Goal: Task Accomplishment & Management: Use online tool/utility

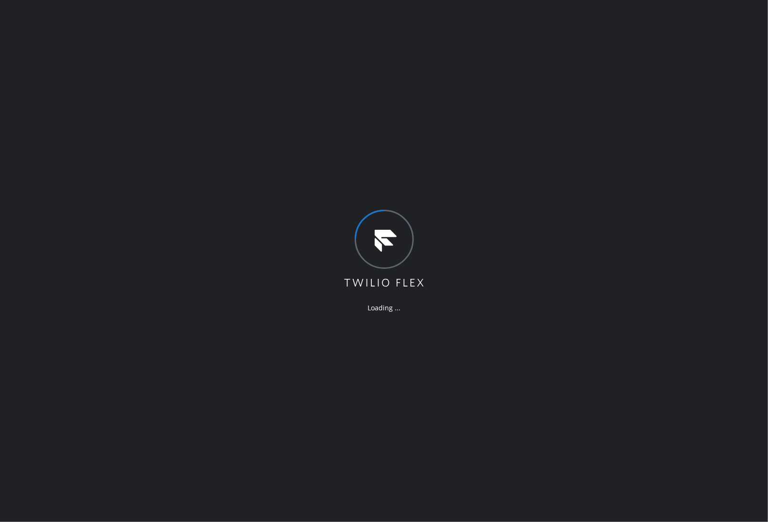
drag, startPoint x: 176, startPoint y: 258, endPoint x: 18, endPoint y: 267, distance: 159.0
click at [176, 258] on div "Loading ..." at bounding box center [384, 261] width 768 height 522
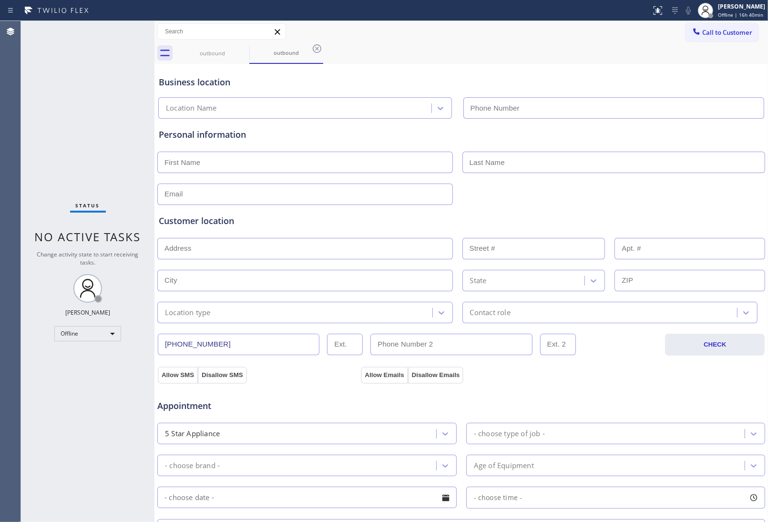
type input "[PHONE_NUMBER]"
click at [614, 199] on div at bounding box center [461, 193] width 610 height 23
click at [614, 2] on div "[PERSON_NAME]" at bounding box center [741, 6] width 47 height 8
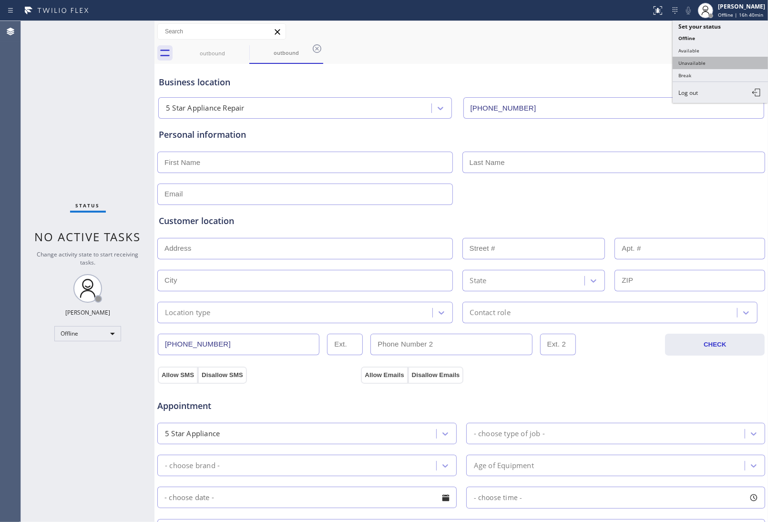
click at [614, 62] on button "Unavailable" at bounding box center [720, 63] width 95 height 12
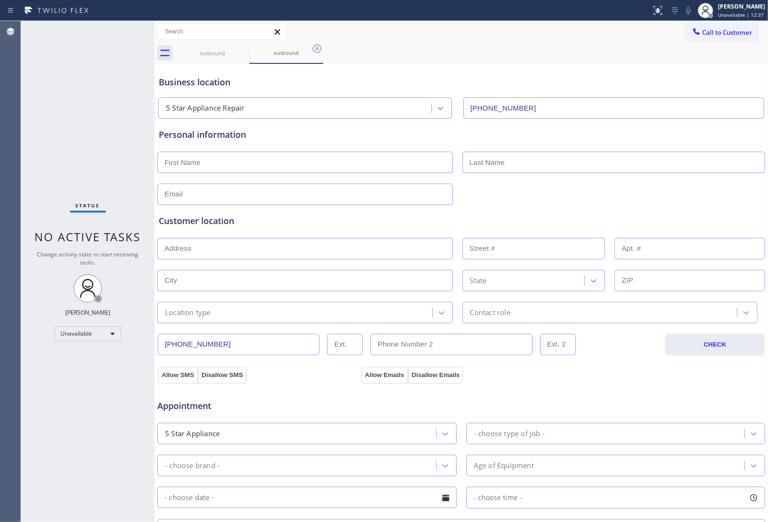
drag, startPoint x: 108, startPoint y: 422, endPoint x: 330, endPoint y: 480, distance: 229.1
click at [141, 417] on div "Status No active tasks Change activity state to start receiving tasks. JOHN FEL…" at bounding box center [87, 271] width 133 height 501
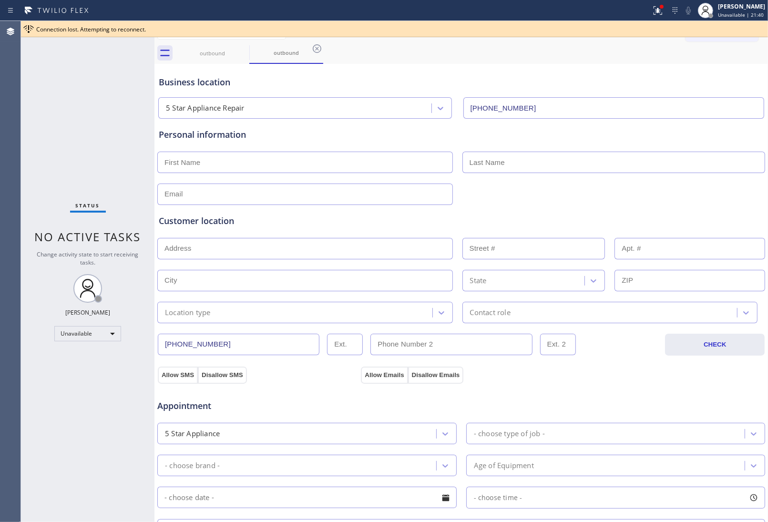
click at [614, 198] on div at bounding box center [461, 193] width 610 height 23
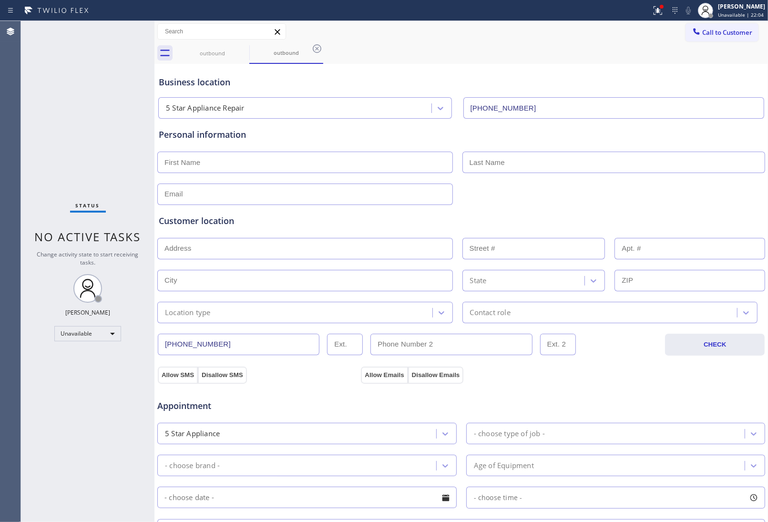
click at [614, 106] on input "(855) 731-4952" at bounding box center [613, 107] width 301 height 21
click at [614, 27] on button "Call to Customer" at bounding box center [722, 32] width 73 height 18
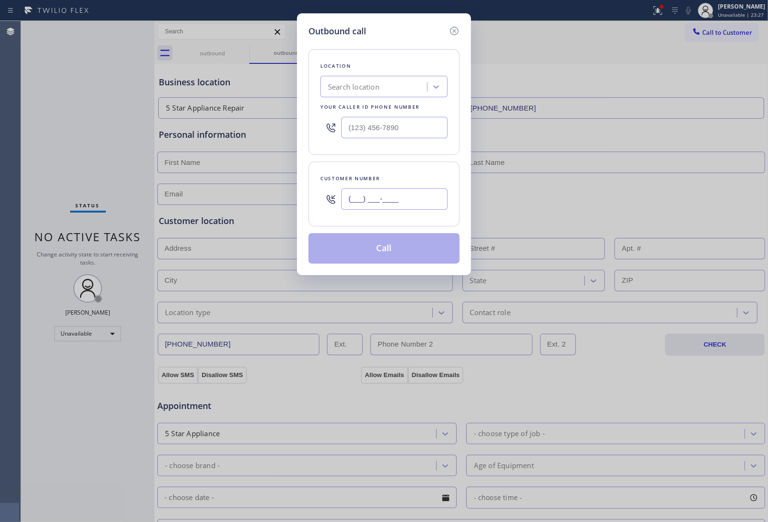
click at [394, 204] on input "(___) ___-____" at bounding box center [394, 198] width 106 height 21
paste input "646) 761-8832"
type input "(646) 761-8832"
click at [400, 132] on input "(___) ___-____" at bounding box center [394, 127] width 106 height 21
paste input "917) 924-8446"
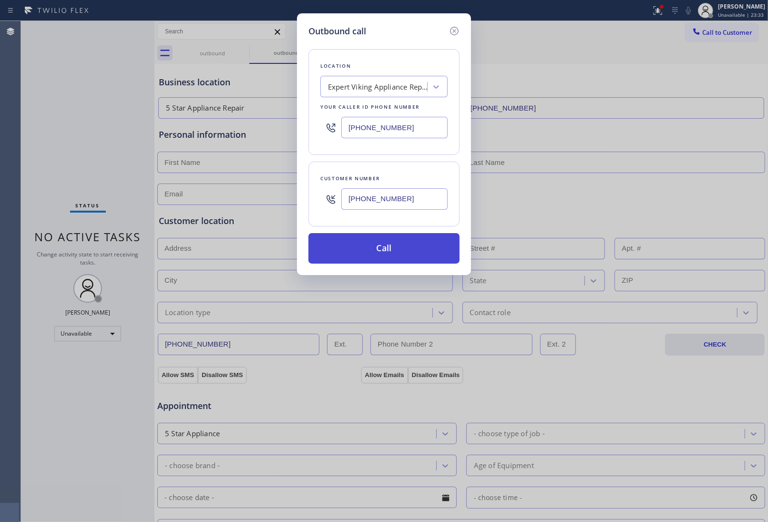
type input "(917) 924-8446"
click at [408, 247] on button "Call" at bounding box center [383, 248] width 151 height 31
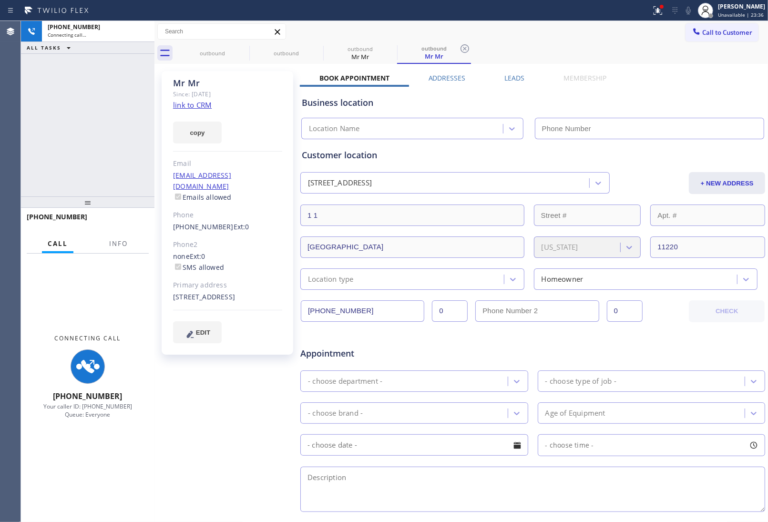
click at [614, 346] on div "Appointment" at bounding box center [532, 348] width 467 height 24
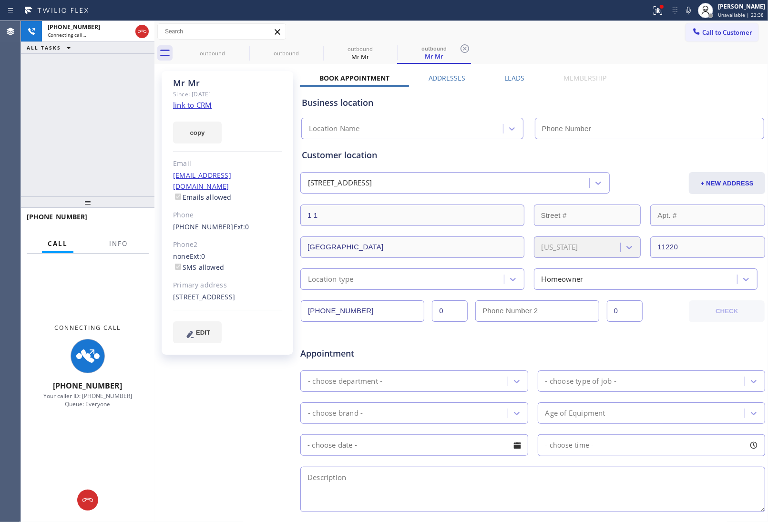
type input "(917) 924-8446"
drag, startPoint x: 666, startPoint y: 119, endPoint x: 612, endPoint y: 58, distance: 81.4
click at [614, 119] on input "(917) 924-8446" at bounding box center [650, 128] width 230 height 21
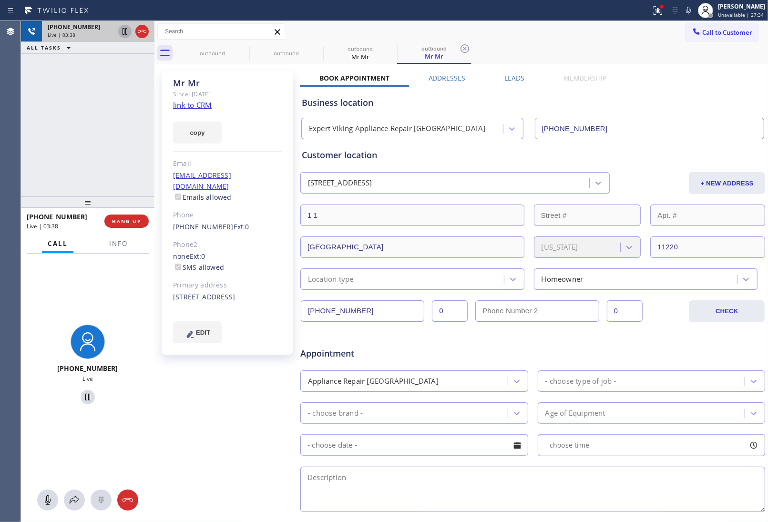
click at [123, 31] on icon at bounding box center [124, 31] width 11 height 11
click at [614, 7] on icon at bounding box center [688, 10] width 11 height 11
click at [120, 32] on icon at bounding box center [124, 31] width 11 height 11
click at [614, 12] on icon at bounding box center [688, 10] width 11 height 11
drag, startPoint x: 638, startPoint y: 106, endPoint x: 628, endPoint y: 107, distance: 10.1
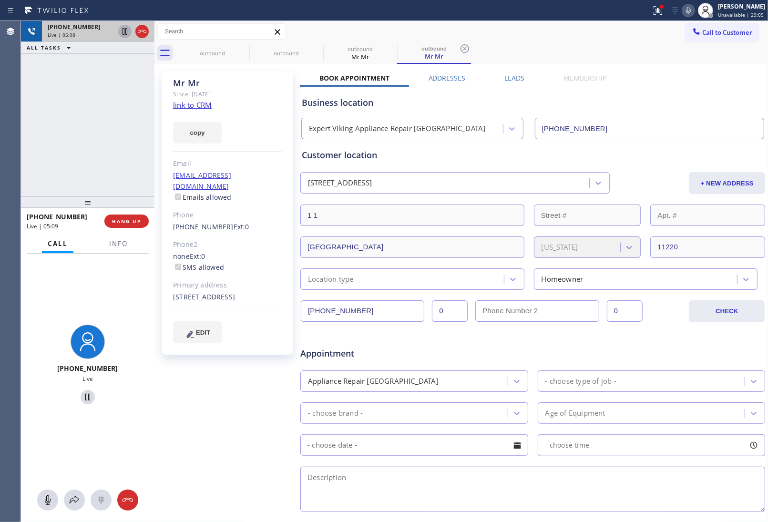
click at [614, 106] on div "Business location" at bounding box center [533, 102] width 462 height 13
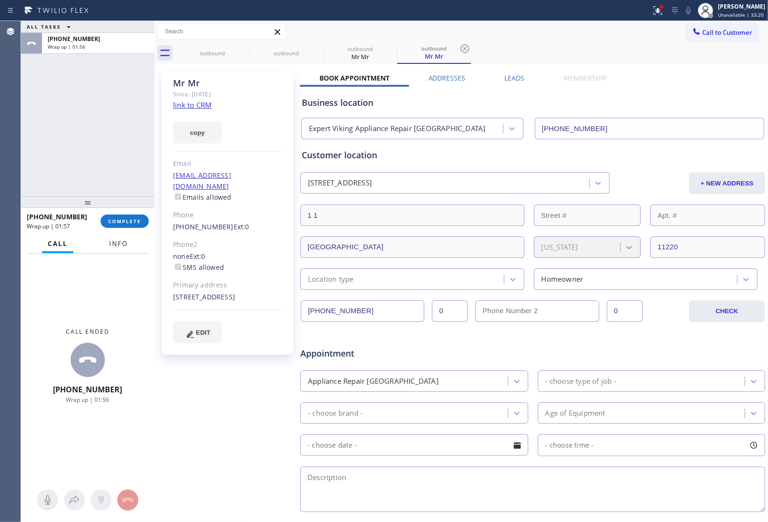
click at [117, 238] on button "Info" at bounding box center [118, 244] width 30 height 19
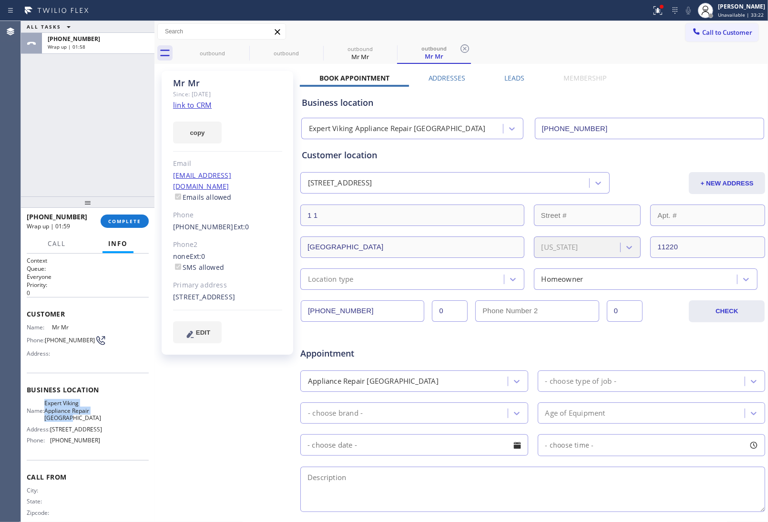
drag, startPoint x: 96, startPoint y: 419, endPoint x: 253, endPoint y: 69, distance: 383.1
click at [50, 399] on div "Business location Name: Expert Viking Appliance Repair Brooklyn Address: 8402 5…" at bounding box center [88, 416] width 122 height 87
copy span "Expert Viking Appliance Repair Brooklyn"
drag, startPoint x: 708, startPoint y: 34, endPoint x: 399, endPoint y: 187, distance: 345.6
click at [614, 34] on span "Call to Customer" at bounding box center [727, 32] width 50 height 9
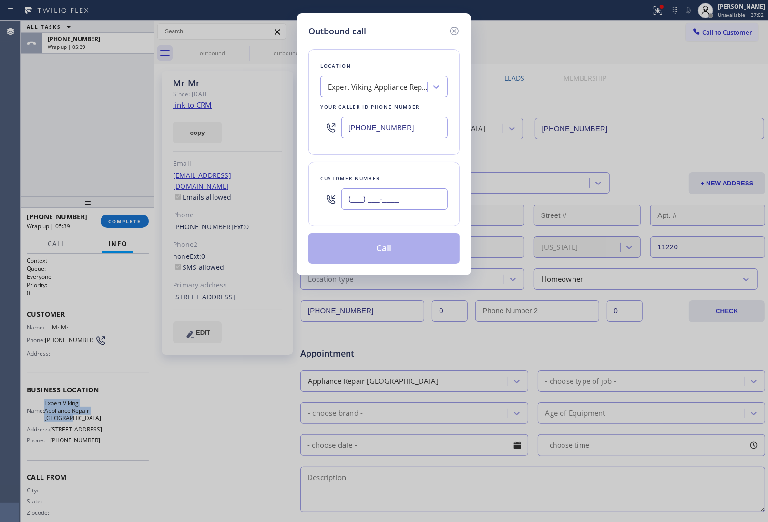
click at [396, 197] on input "(___) ___-____" at bounding box center [394, 198] width 106 height 21
paste input "833) 410-1092"
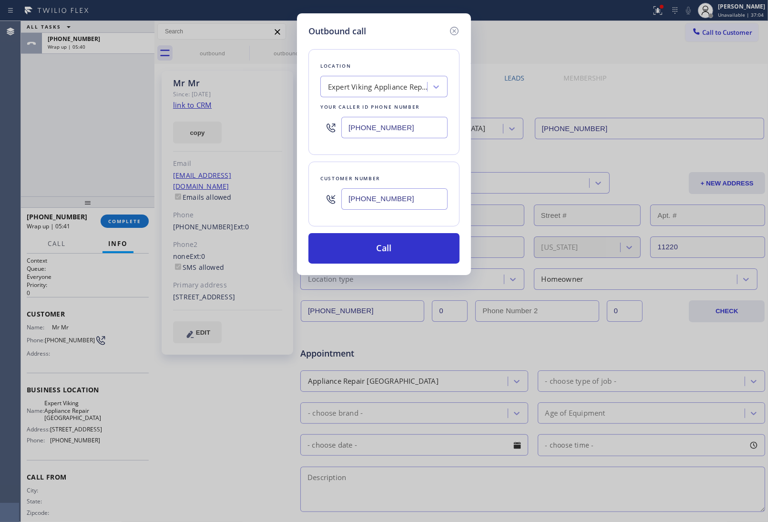
type input "(833) 410-1092"
click at [376, 129] on input "(917) 924-8446" at bounding box center [394, 127] width 106 height 21
paste input "4) 873-0795"
type input "(914) 873-0795"
click at [380, 255] on button "Call" at bounding box center [383, 248] width 151 height 31
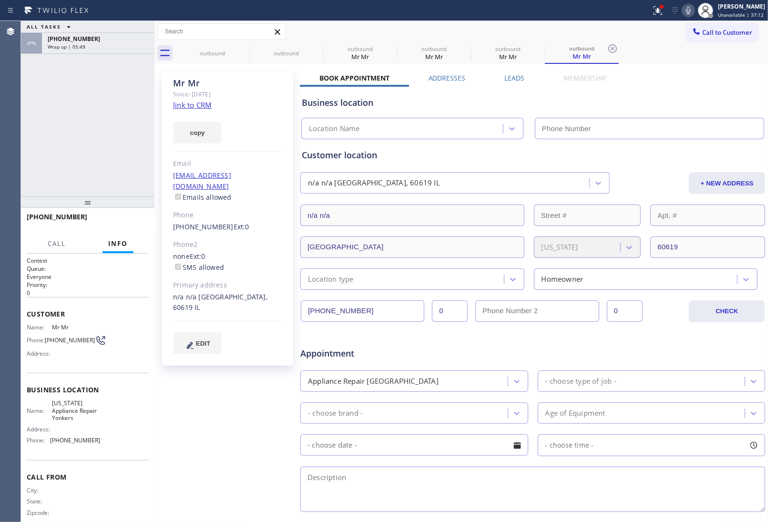
type input "(914) 873-0795"
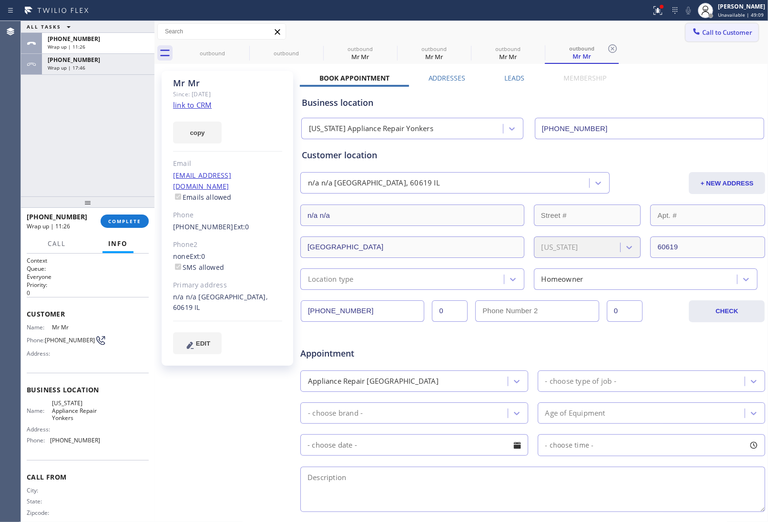
drag, startPoint x: 726, startPoint y: 34, endPoint x: 667, endPoint y: 85, distance: 78.1
click at [614, 34] on span "Call to Customer" at bounding box center [727, 32] width 50 height 9
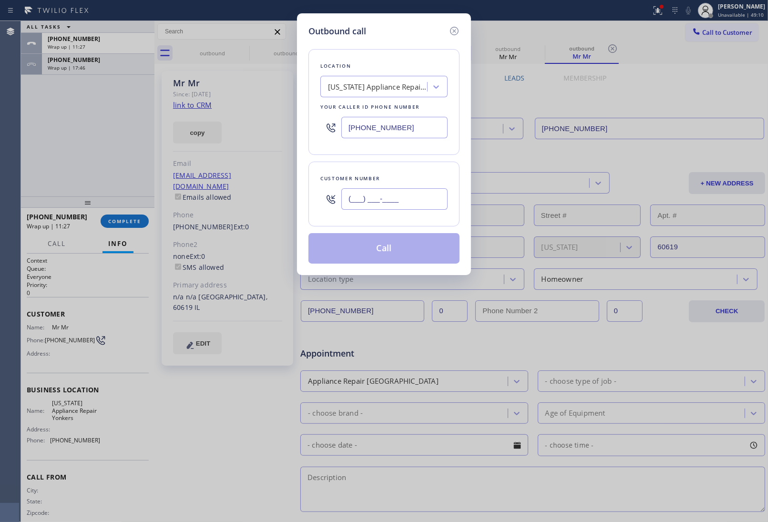
drag, startPoint x: 396, startPoint y: 198, endPoint x: 453, endPoint y: 339, distance: 152.3
click at [394, 198] on input "(___) ___-____" at bounding box center [394, 198] width 106 height 21
paste input "396) 265-5668"
type input "(396) 265-5668"
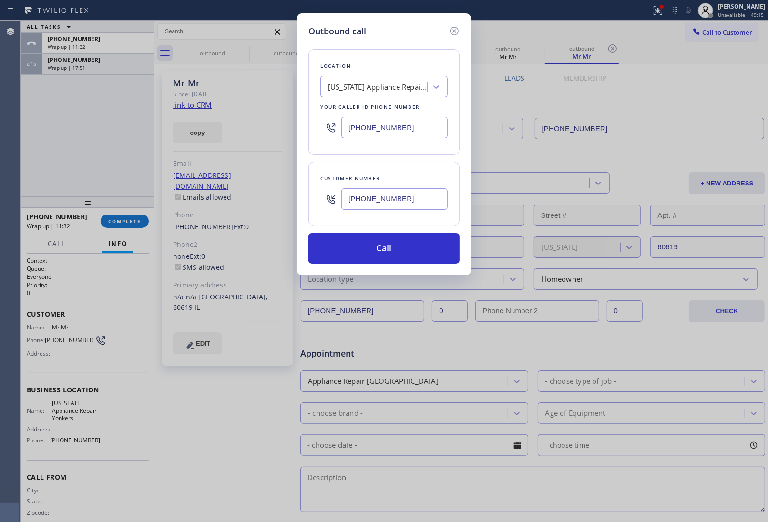
click at [614, 79] on div "Outbound call Location New York Appliance Repair Yonkers Your caller id phone n…" at bounding box center [384, 261] width 768 height 522
drag, startPoint x: 392, startPoint y: 120, endPoint x: 430, endPoint y: 154, distance: 50.6
click at [391, 120] on input "(914) 873-0795" at bounding box center [394, 127] width 106 height 21
paste input "562) 653-4083"
type input "(562) 653-4083"
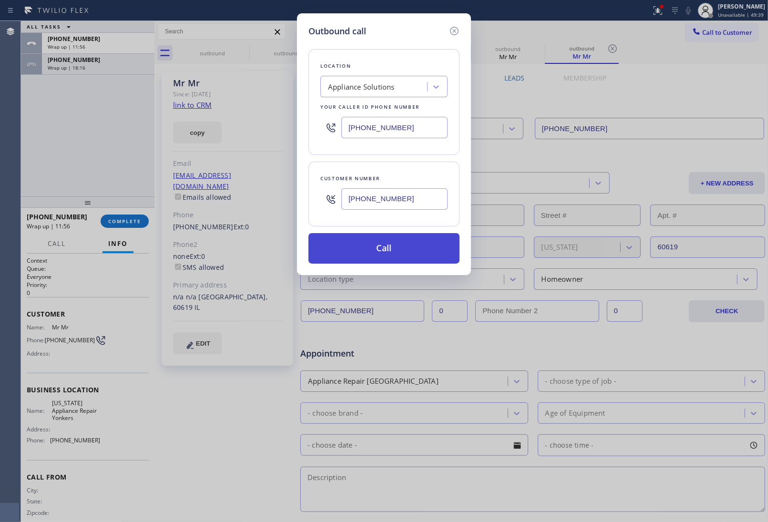
click at [409, 255] on button "Call" at bounding box center [383, 248] width 151 height 31
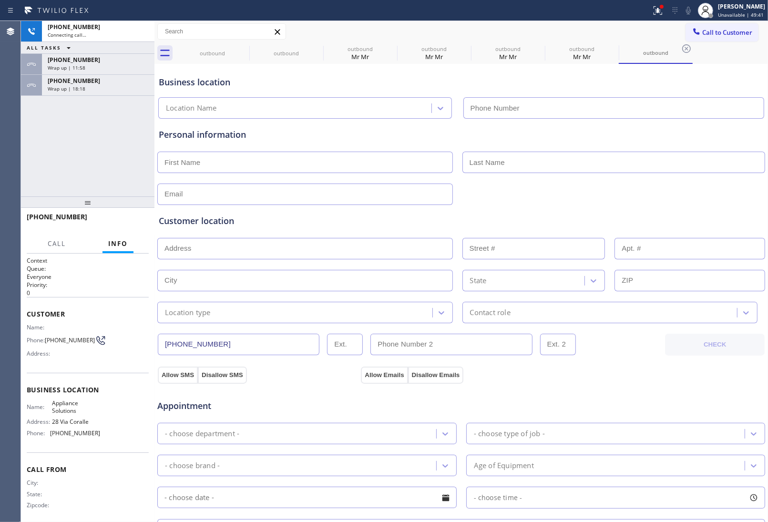
type input "(562) 653-4083"
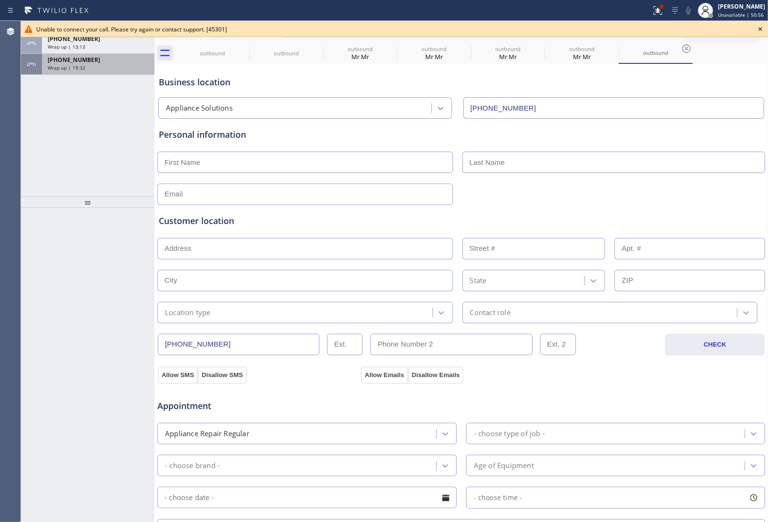
click at [94, 61] on div "+16467618832" at bounding box center [98, 60] width 101 height 8
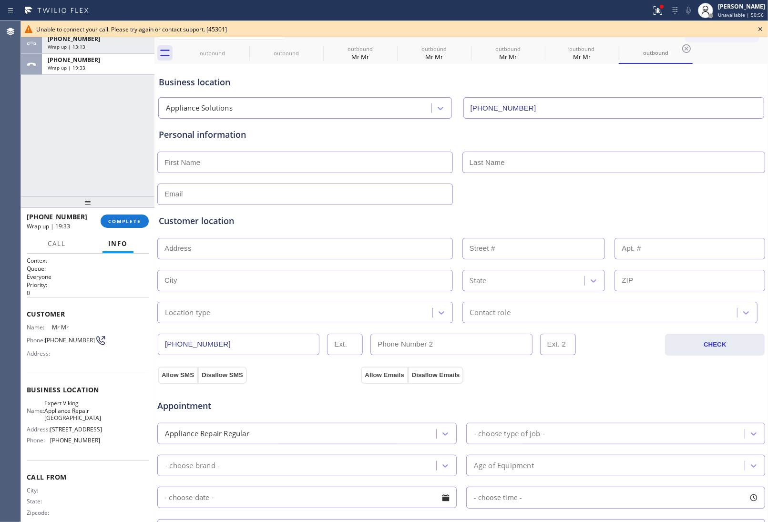
drag, startPoint x: 126, startPoint y: 206, endPoint x: 122, endPoint y: 219, distance: 14.0
click at [124, 208] on div at bounding box center [87, 201] width 133 height 11
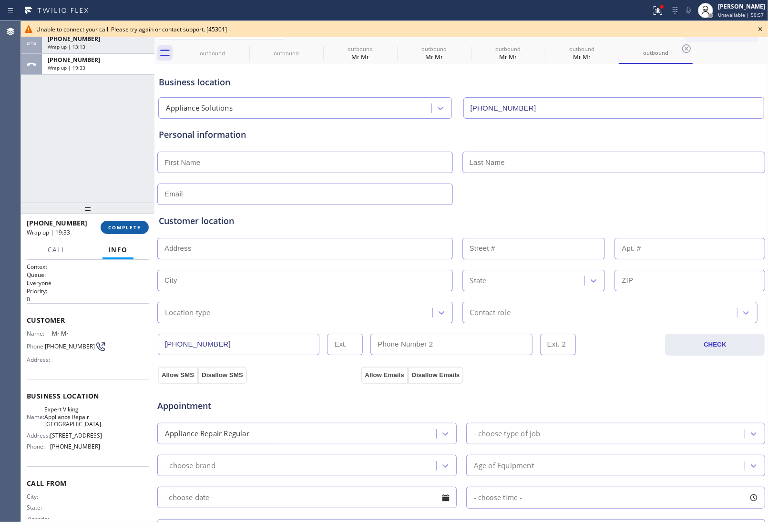
click at [122, 221] on div "+16467618832 Wrap up | 19:33 COMPLETE" at bounding box center [88, 227] width 122 height 25
click at [125, 230] on span "COMPLETE" at bounding box center [124, 227] width 33 height 7
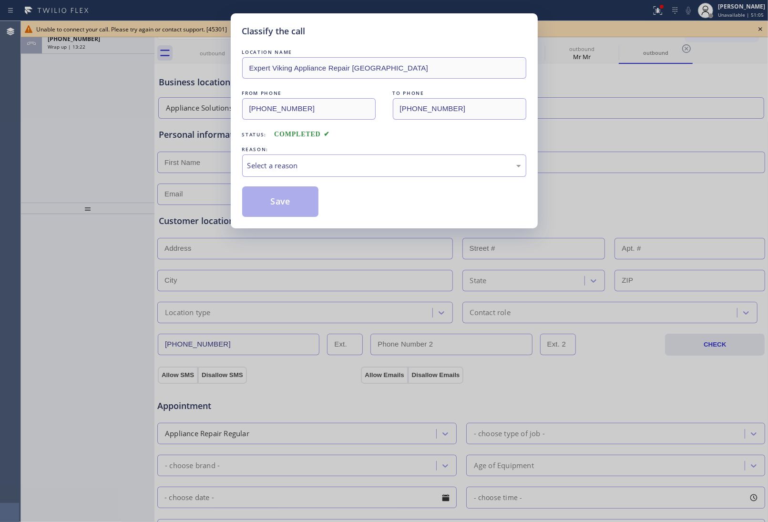
click at [614, 187] on div "Classify the call LOCATION NAME Expert Viking Appliance Repair Brooklyn FROM PH…" at bounding box center [384, 261] width 768 height 522
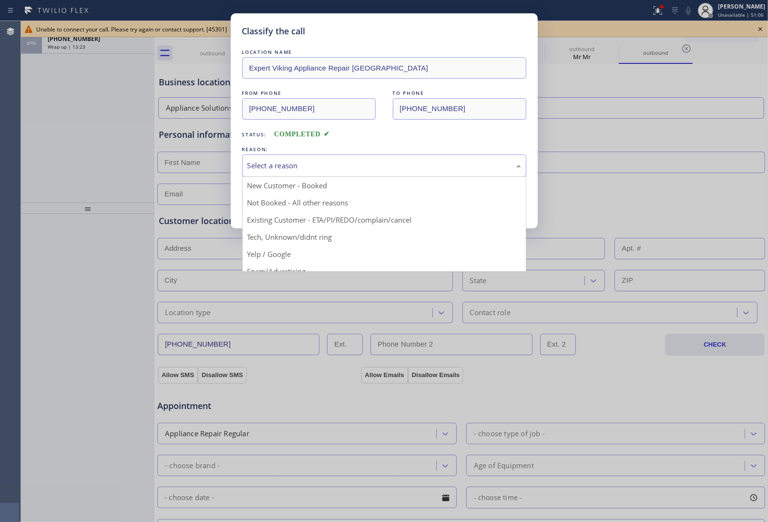
click at [383, 171] on div "Select a reason" at bounding box center [384, 165] width 274 height 11
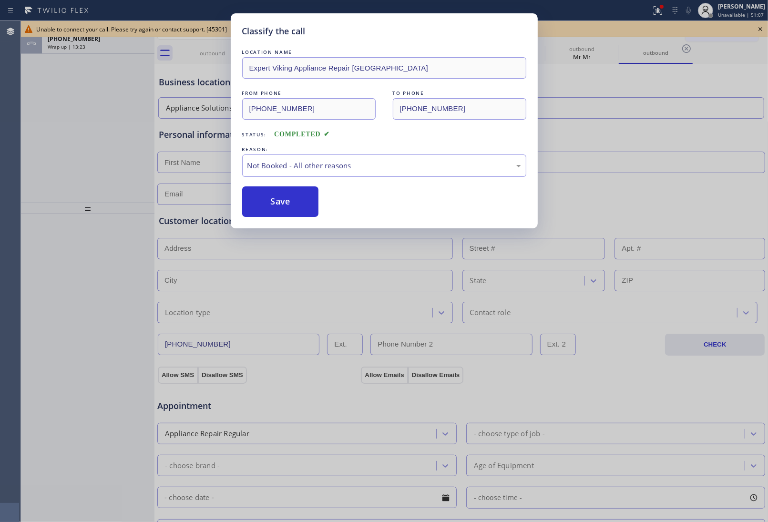
click at [279, 208] on button "Save" at bounding box center [280, 201] width 77 height 31
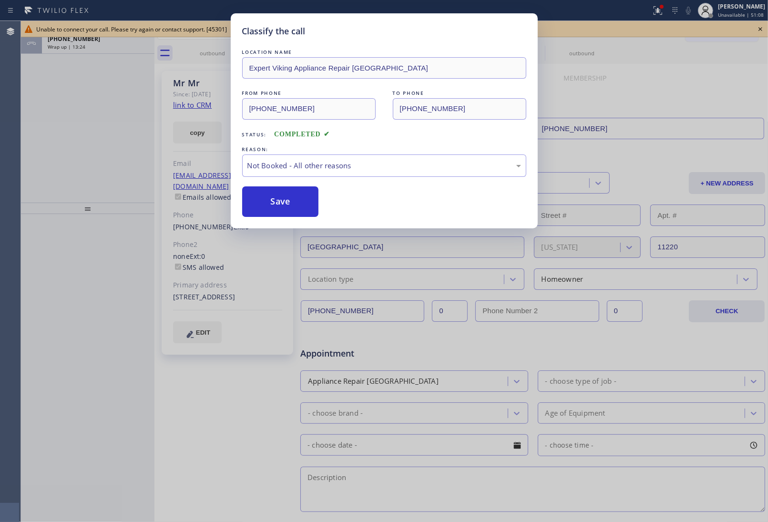
click at [614, 29] on icon at bounding box center [760, 28] width 11 height 11
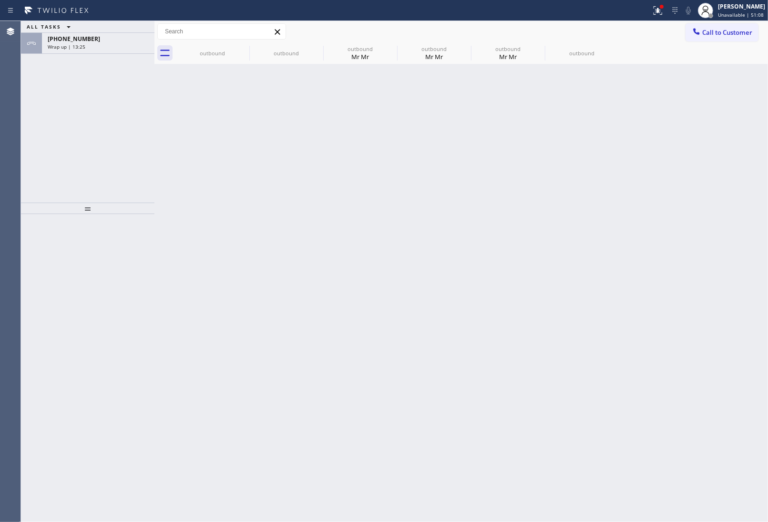
click at [614, 29] on div "Call to Customer Outbound call Location Appliance Solutions Your caller id phon…" at bounding box center [727, 31] width 82 height 17
click at [126, 42] on div "+18334101092" at bounding box center [98, 39] width 101 height 8
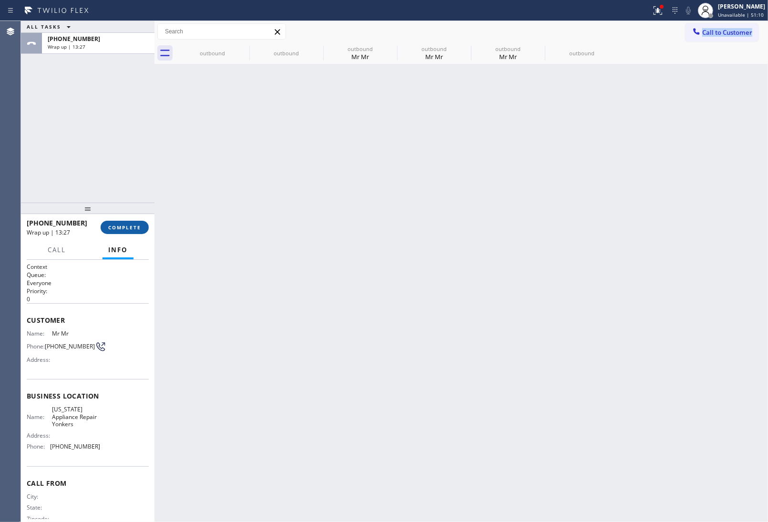
click at [132, 230] on button "COMPLETE" at bounding box center [125, 227] width 48 height 13
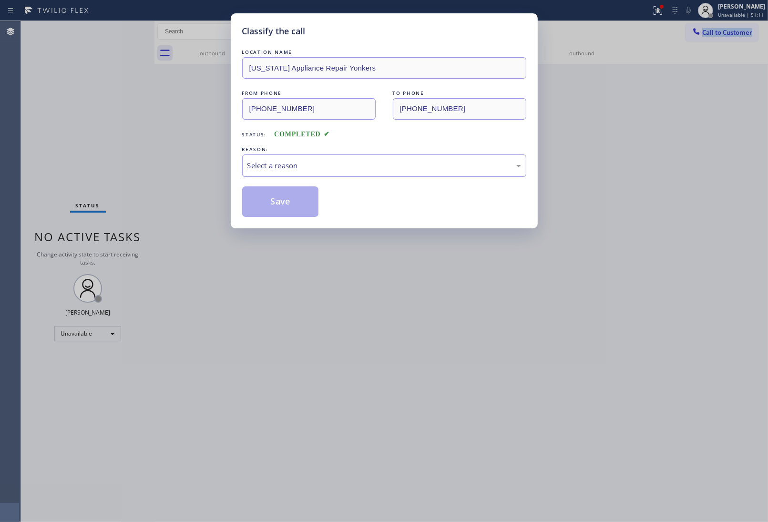
drag, startPoint x: 318, startPoint y: 164, endPoint x: 308, endPoint y: 174, distance: 13.8
click at [316, 165] on div "Select a reason" at bounding box center [384, 165] width 274 height 11
drag, startPoint x: 281, startPoint y: 204, endPoint x: 447, endPoint y: 511, distance: 348.8
click at [287, 208] on button "Save" at bounding box center [280, 201] width 77 height 31
type input "(914) 873-0795"
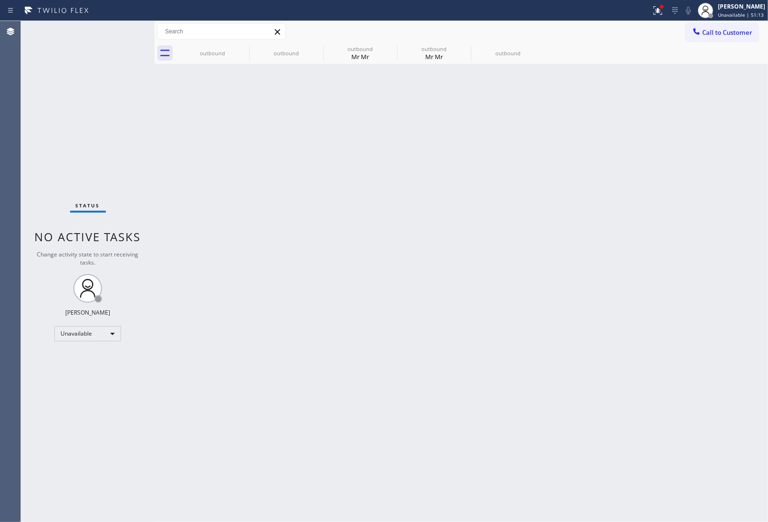
click at [614, 74] on div "Back to Dashboard Change Sender ID Customers Technicians Select a contact Outbo…" at bounding box center [461, 271] width 614 height 501
drag, startPoint x: 711, startPoint y: 30, endPoint x: 547, endPoint y: 128, distance: 191.3
click at [614, 30] on span "Call to Customer" at bounding box center [727, 32] width 50 height 9
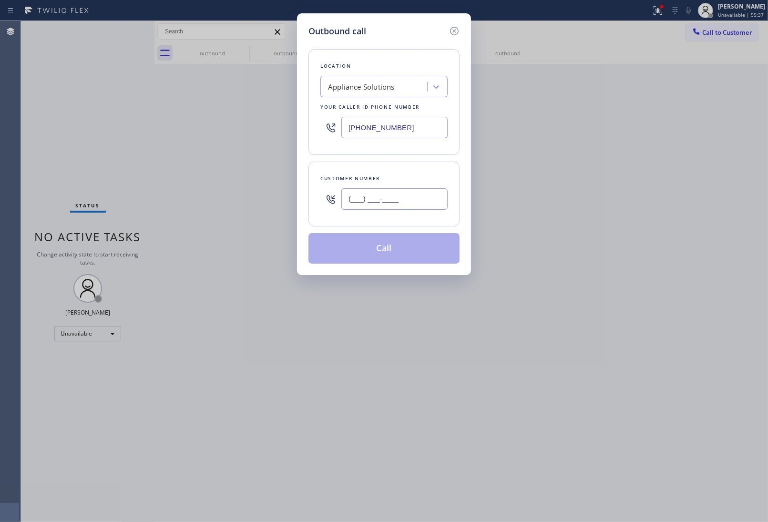
click at [407, 196] on input "(___) ___-____" at bounding box center [394, 198] width 106 height 21
paste input "510) 575-3689"
type input "[PHONE_NUMBER]"
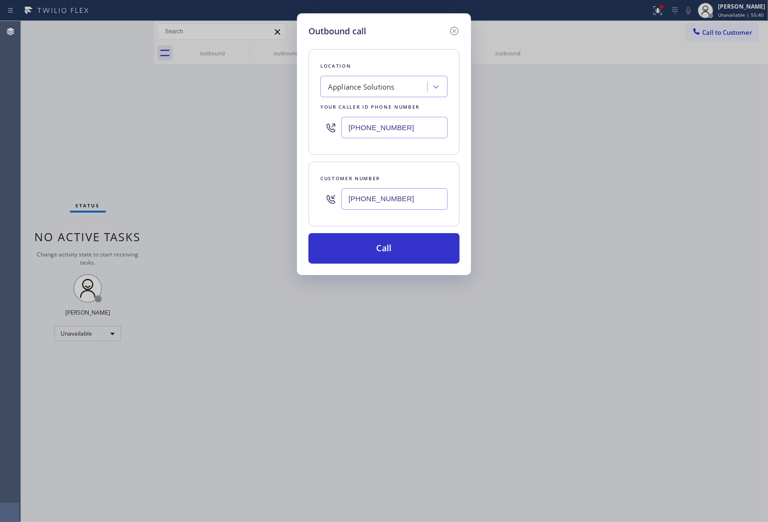
click at [368, 125] on input "(562) 653-4083" at bounding box center [394, 127] width 106 height 21
paste input "10) 822-7668"
type input "[PHONE_NUMBER]"
click at [384, 252] on button "Call" at bounding box center [383, 248] width 151 height 31
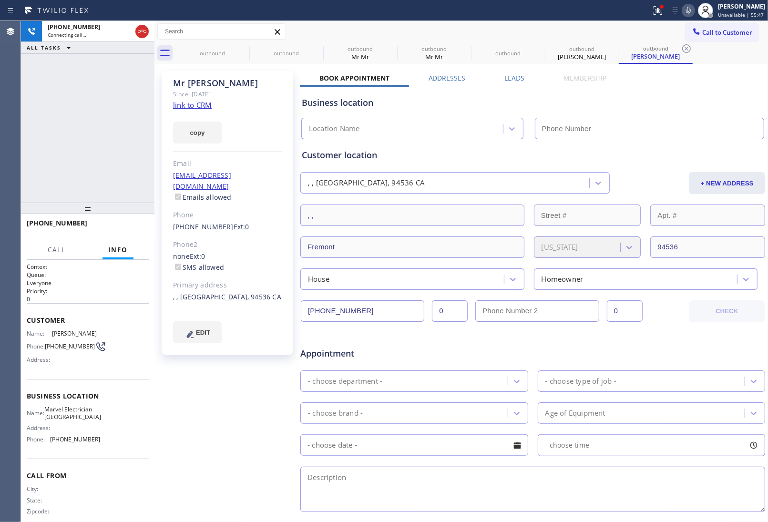
type input "[PHONE_NUMBER]"
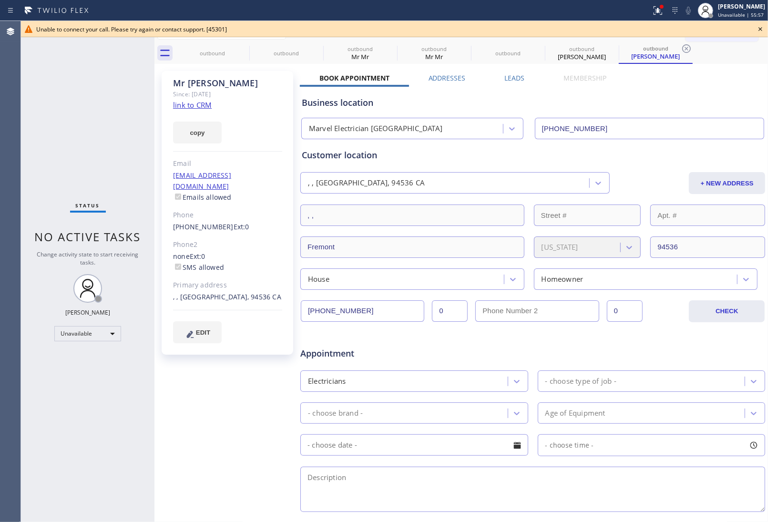
click at [614, 106] on div "Business location" at bounding box center [533, 102] width 462 height 13
click at [614, 27] on icon at bounding box center [760, 28] width 11 height 11
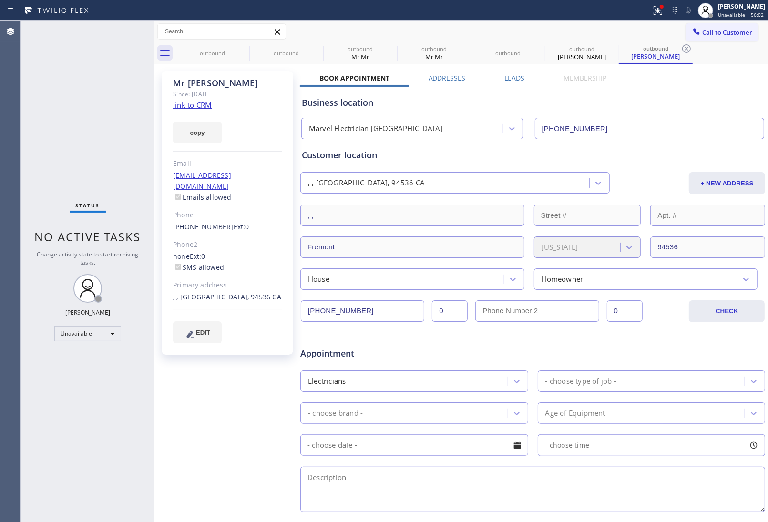
click at [614, 27] on button "Call to Customer" at bounding box center [722, 32] width 73 height 18
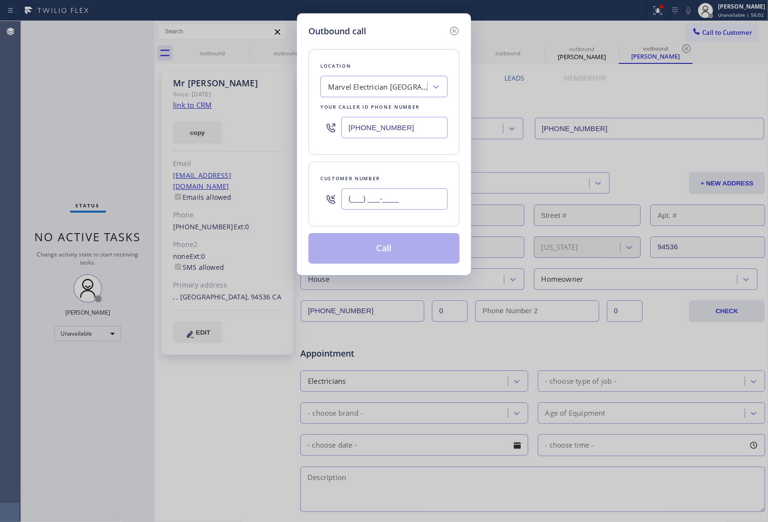
click at [369, 198] on input "(___) ___-____" at bounding box center [394, 198] width 106 height 21
paste input "510) 575-3689"
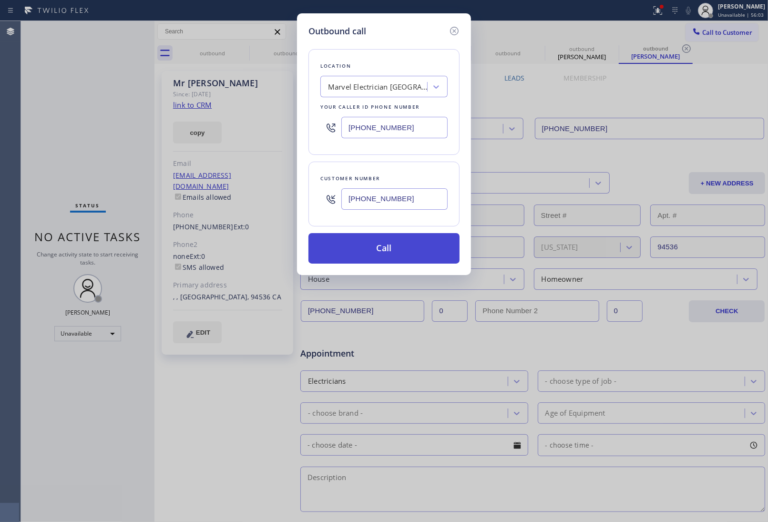
type input "[PHONE_NUMBER]"
click at [382, 255] on button "Call" at bounding box center [383, 248] width 151 height 31
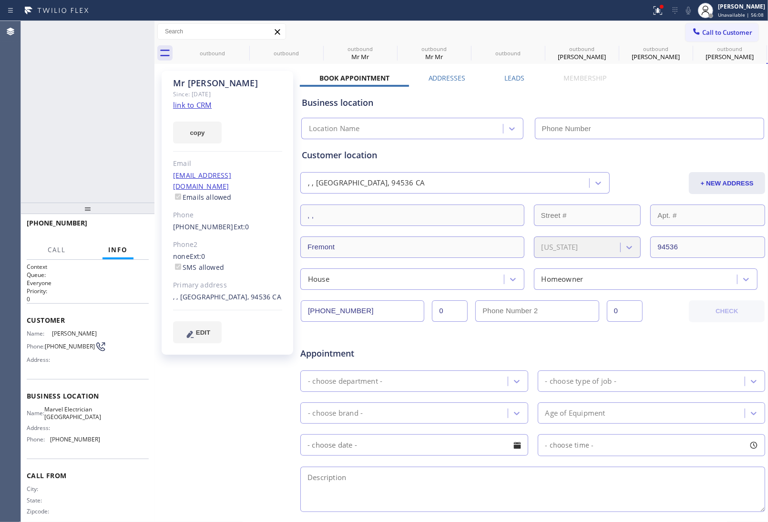
type input "[PHONE_NUMBER]"
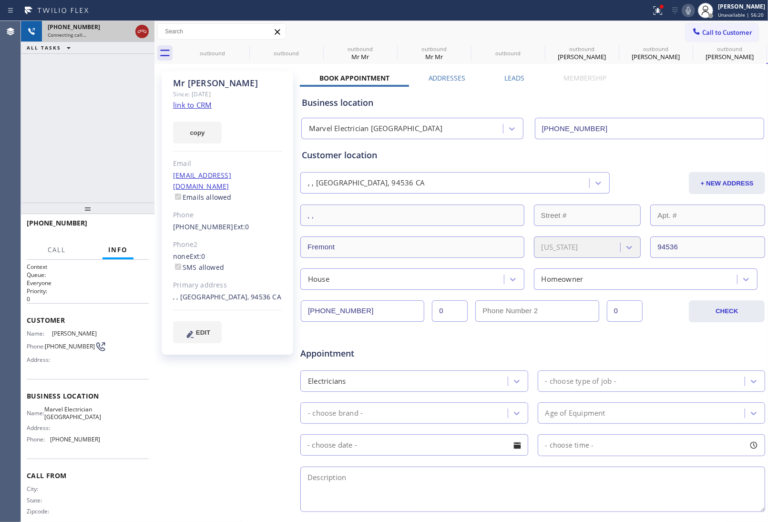
click at [136, 34] on icon at bounding box center [141, 31] width 11 height 11
click at [614, 33] on span "Call to Customer" at bounding box center [727, 32] width 50 height 9
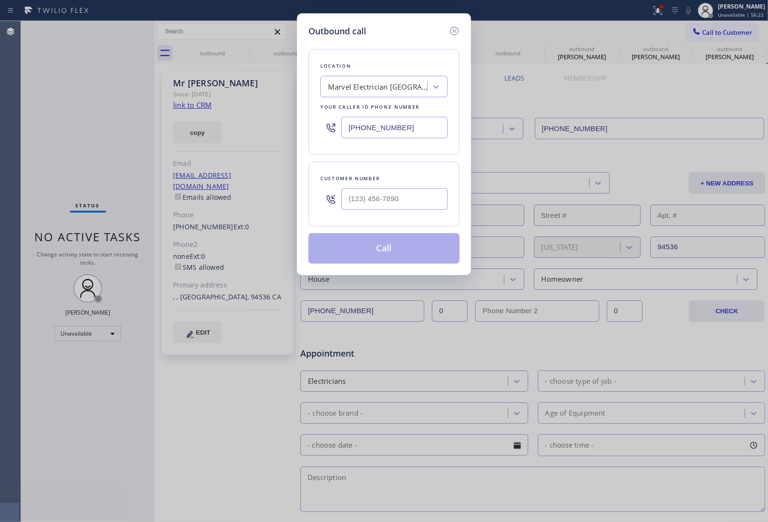
drag, startPoint x: 405, startPoint y: 130, endPoint x: 17, endPoint y: 177, distance: 391.0
click at [399, 130] on input "[PHONE_NUMBER]" at bounding box center [394, 127] width 106 height 21
paste input "206) 887-92"
type input "(206) 887-9268"
click at [411, 195] on input "(___) ___-____" at bounding box center [394, 198] width 106 height 21
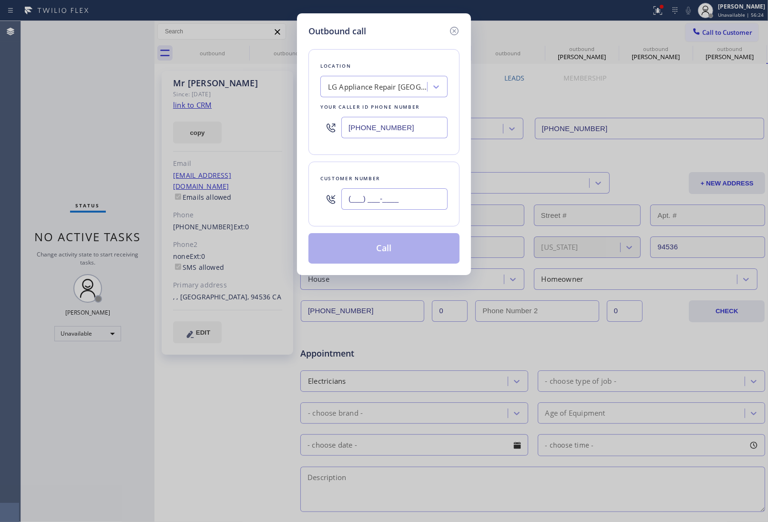
paste input "206) 432-6518"
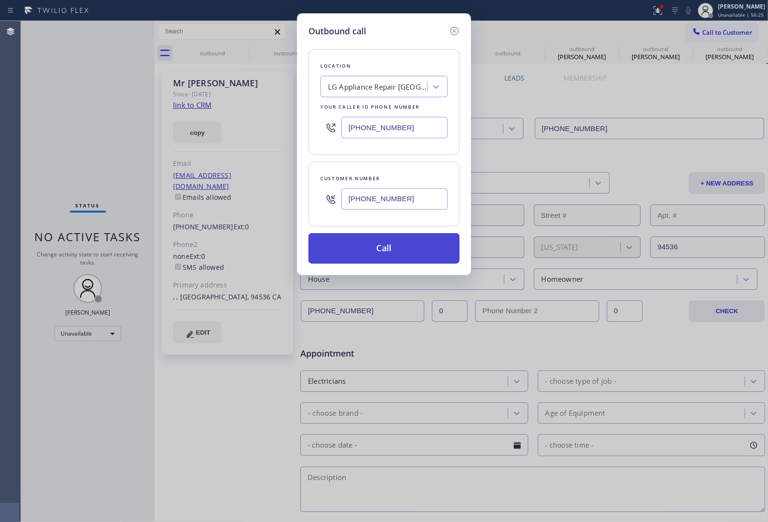
type input "(206) 432-6518"
click at [385, 250] on button "Call" at bounding box center [383, 248] width 151 height 31
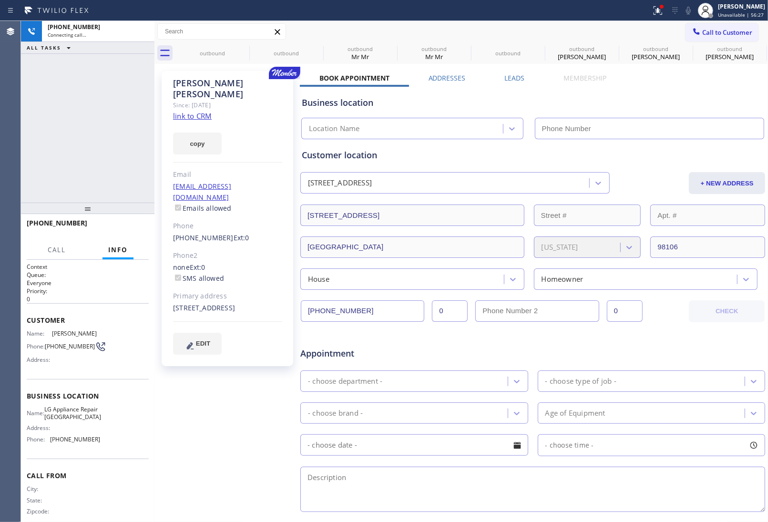
click at [201, 111] on link "link to CRM" at bounding box center [192, 116] width 39 height 10
type input "(206) 887-9268"
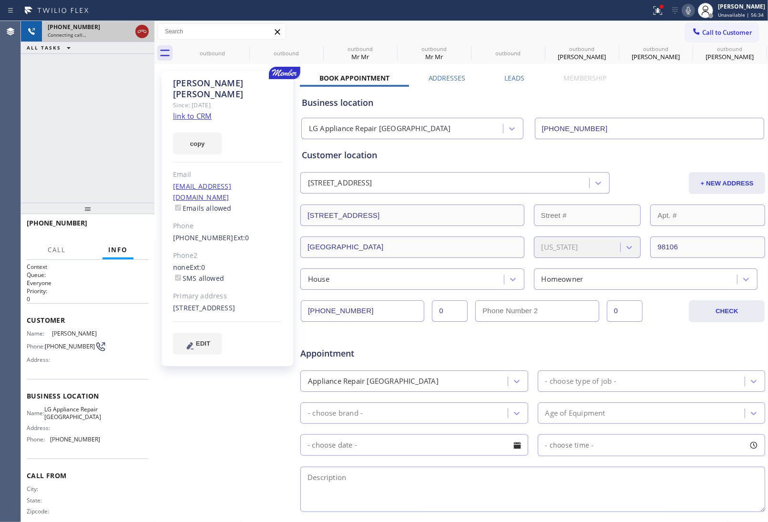
click at [143, 32] on icon at bounding box center [141, 31] width 11 height 11
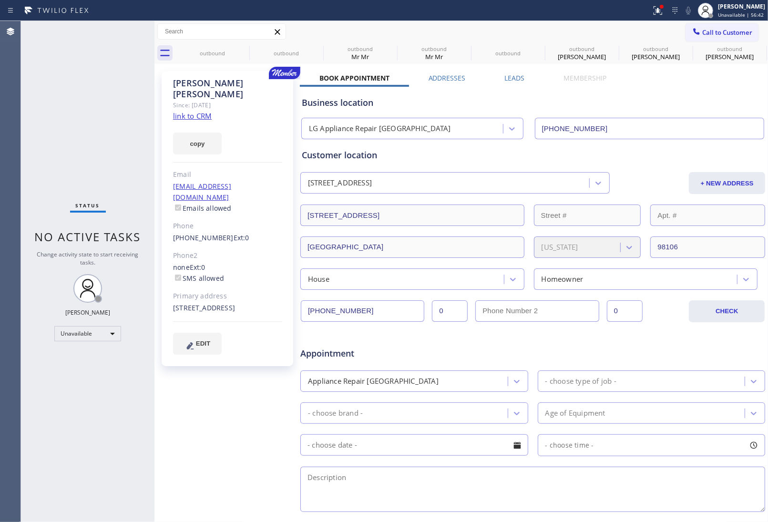
click at [257, 417] on div "Karen Sweeney Since: 20 may 2020 link to CRM copy Email tnksweeney@outlook.com …" at bounding box center [228, 375] width 143 height 618
click at [614, 92] on div "Business location LG Appliance Repair Seattle (206) 887-9268" at bounding box center [533, 113] width 466 height 52
drag, startPoint x: 637, startPoint y: 148, endPoint x: 669, endPoint y: 61, distance: 92.6
click at [614, 144] on div "Customer location 5071 26th Avenue Southwest Seattle, 98106 WA + NEW ADDRESS 50…" at bounding box center [533, 214] width 466 height 151
click at [614, 32] on span "Call to Customer" at bounding box center [727, 32] width 50 height 9
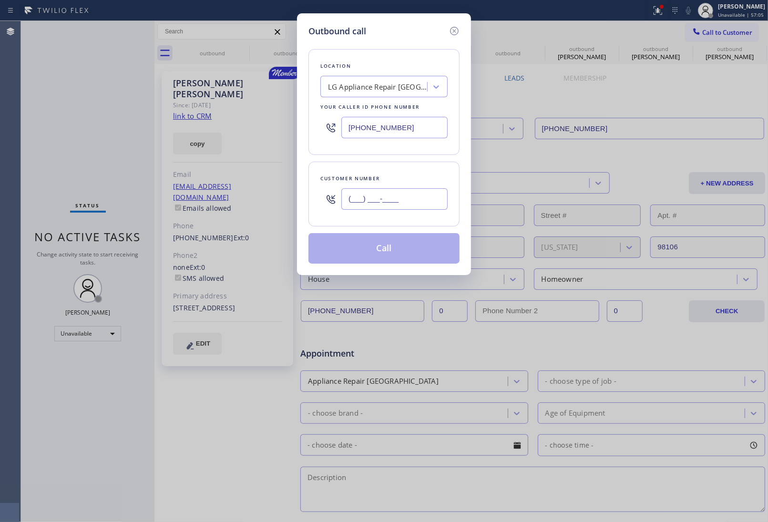
drag, startPoint x: 416, startPoint y: 197, endPoint x: 558, endPoint y: 98, distance: 173.7
click at [418, 196] on input "(___) ___-____" at bounding box center [394, 198] width 106 height 21
paste input "510) 575-3689"
type input "[PHONE_NUMBER]"
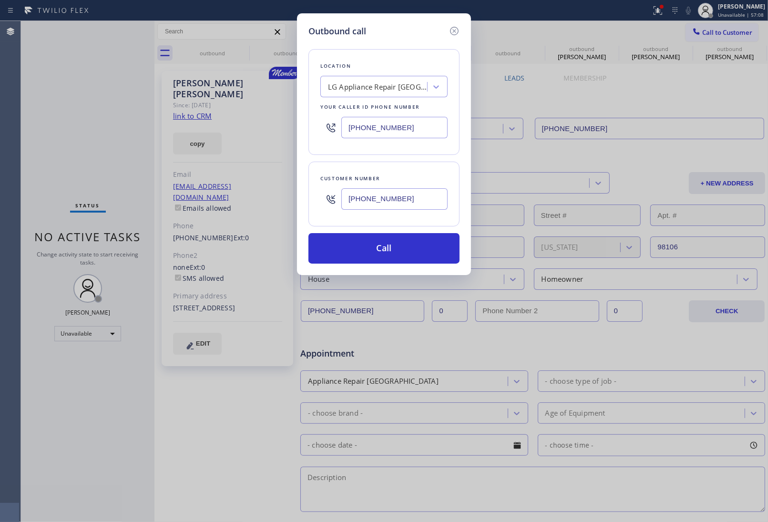
click at [397, 122] on input "(206) 887-9268" at bounding box center [394, 127] width 106 height 21
paste input "510) 822-76"
type input "[PHONE_NUMBER]"
click at [397, 251] on button "Call" at bounding box center [383, 248] width 151 height 31
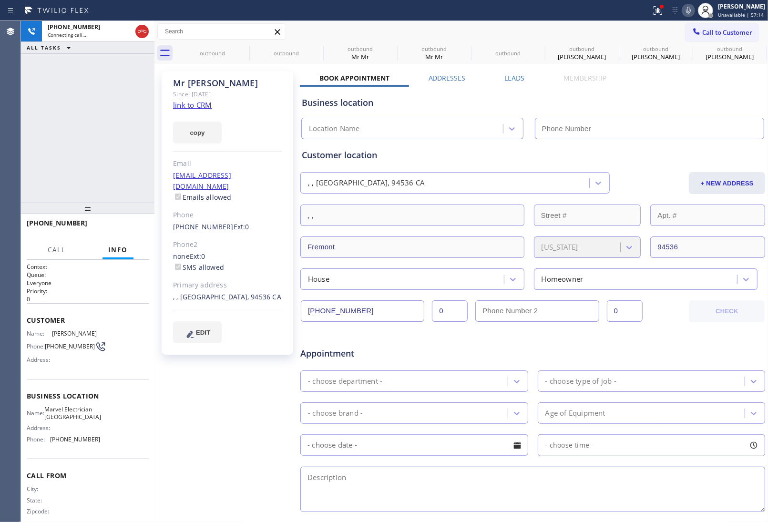
type input "[PHONE_NUMBER]"
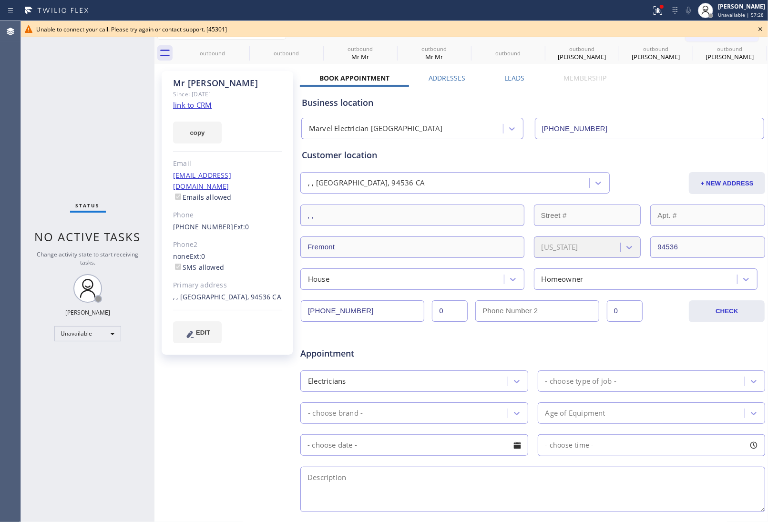
drag, startPoint x: 648, startPoint y: 84, endPoint x: 661, endPoint y: 68, distance: 20.0
click at [614, 84] on div "Business location Marvel Electrician Union City (510) 822-7668" at bounding box center [533, 111] width 466 height 56
click at [614, 26] on icon at bounding box center [760, 28] width 11 height 11
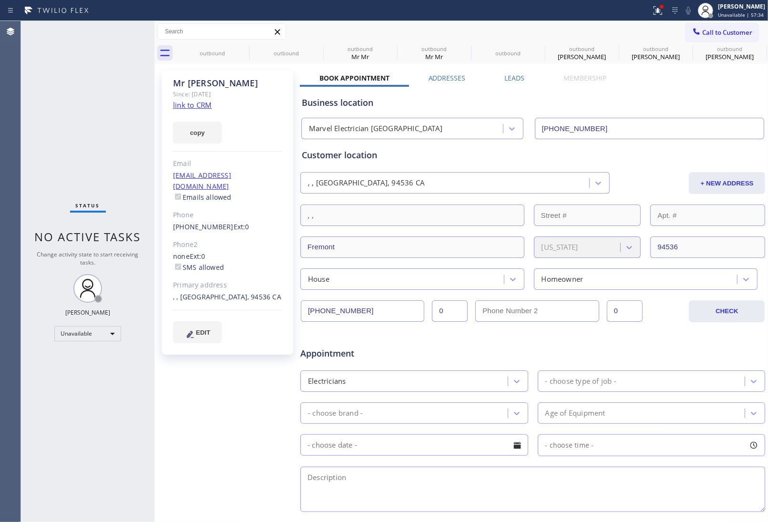
click at [0, 0] on icon at bounding box center [0, 0] width 0 height 0
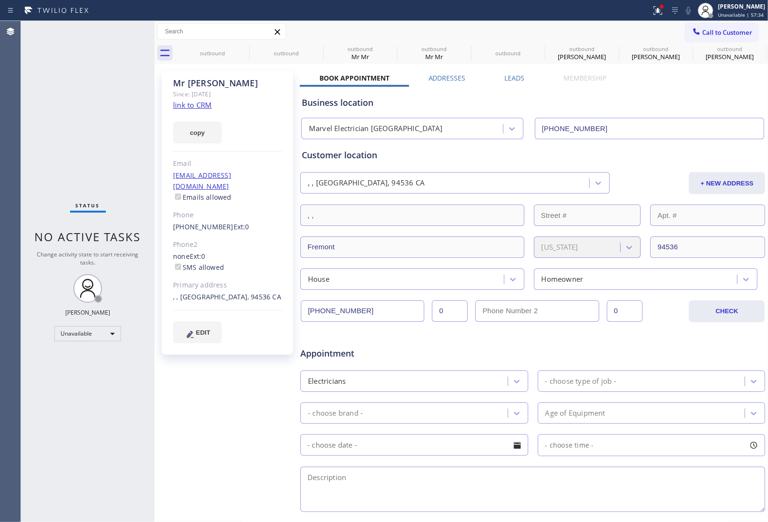
click at [0, 0] on icon at bounding box center [0, 0] width 0 height 0
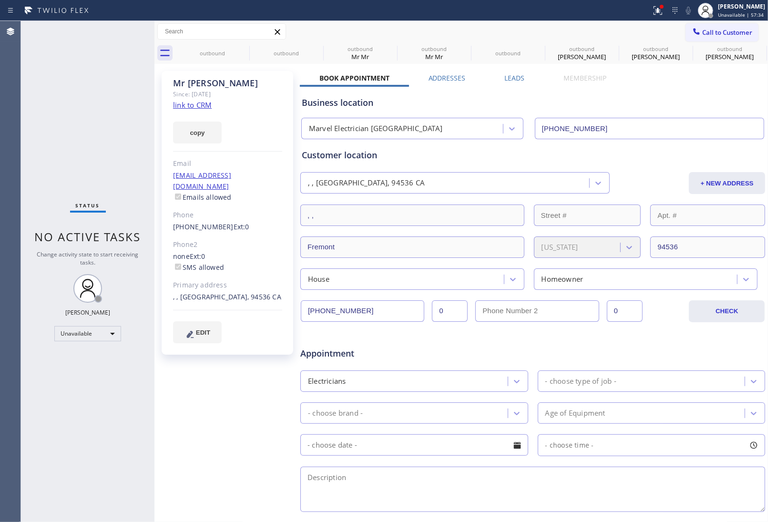
click at [0, 0] on icon at bounding box center [0, 0] width 0 height 0
click at [239, 46] on div "outbound outbound outbound Mr Mr outbound Mr Mr outbound outbound Mr Scott outb…" at bounding box center [471, 52] width 593 height 21
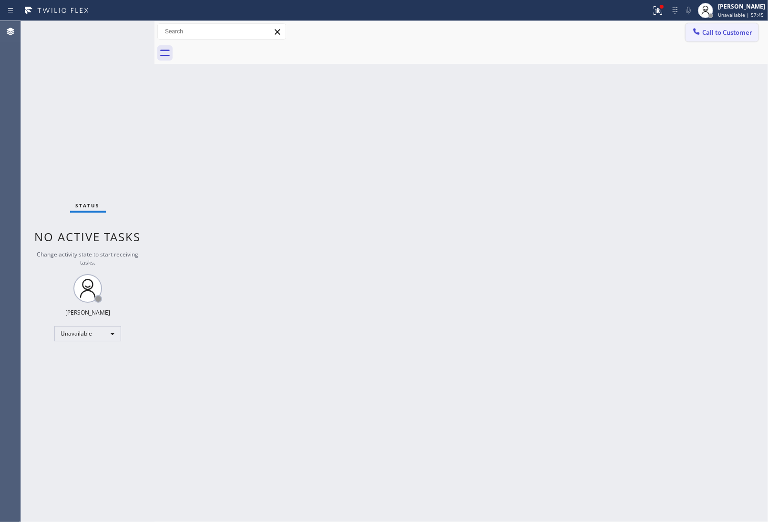
click at [614, 31] on span "Call to Customer" at bounding box center [727, 32] width 50 height 9
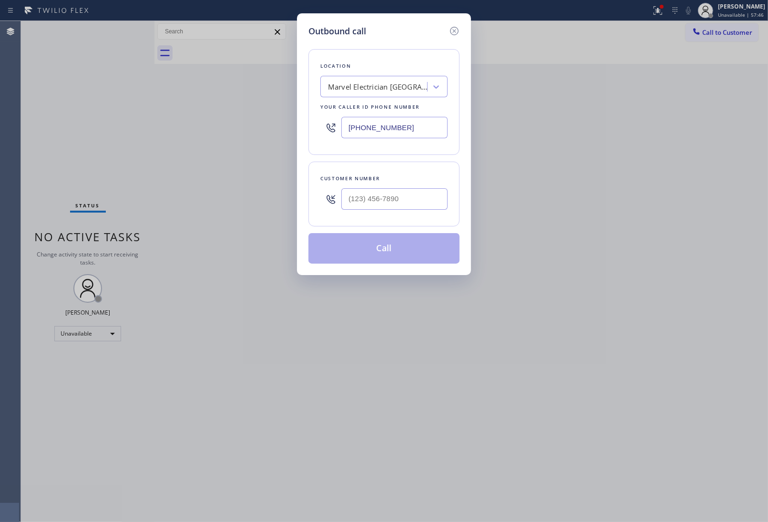
click at [377, 211] on div at bounding box center [394, 199] width 106 height 31
click at [398, 205] on input "(___) ___-____" at bounding box center [394, 198] width 106 height 21
paste input "510) 575-3689"
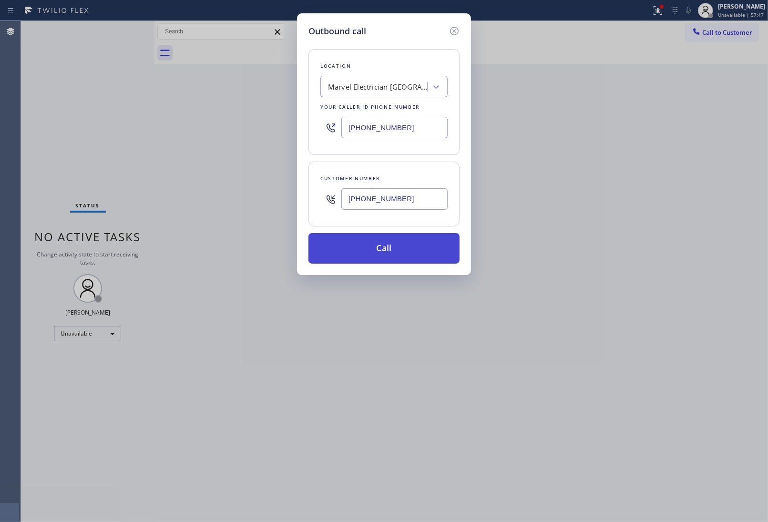
type input "[PHONE_NUMBER]"
click at [387, 246] on button "Call" at bounding box center [383, 248] width 151 height 31
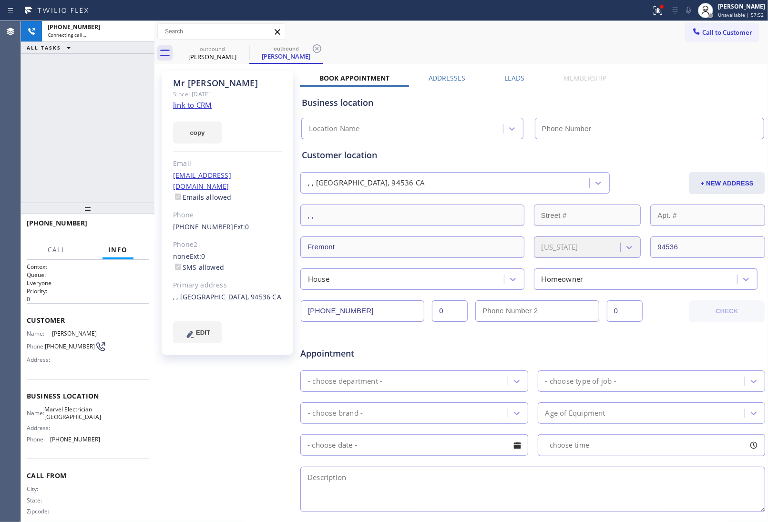
type input "[PHONE_NUMBER]"
drag, startPoint x: 68, startPoint y: 432, endPoint x: 58, endPoint y: 425, distance: 12.7
click at [58, 417] on div "Name: Marvel Electrician Union City Address: Phone: (510) 822-7668" at bounding box center [63, 426] width 73 height 41
click at [79, 417] on span "Marvel Electrician [GEOGRAPHIC_DATA]" at bounding box center [72, 413] width 57 height 15
drag, startPoint x: 49, startPoint y: 409, endPoint x: 80, endPoint y: 428, distance: 35.7
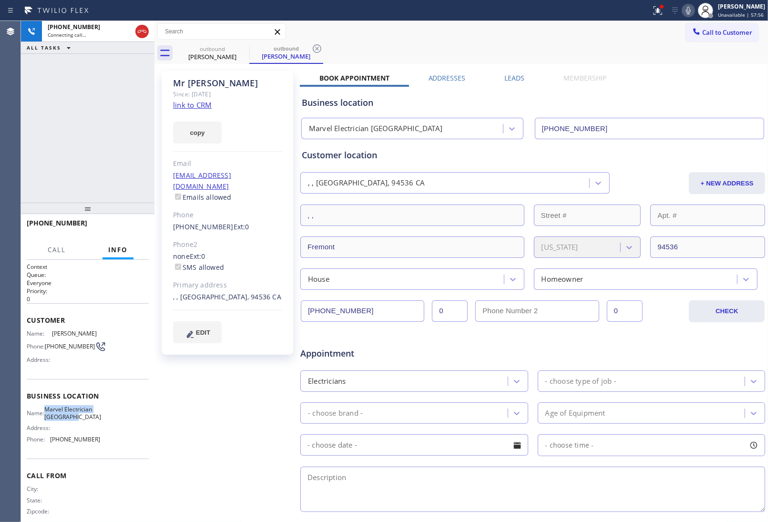
click at [80, 417] on div "Name: Marvel Electrician Union City" at bounding box center [63, 413] width 73 height 15
copy span "Marvel Electrician [GEOGRAPHIC_DATA]"
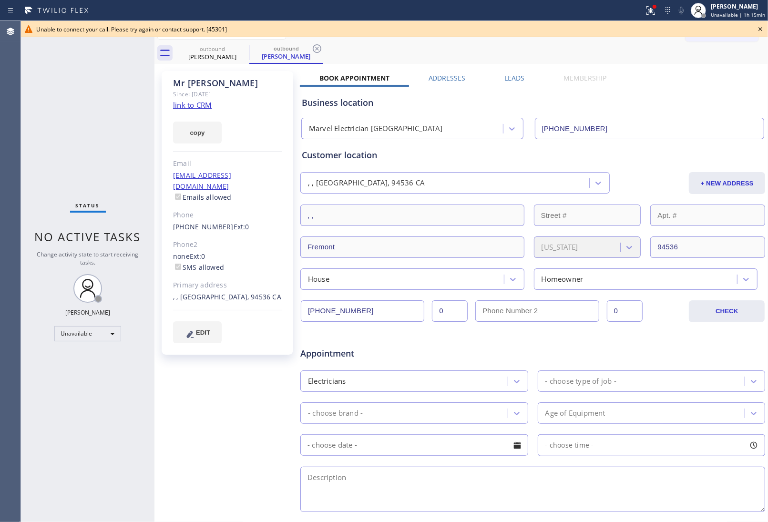
click at [614, 30] on icon at bounding box center [760, 28] width 11 height 11
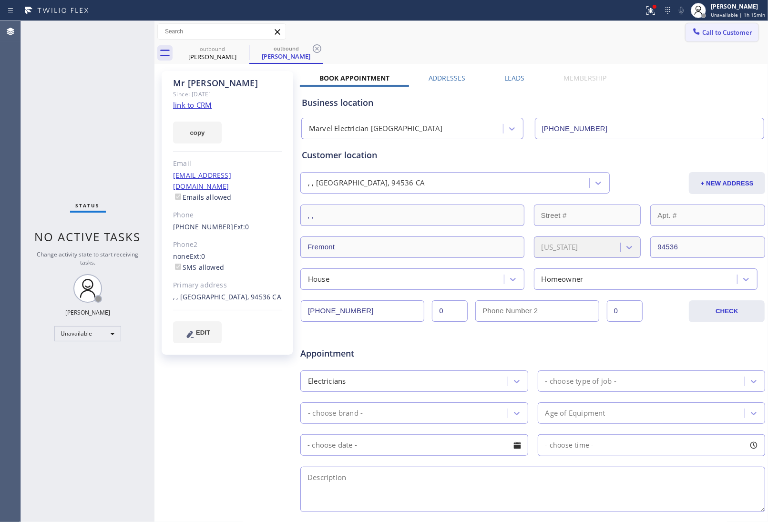
drag, startPoint x: 753, startPoint y: 29, endPoint x: 746, endPoint y: 30, distance: 7.2
click at [614, 30] on div "Call to Customer Outbound call Location Marvel Electrician Union City Your call…" at bounding box center [727, 31] width 82 height 17
click at [614, 38] on button "Call to Customer" at bounding box center [722, 32] width 73 height 18
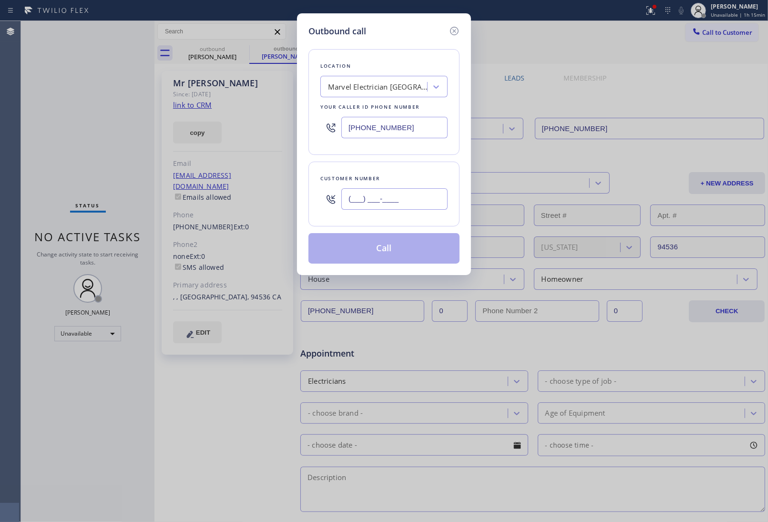
click at [389, 203] on input "(___) ___-____" at bounding box center [394, 198] width 106 height 21
paste input "129) 124-978"
click at [614, 23] on div "Outbound call Location Marvel Electrician Union City Your caller id phone numbe…" at bounding box center [384, 261] width 768 height 522
click at [399, 205] on input "(129) 124-978_" at bounding box center [394, 198] width 106 height 21
paste input "312) 912-4978"
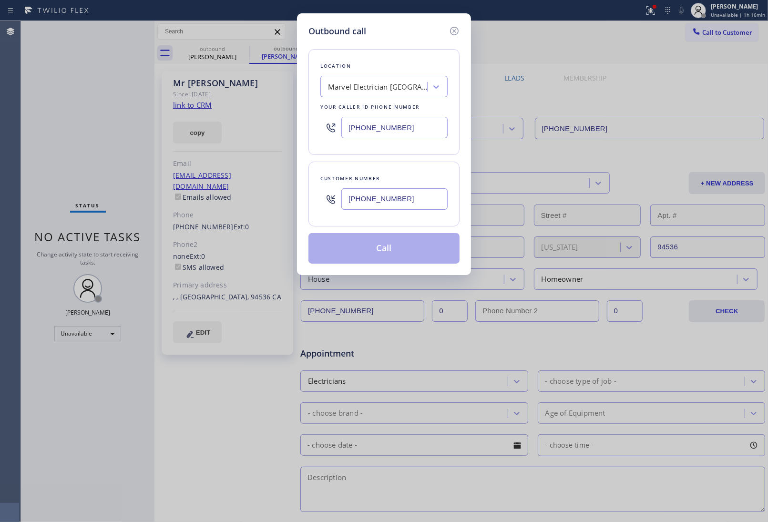
type input "(312) 912-4978"
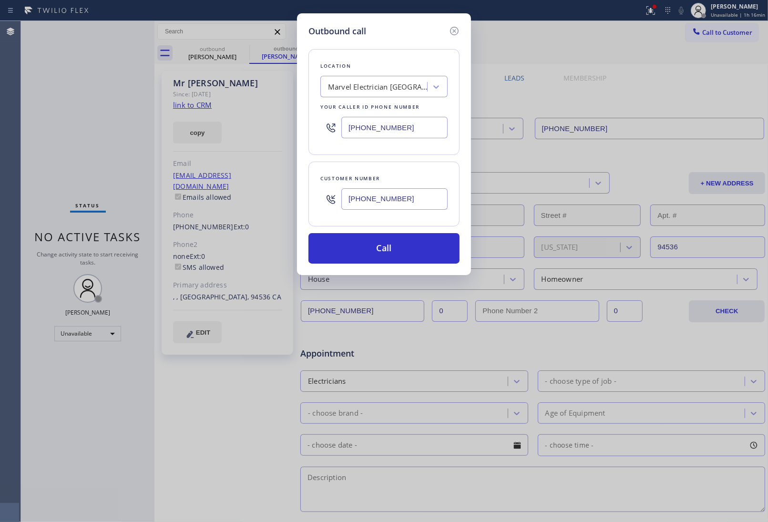
click at [402, 130] on input "[PHONE_NUMBER]" at bounding box center [394, 127] width 106 height 21
paste input "708) 616-0809"
type input "(708) 616-0809"
click at [404, 254] on button "Call" at bounding box center [383, 248] width 151 height 31
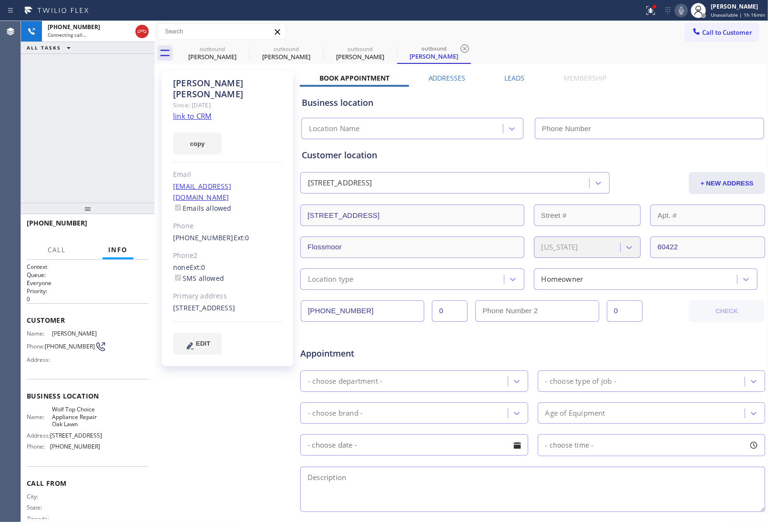
type input "(708) 616-0809"
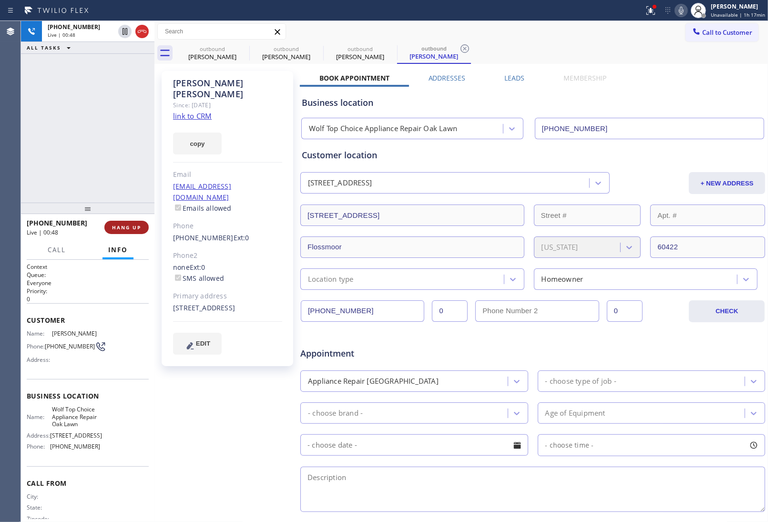
click at [144, 227] on button "HANG UP" at bounding box center [126, 227] width 44 height 13
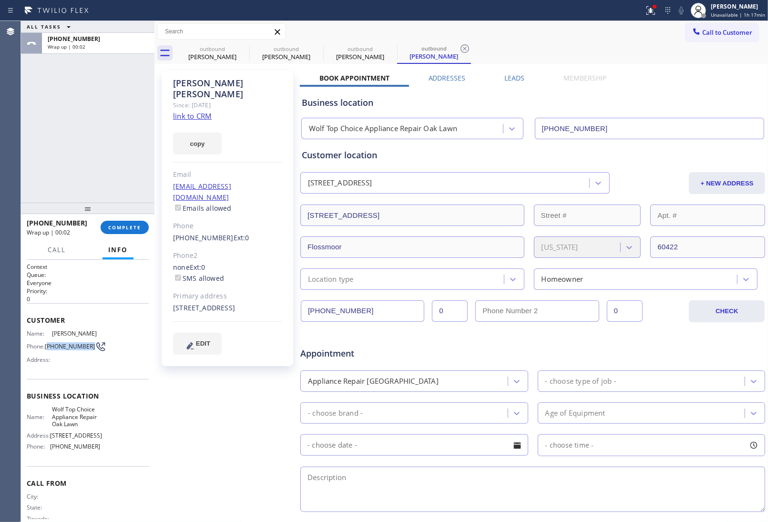
drag, startPoint x: 65, startPoint y: 347, endPoint x: 68, endPoint y: 339, distance: 8.3
click at [59, 343] on span "(312) 912-4978" at bounding box center [70, 346] width 50 height 7
copy span "912-4978"
drag, startPoint x: 742, startPoint y: 34, endPoint x: 676, endPoint y: 62, distance: 72.4
click at [614, 34] on span "Call to Customer" at bounding box center [727, 32] width 50 height 9
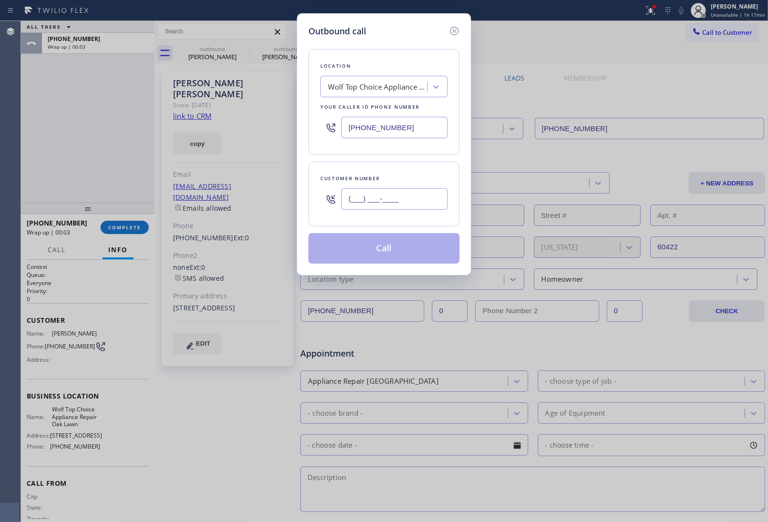
click at [375, 205] on input "(___) ___-____" at bounding box center [394, 198] width 106 height 21
paste input "912) 497-8"
type input "(912) 497-8___"
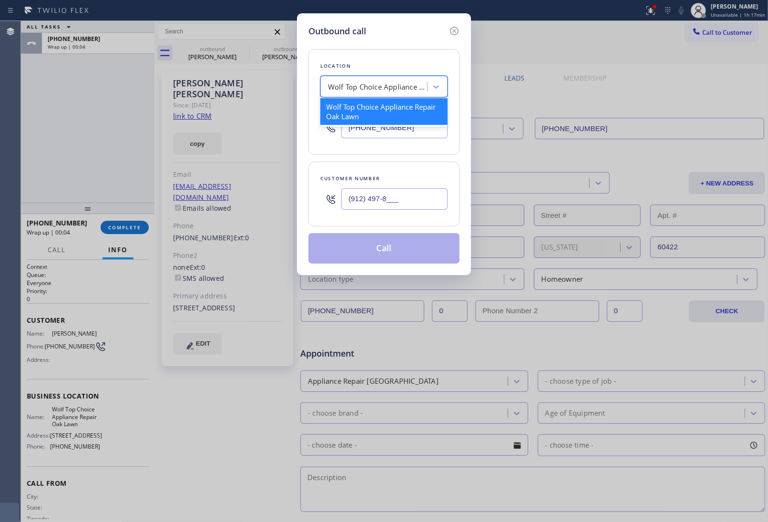
click at [359, 84] on div "Wolf Top Choice Appliance Repair Oak Lawn" at bounding box center [378, 87] width 100 height 11
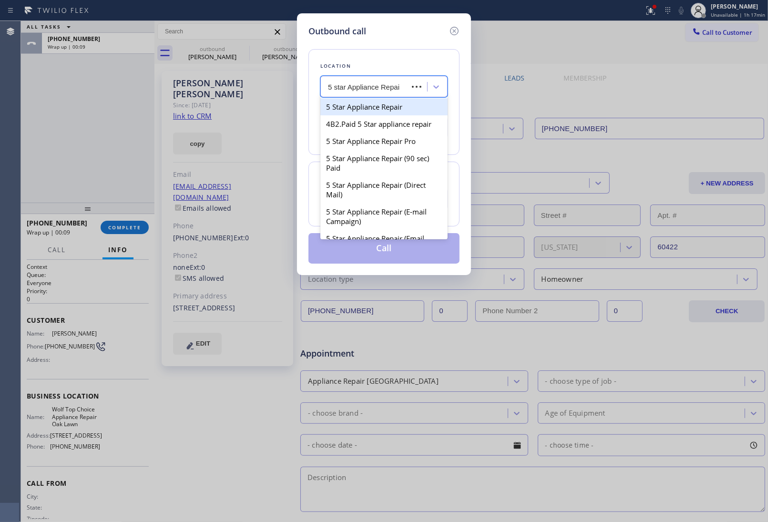
type input "5 star Appliance Repair"
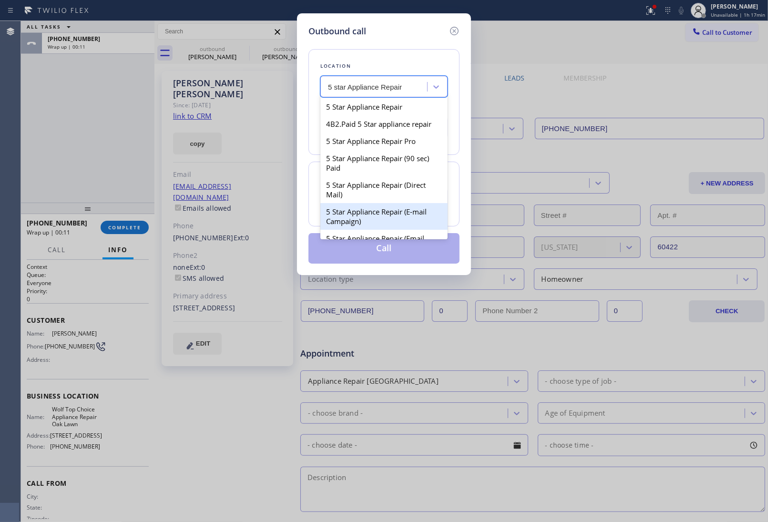
click at [375, 221] on div "5 Star Appliance Repair (E-mail Campaign)" at bounding box center [383, 216] width 127 height 27
type input "[PHONE_NUMBER]"
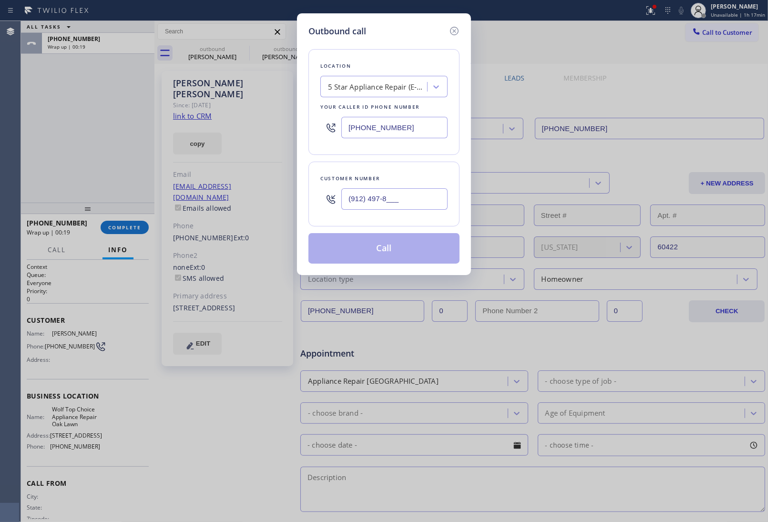
click at [397, 198] on input "(912) 497-8___" at bounding box center [394, 198] width 106 height 21
paste input "312) 912-4978"
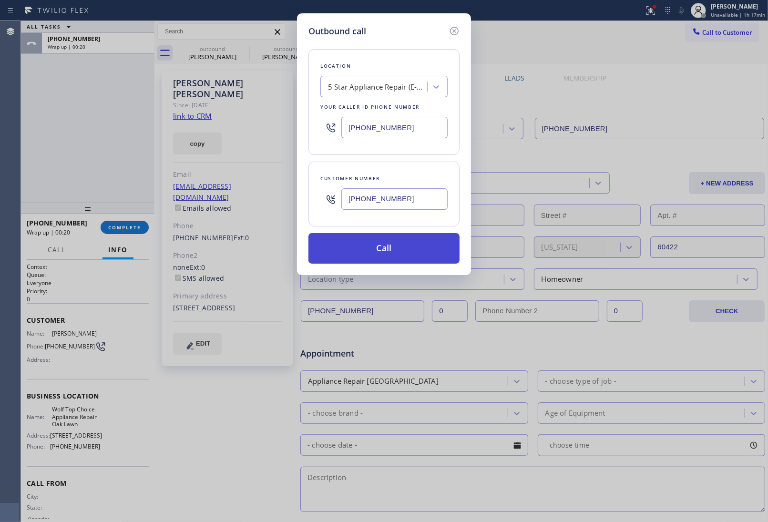
type input "(312) 912-4978"
click at [387, 248] on button "Call" at bounding box center [383, 248] width 151 height 31
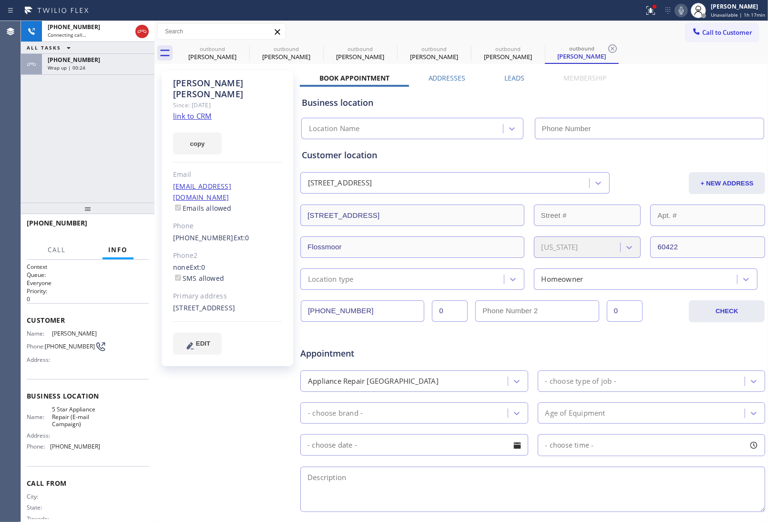
type input "[PHONE_NUMBER]"
click at [614, 349] on div "Appointment" at bounding box center [532, 348] width 467 height 24
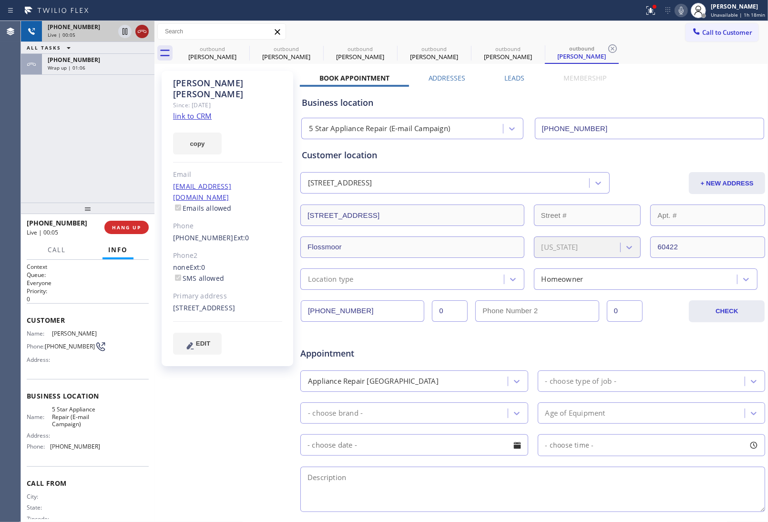
click at [145, 32] on icon at bounding box center [141, 31] width 11 height 11
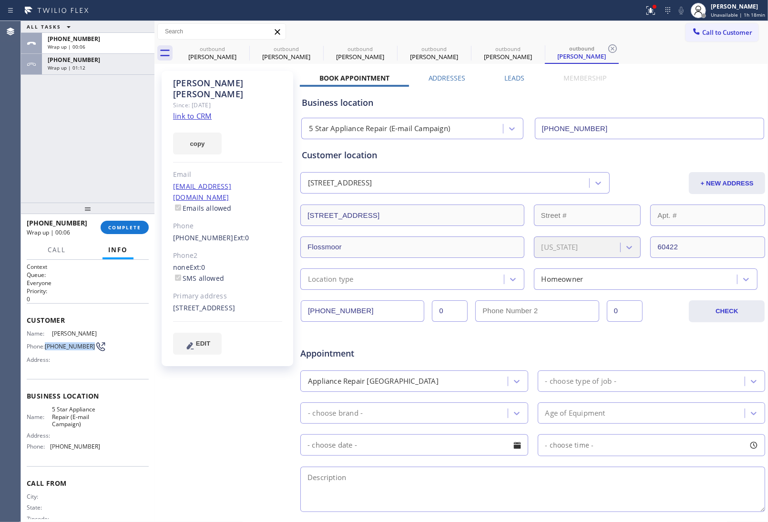
drag, startPoint x: 61, startPoint y: 352, endPoint x: 45, endPoint y: 341, distance: 18.9
click at [45, 341] on div "Phone: (312) 912-4978" at bounding box center [63, 346] width 73 height 11
copy span "(312) 912-4978"
drag, startPoint x: 725, startPoint y: 34, endPoint x: 459, endPoint y: 201, distance: 314.3
click at [614, 34] on span "Call to Customer" at bounding box center [727, 32] width 50 height 9
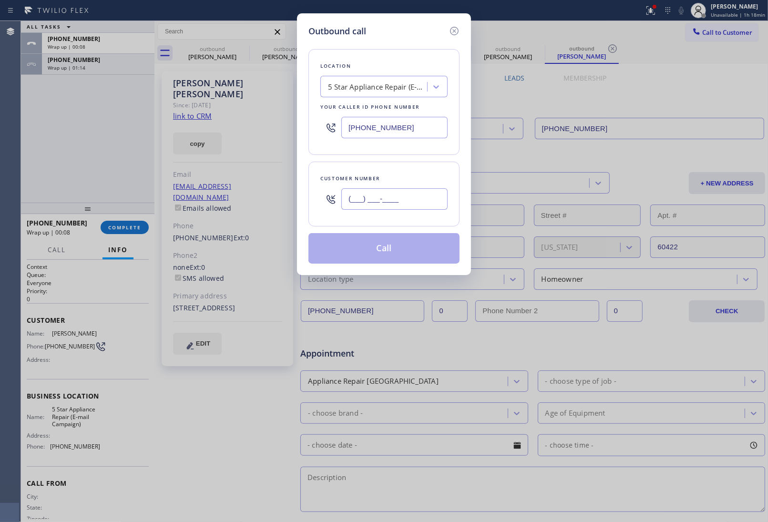
click at [434, 203] on input "(___) ___-____" at bounding box center [394, 198] width 106 height 21
paste input "312) 912-4978"
type input "(312) 912-4978"
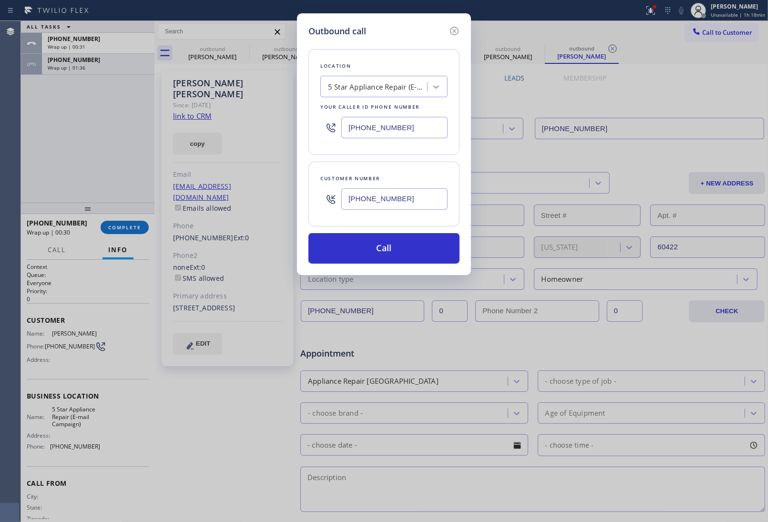
click at [341, 268] on div "Outbound call Location 5 Star Appliance Repair (E-mail Campaign) Your caller id…" at bounding box center [384, 144] width 174 height 262
click at [385, 245] on button "Call" at bounding box center [383, 248] width 151 height 31
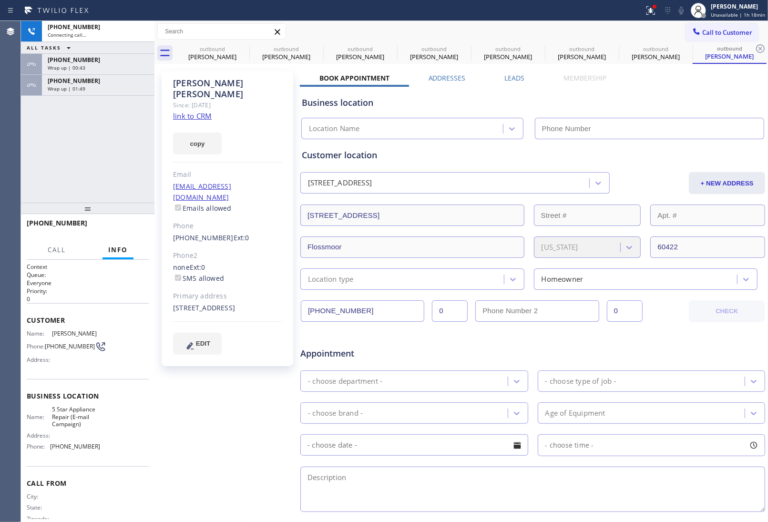
type input "[PHONE_NUMBER]"
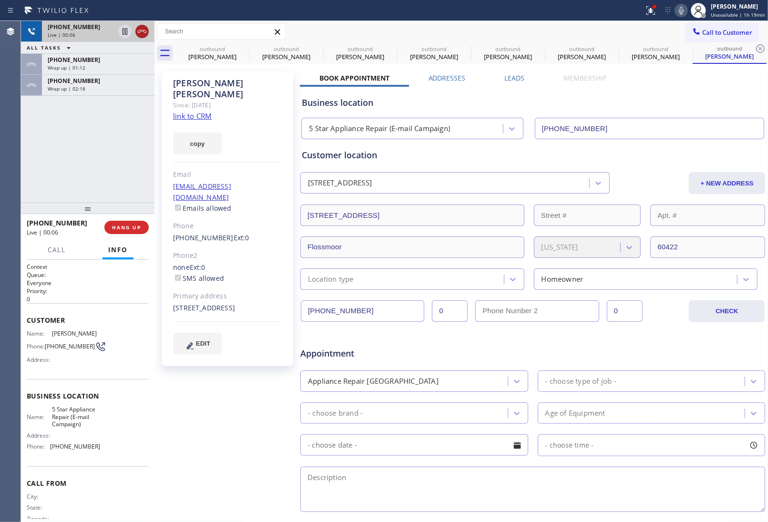
click at [144, 33] on icon at bounding box center [141, 31] width 11 height 11
click at [112, 229] on span "HANG UP" at bounding box center [126, 227] width 29 height 7
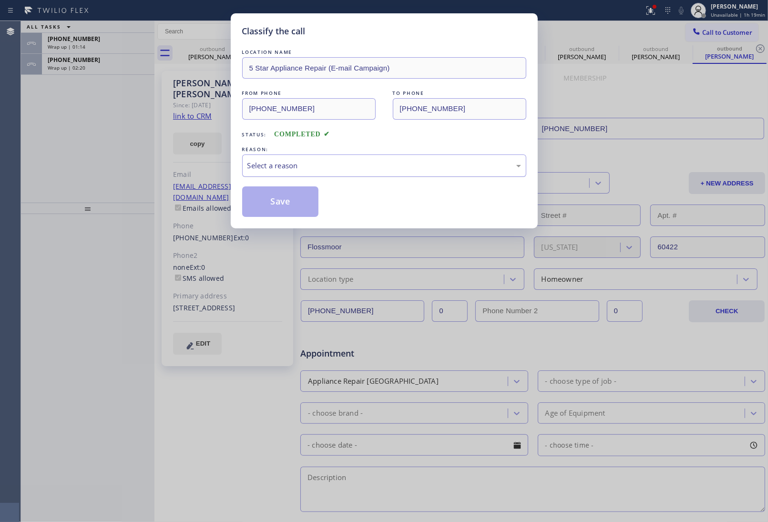
drag, startPoint x: 313, startPoint y: 148, endPoint x: 313, endPoint y: 161, distance: 13.4
click at [313, 154] on div "LOCATION NAME 5 Star Appliance Repair (E-mail Campaign) FROM PHONE (855) 908-15…" at bounding box center [384, 132] width 284 height 170
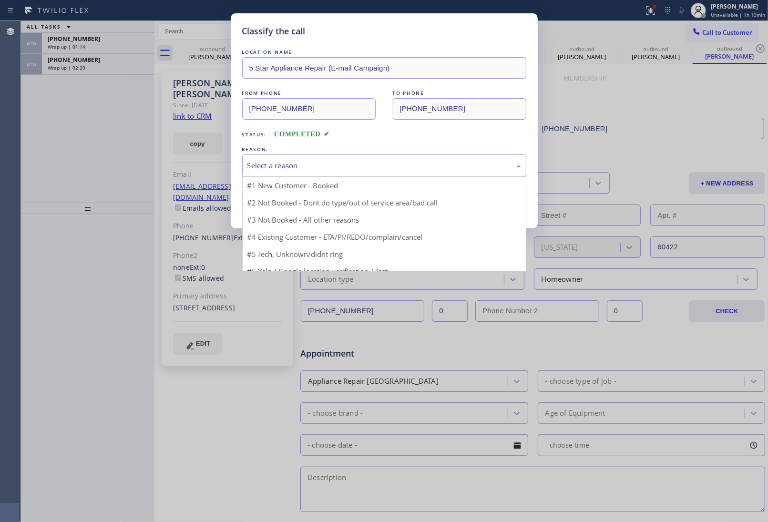
click at [313, 161] on div "Select a reason" at bounding box center [384, 165] width 274 height 11
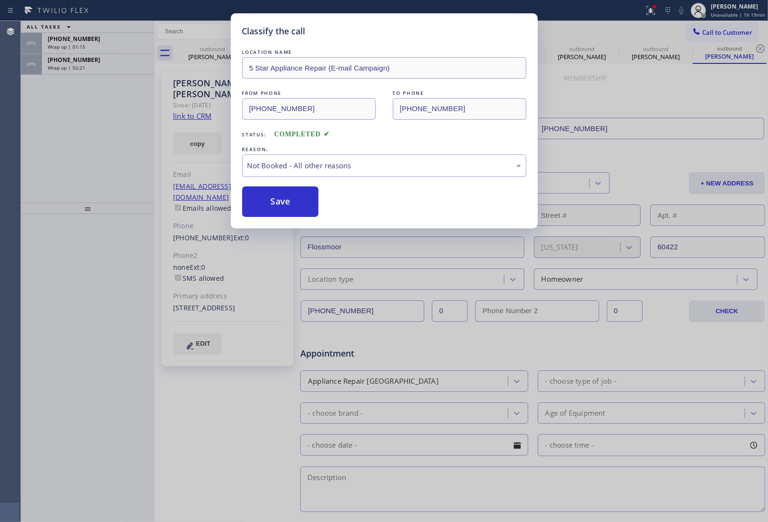
click at [288, 204] on button "Save" at bounding box center [280, 201] width 77 height 31
click at [77, 65] on div "Classify the call LOCATION NAME 5 Star Appliance Repair (E-mail Campaign) FROM …" at bounding box center [384, 261] width 768 height 522
click at [77, 65] on span "Wrap up | 02:21" at bounding box center [67, 67] width 38 height 7
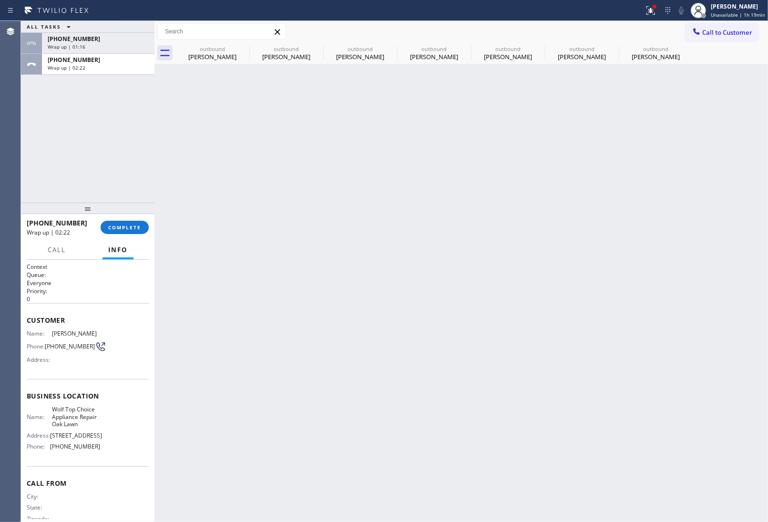
click at [77, 65] on span "Wrap up | 02:22" at bounding box center [67, 67] width 38 height 7
click at [126, 218] on div "+13129124978 Wrap up | 02:22 COMPLETE" at bounding box center [88, 227] width 122 height 25
click at [122, 230] on span "COMPLETE" at bounding box center [124, 227] width 33 height 7
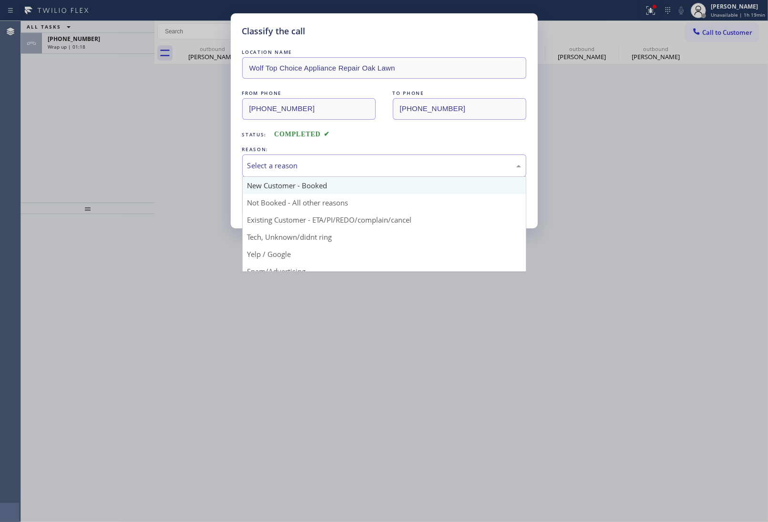
drag, startPoint x: 321, startPoint y: 173, endPoint x: 318, endPoint y: 177, distance: 4.9
click at [318, 177] on div "Select a reason New Customer - Booked Not Booked - All other reasons Existing C…" at bounding box center [384, 165] width 284 height 22
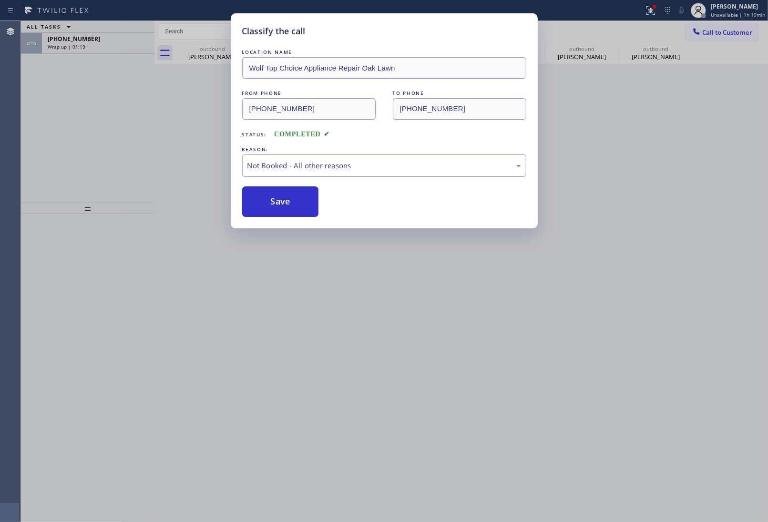
click at [286, 205] on button "Save" at bounding box center [280, 201] width 77 height 31
type input "(708) 616-0809"
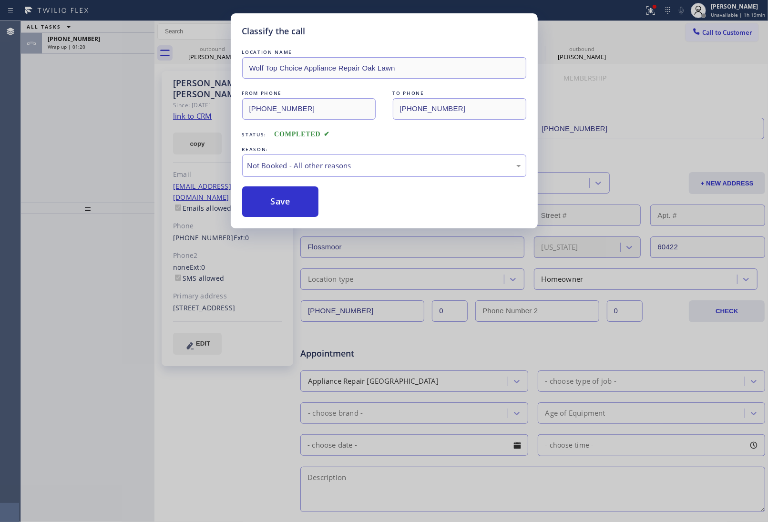
click at [79, 43] on div "Classify the call LOCATION NAME Wolf Top Choice Appliance Repair Oak Lawn FROM …" at bounding box center [384, 261] width 768 height 522
click at [79, 43] on div "Classify the call LOCATION NAME Expert Viking Appliance Repair Brooklyn FROM PH…" at bounding box center [394, 271] width 747 height 501
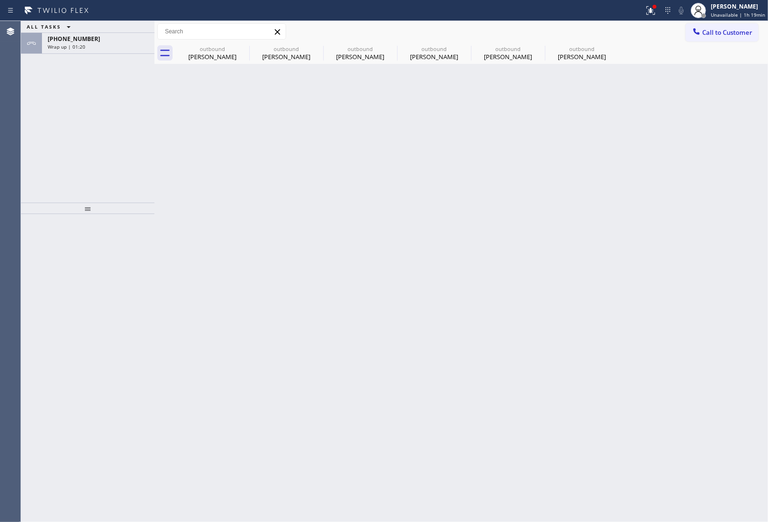
click at [79, 43] on span "Wrap up | 01:20" at bounding box center [67, 46] width 38 height 7
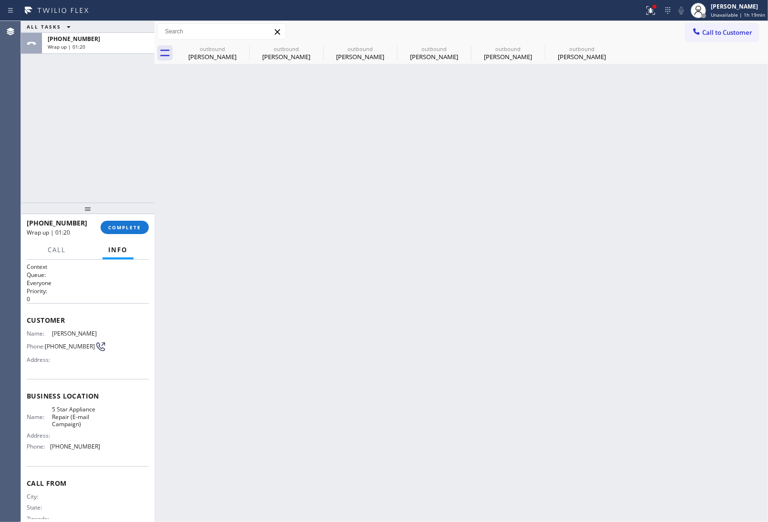
click at [79, 43] on span "Wrap up | 01:20" at bounding box center [67, 46] width 38 height 7
drag, startPoint x: 79, startPoint y: 43, endPoint x: 126, endPoint y: 197, distance: 161.2
click at [82, 46] on span "Wrap up | 01:21" at bounding box center [67, 46] width 38 height 7
click at [117, 232] on button "COMPLETE" at bounding box center [125, 227] width 48 height 13
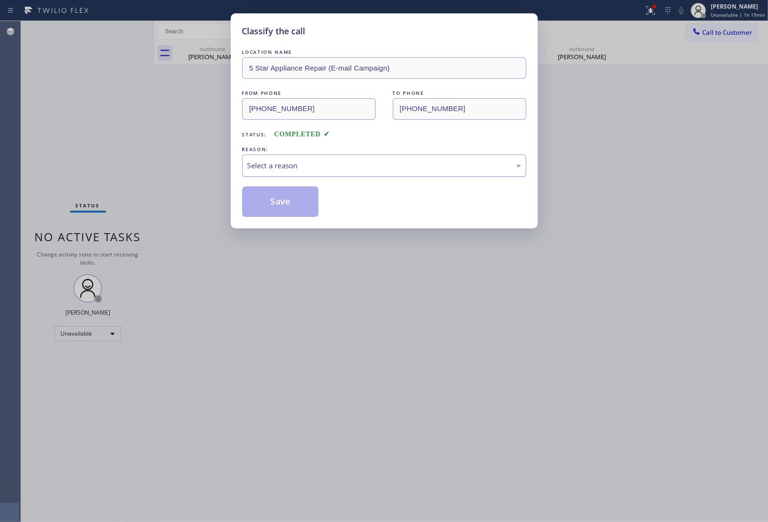
click at [275, 169] on div "Select a reason" at bounding box center [384, 165] width 274 height 11
click at [266, 205] on button "Save" at bounding box center [280, 201] width 77 height 31
type input "[PHONE_NUMBER]"
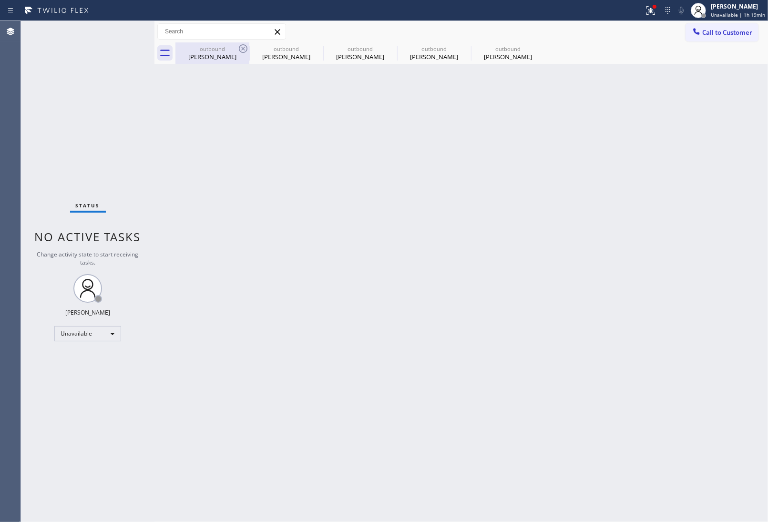
click at [242, 48] on icon at bounding box center [243, 48] width 9 height 9
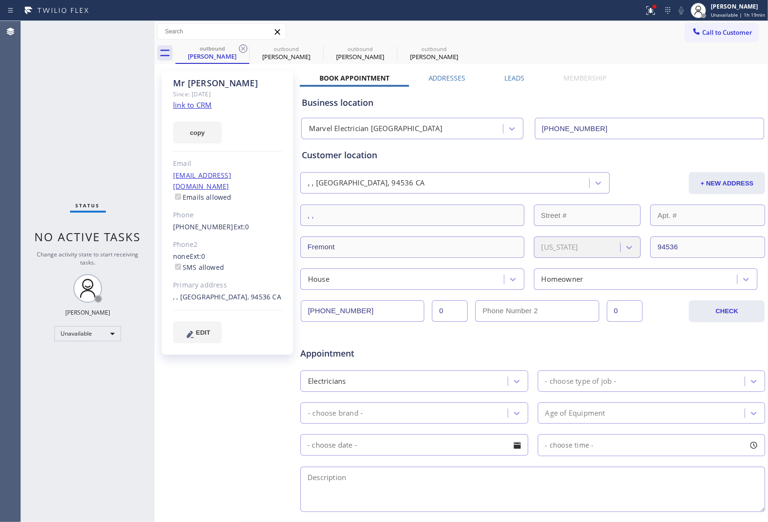
click at [242, 48] on icon at bounding box center [243, 48] width 9 height 9
type input "(708) 616-0809"
click at [0, 0] on icon at bounding box center [0, 0] width 0 height 0
type input "[PHONE_NUMBER]"
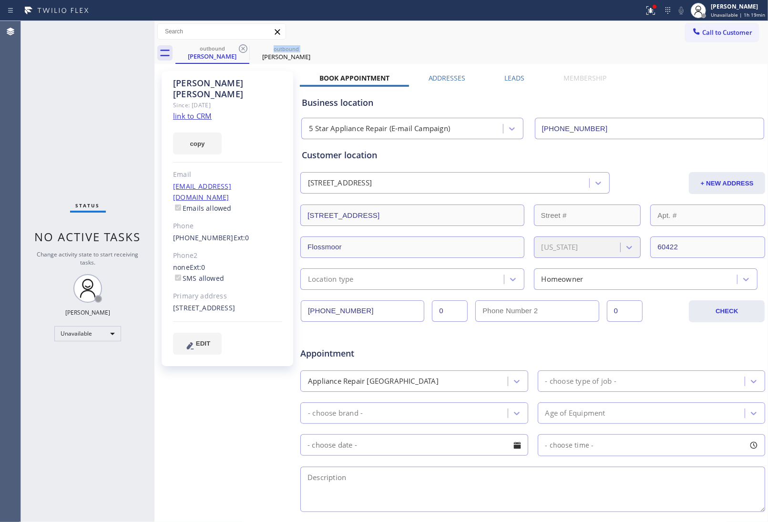
click at [242, 48] on icon at bounding box center [243, 48] width 9 height 9
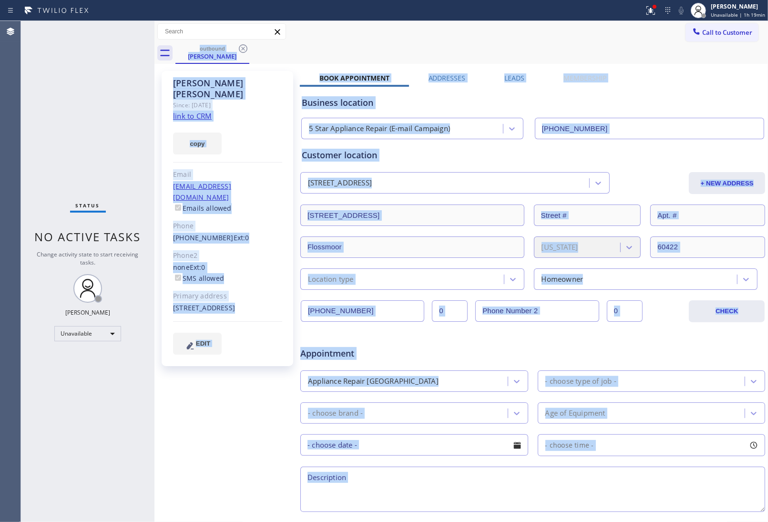
drag, startPoint x: 242, startPoint y: 48, endPoint x: 250, endPoint y: 55, distance: 10.8
click at [250, 55] on div "outbound Sedrick Johnson" at bounding box center [471, 52] width 593 height 21
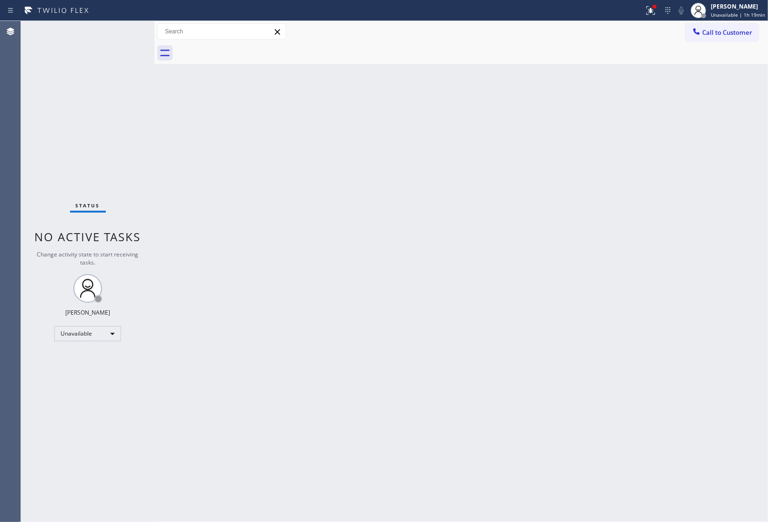
click at [614, 263] on div "Back to Dashboard Change Sender ID Customers Technicians Select a contact Outbo…" at bounding box center [461, 271] width 614 height 501
drag, startPoint x: 703, startPoint y: 91, endPoint x: 530, endPoint y: 18, distance: 188.3
click at [614, 91] on div "Back to Dashboard Change Sender ID Customers Technicians Select a contact Outbo…" at bounding box center [461, 271] width 614 height 501
drag, startPoint x: 728, startPoint y: 34, endPoint x: 492, endPoint y: 133, distance: 256.3
click at [614, 37] on button "Call to Customer" at bounding box center [722, 32] width 73 height 18
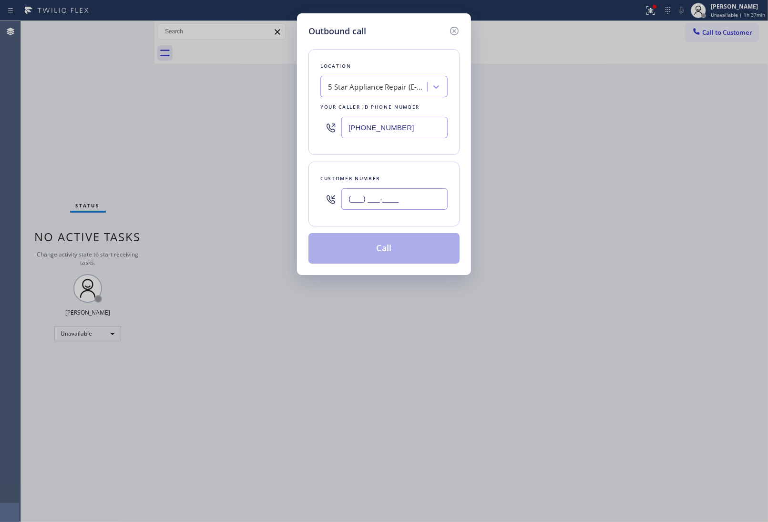
click at [363, 198] on input "(___) ___-____" at bounding box center [394, 198] width 106 height 21
paste input "724) 288-4761"
type input "(724) 288-4761"
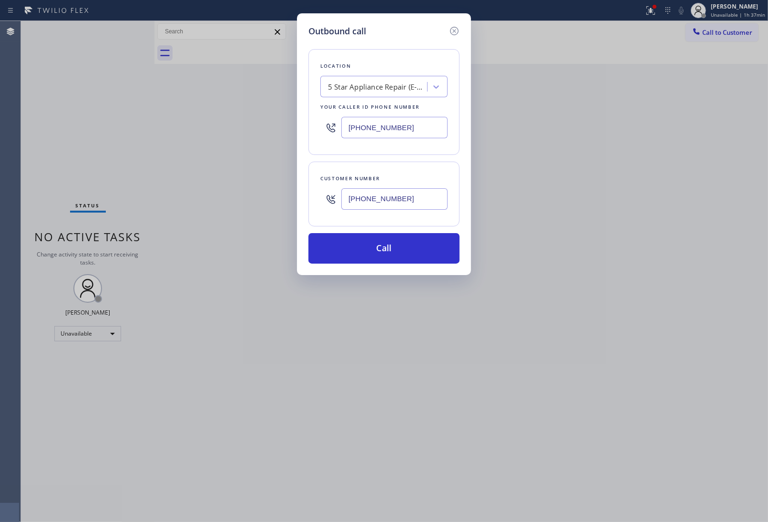
click at [378, 132] on input "[PHONE_NUMBER]" at bounding box center [394, 127] width 106 height 21
paste input "00) 686-5038"
type input "(800) 686-5038"
click at [398, 254] on button "Call" at bounding box center [383, 248] width 151 height 31
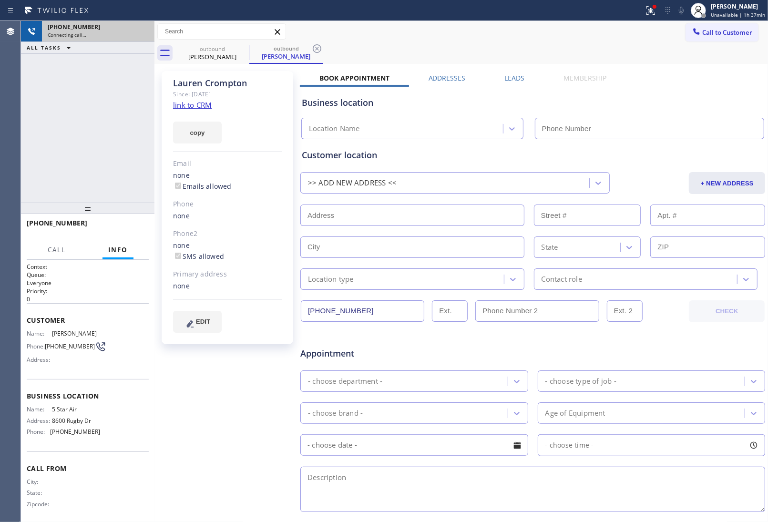
click at [143, 31] on div "Connecting call…" at bounding box center [98, 34] width 101 height 7
click at [144, 31] on div "Connecting call…" at bounding box center [98, 34] width 101 height 7
click at [142, 30] on div "+17242884761" at bounding box center [98, 27] width 101 height 8
drag, startPoint x: 142, startPoint y: 30, endPoint x: 225, endPoint y: 110, distance: 115.6
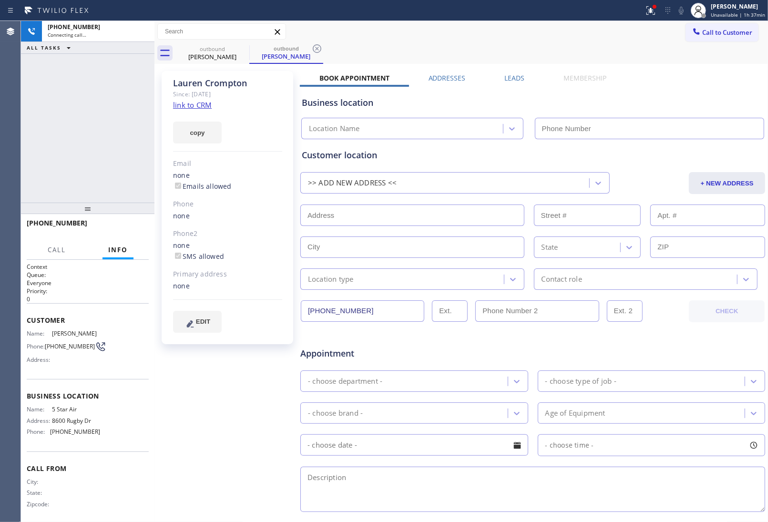
click at [153, 38] on div "+17242884761 Connecting call… ALL TASKS ALL TASKS ACTIVE TASKS TASKS IN WRAP UP…" at bounding box center [394, 271] width 747 height 501
type input "(800) 686-5038"
click at [202, 101] on link "link to CRM" at bounding box center [192, 105] width 39 height 10
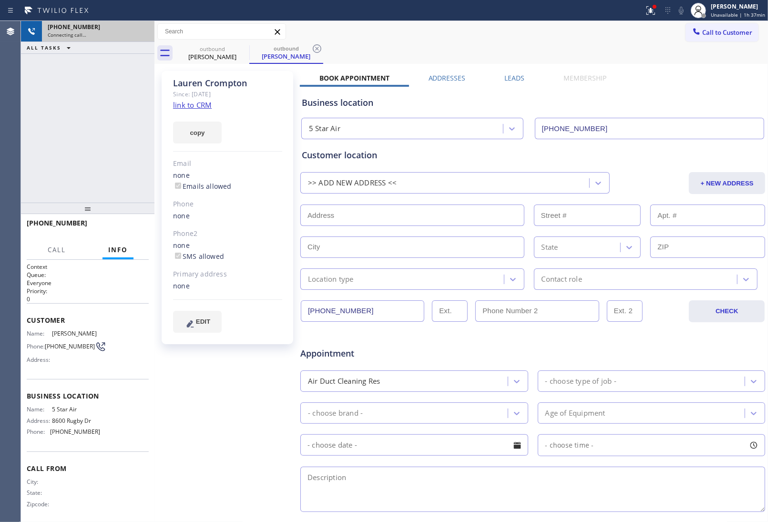
click at [144, 29] on div "+17242884761" at bounding box center [98, 27] width 101 height 8
click at [144, 29] on icon at bounding box center [141, 31] width 11 height 11
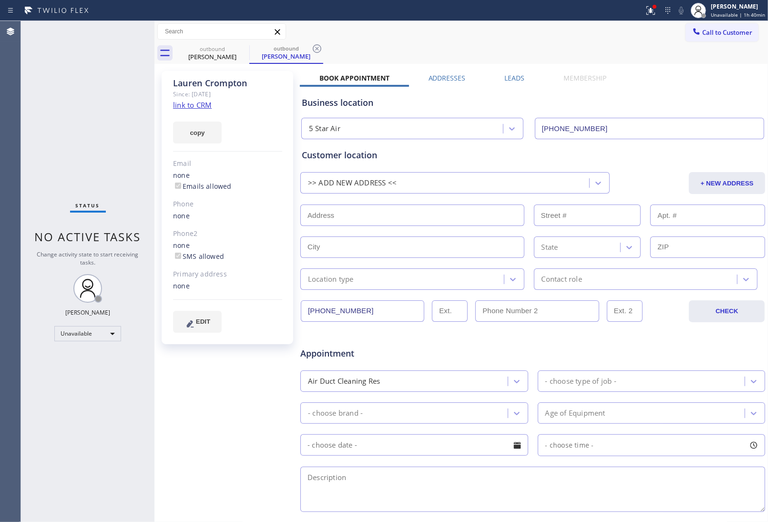
drag, startPoint x: 682, startPoint y: 117, endPoint x: 700, endPoint y: 99, distance: 24.9
click at [614, 115] on div "5 Star Air (800) 686-5038" at bounding box center [532, 126] width 467 height 25
click at [614, 30] on span "Call to Customer" at bounding box center [727, 32] width 50 height 9
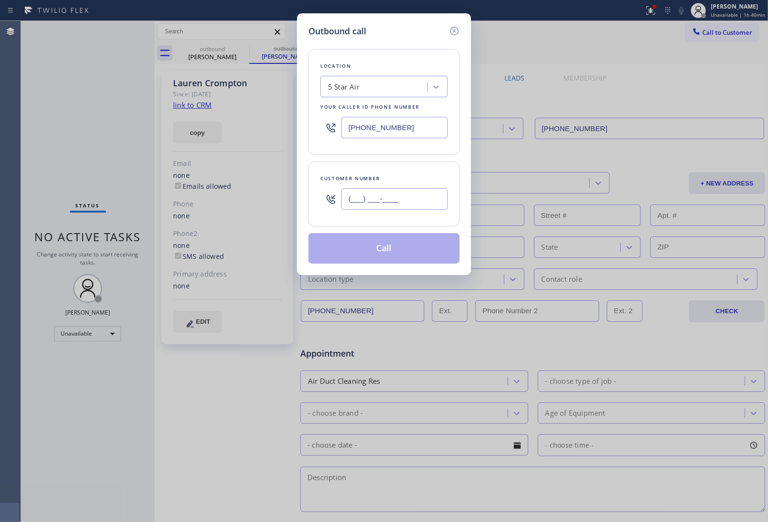
click at [399, 205] on input "(___) ___-____" at bounding box center [394, 198] width 106 height 21
paste input "713) 969-8507"
type input "(713) 969-8507"
click at [385, 132] on input "(800) 686-5038" at bounding box center [394, 127] width 106 height 21
paste input "346) 585-7917"
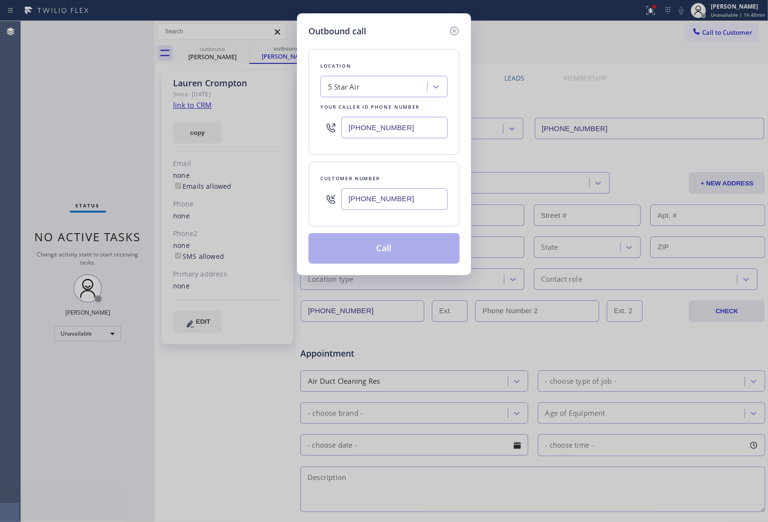
click at [390, 118] on input "(346) 585-7917" at bounding box center [394, 127] width 106 height 21
paste input "text"
type input "(346) 585-7917"
click at [614, 117] on div "Outbound call Location 5 Star Air Your caller id phone number (346) 585-7917 Cu…" at bounding box center [384, 261] width 768 height 522
click at [410, 211] on div "(713) 969-8507" at bounding box center [394, 199] width 106 height 31
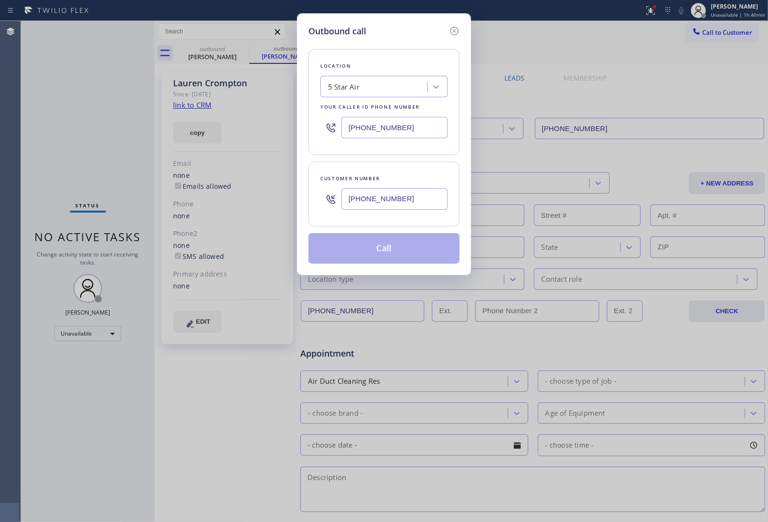
click at [411, 205] on input "(713) 969-8507" at bounding box center [394, 198] width 106 height 21
click at [457, 29] on icon at bounding box center [454, 30] width 11 height 11
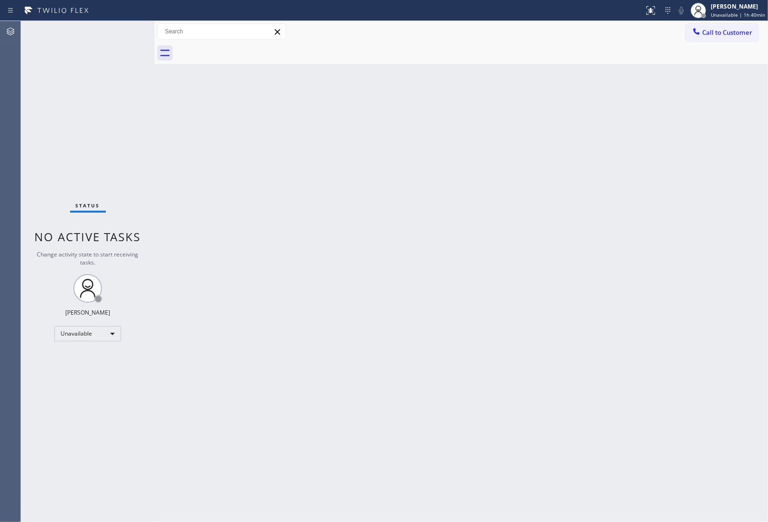
click at [718, 277] on div "Back to Dashboard Change Sender ID Customers Technicians Select a contact Outbo…" at bounding box center [461, 271] width 614 height 501
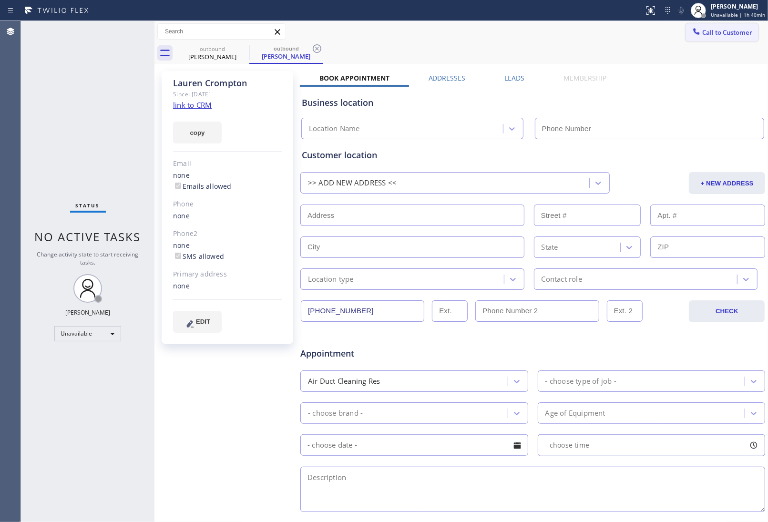
click at [719, 32] on span "Call to Customer" at bounding box center [727, 32] width 50 height 9
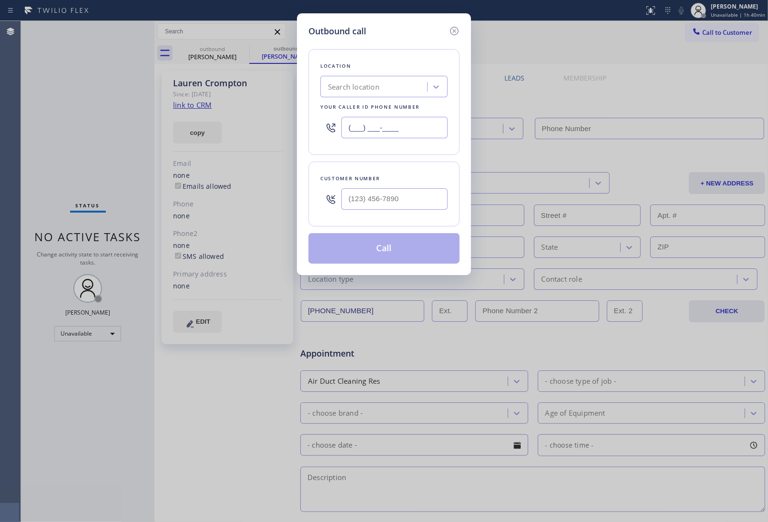
click at [416, 127] on input "(___) ___-____" at bounding box center [394, 127] width 106 height 21
paste input "346) 585-7917"
type input "(346) 585-7917"
type input "(800) 686-5038"
type input "(346) 585-7917"
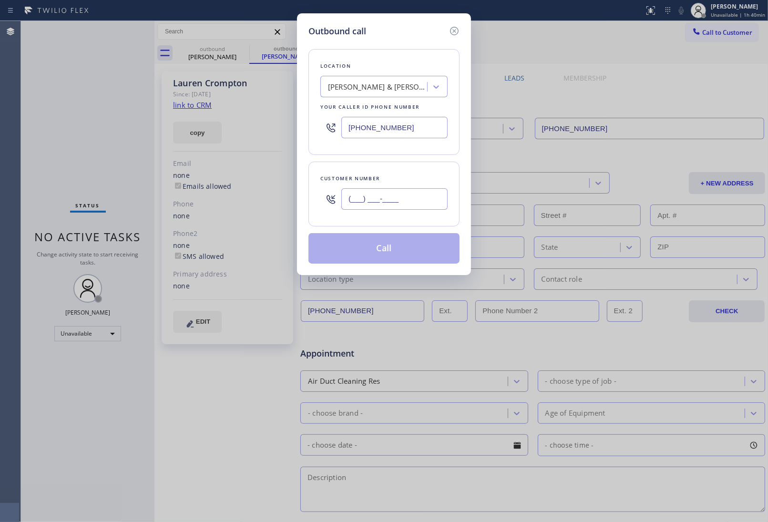
click at [407, 196] on input "(___) ___-____" at bounding box center [394, 198] width 106 height 21
paste input "713) 969-8507"
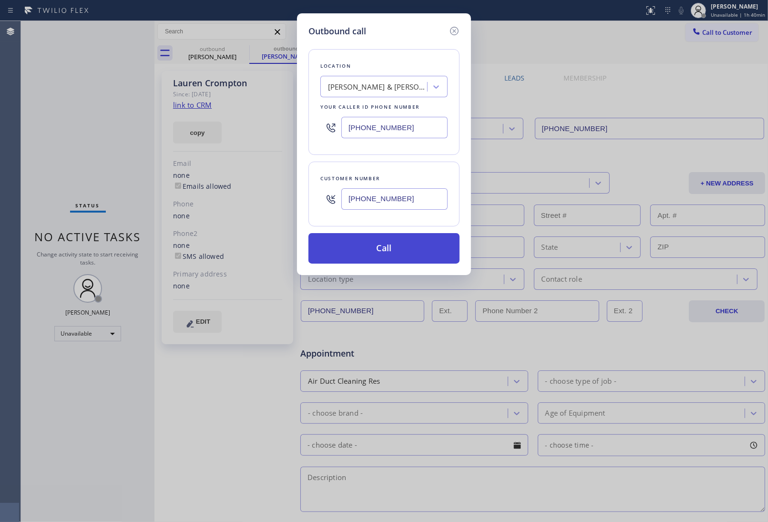
type input "(713) 969-8507"
click at [403, 254] on button "Call" at bounding box center [383, 248] width 151 height 31
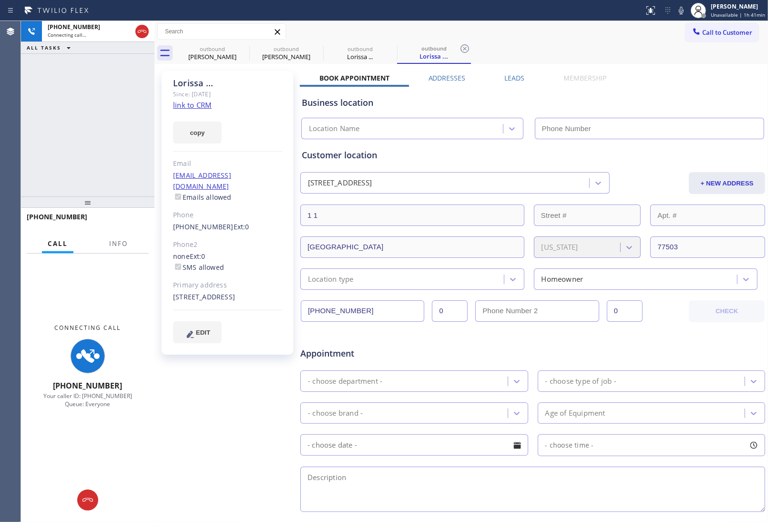
type input "(346) 585-7917"
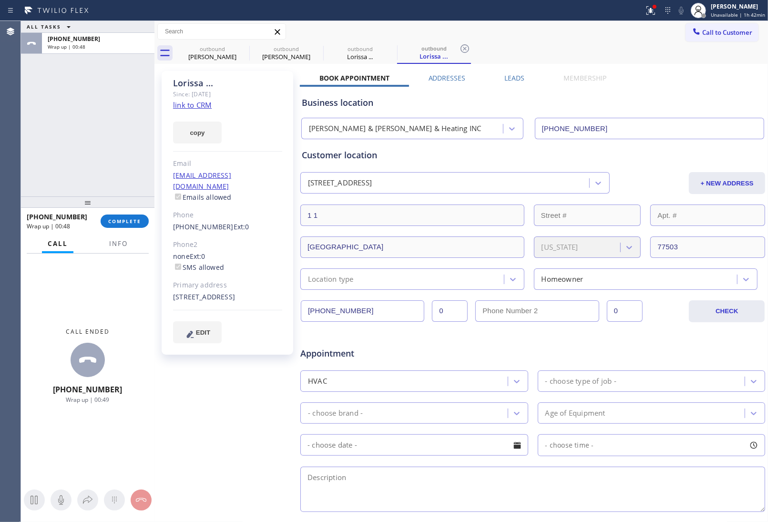
click at [664, 101] on div "Business location" at bounding box center [533, 102] width 462 height 13
click at [714, 32] on span "Call to Customer" at bounding box center [727, 32] width 50 height 9
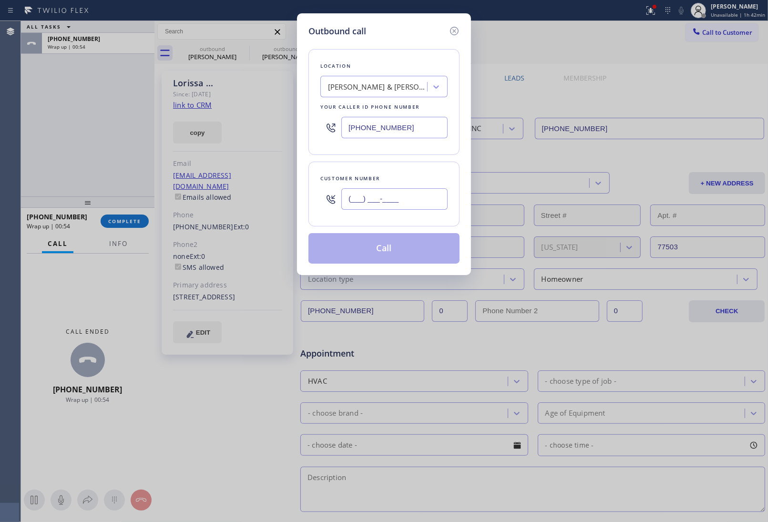
click at [403, 198] on input "(___) ___-____" at bounding box center [394, 198] width 106 height 21
paste input "713) 969-8507"
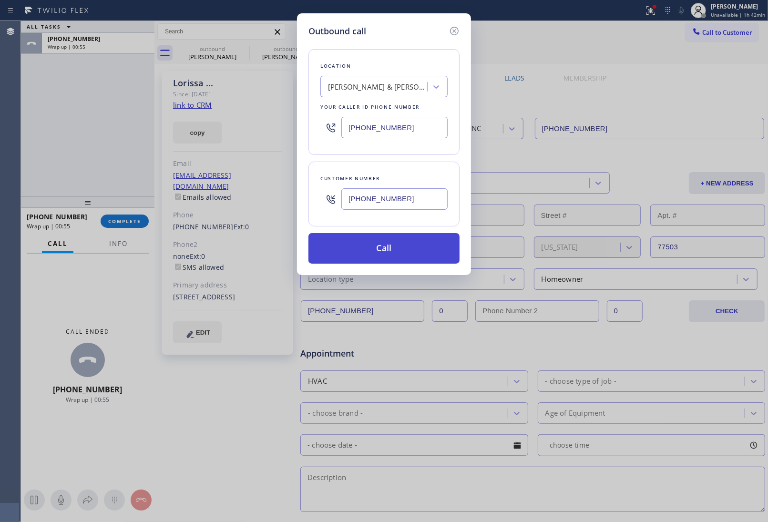
type input "(713) 969-8507"
click at [404, 248] on button "Call" at bounding box center [383, 248] width 151 height 31
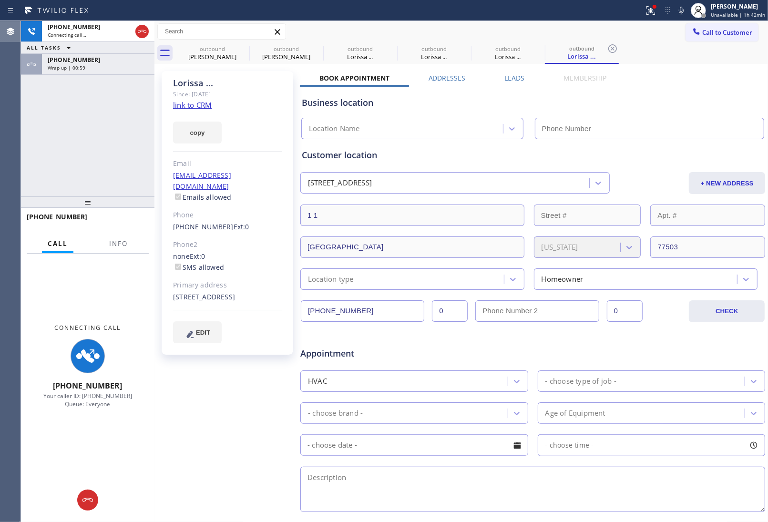
type input "(346) 585-7917"
click at [656, 129] on input "(346) 585-7917" at bounding box center [650, 128] width 230 height 21
drag, startPoint x: 663, startPoint y: 96, endPoint x: 604, endPoint y: 9, distance: 105.7
click at [658, 90] on div "Business location Adams & Cofer AC & Heating INC (346) 585-7917" at bounding box center [533, 113] width 466 height 52
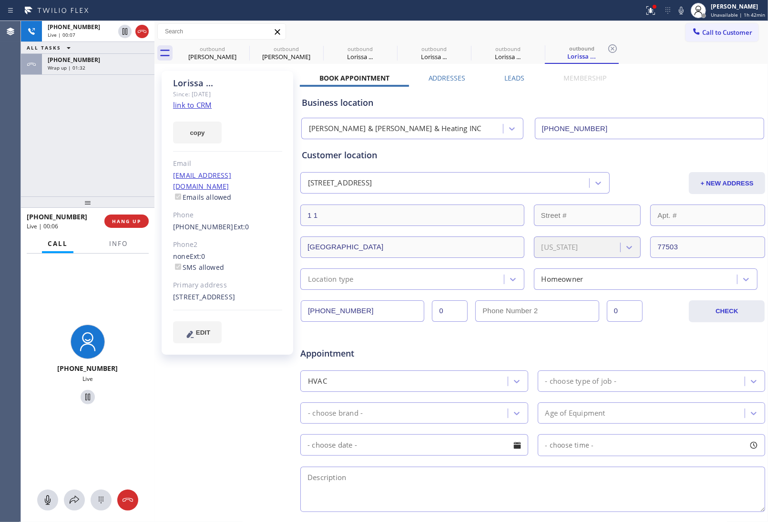
drag, startPoint x: 145, startPoint y: 32, endPoint x: 110, endPoint y: 196, distance: 167.9
click at [145, 37] on icon at bounding box center [141, 31] width 11 height 11
click at [109, 243] on span "Info" at bounding box center [118, 243] width 19 height 9
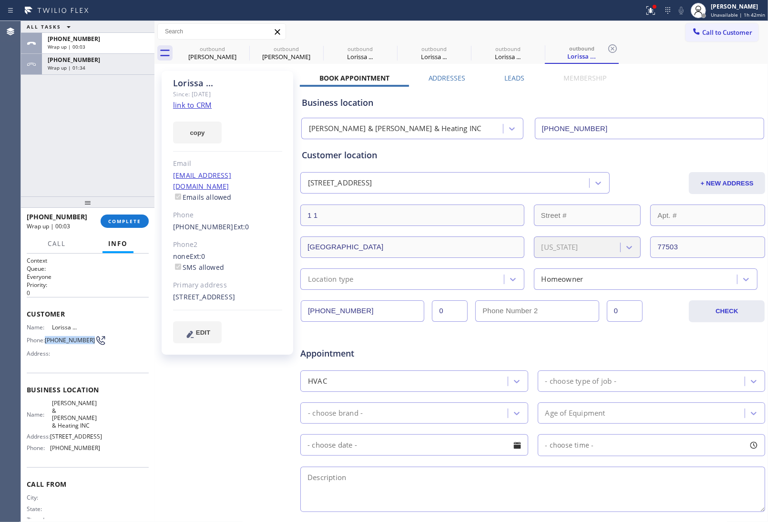
drag, startPoint x: 62, startPoint y: 345, endPoint x: 47, endPoint y: 337, distance: 17.7
click at [47, 337] on span "(713) 969-8507" at bounding box center [70, 340] width 50 height 7
copy span "(713) 969-8507"
click at [713, 39] on button "Call to Customer" at bounding box center [722, 32] width 73 height 18
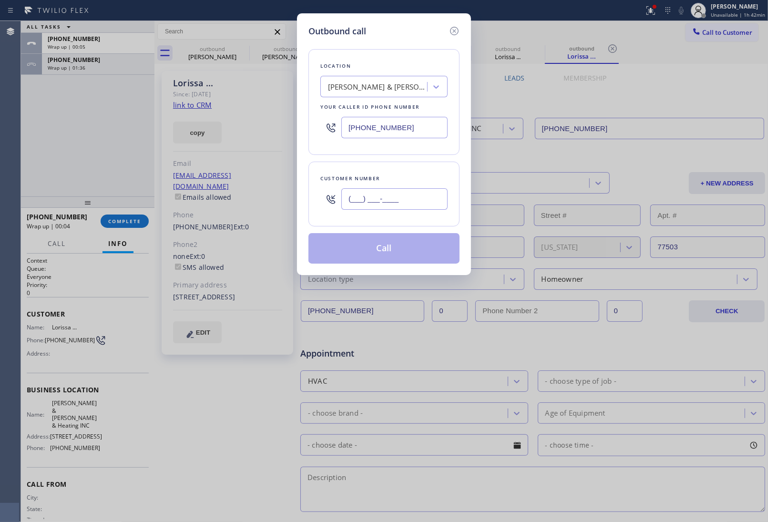
click at [394, 203] on input "(___) ___-____" at bounding box center [394, 198] width 106 height 21
paste input "713) 969-8507"
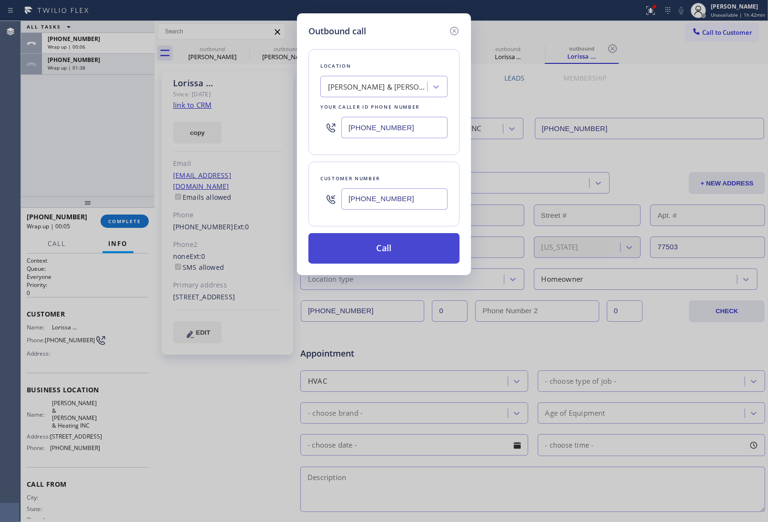
type input "(713) 969-8507"
click at [370, 253] on button "Call" at bounding box center [383, 248] width 151 height 31
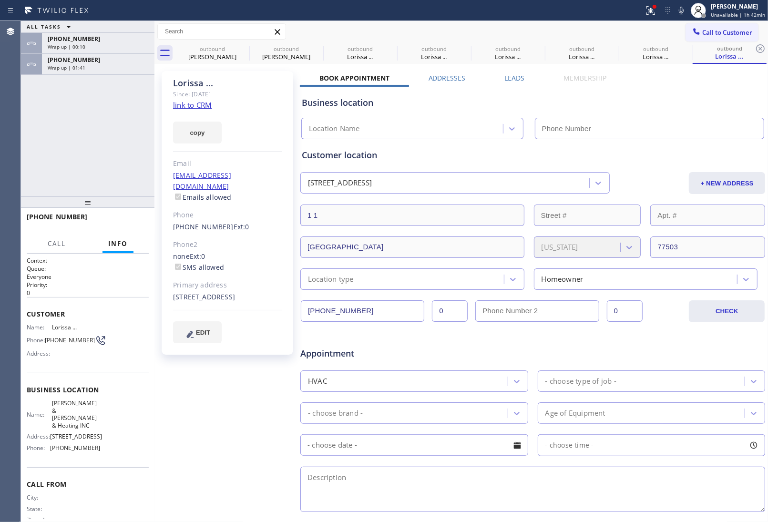
type input "(346) 585-7917"
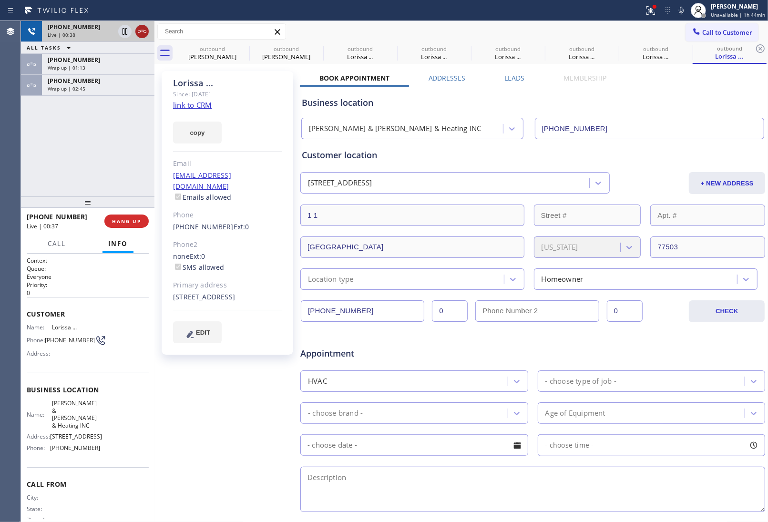
click at [144, 31] on icon at bounding box center [141, 31] width 11 height 11
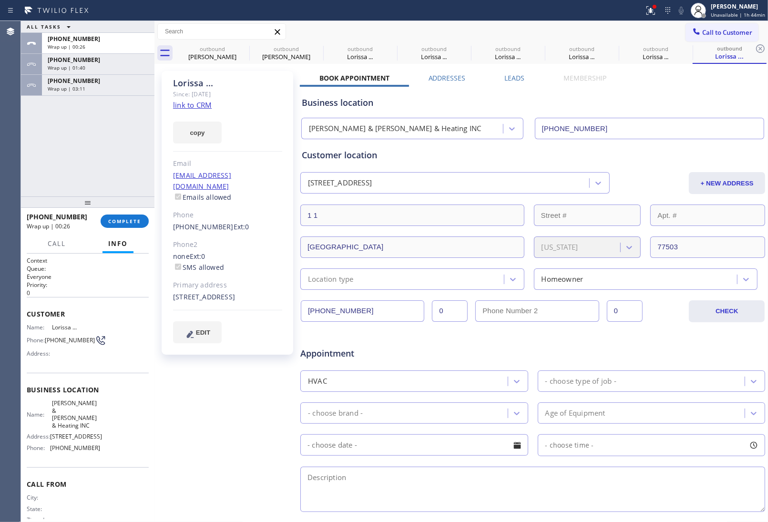
click at [714, 21] on div "Call to Customer Outbound call Location Adams & Cofer AC & Heating INC Your cal…" at bounding box center [461, 31] width 614 height 21
click at [712, 29] on span "Call to Customer" at bounding box center [727, 32] width 50 height 9
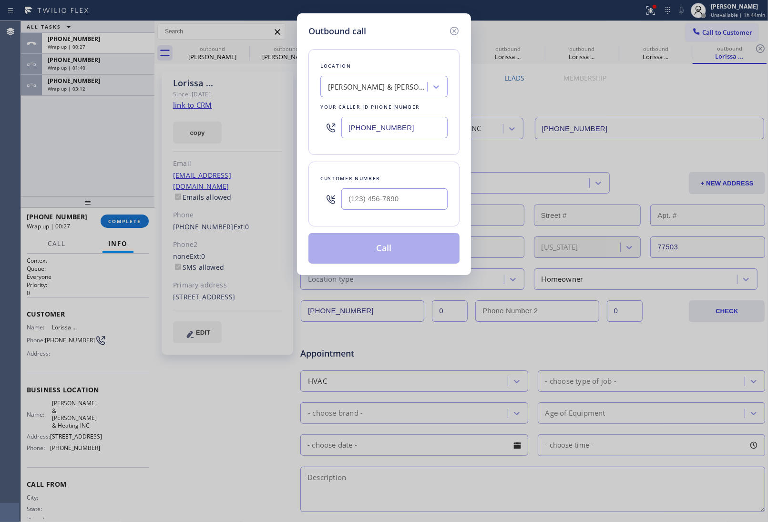
click at [404, 127] on input "(346) 585-7917" at bounding box center [394, 127] width 106 height 21
paste input "786) 589-7428"
type input "(786) 589-7428"
type input "(___) ___-____"
click at [405, 186] on div at bounding box center [394, 199] width 106 height 31
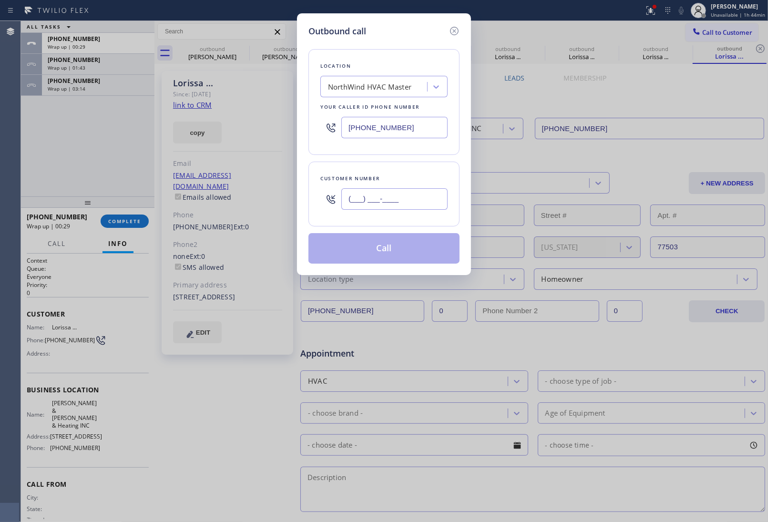
click at [406, 202] on input "(___) ___-____" at bounding box center [394, 198] width 106 height 21
paste input "786) 891-5008"
type input "(786) 891-5008"
click at [380, 246] on button "Call" at bounding box center [383, 248] width 151 height 31
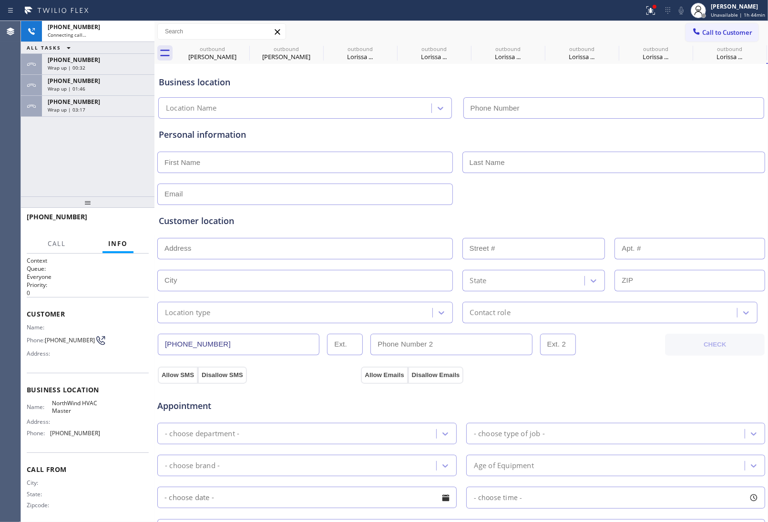
type input "(786) 589-7428"
drag, startPoint x: 666, startPoint y: 211, endPoint x: 516, endPoint y: 201, distance: 150.0
click at [666, 211] on div "Customer location >> ADD NEW ADDRESS << + NEW ADDRESS State Location type Conta…" at bounding box center [461, 264] width 609 height 118
click at [124, 231] on div "+17868915008 Live | 00:06 HANG UP" at bounding box center [88, 221] width 122 height 25
click at [121, 225] on button "HANG UP" at bounding box center [126, 221] width 44 height 13
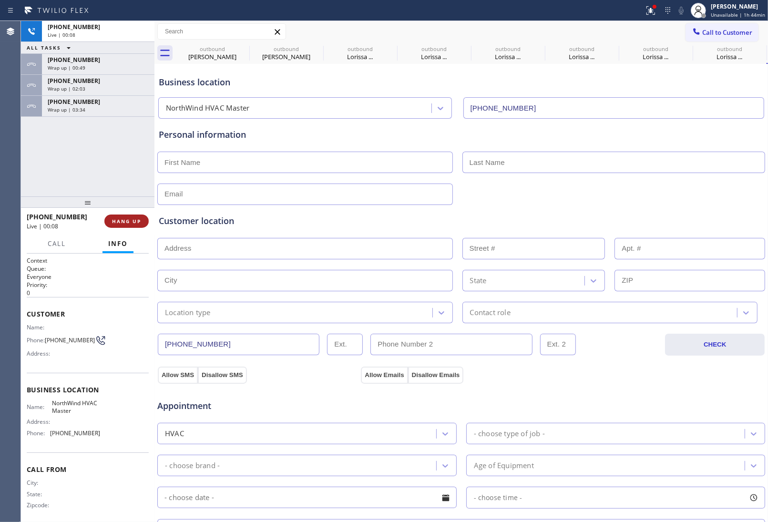
click at [121, 225] on button "HANG UP" at bounding box center [126, 221] width 44 height 13
click at [121, 224] on span "COMPLETE" at bounding box center [124, 221] width 33 height 7
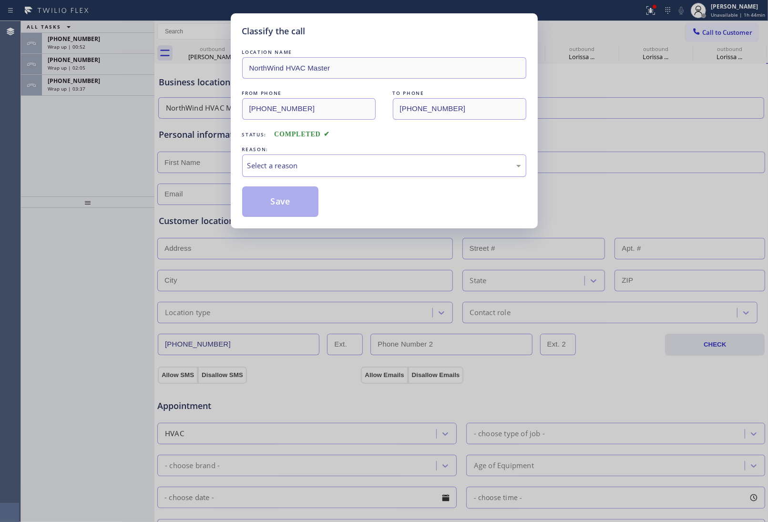
click at [289, 160] on div "Select a reason" at bounding box center [384, 165] width 284 height 22
click at [275, 207] on button "Save" at bounding box center [280, 201] width 77 height 31
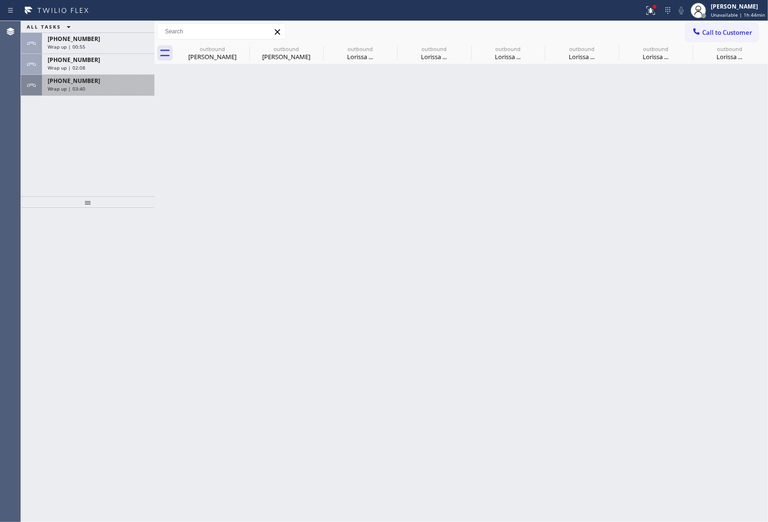
click at [89, 84] on div "+17139698507" at bounding box center [98, 81] width 101 height 8
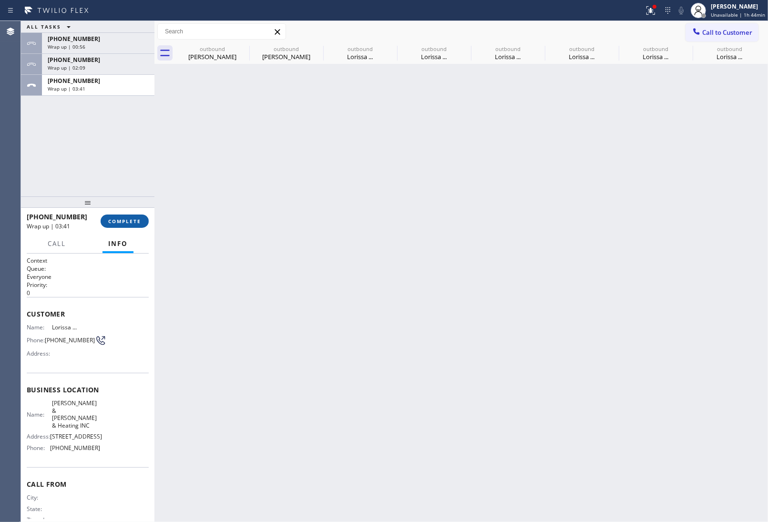
drag, startPoint x: 125, startPoint y: 228, endPoint x: 123, endPoint y: 222, distance: 6.5
click at [122, 222] on div "+17139698507 Wrap up | 03:41 COMPLETE" at bounding box center [88, 221] width 122 height 25
click at [123, 222] on span "COMPLETE" at bounding box center [124, 221] width 33 height 7
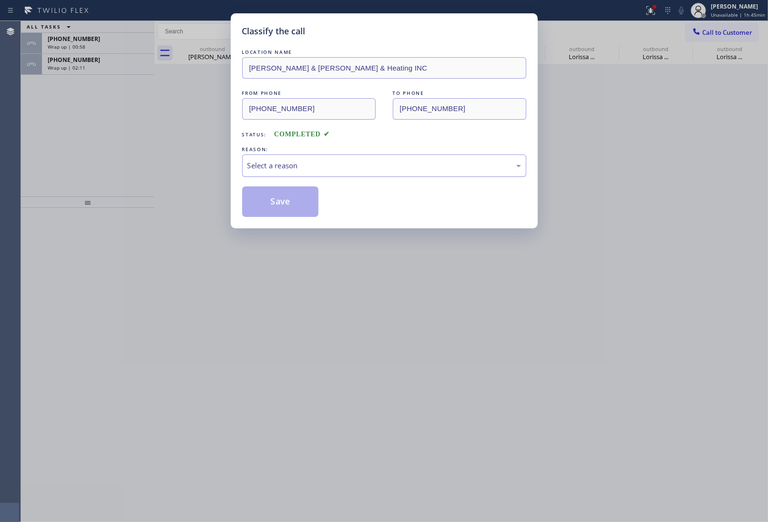
drag, startPoint x: 289, startPoint y: 165, endPoint x: 296, endPoint y: 175, distance: 11.6
click at [291, 168] on div "Select a reason" at bounding box center [384, 165] width 274 height 11
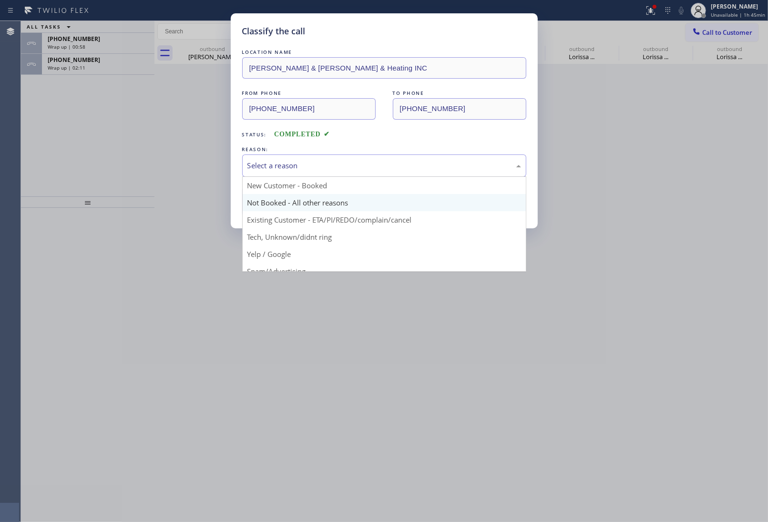
click at [279, 201] on button "Save" at bounding box center [280, 201] width 77 height 31
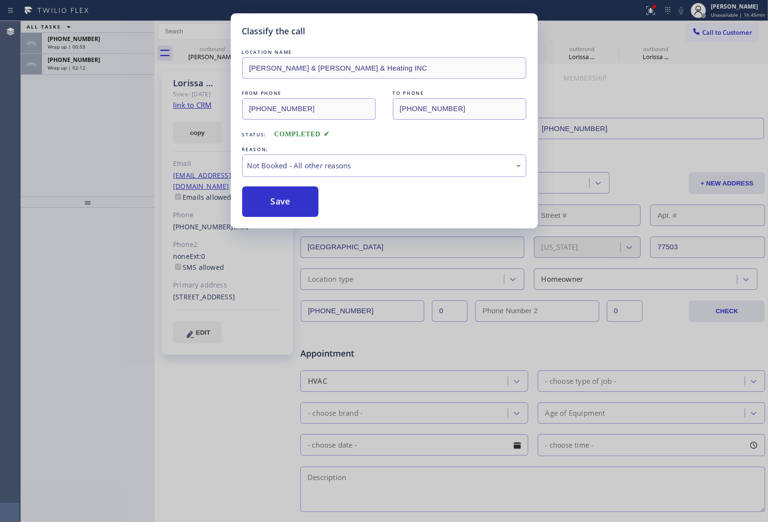
click at [72, 65] on div "Classify the call LOCATION NAME Adams & Cofer AC & Heating INC FROM PHONE (346)…" at bounding box center [384, 261] width 768 height 522
click at [72, 65] on span "Wrap up | 02:12" at bounding box center [67, 67] width 38 height 7
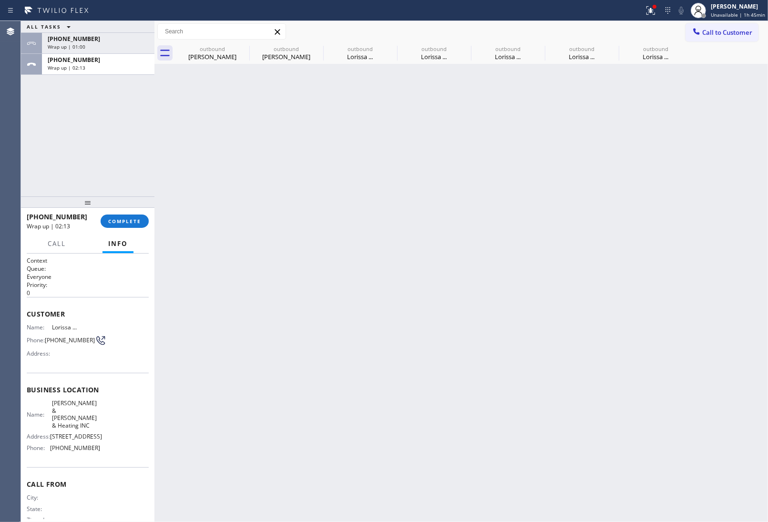
click at [72, 65] on span "Wrap up | 02:13" at bounding box center [67, 67] width 38 height 7
click at [123, 225] on button "COMPLETE" at bounding box center [125, 221] width 48 height 13
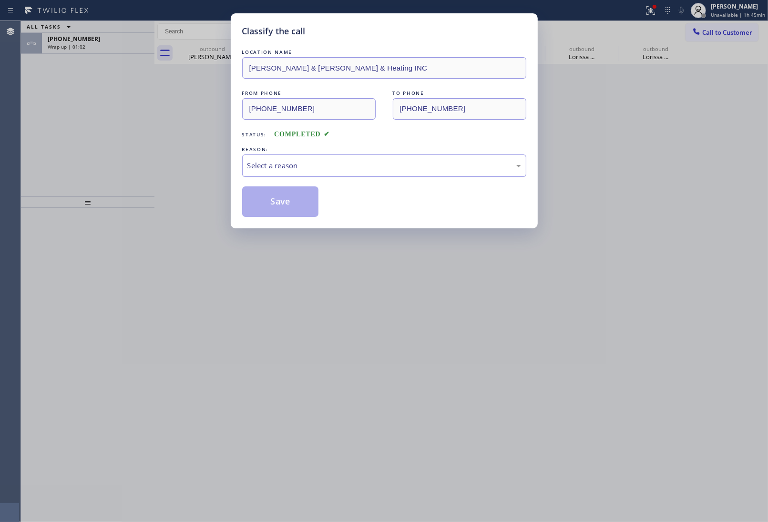
click at [288, 177] on div "Select a reason" at bounding box center [384, 165] width 284 height 22
click at [290, 206] on button "Save" at bounding box center [280, 201] width 77 height 31
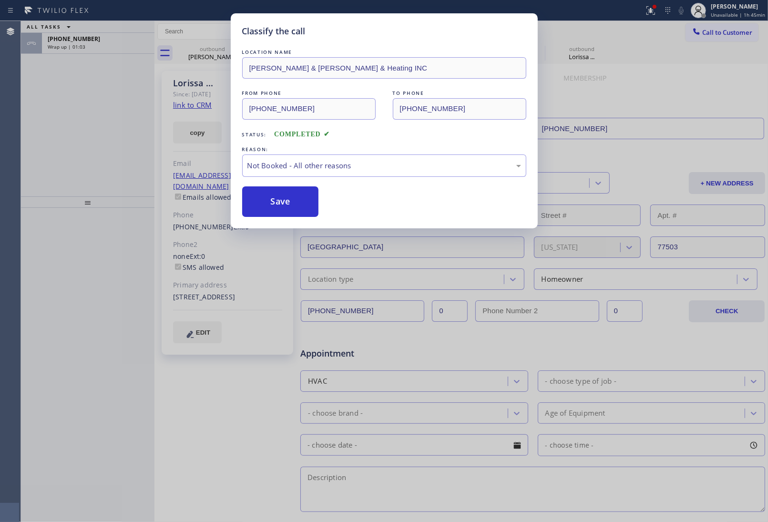
click at [101, 43] on div "Classify the call LOCATION NAME Adams & Cofer AC & Heating INC FROM PHONE (346)…" at bounding box center [384, 261] width 768 height 522
click at [101, 43] on div "Classify the call LOCATION NAME NorthWind HVAC Master FROM PHONE (786) 589-7428…" at bounding box center [394, 271] width 747 height 501
click at [101, 43] on div "Wrap up | 01:03" at bounding box center [98, 46] width 101 height 7
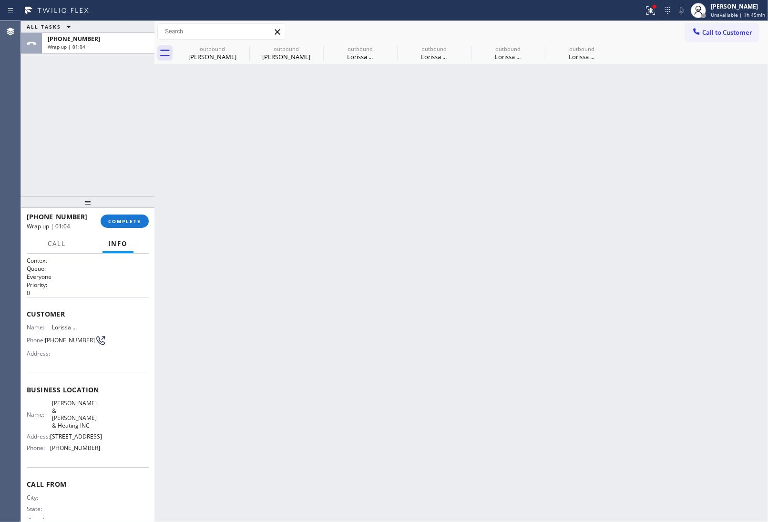
click at [101, 43] on div "Wrap up | 01:04" at bounding box center [98, 46] width 101 height 7
click at [239, 45] on icon at bounding box center [242, 48] width 11 height 11
type input "(800) 686-5038"
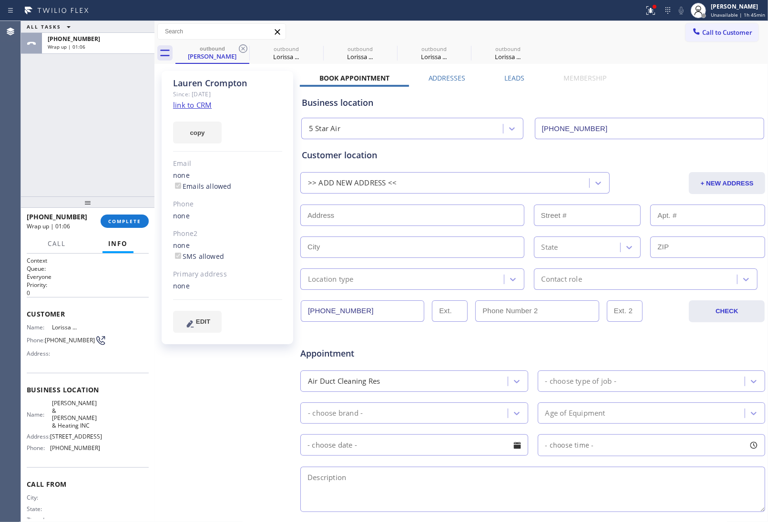
click at [195, 104] on link "link to CRM" at bounding box center [192, 105] width 39 height 10
click at [113, 219] on span "COMPLETE" at bounding box center [124, 221] width 33 height 7
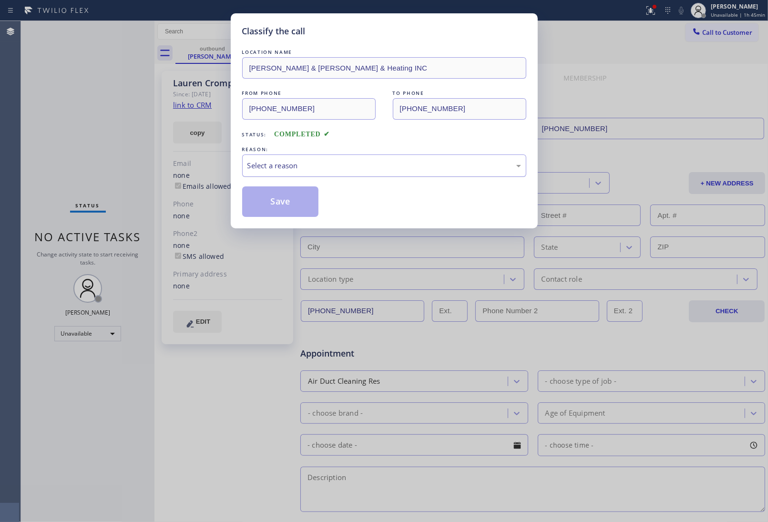
drag, startPoint x: 282, startPoint y: 164, endPoint x: 284, endPoint y: 175, distance: 12.0
click at [282, 165] on div "Select a reason" at bounding box center [384, 165] width 274 height 11
click at [265, 204] on button "Save" at bounding box center [280, 201] width 77 height 31
type input "(346) 585-7917"
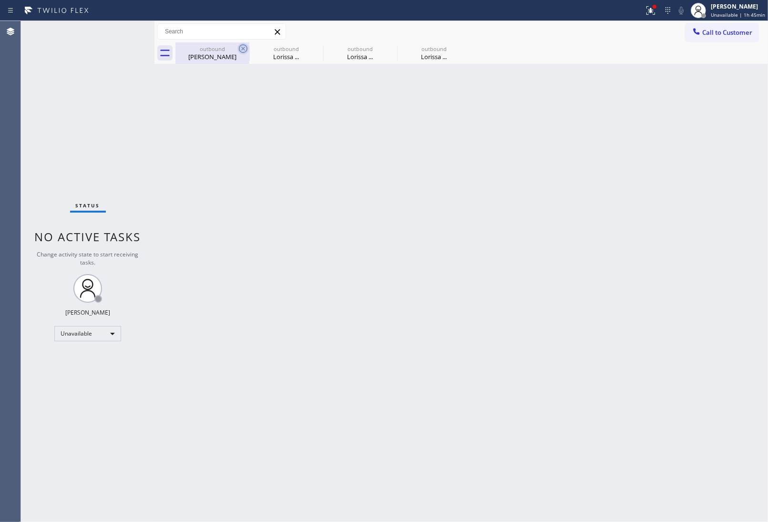
click at [245, 48] on icon at bounding box center [242, 48] width 11 height 11
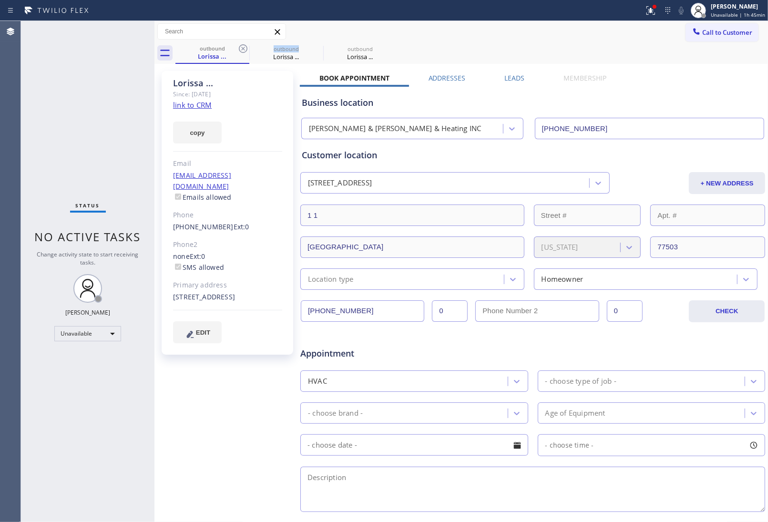
click at [245, 48] on icon at bounding box center [242, 48] width 11 height 11
click at [0, 0] on icon at bounding box center [0, 0] width 0 height 0
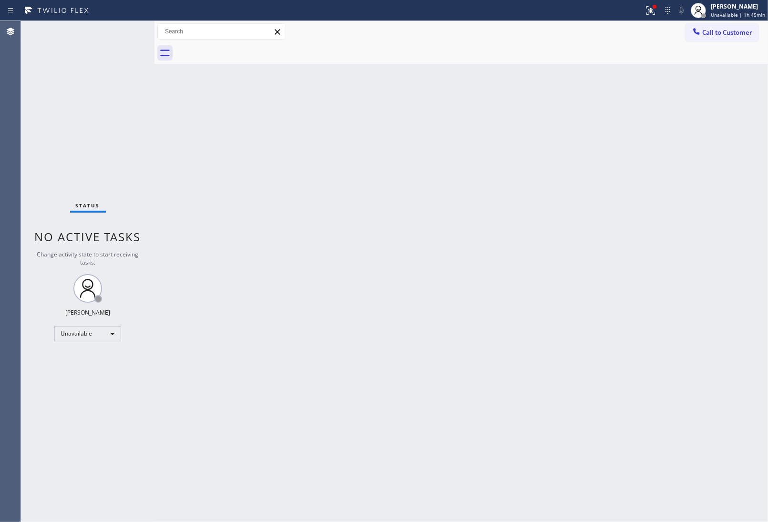
click at [245, 48] on div at bounding box center [471, 52] width 593 height 21
drag, startPoint x: 674, startPoint y: 285, endPoint x: 561, endPoint y: 265, distance: 114.8
click at [673, 285] on div "Back to Dashboard Change Sender ID Customers Technicians Select a contact Outbo…" at bounding box center [461, 271] width 614 height 501
click at [667, 202] on div "Back to Dashboard Change Sender ID Customers Technicians Select a contact Outbo…" at bounding box center [461, 271] width 614 height 501
click at [721, 32] on span "Call to Customer" at bounding box center [727, 32] width 50 height 9
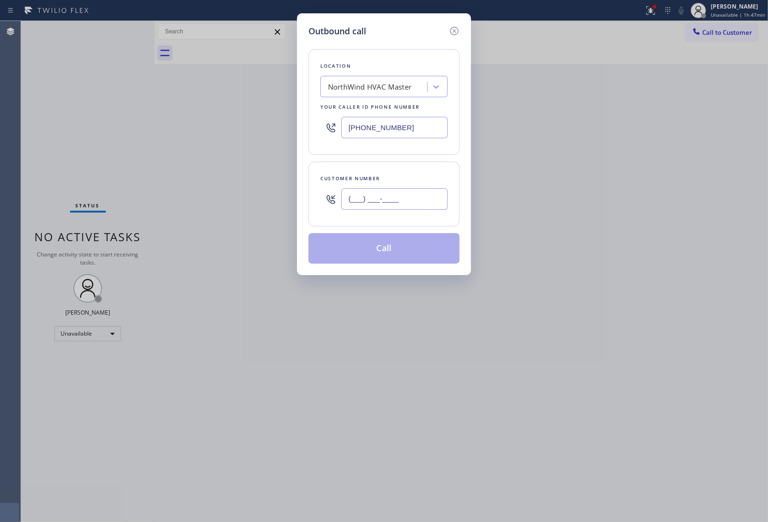
click at [377, 205] on input "(___) ___-____" at bounding box center [394, 198] width 106 height 21
paste input "312) 912-4978"
type input "(312) 912-4978"
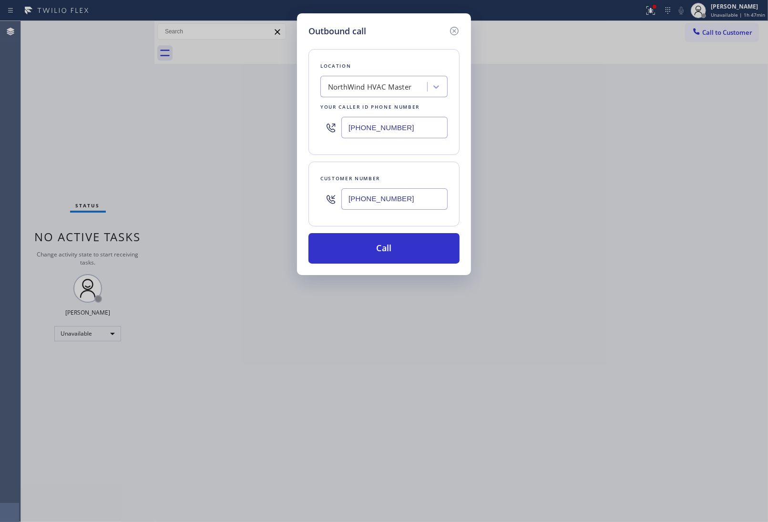
click at [385, 123] on input "(786) 589-7428" at bounding box center [394, 127] width 106 height 21
drag, startPoint x: 396, startPoint y: 128, endPoint x: 425, endPoint y: 175, distance: 56.1
click at [396, 128] on input "(786) 589-7428" at bounding box center [394, 127] width 106 height 21
click at [383, 127] on input "(786) 589-7428" at bounding box center [394, 127] width 106 height 21
paste input "08) 616-0809"
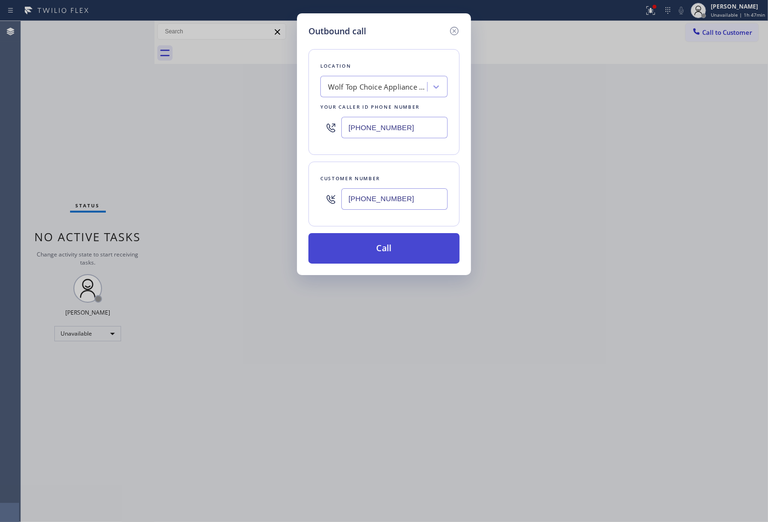
type input "(708) 616-0809"
click at [396, 249] on button "Call" at bounding box center [383, 248] width 151 height 31
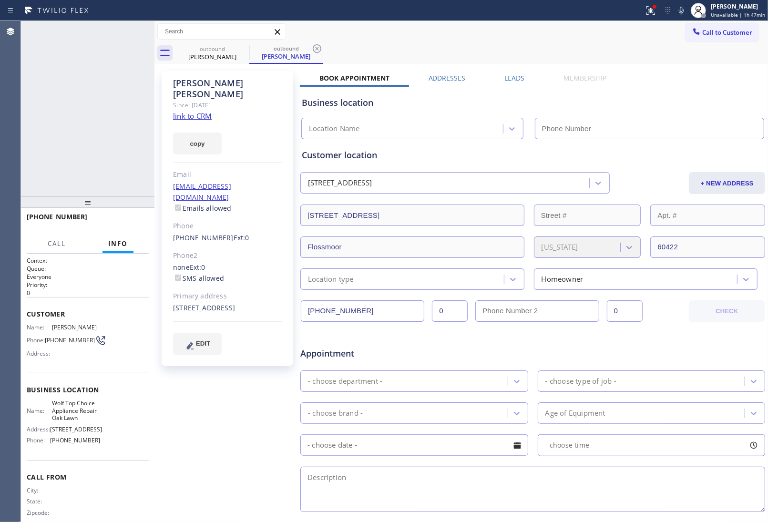
type input "(708) 616-0809"
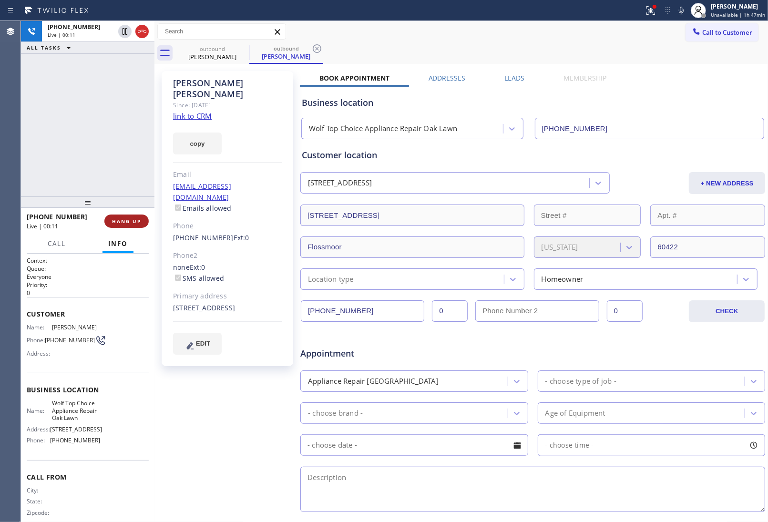
click at [127, 225] on button "HANG UP" at bounding box center [126, 221] width 44 height 13
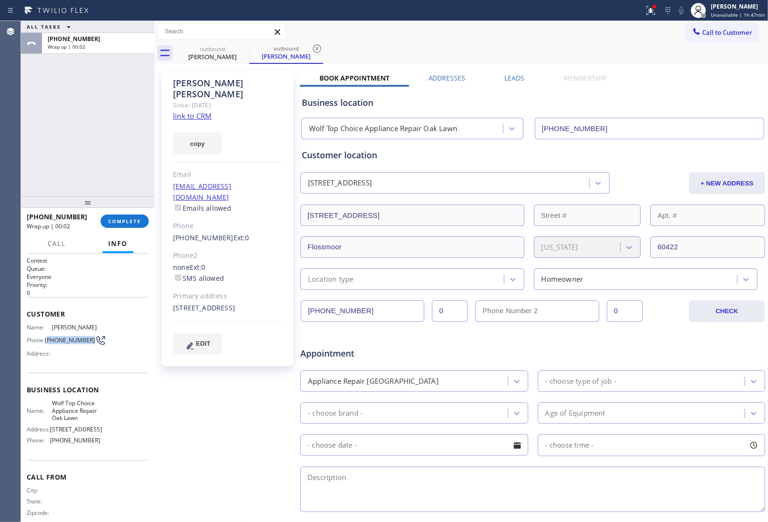
drag, startPoint x: 60, startPoint y: 347, endPoint x: 49, endPoint y: 335, distance: 16.9
click at [49, 337] on span "(312) 912-4978" at bounding box center [70, 340] width 50 height 7
copy span "312) 912-4978"
click at [724, 31] on span "Call to Customer" at bounding box center [727, 32] width 50 height 9
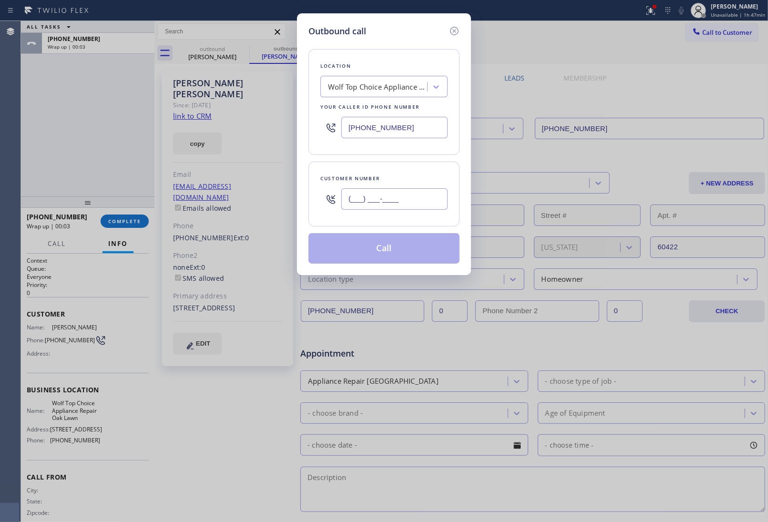
click at [390, 206] on input "(___) ___-____" at bounding box center [394, 198] width 106 height 21
paste input "312) 912-4978"
type input "(312) 912-4978"
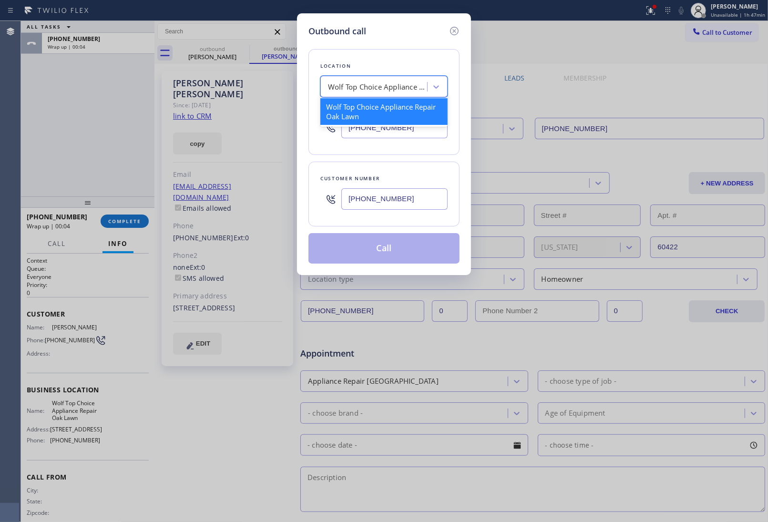
click at [354, 82] on div "Wolf Top Choice Appliance Repair Oak Lawn" at bounding box center [378, 87] width 100 height 11
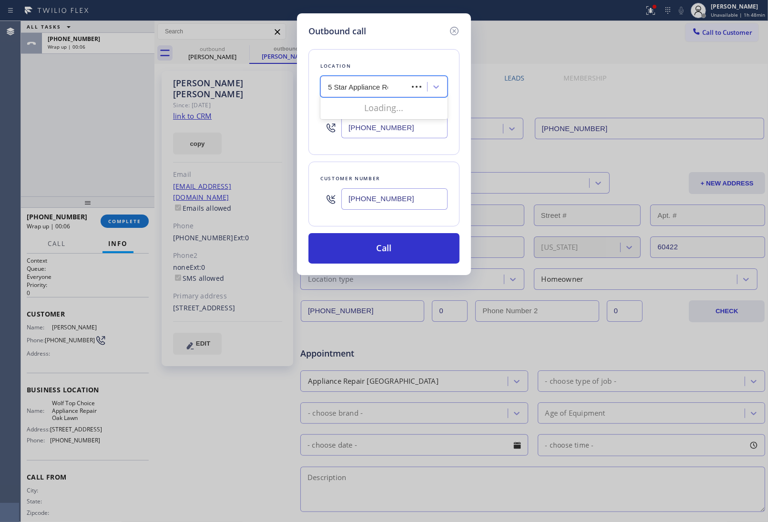
type input "5 Star Appliance Rep"
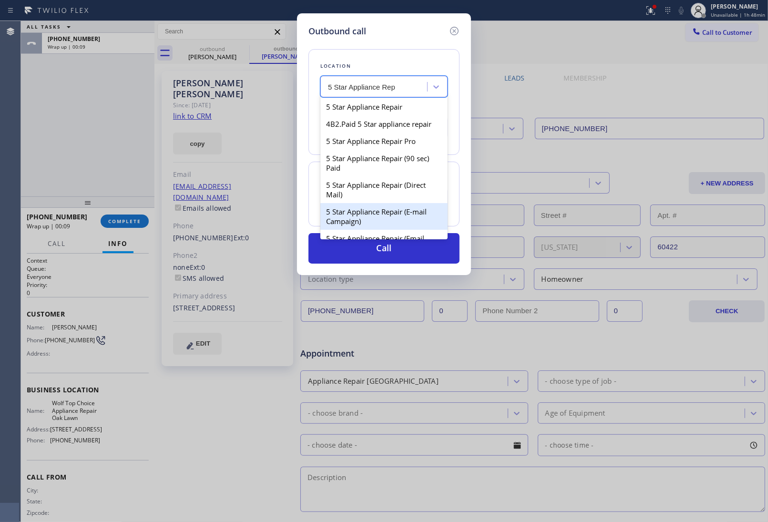
click at [366, 219] on div "5 Star Appliance Repair (E-mail Campaign)" at bounding box center [383, 216] width 127 height 27
type input "[PHONE_NUMBER]"
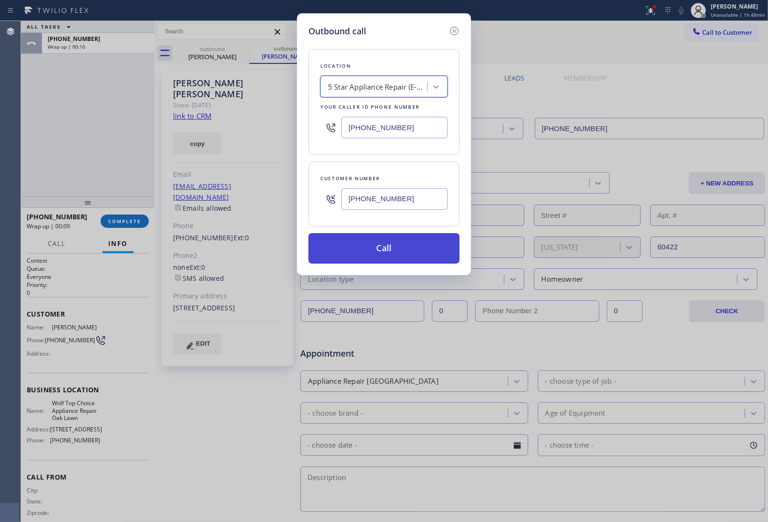
click at [370, 248] on button "Call" at bounding box center [383, 248] width 151 height 31
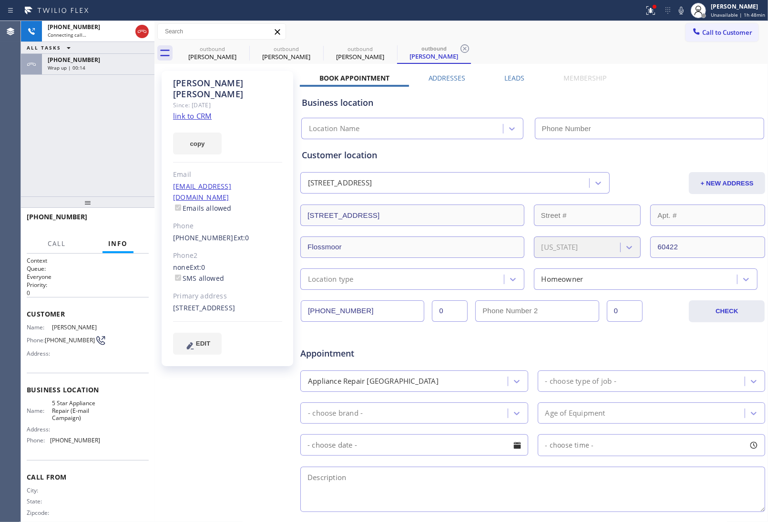
type input "[PHONE_NUMBER]"
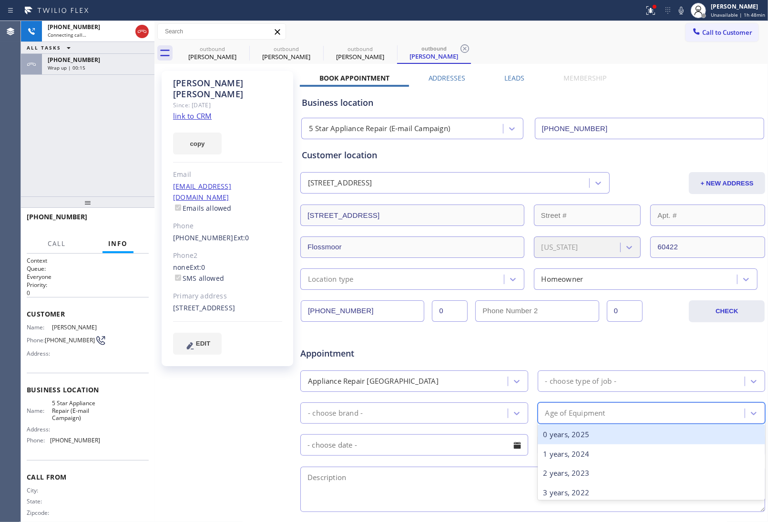
click at [678, 411] on div "Age of Equipment" at bounding box center [643, 413] width 205 height 17
click at [616, 360] on div "Appointment Appliance Repair High End - choose type of job - - choose brand - o…" at bounding box center [533, 425] width 462 height 178
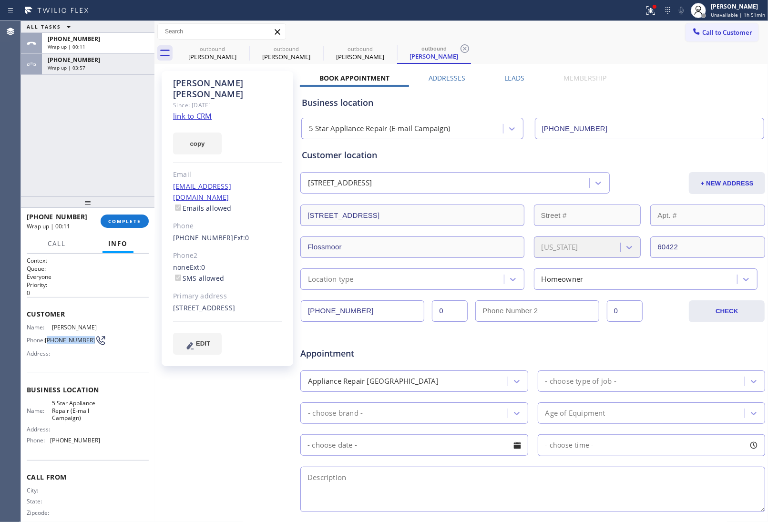
drag, startPoint x: 65, startPoint y: 346, endPoint x: 48, endPoint y: 336, distance: 20.1
click at [48, 337] on span "(312) 912-4978" at bounding box center [70, 340] width 50 height 7
copy span "312) 912-4978"
click at [702, 33] on span "Call to Customer" at bounding box center [727, 32] width 50 height 9
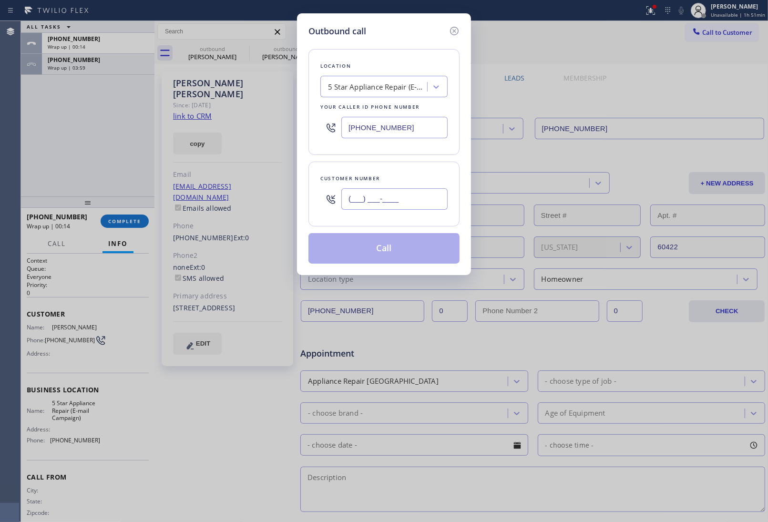
click at [399, 190] on input "(___) ___-____" at bounding box center [394, 198] width 106 height 21
paste input "312) 912-4978"
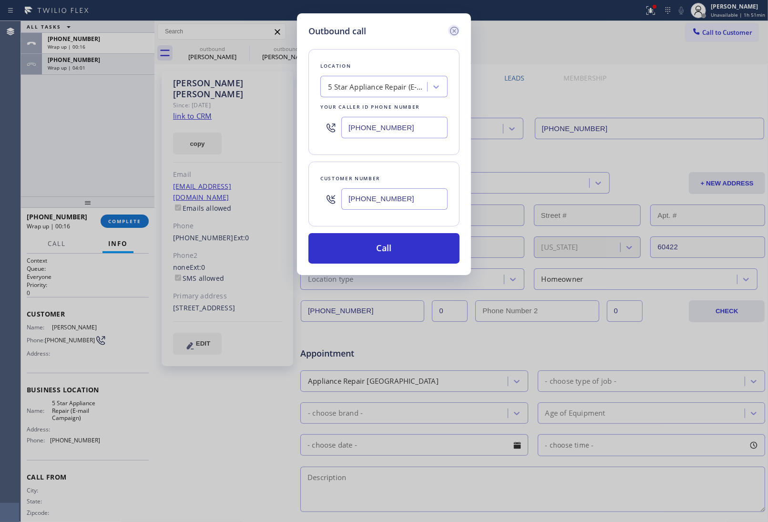
click at [455, 32] on icon at bounding box center [454, 30] width 11 height 11
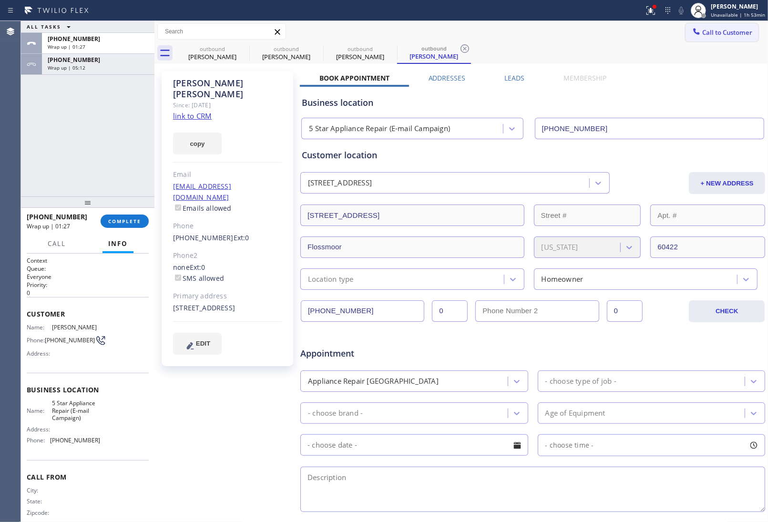
click at [735, 31] on span "Call to Customer" at bounding box center [727, 32] width 50 height 9
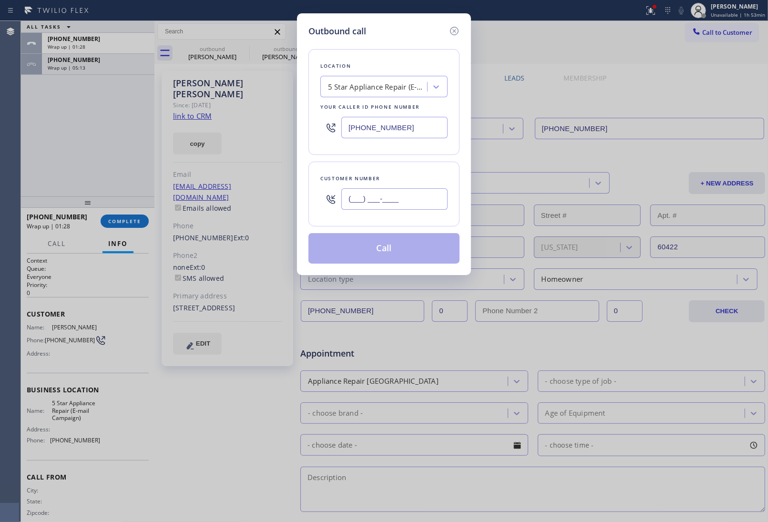
click at [417, 199] on input "(___) ___-____" at bounding box center [394, 198] width 106 height 21
paste input "312) 912-4978"
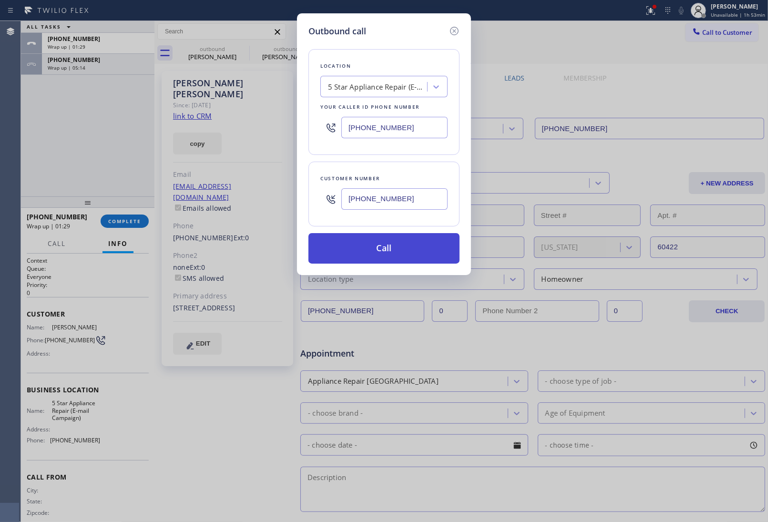
type input "(312) 912-4978"
drag, startPoint x: 396, startPoint y: 254, endPoint x: 420, endPoint y: 228, distance: 35.4
click at [400, 249] on button "Call" at bounding box center [383, 248] width 151 height 31
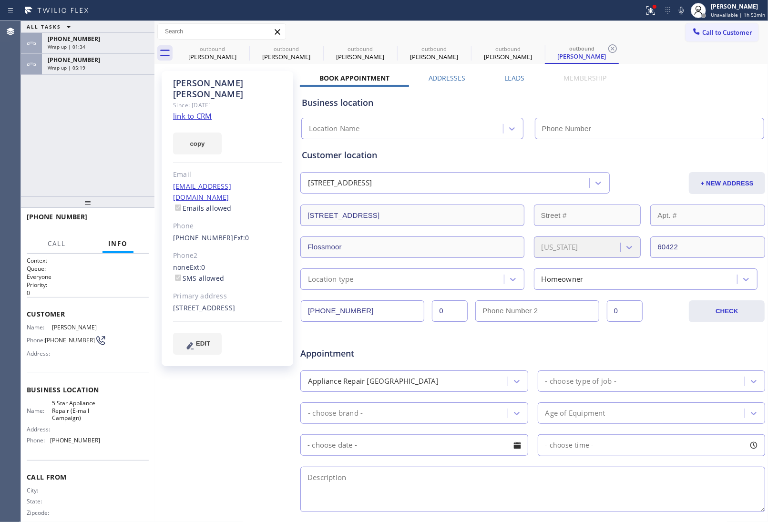
type input "[PHONE_NUMBER]"
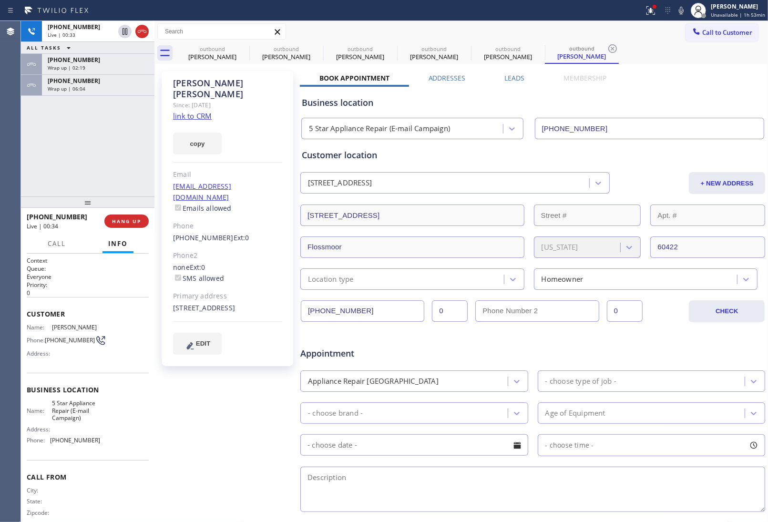
click at [297, 230] on div "Sedrick Johnson Since: 20 may 2020 link to CRM copy Email no@gmail.com Emails a…" at bounding box center [228, 375] width 143 height 618
click at [735, 30] on span "Call to Customer" at bounding box center [727, 32] width 50 height 9
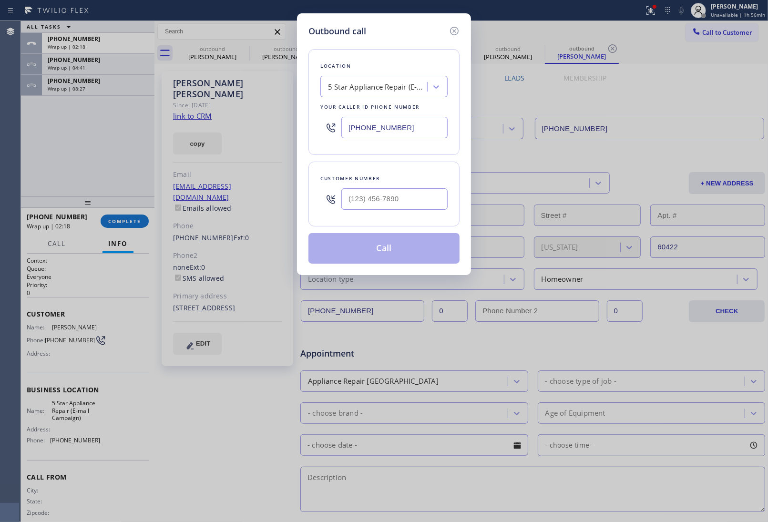
click at [437, 124] on input "[PHONE_NUMBER]" at bounding box center [394, 127] width 106 height 21
paste input "408) 547-9141"
type input "(408) 547-9141"
type input "(___) ___-____"
click at [374, 191] on input "text" at bounding box center [394, 198] width 106 height 21
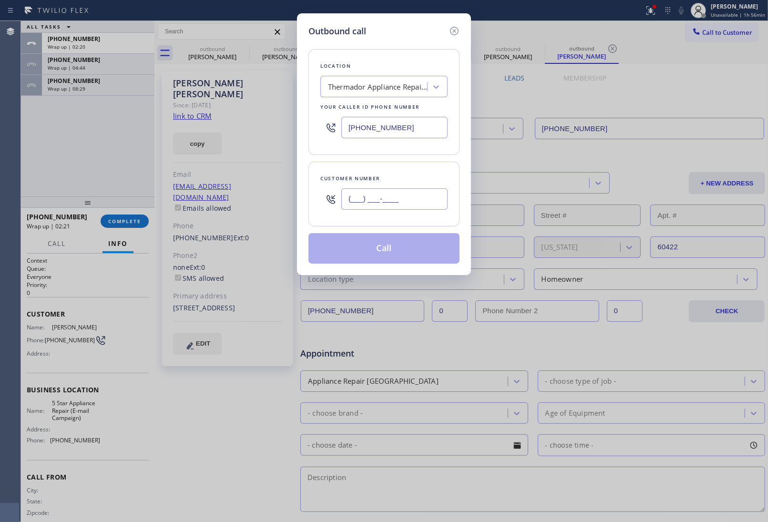
paste input "209) 780-7942"
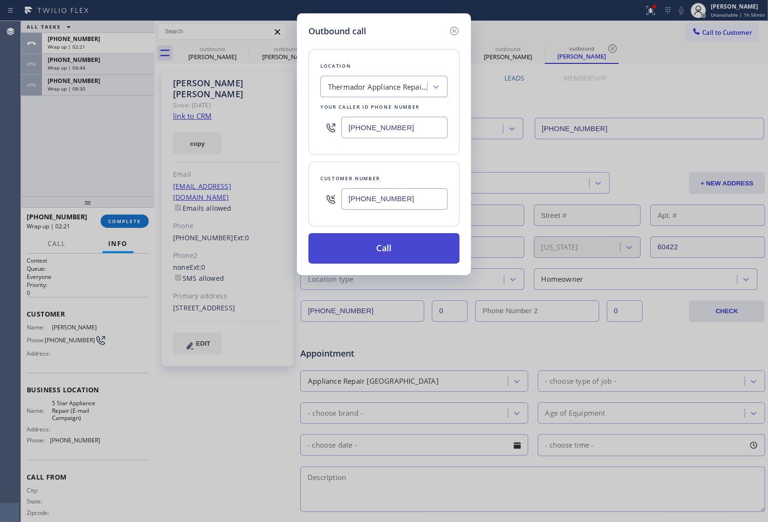
type input "[PHONE_NUMBER]"
click at [388, 242] on button "Call" at bounding box center [383, 248] width 151 height 31
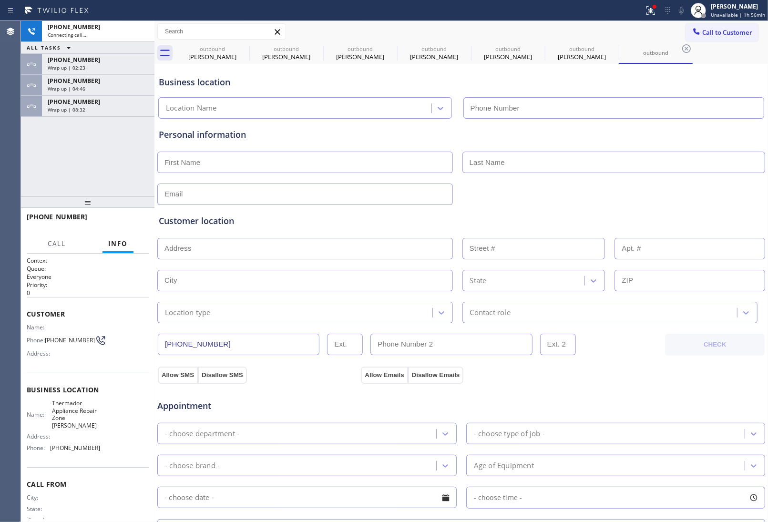
type input "(408) 547-9141"
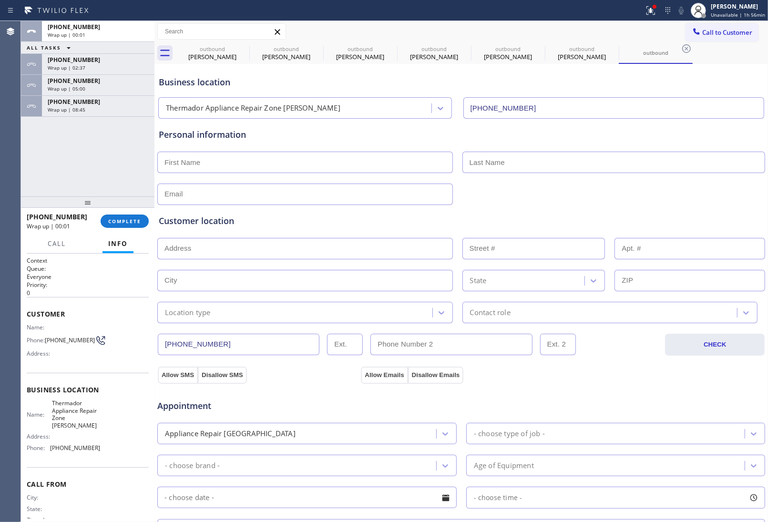
click at [725, 150] on div at bounding box center [461, 161] width 610 height 23
click at [707, 37] on button "Call to Customer" at bounding box center [722, 32] width 73 height 18
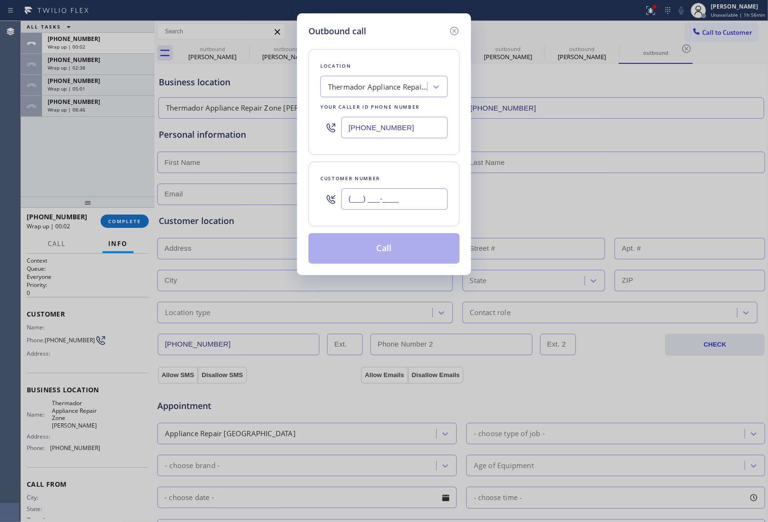
click at [404, 198] on input "(___) ___-____" at bounding box center [394, 198] width 106 height 21
paste input "209) 780-7942"
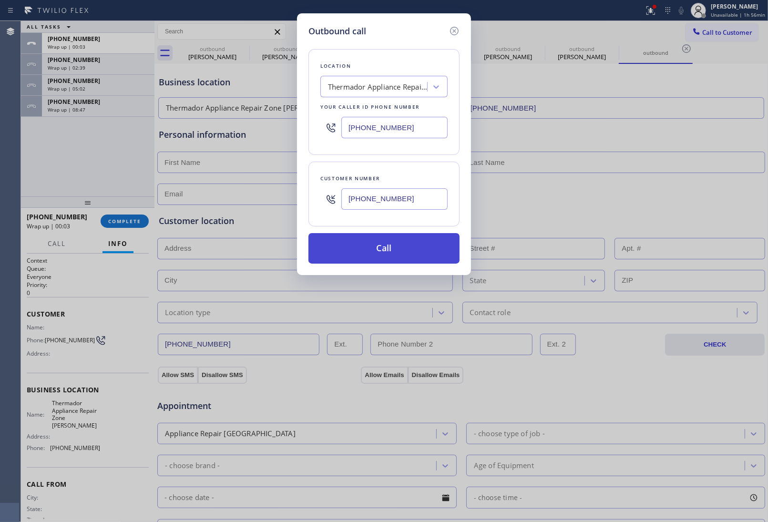
type input "[PHONE_NUMBER]"
click at [401, 254] on button "Call" at bounding box center [383, 248] width 151 height 31
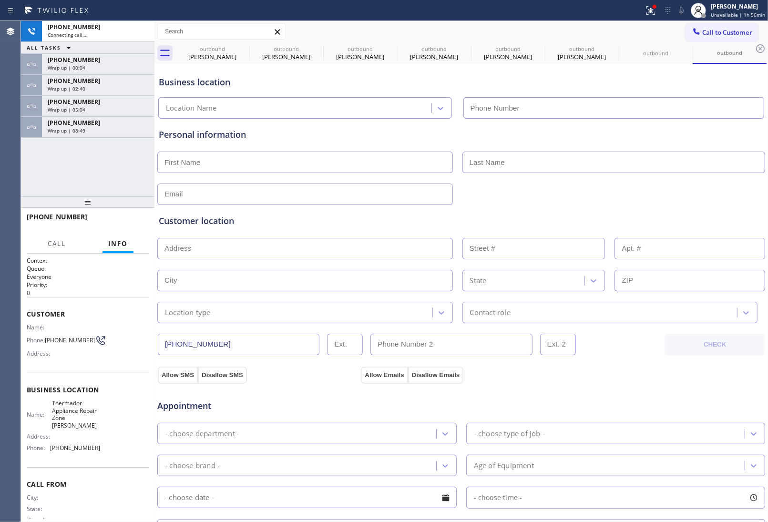
type input "(408) 547-9141"
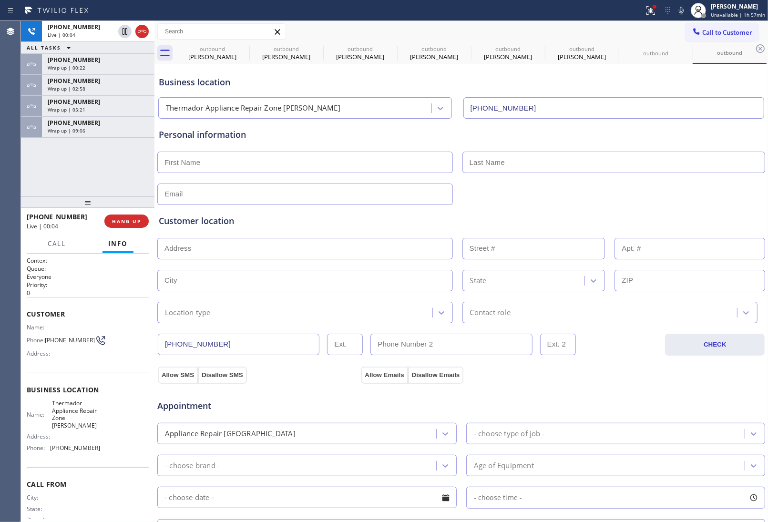
click at [666, 194] on div at bounding box center [461, 193] width 610 height 23
click at [144, 33] on icon at bounding box center [141, 31] width 11 height 11
click at [683, 158] on input "text" at bounding box center [613, 162] width 303 height 21
click at [117, 211] on div "+12097807942 Wrap up | 00:47 COMPLETE" at bounding box center [88, 221] width 122 height 25
click at [112, 222] on span "COMPLETE" at bounding box center [124, 221] width 33 height 7
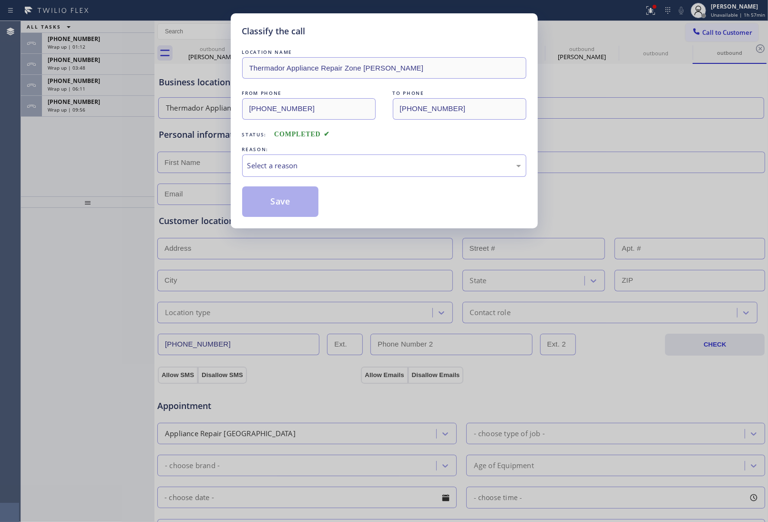
click at [310, 180] on div "LOCATION NAME Thermador Appliance Repair Zone Campbell FROM PHONE (408) 547-914…" at bounding box center [384, 132] width 284 height 170
click at [306, 173] on div "Select a reason" at bounding box center [384, 165] width 284 height 22
click at [289, 201] on button "Save" at bounding box center [280, 201] width 77 height 31
click at [75, 44] on span "Wrap up | 01:14" at bounding box center [67, 46] width 38 height 7
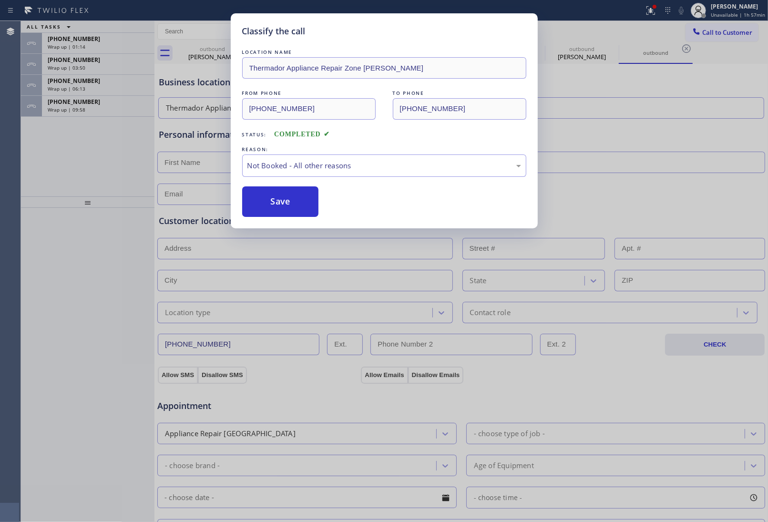
click at [75, 44] on span "Wrap up | 01:14" at bounding box center [67, 46] width 38 height 7
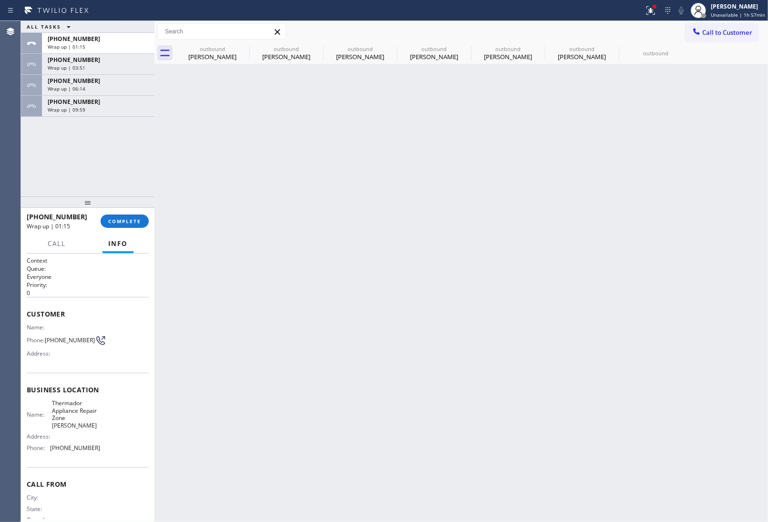
click at [75, 44] on span "Wrap up | 01:15" at bounding box center [67, 46] width 38 height 7
click at [130, 222] on span "COMPLETE" at bounding box center [124, 221] width 33 height 7
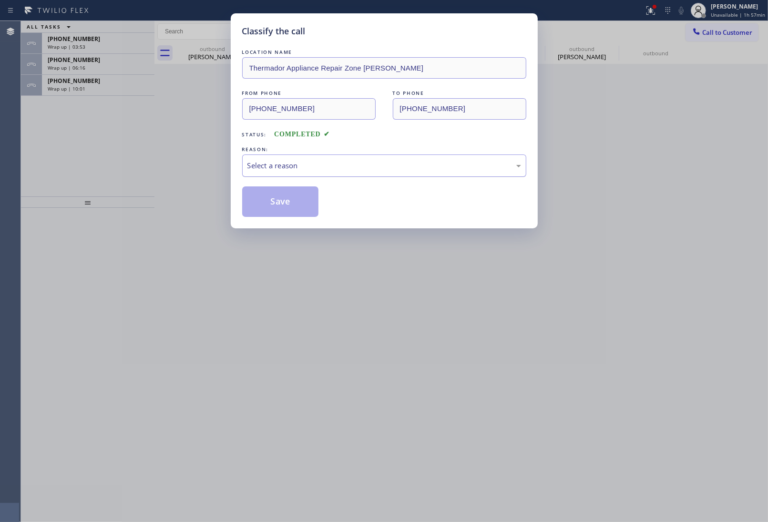
click at [297, 168] on div "Select a reason" at bounding box center [384, 165] width 274 height 11
click at [270, 205] on button "Save" at bounding box center [280, 201] width 77 height 31
type input "[PHONE_NUMBER]"
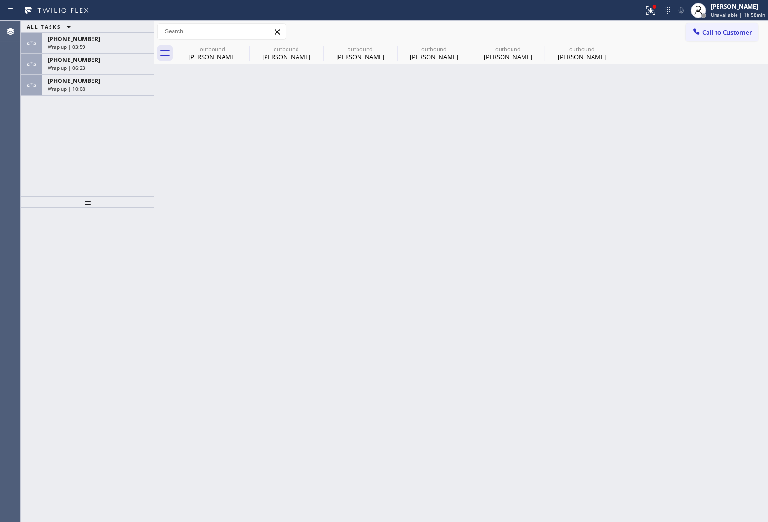
click at [701, 344] on div "Back to Dashboard Change Sender ID Customers Technicians Select a contact Outbo…" at bounding box center [461, 271] width 614 height 501
click at [104, 89] on div "Wrap up | 10:09" at bounding box center [98, 88] width 101 height 7
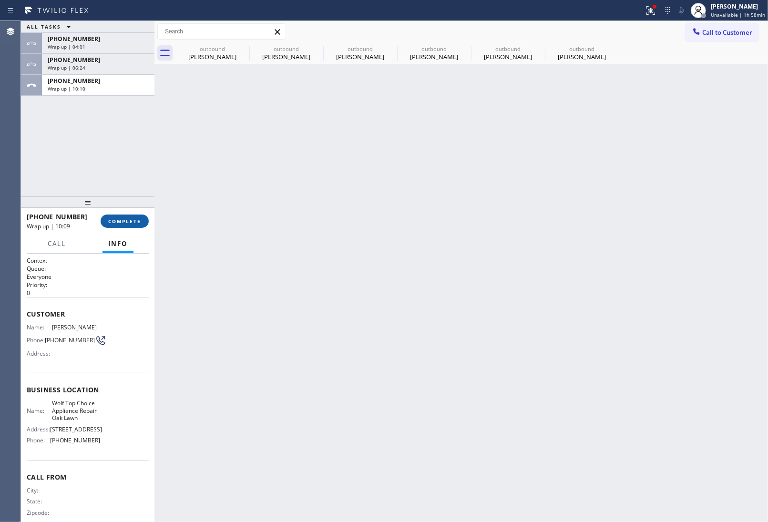
click at [117, 215] on button "COMPLETE" at bounding box center [125, 221] width 48 height 13
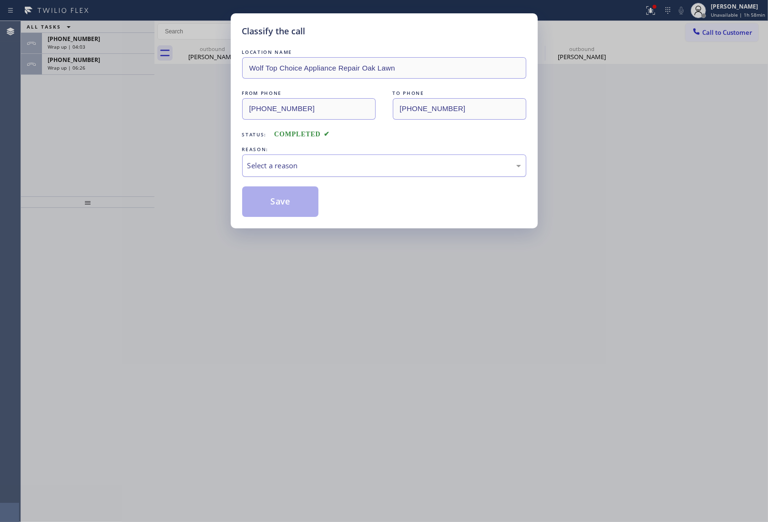
drag, startPoint x: 311, startPoint y: 163, endPoint x: 318, endPoint y: 169, distance: 9.1
click at [318, 167] on div "Select a reason" at bounding box center [384, 165] width 274 height 11
click at [271, 203] on button "Save" at bounding box center [280, 201] width 77 height 31
type input "(708) 616-0809"
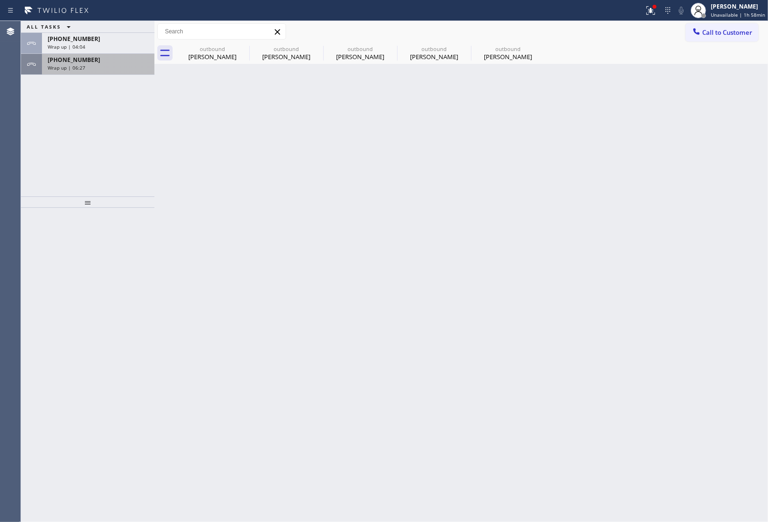
click at [78, 70] on span "Wrap up | 06:27" at bounding box center [67, 67] width 38 height 7
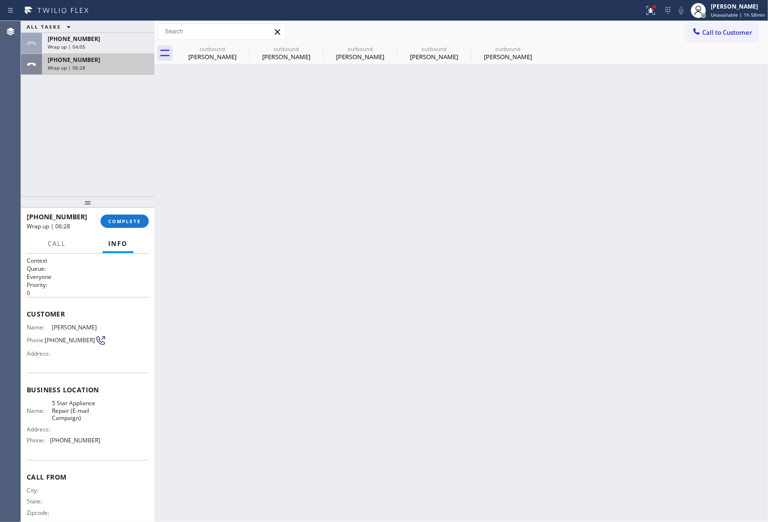
click at [78, 70] on span "Wrap up | 06:28" at bounding box center [67, 67] width 38 height 7
click at [104, 223] on button "COMPLETE" at bounding box center [125, 221] width 48 height 13
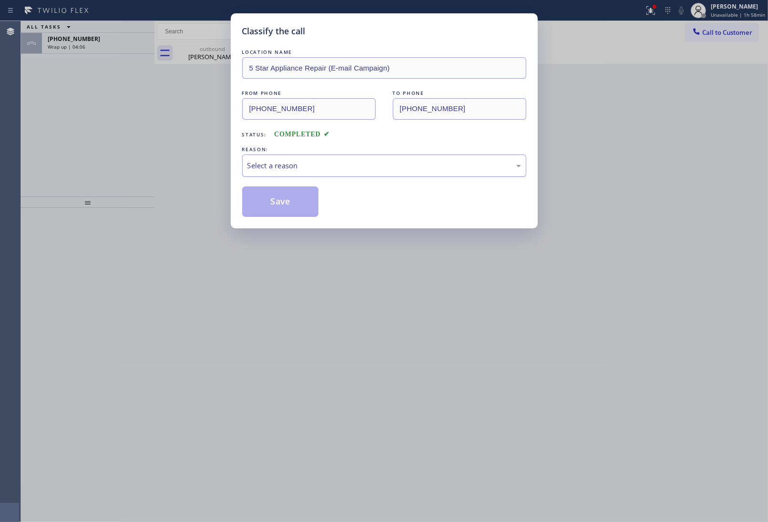
click at [312, 165] on div "Select a reason" at bounding box center [384, 165] width 274 height 11
click at [280, 197] on button "Save" at bounding box center [280, 201] width 77 height 31
type input "[PHONE_NUMBER]"
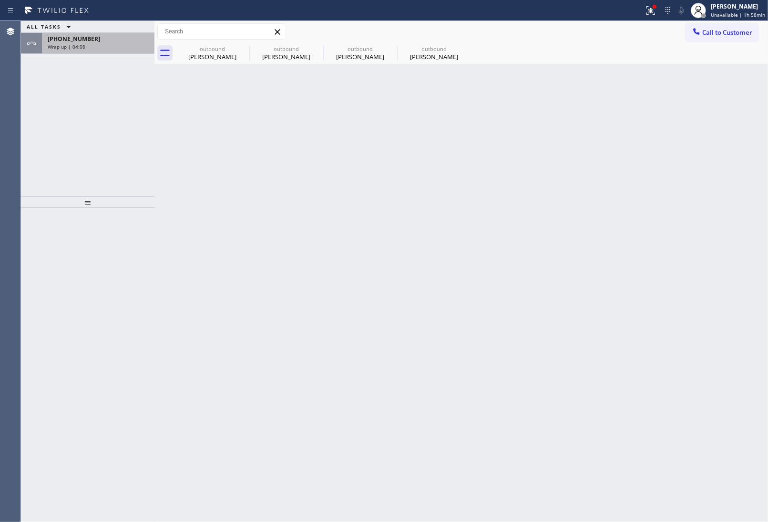
click at [81, 48] on span "Wrap up | 04:08" at bounding box center [67, 46] width 38 height 7
click at [82, 48] on span "Wrap up | 04:08" at bounding box center [67, 46] width 38 height 7
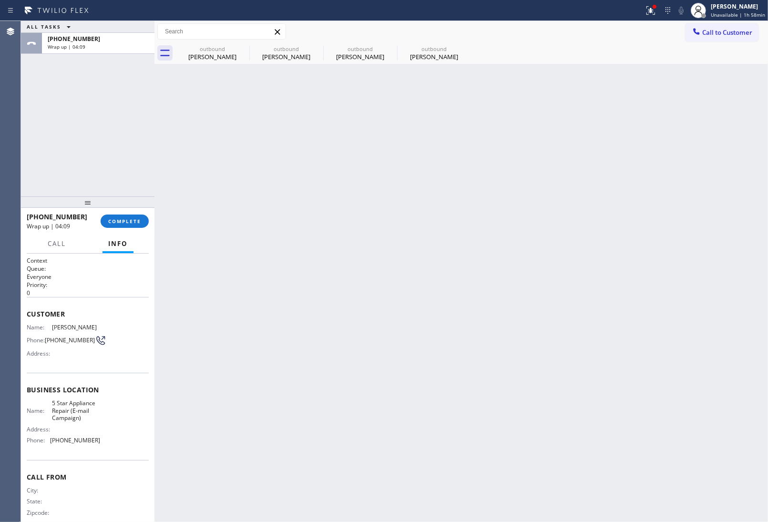
drag, startPoint x: 82, startPoint y: 48, endPoint x: 144, endPoint y: 192, distance: 156.5
click at [86, 51] on div "+13129124978 Wrap up | 04:09" at bounding box center [96, 43] width 109 height 21
click at [124, 227] on button "COMPLETE" at bounding box center [125, 221] width 48 height 13
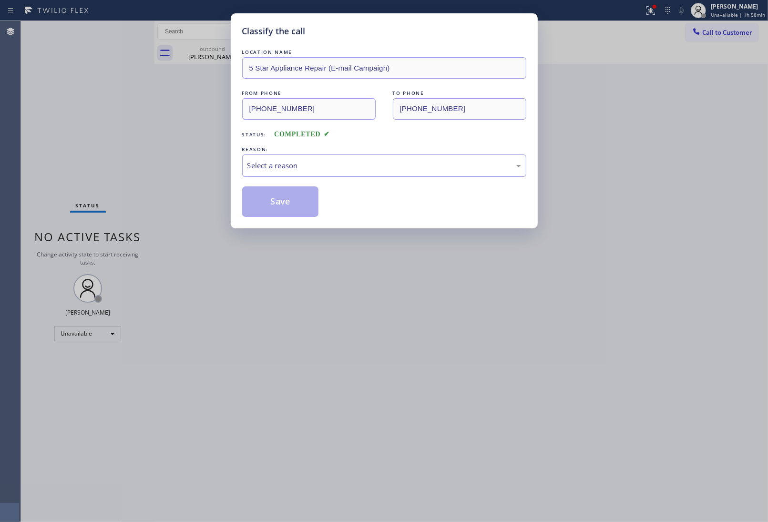
click at [330, 149] on div "REASON:" at bounding box center [384, 149] width 284 height 10
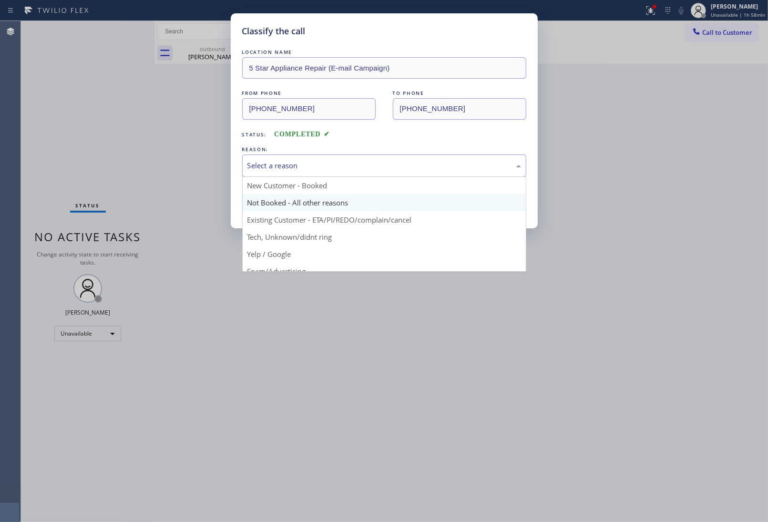
drag, startPoint x: 313, startPoint y: 171, endPoint x: 277, endPoint y: 195, distance: 43.9
click at [307, 173] on div "Select a reason" at bounding box center [384, 165] width 284 height 22
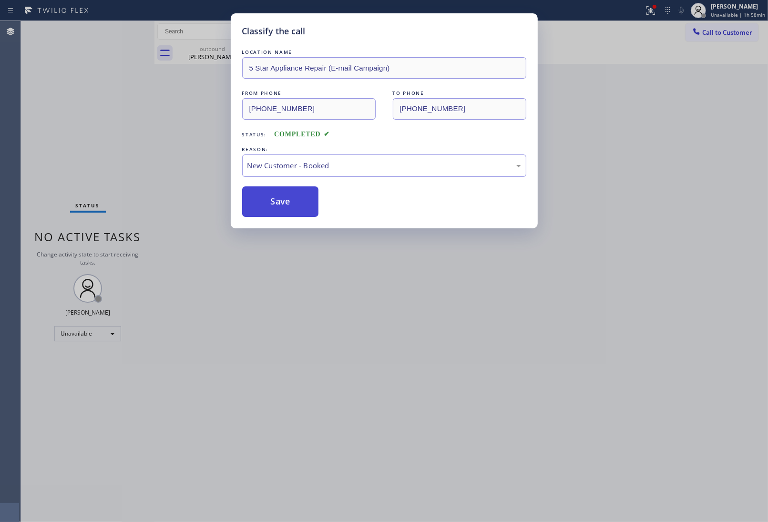
click at [274, 198] on button "Save" at bounding box center [280, 201] width 77 height 31
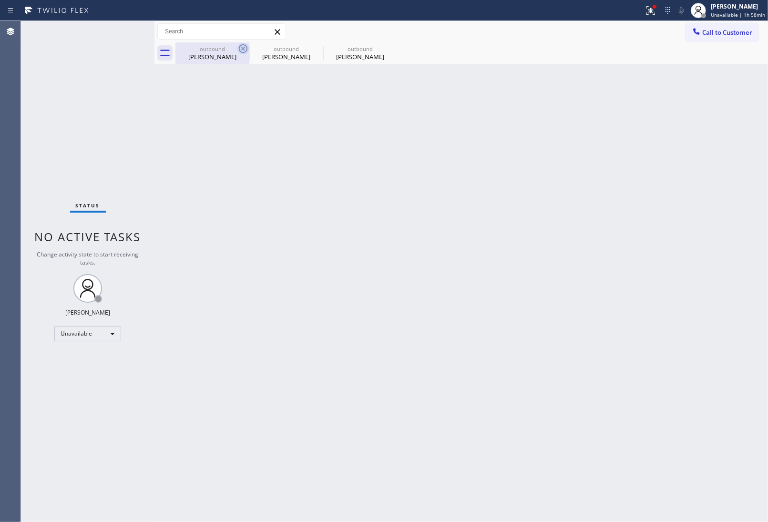
click at [246, 47] on icon at bounding box center [242, 48] width 11 height 11
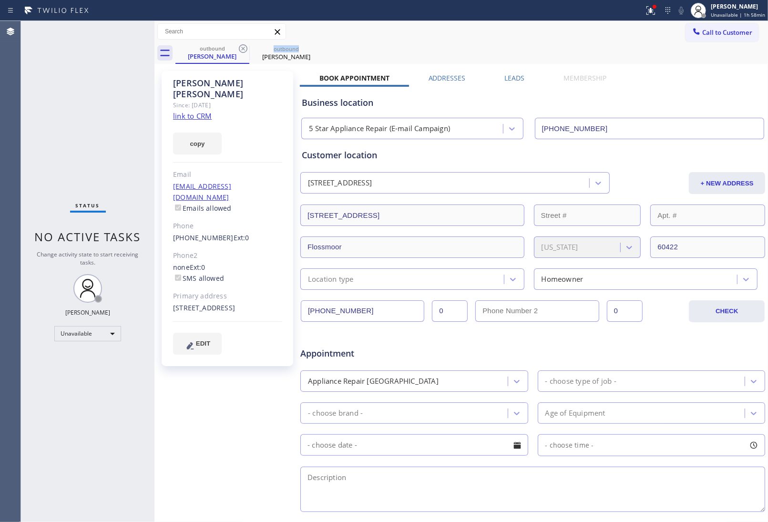
click at [246, 47] on icon at bounding box center [242, 48] width 11 height 11
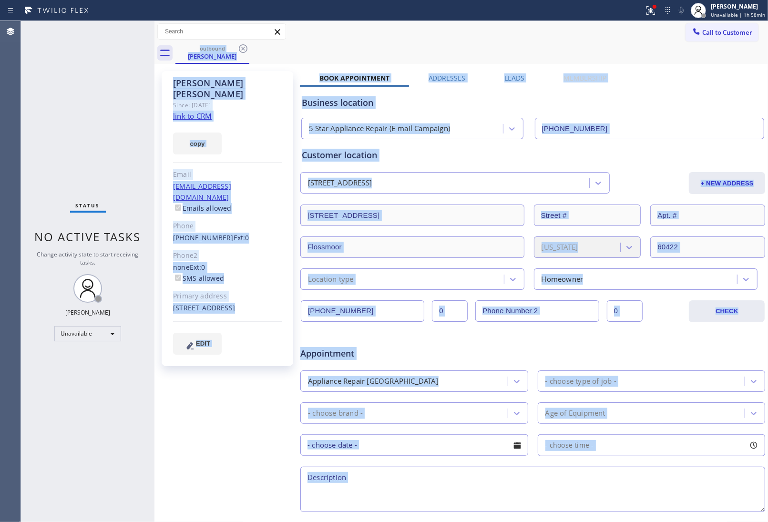
click at [246, 47] on div "outbound Sedrick Johnson" at bounding box center [471, 52] width 593 height 21
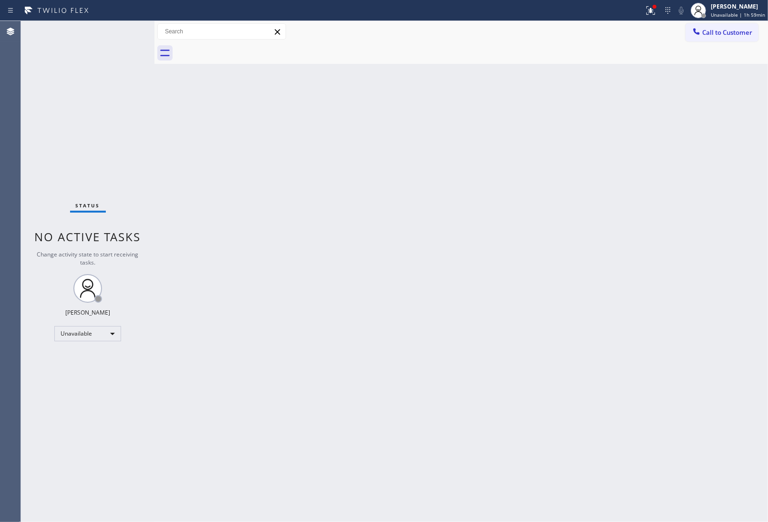
click at [726, 32] on span "Call to Customer" at bounding box center [727, 32] width 50 height 9
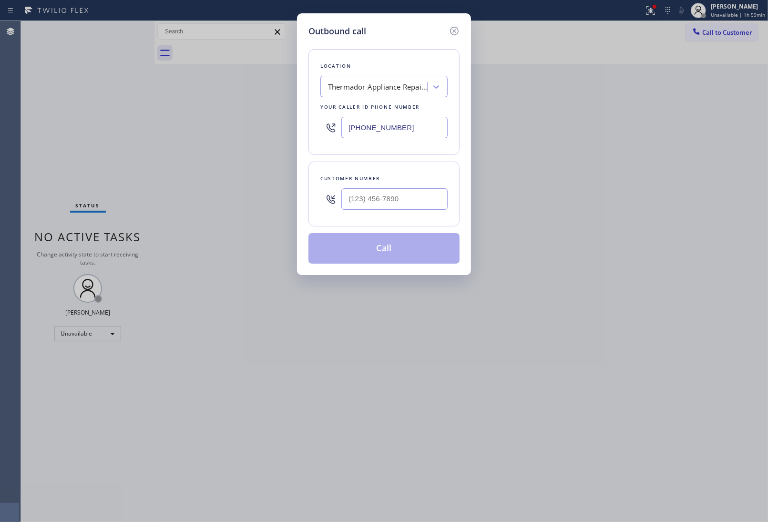
click at [370, 189] on div at bounding box center [394, 199] width 106 height 31
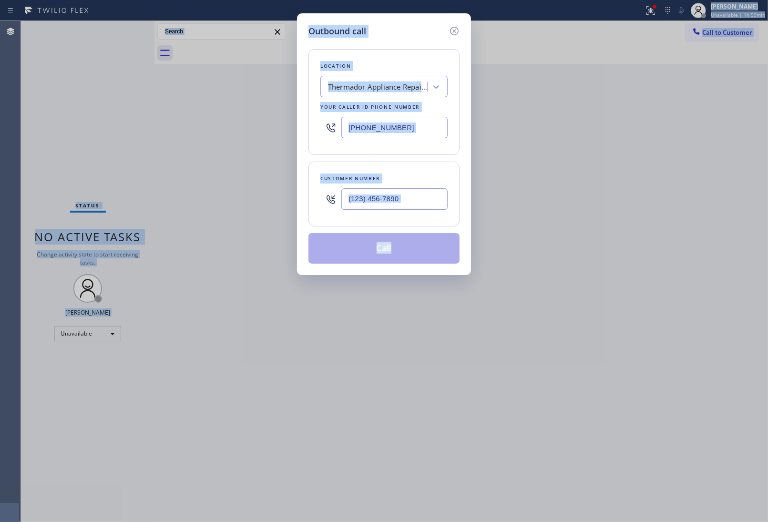
click at [377, 220] on div "Customer number" at bounding box center [383, 194] width 151 height 65
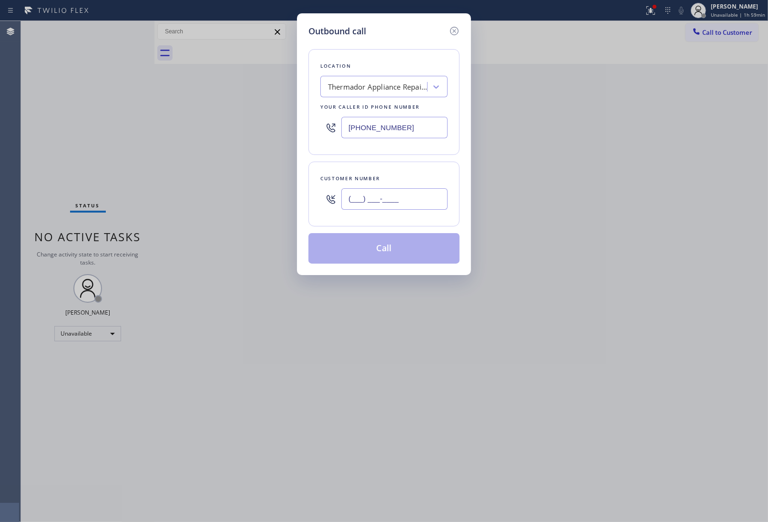
click at [377, 205] on input "(___) ___-____" at bounding box center [394, 198] width 106 height 21
paste input "713) 969-8507"
type input "(713) 969-8507"
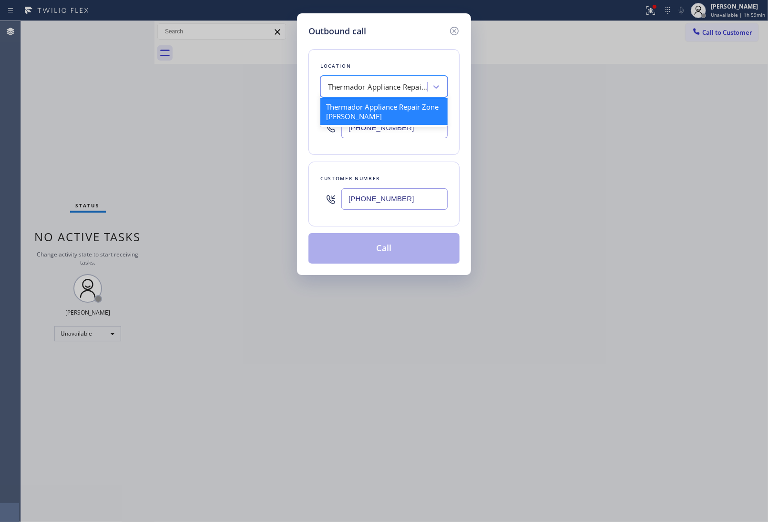
click at [370, 84] on div "Thermador Appliance Repair Zone Campbell" at bounding box center [378, 87] width 100 height 11
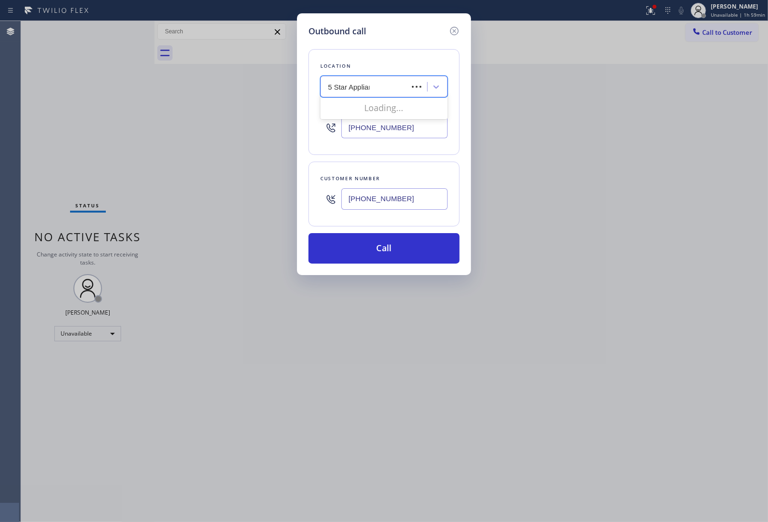
type input "5 Star Appliance"
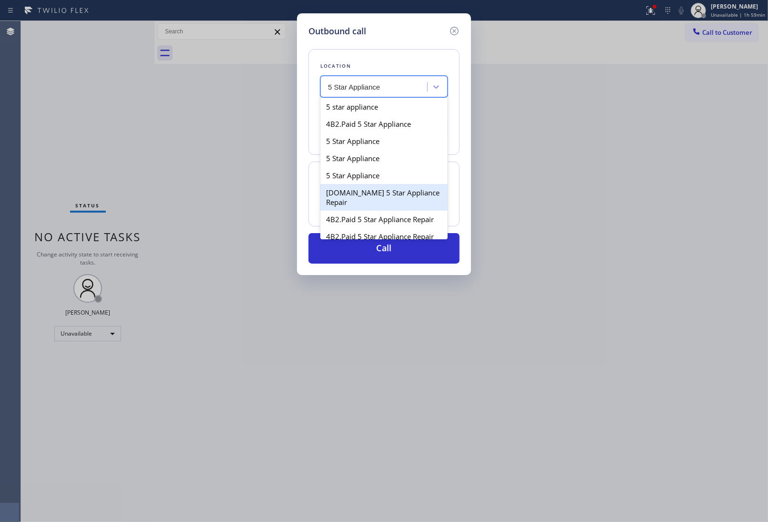
click at [380, 205] on div "[DOMAIN_NAME] 5 Star Appliance Repair" at bounding box center [383, 197] width 127 height 27
type input "(844) 524-0372"
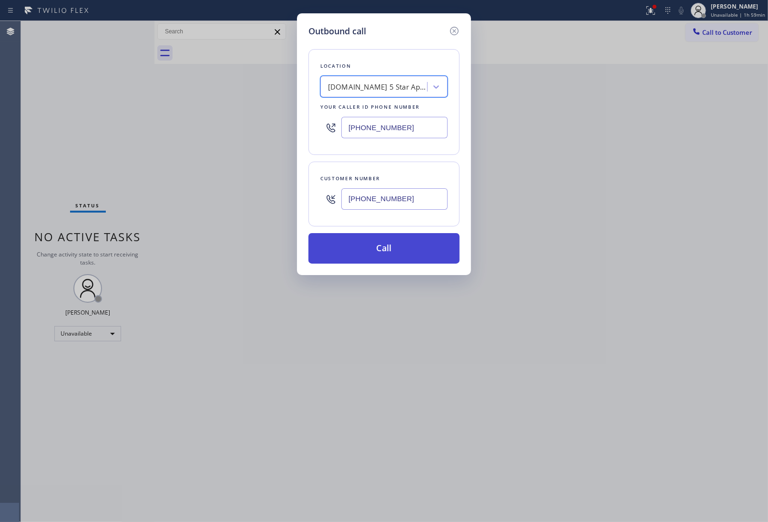
drag, startPoint x: 351, startPoint y: 250, endPoint x: 7, endPoint y: 161, distance: 355.1
click at [346, 248] on button "Call" at bounding box center [383, 248] width 151 height 31
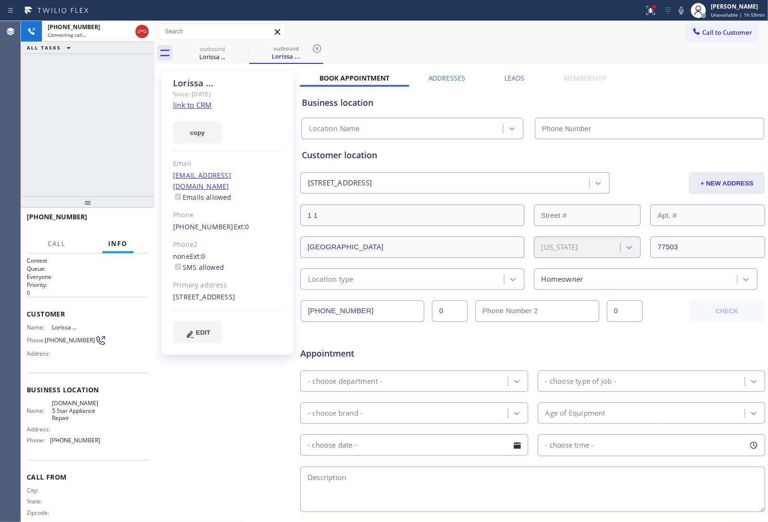
type input "(844) 524-0372"
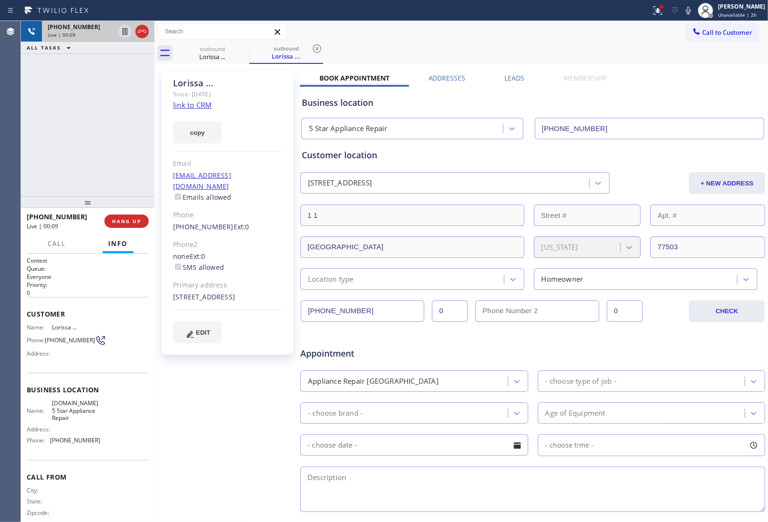
drag, startPoint x: 133, startPoint y: 30, endPoint x: 150, endPoint y: 33, distance: 18.0
click at [149, 33] on div at bounding box center [133, 31] width 34 height 21
click at [150, 32] on div at bounding box center [133, 31] width 34 height 21
click at [149, 31] on div at bounding box center [133, 31] width 34 height 21
click at [137, 30] on icon at bounding box center [141, 31] width 11 height 11
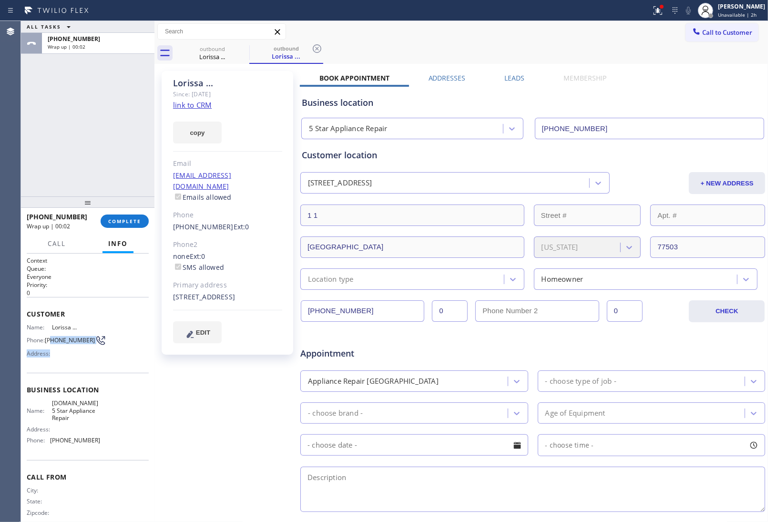
drag, startPoint x: 55, startPoint y: 342, endPoint x: 49, endPoint y: 338, distance: 7.2
click at [49, 338] on div "Name: Lorissa ... Phone: (713) 969-8507 Address:" at bounding box center [63, 343] width 73 height 38
click at [61, 344] on span "(713) 969-8507" at bounding box center [70, 340] width 50 height 7
drag, startPoint x: 56, startPoint y: 342, endPoint x: 48, endPoint y: 336, distance: 10.6
click at [48, 337] on span "(713) 969-8507" at bounding box center [70, 340] width 50 height 7
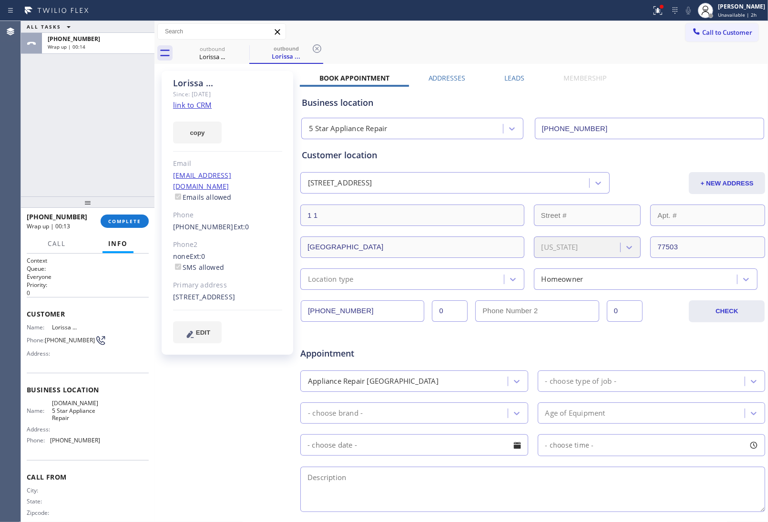
drag, startPoint x: 632, startPoint y: 140, endPoint x: 650, endPoint y: 117, distance: 28.8
click at [637, 133] on div "Business location 5 Star Appliance Repair (844) 524-0372 Personal information L…" at bounding box center [533, 376] width 466 height 578
click at [702, 38] on button "Call to Customer" at bounding box center [722, 32] width 73 height 18
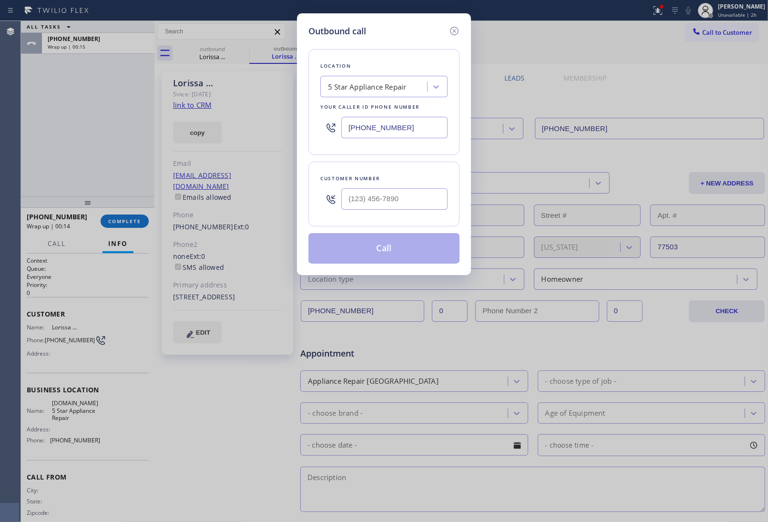
drag, startPoint x: 408, startPoint y: 126, endPoint x: 69, endPoint y: 224, distance: 352.8
click at [403, 129] on input "(844) 524-0372" at bounding box center [394, 127] width 106 height 21
paste input "949) 536-9698"
type input "(949) 536-9698"
type input "(___) ___-____"
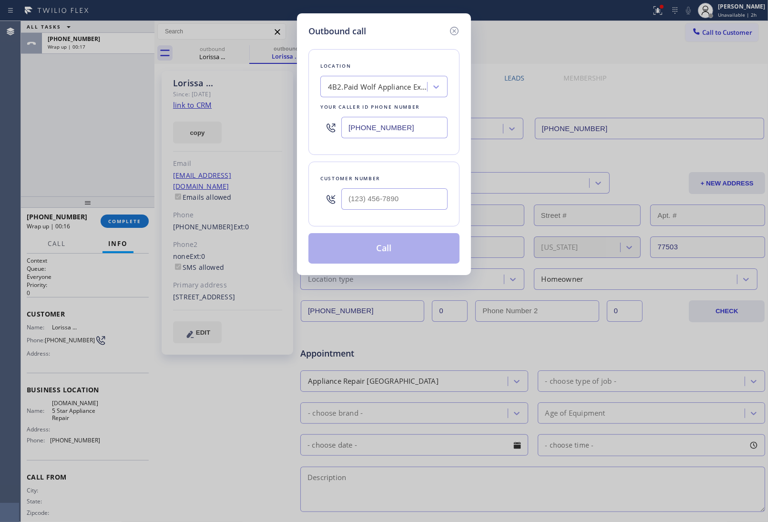
click at [382, 215] on div "Customer number" at bounding box center [383, 194] width 151 height 65
click at [387, 201] on input "(___) ___-____" at bounding box center [394, 198] width 106 height 21
paste input "949) 294-3990"
type input "(949) 294-3990"
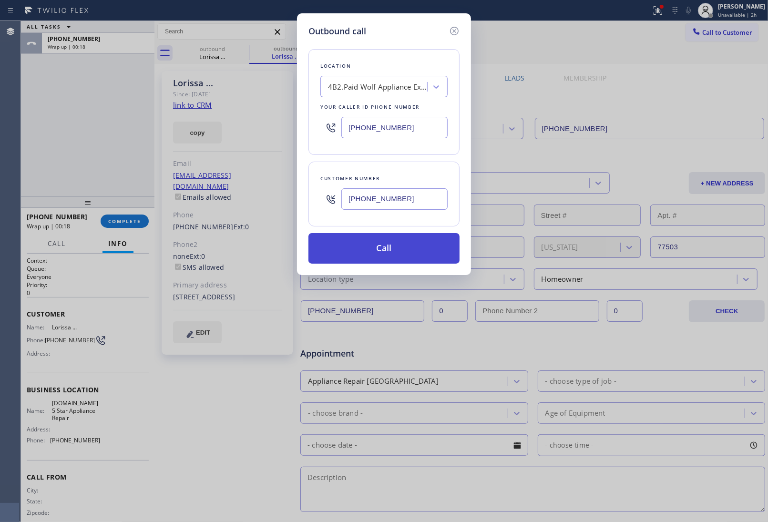
click at [396, 253] on button "Call" at bounding box center [383, 248] width 151 height 31
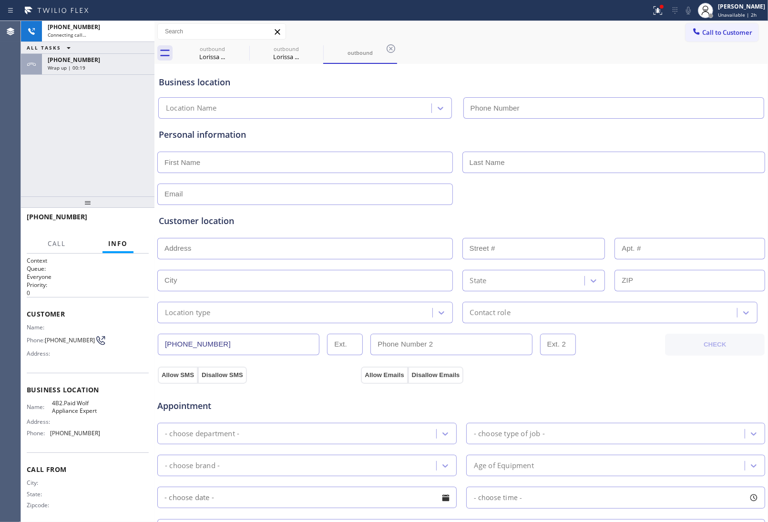
type input "(949) 536-9698"
click at [80, 65] on span "Wrap up | 00:20" at bounding box center [67, 67] width 38 height 7
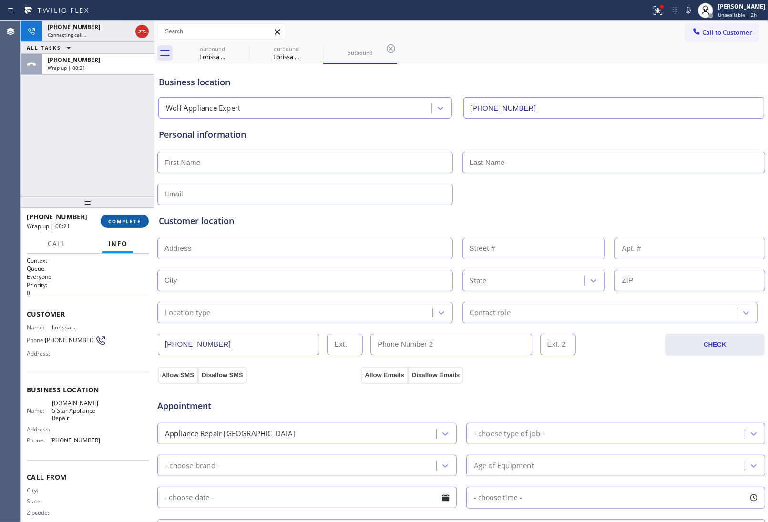
click at [133, 223] on span "COMPLETE" at bounding box center [124, 221] width 33 height 7
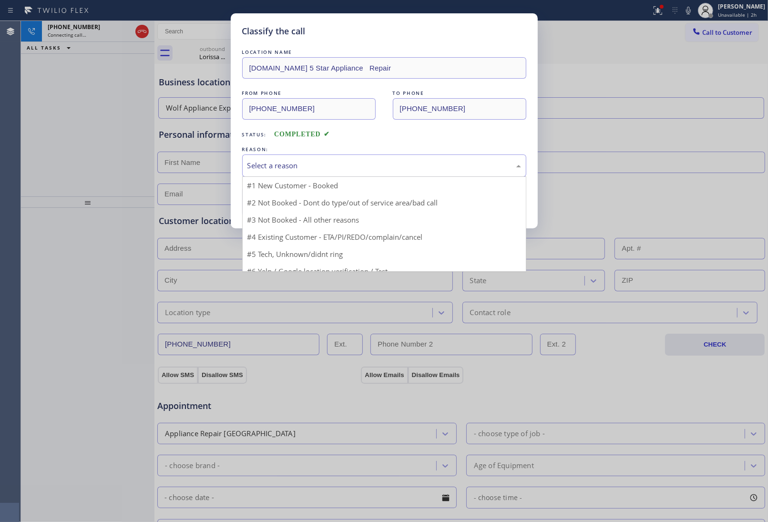
click at [277, 156] on div "Select a reason" at bounding box center [384, 165] width 284 height 22
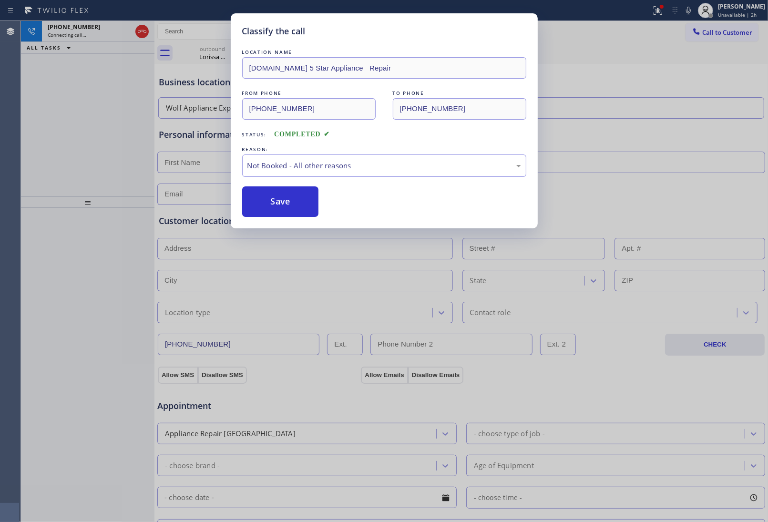
click at [282, 204] on button "Save" at bounding box center [280, 201] width 77 height 31
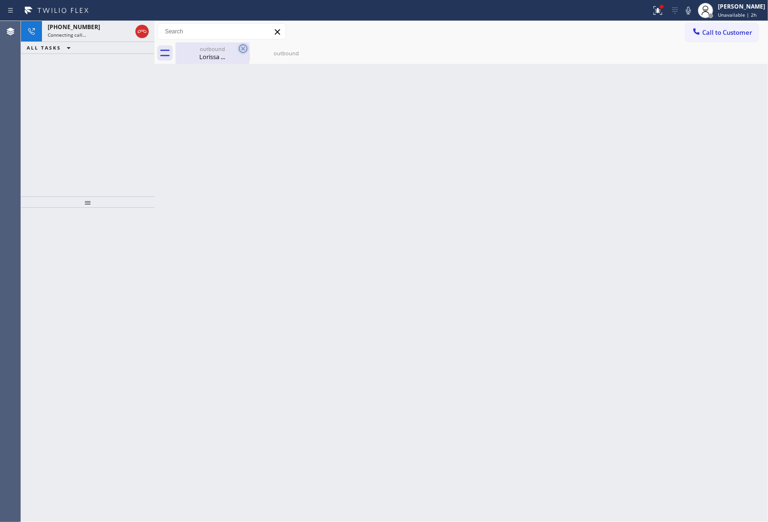
click at [243, 48] on icon at bounding box center [242, 48] width 11 height 11
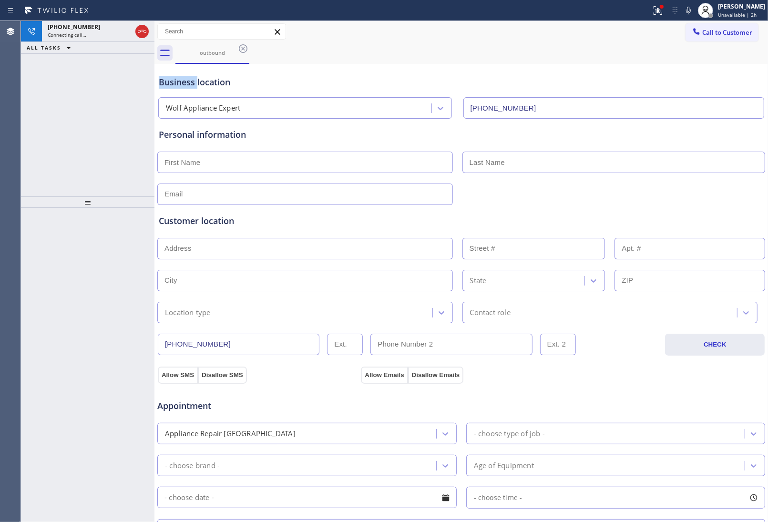
click at [243, 48] on icon at bounding box center [242, 48] width 11 height 11
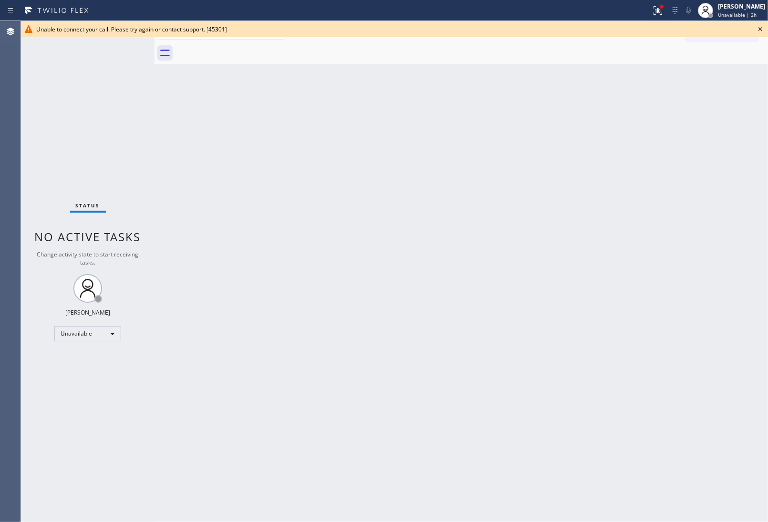
click at [694, 82] on div "Back to Dashboard Change Sender ID Customers Technicians Select a contact Outbo…" at bounding box center [461, 271] width 614 height 501
click at [764, 27] on icon at bounding box center [760, 28] width 11 height 11
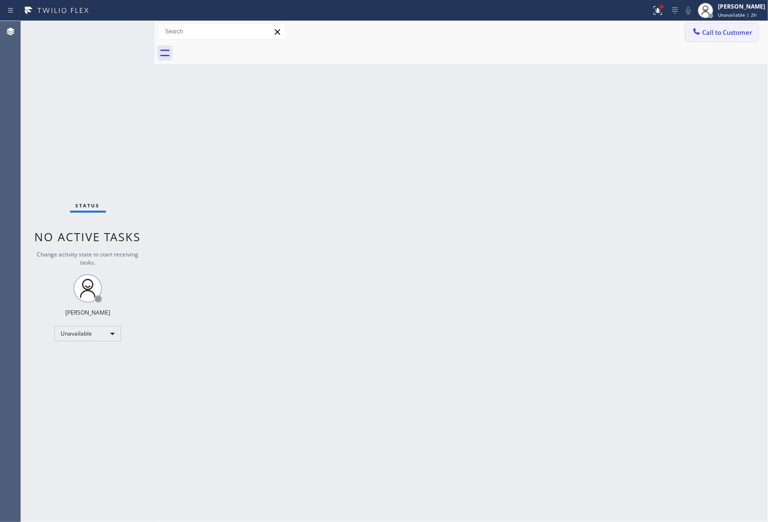
click at [754, 27] on button "Call to Customer" at bounding box center [722, 32] width 73 height 18
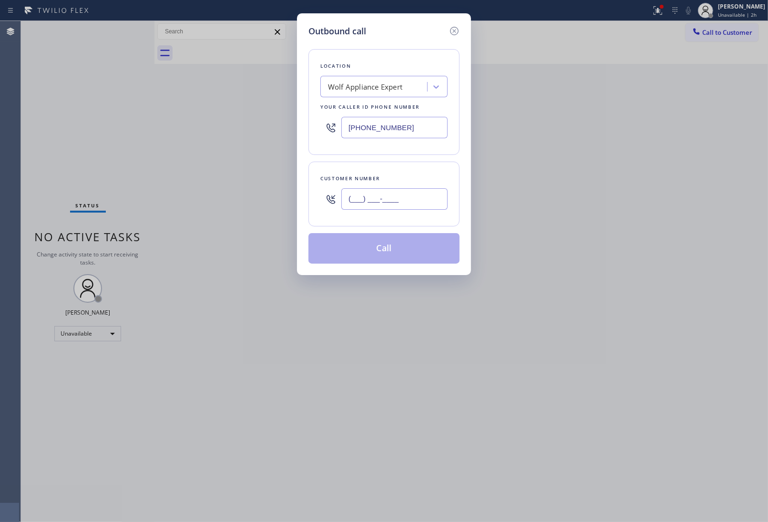
click at [367, 203] on input "(___) ___-____" at bounding box center [394, 198] width 106 height 21
paste input "949) 294-3990"
type input "(949) 294-3990"
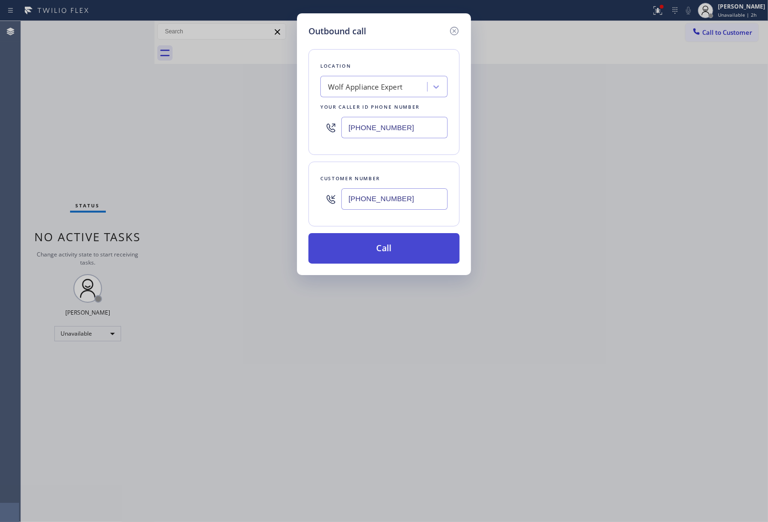
click at [392, 246] on button "Call" at bounding box center [383, 248] width 151 height 31
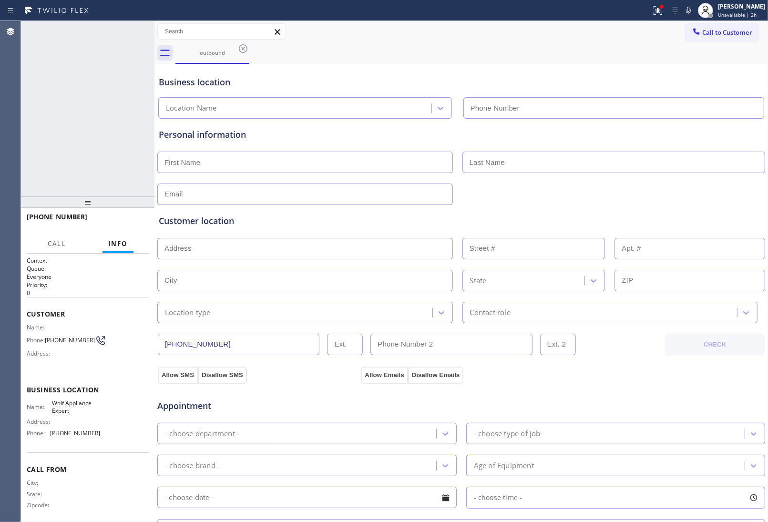
type input "(949) 536-9698"
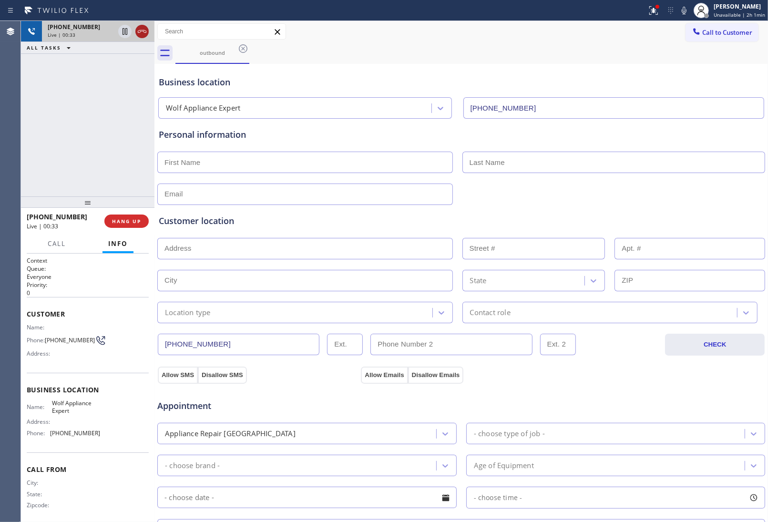
click at [141, 33] on icon at bounding box center [141, 31] width 11 height 11
click at [752, 31] on div "Call to Customer Outbound call Location Wolf Appliance Expert Your caller id ph…" at bounding box center [727, 31] width 82 height 17
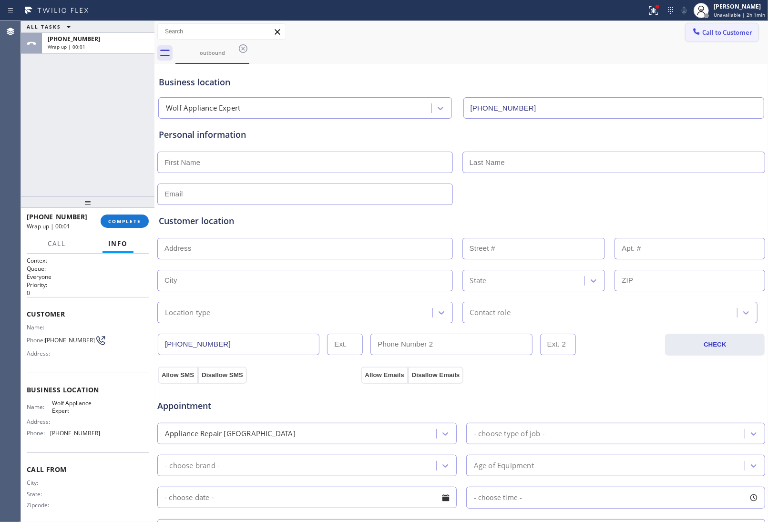
click at [714, 29] on span "Call to Customer" at bounding box center [727, 32] width 50 height 9
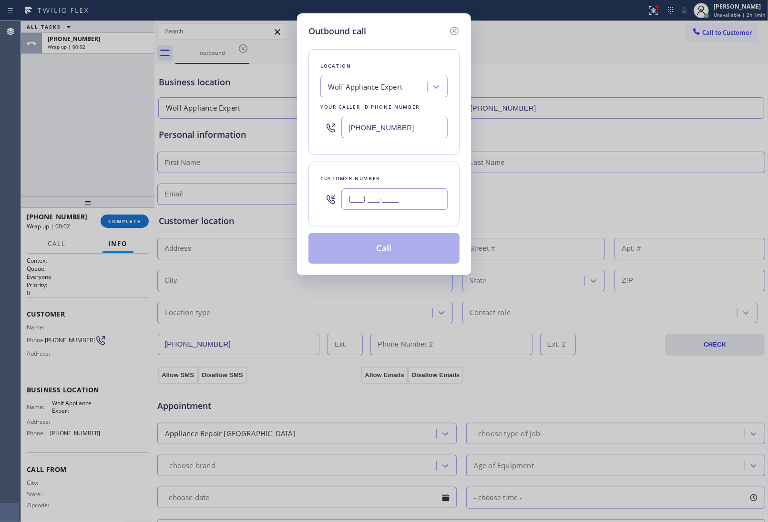
click at [370, 199] on input "(___) ___-____" at bounding box center [394, 198] width 106 height 21
paste input "949) 294-3990"
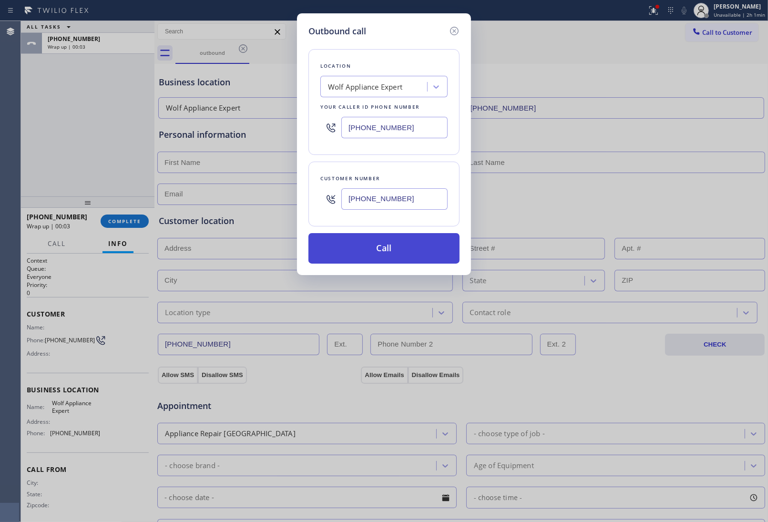
type input "(949) 294-3990"
click at [403, 249] on button "Call" at bounding box center [383, 248] width 151 height 31
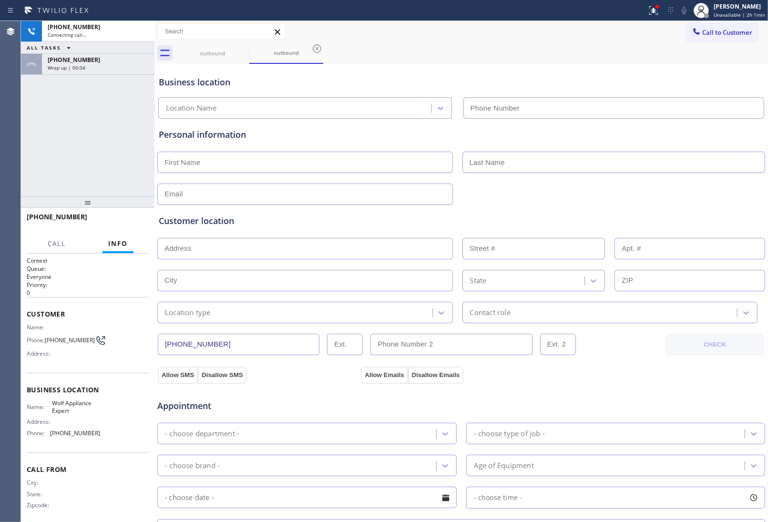
type input "(949) 536-9698"
click at [640, 198] on div at bounding box center [461, 193] width 610 height 23
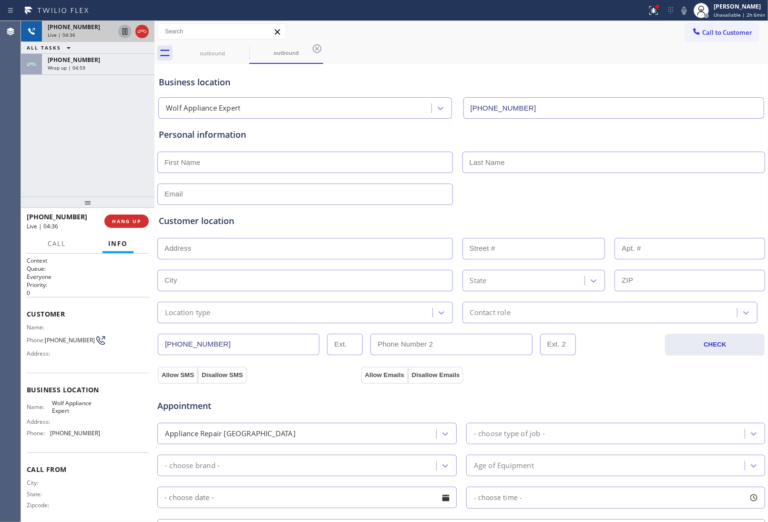
click at [125, 30] on icon at bounding box center [124, 31] width 11 height 11
click at [684, 6] on icon at bounding box center [683, 10] width 11 height 11
click at [692, 160] on input "text" at bounding box center [613, 162] width 303 height 21
drag, startPoint x: 657, startPoint y: 71, endPoint x: 634, endPoint y: 79, distance: 24.0
click at [657, 71] on div "Business location Wolf Appliance Expert (949) 536-9698" at bounding box center [461, 92] width 609 height 52
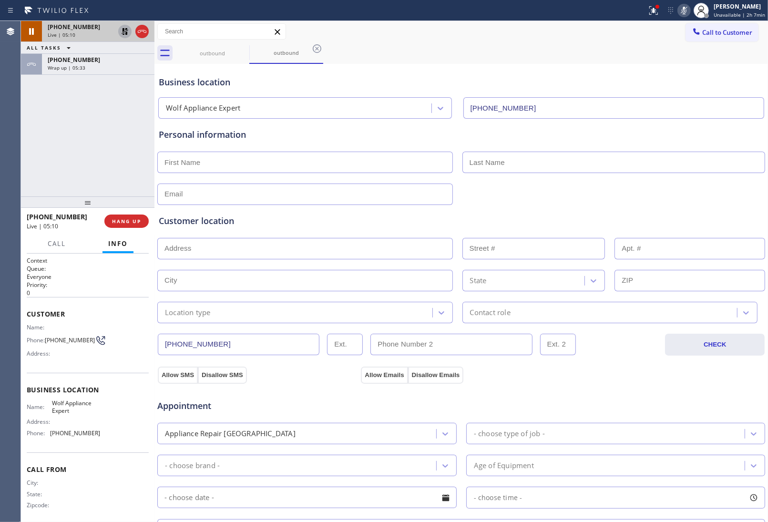
click at [122, 32] on icon at bounding box center [124, 31] width 11 height 11
click at [685, 7] on icon at bounding box center [684, 11] width 5 height 8
drag, startPoint x: 690, startPoint y: 196, endPoint x: 680, endPoint y: 204, distance: 12.6
click at [689, 198] on div at bounding box center [461, 193] width 610 height 23
click at [656, 190] on div at bounding box center [461, 193] width 610 height 23
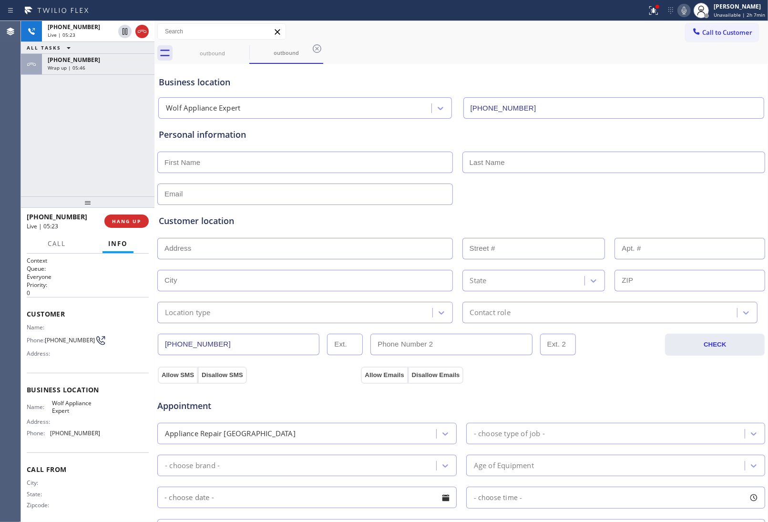
click at [514, 218] on div "Customer location" at bounding box center [461, 221] width 605 height 13
click at [125, 222] on span "HANG UP" at bounding box center [126, 221] width 29 height 7
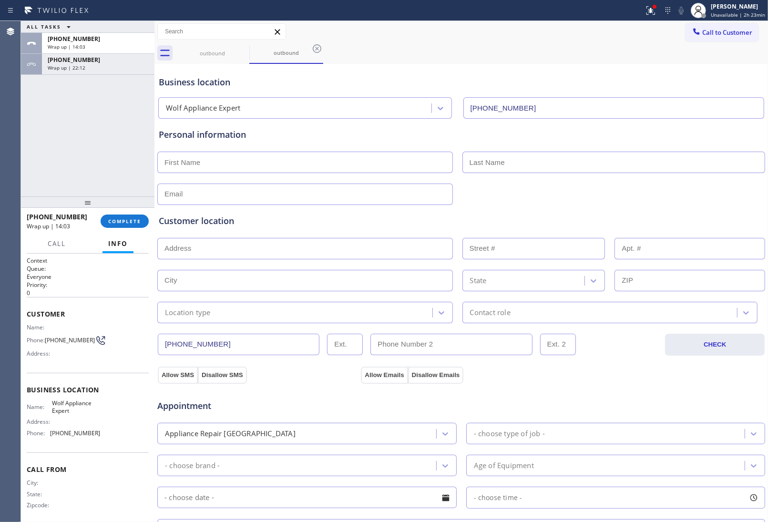
click at [119, 211] on div "+19492943990 Wrap up | 14:03 COMPLETE" at bounding box center [88, 221] width 122 height 25
click at [122, 222] on span "COMPLETE" at bounding box center [124, 221] width 33 height 7
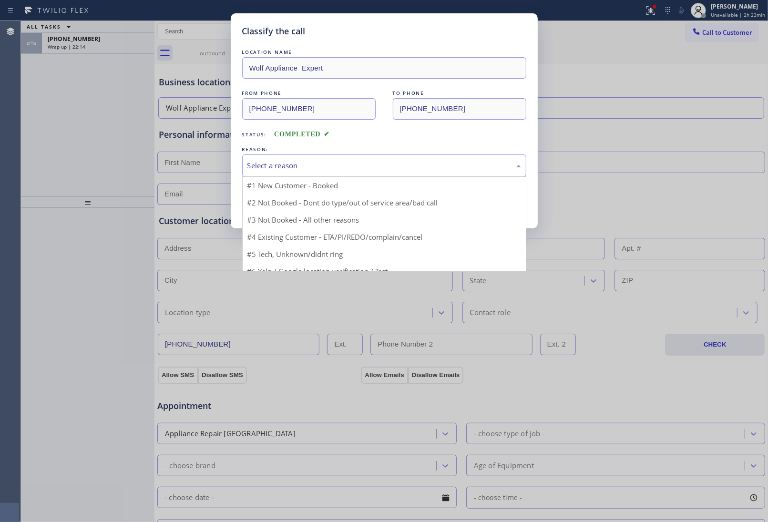
click at [277, 175] on div "Select a reason" at bounding box center [384, 165] width 284 height 22
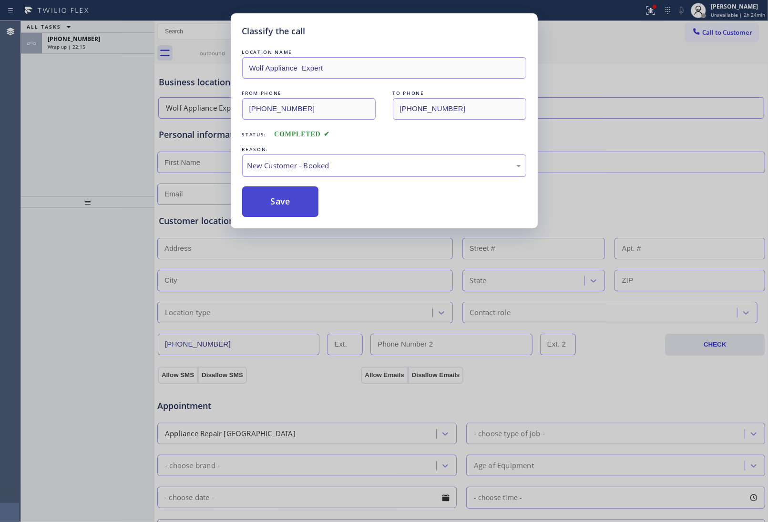
click at [280, 200] on button "Save" at bounding box center [280, 201] width 77 height 31
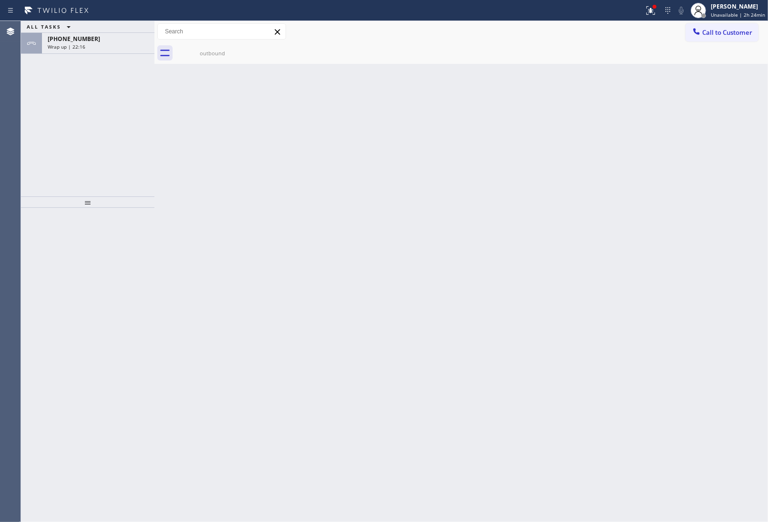
click at [91, 51] on div "+19492943990 Wrap up | 22:16" at bounding box center [96, 43] width 109 height 21
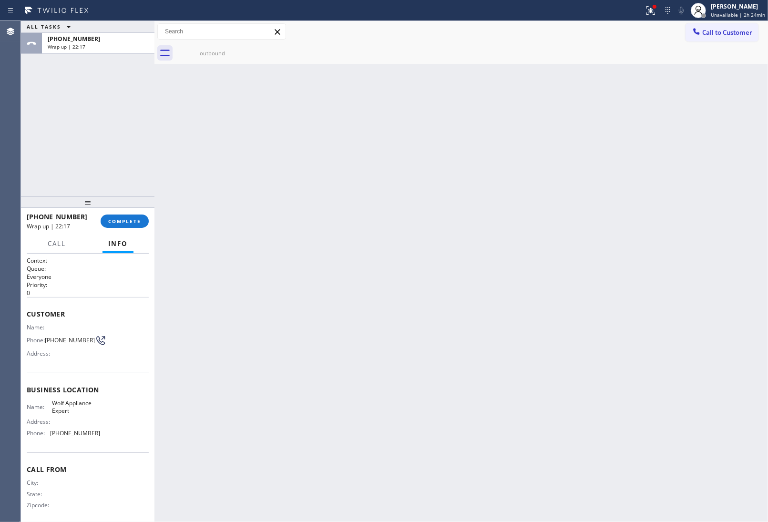
click at [91, 51] on div "+19492943990 Wrap up | 22:17" at bounding box center [96, 43] width 109 height 21
click at [125, 222] on span "COMPLETE" at bounding box center [124, 221] width 33 height 7
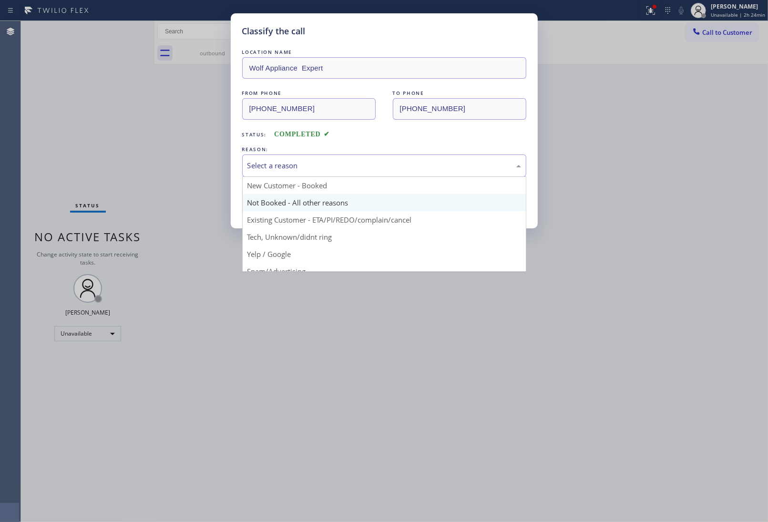
drag, startPoint x: 306, startPoint y: 163, endPoint x: 284, endPoint y: 206, distance: 48.2
click at [306, 165] on div "Select a reason" at bounding box center [384, 165] width 274 height 11
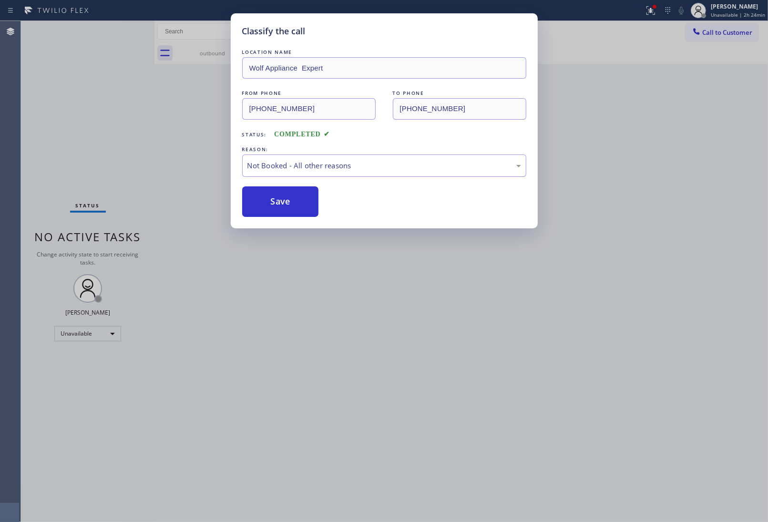
drag, startPoint x: 270, startPoint y: 199, endPoint x: 341, endPoint y: 287, distance: 113.0
click at [277, 204] on button "Save" at bounding box center [280, 201] width 77 height 31
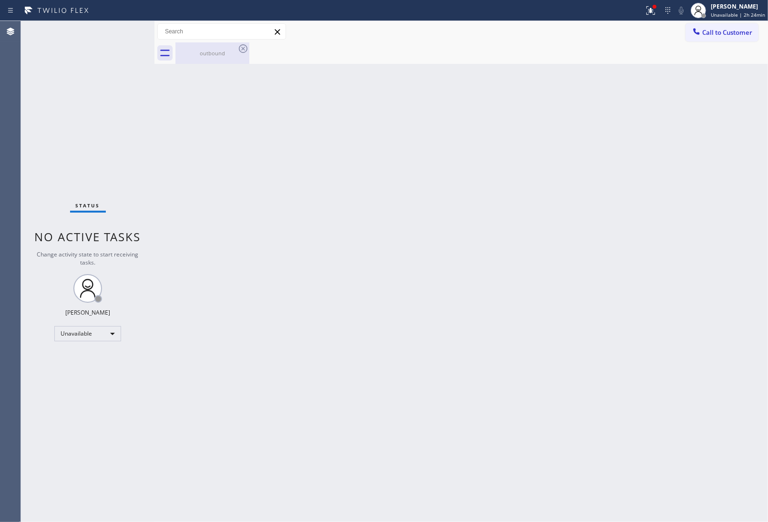
click at [229, 44] on div "outbound" at bounding box center [212, 52] width 72 height 21
click at [241, 49] on div at bounding box center [471, 52] width 593 height 21
drag, startPoint x: 711, startPoint y: 195, endPoint x: 579, endPoint y: 98, distance: 163.6
click at [710, 195] on div "Back to Dashboard Change Sender ID Customers Technicians Select a contact Outbo…" at bounding box center [461, 271] width 614 height 501
drag, startPoint x: 728, startPoint y: 37, endPoint x: 459, endPoint y: 172, distance: 301.5
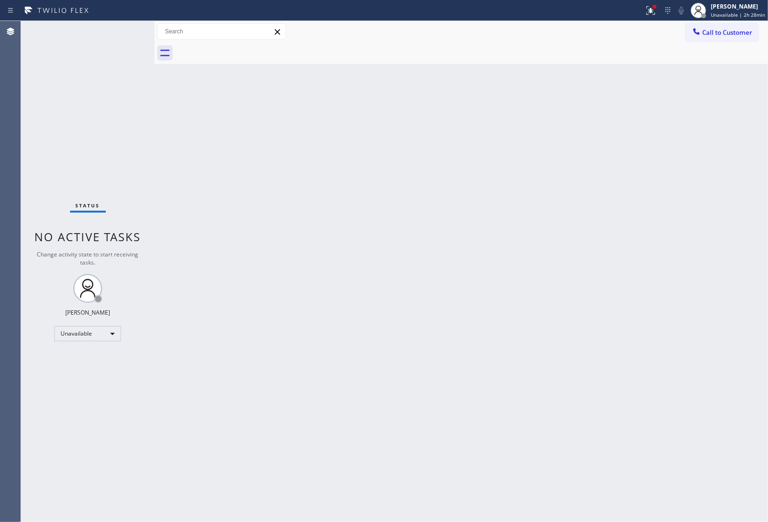
click at [728, 37] on button "Call to Customer" at bounding box center [722, 32] width 73 height 18
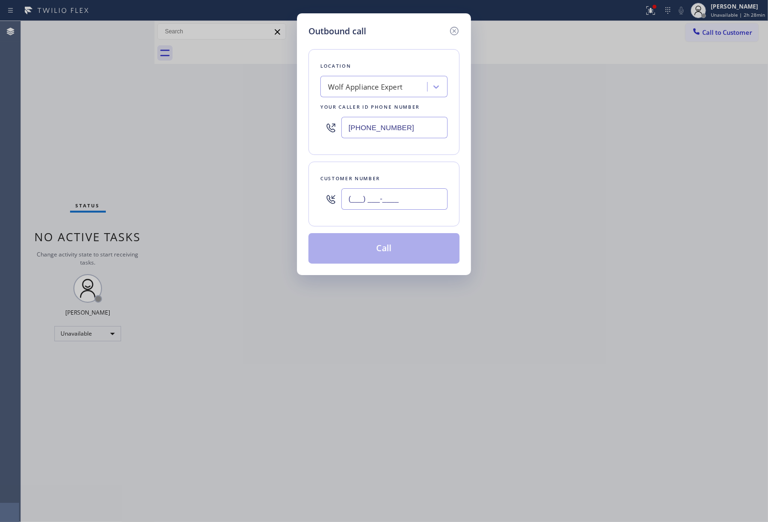
click at [422, 204] on input "(___) ___-____" at bounding box center [394, 198] width 106 height 21
paste input "510) 304-5446"
type input "(510) 304-5446"
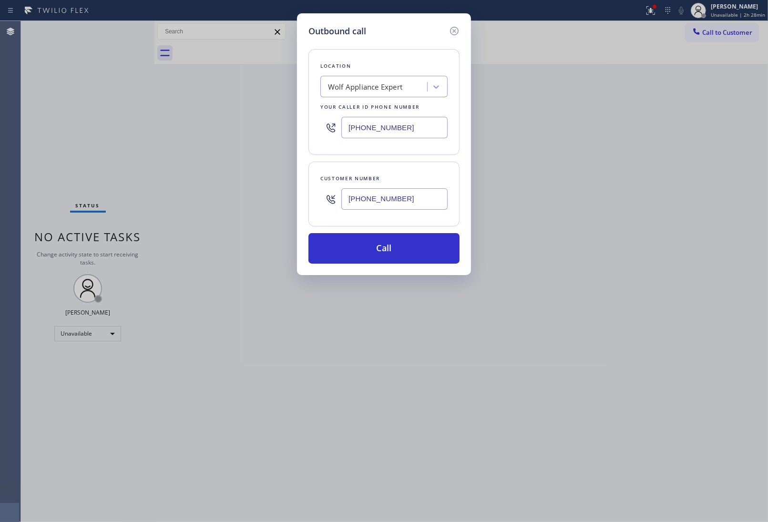
click at [413, 124] on input "(949) 536-9698" at bounding box center [394, 127] width 106 height 21
paste input "844) 899-7462"
type input "(844) 899-7462"
click at [406, 250] on button "Call" at bounding box center [383, 248] width 151 height 31
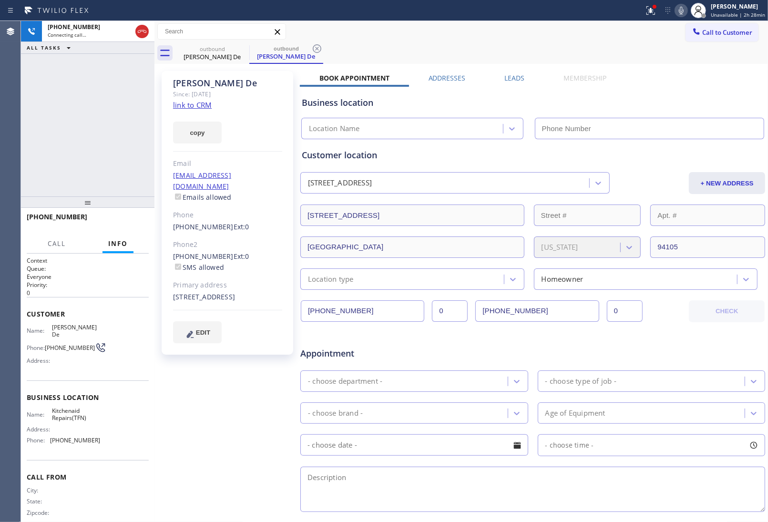
type input "(844) 899-7462"
click at [657, 101] on div "Business location" at bounding box center [533, 102] width 462 height 13
click at [660, 94] on div "Business location Kitchenaid Repairs(TFN) (844) 899-7462" at bounding box center [533, 113] width 466 height 52
click at [182, 301] on div "50 Lansing Street San Francisco, 94105 CA" at bounding box center [227, 297] width 109 height 11
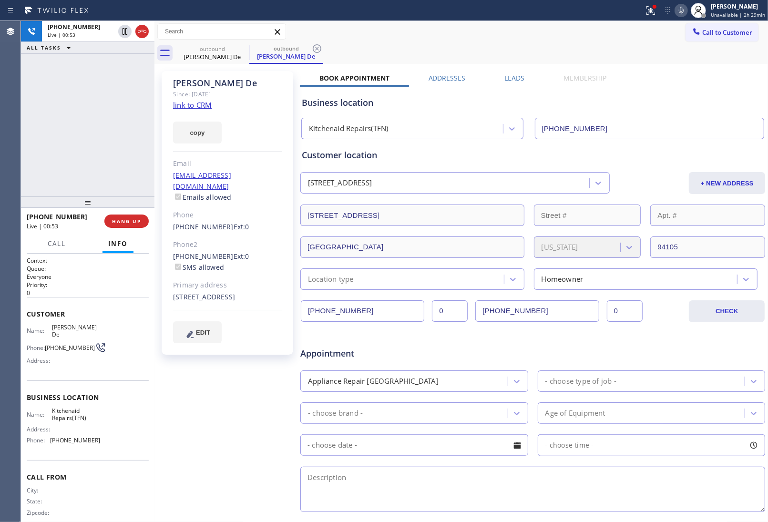
copy div "94105"
drag, startPoint x: 213, startPoint y: 299, endPoint x: 202, endPoint y: 299, distance: 11.0
click at [212, 299] on div "50 Lansing Street San Francisco, 94105 CA" at bounding box center [227, 297] width 109 height 11
drag, startPoint x: 171, startPoint y: 287, endPoint x: 204, endPoint y: 298, distance: 35.0
click at [204, 298] on div "Sukla De Since: 20 may 2020 link to CRM copy Email suklade@aol.com Emails allow…" at bounding box center [228, 213] width 132 height 284
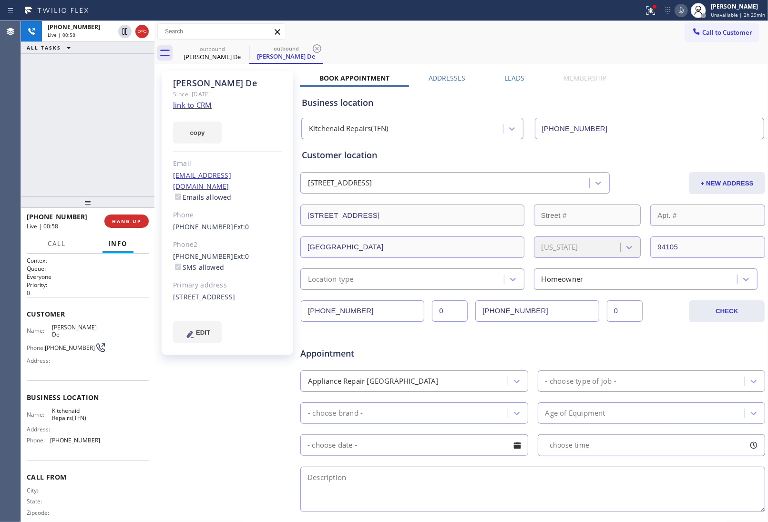
copy div "50 Lansing Street San Francisco, 94105 CA"
click at [648, 90] on div "Business location Kitchenaid Repairs(TFN) (844) 899-7462" at bounding box center [533, 113] width 466 height 52
click at [140, 29] on div at bounding box center [133, 31] width 34 height 21
click at [691, 106] on div "Business location" at bounding box center [533, 102] width 462 height 13
click at [124, 231] on div "+15103045446 Wrap up | 00:18 COMPLETE" at bounding box center [88, 221] width 122 height 25
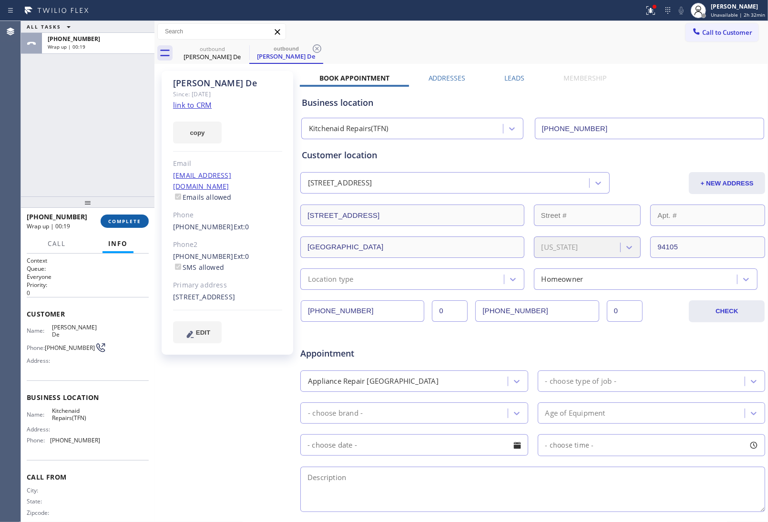
click at [109, 215] on button "COMPLETE" at bounding box center [125, 221] width 48 height 13
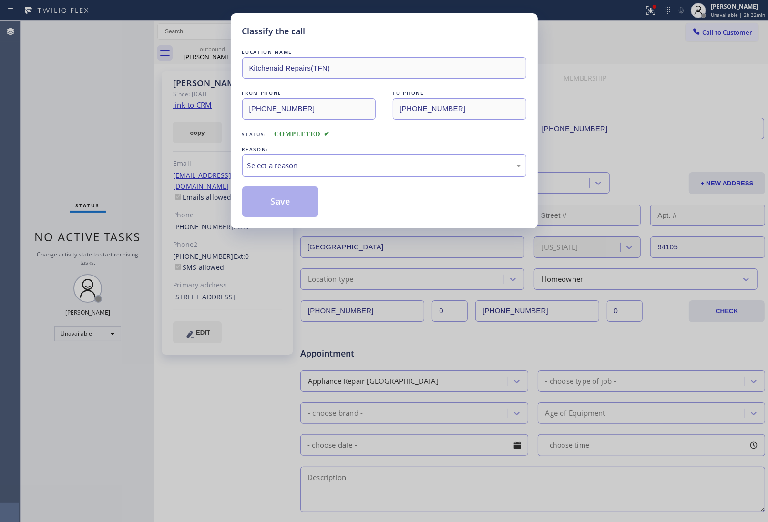
click at [264, 165] on div "Select a reason" at bounding box center [384, 165] width 274 height 11
click at [270, 205] on button "Save" at bounding box center [280, 201] width 77 height 31
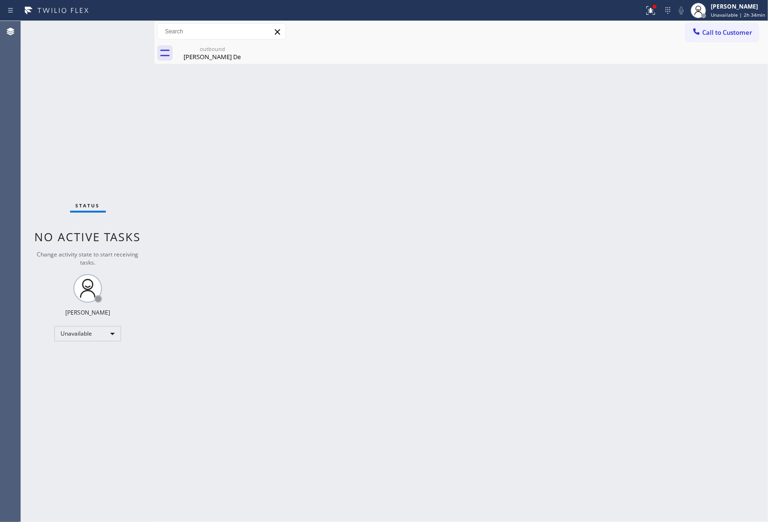
click at [734, 235] on div "Back to Dashboard Change Sender ID Customers Technicians Select a contact Outbo…" at bounding box center [461, 271] width 614 height 501
click at [688, 144] on div "Back to Dashboard Change Sender ID Customers Technicians Select a contact Outbo…" at bounding box center [461, 271] width 614 height 501
click at [718, 30] on span "Call to Customer" at bounding box center [727, 32] width 50 height 9
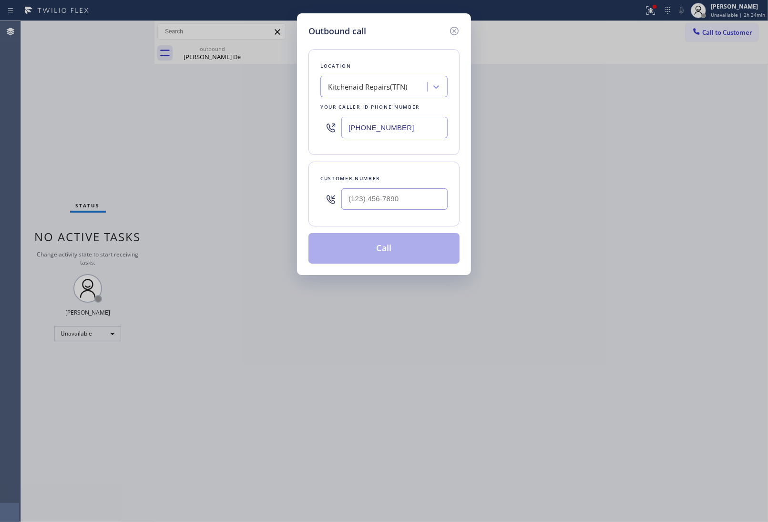
drag, startPoint x: 413, startPoint y: 117, endPoint x: 420, endPoint y: 129, distance: 13.4
click at [413, 118] on input "(844) 899-7462" at bounding box center [394, 127] width 106 height 21
paste input "213) 566-122"
type input "(213) 566-1222"
type input "(___) ___-____"
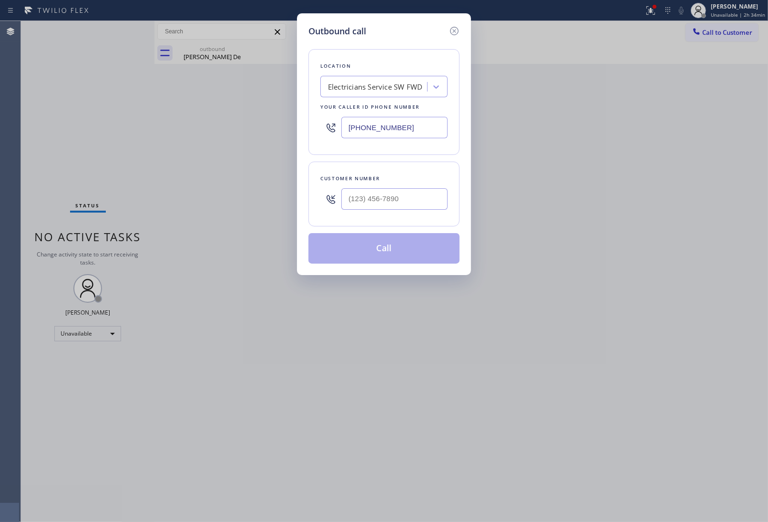
click at [679, 244] on div "Outbound call Location Electricians Service SW FWD Your caller id phone number …" at bounding box center [384, 261] width 768 height 522
click at [403, 199] on input "(___) ___-____" at bounding box center [394, 198] width 106 height 21
paste input "201) 427-2338"
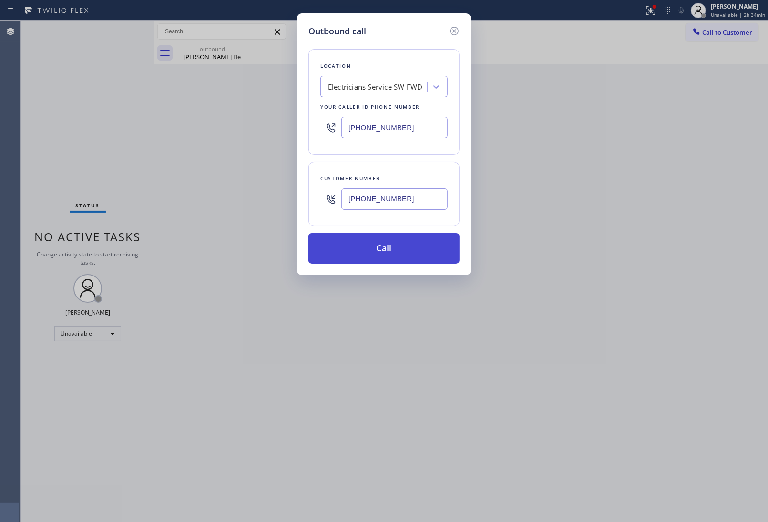
type input "(201) 427-2338"
click at [383, 254] on button "Call" at bounding box center [383, 248] width 151 height 31
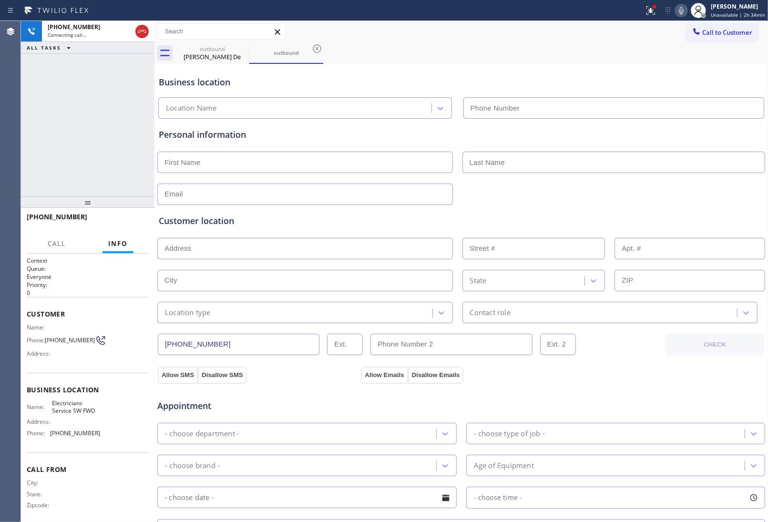
type input "(213) 566-1222"
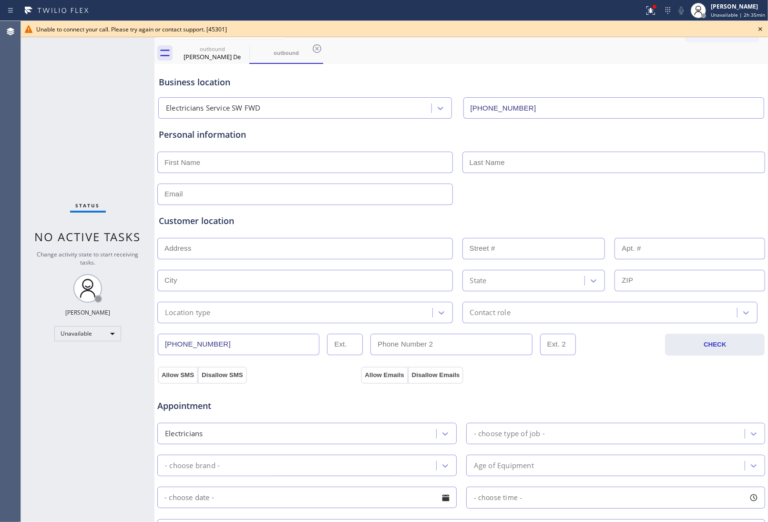
drag, startPoint x: 700, startPoint y: 61, endPoint x: 752, endPoint y: 33, distance: 59.1
click at [708, 53] on div "outbound Sukla De outbound Call to Customer Outbound call Location Electricians…" at bounding box center [461, 380] width 614 height 718
click at [757, 28] on icon at bounding box center [760, 28] width 11 height 11
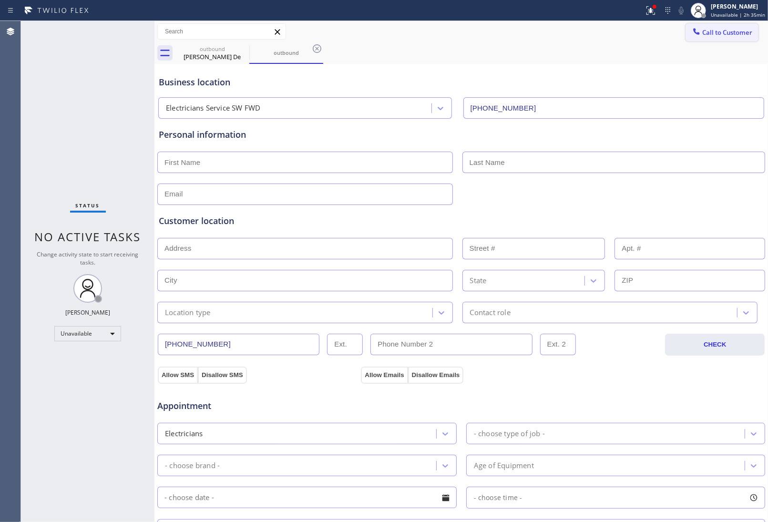
click at [739, 31] on span "Call to Customer" at bounding box center [727, 32] width 50 height 9
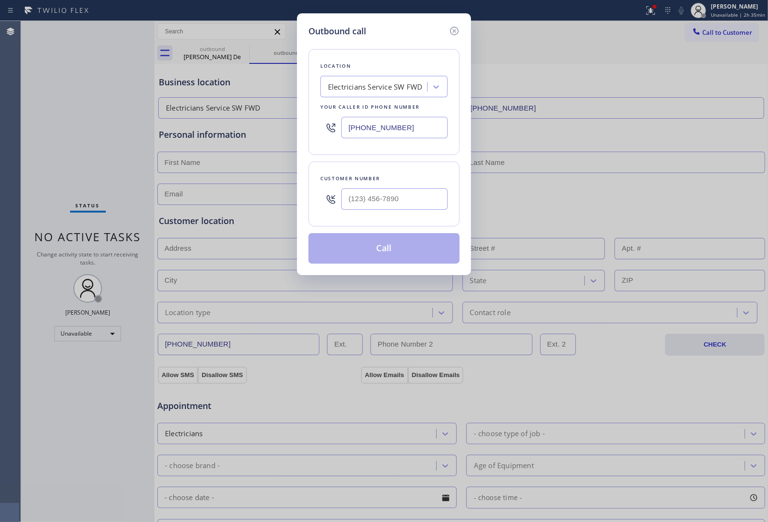
click at [408, 132] on input "(213) 566-1222" at bounding box center [394, 127] width 106 height 21
paste input "855) 999-4417"
type input "(855) 999-4417"
type input "(___) ___-____"
click at [668, 205] on div "Outbound call Location 4B2.Paid HVAC Alliance Expert Your caller id phone numbe…" at bounding box center [384, 261] width 768 height 522
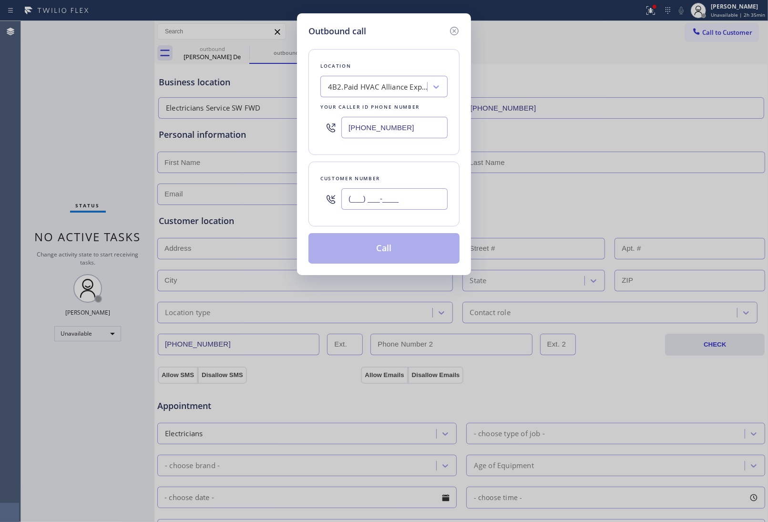
click at [345, 208] on input "(___) ___-____" at bounding box center [394, 198] width 106 height 21
paste input "832) 640-8405"
type input "(832) 640-8405"
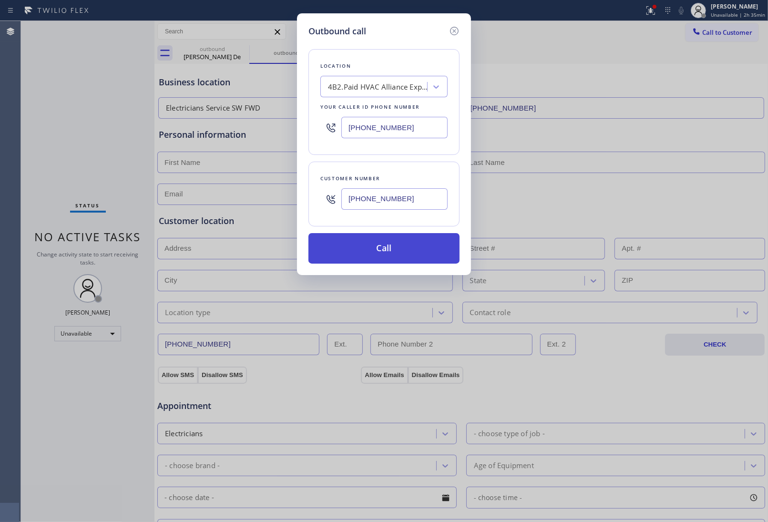
click at [402, 254] on button "Call" at bounding box center [383, 248] width 151 height 31
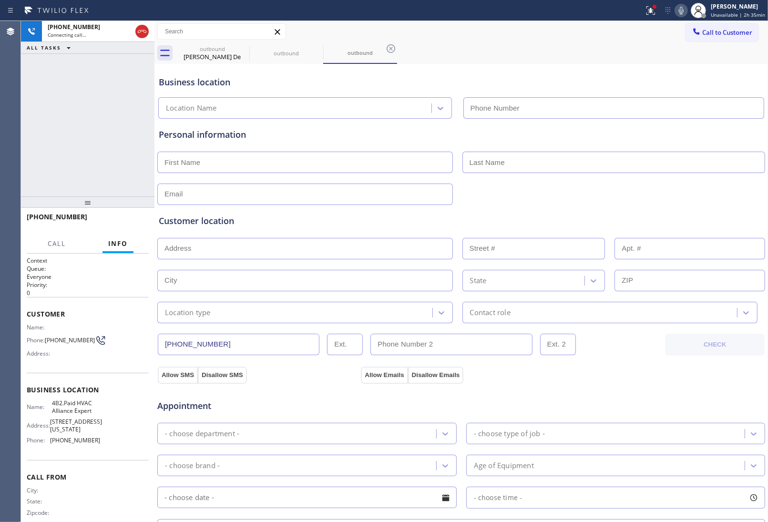
type input "(855) 999-4417"
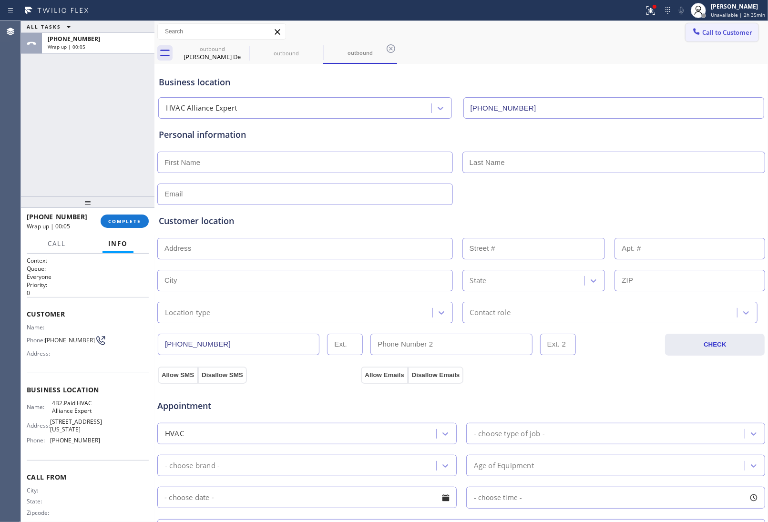
drag, startPoint x: 730, startPoint y: 70, endPoint x: 732, endPoint y: 34, distance: 35.3
click at [730, 68] on div "Business location HVAC Alliance Expert (855) 999-4417" at bounding box center [461, 92] width 609 height 52
click at [731, 34] on span "Call to Customer" at bounding box center [727, 32] width 50 height 9
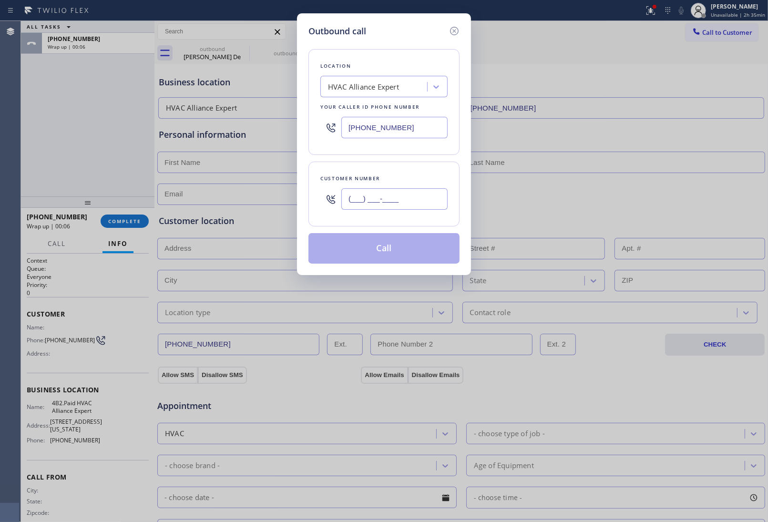
click at [409, 189] on input "(___) ___-____" at bounding box center [394, 198] width 106 height 21
paste input "832) 640-8405"
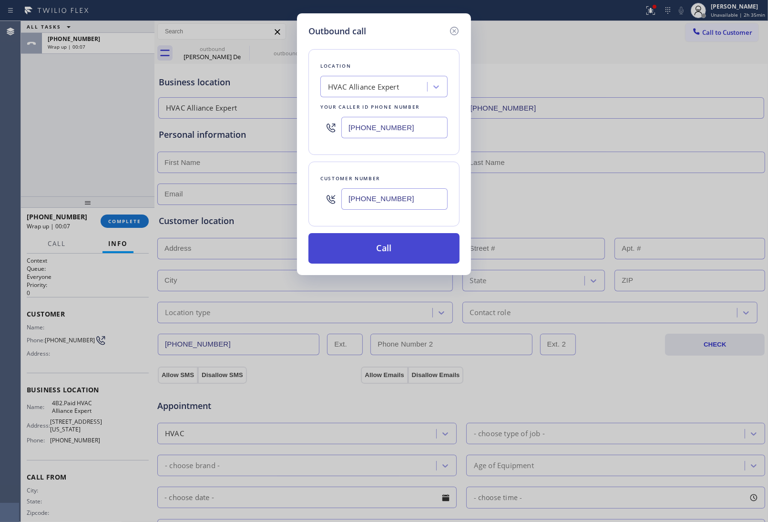
type input "(832) 640-8405"
click at [415, 254] on button "Call" at bounding box center [383, 248] width 151 height 31
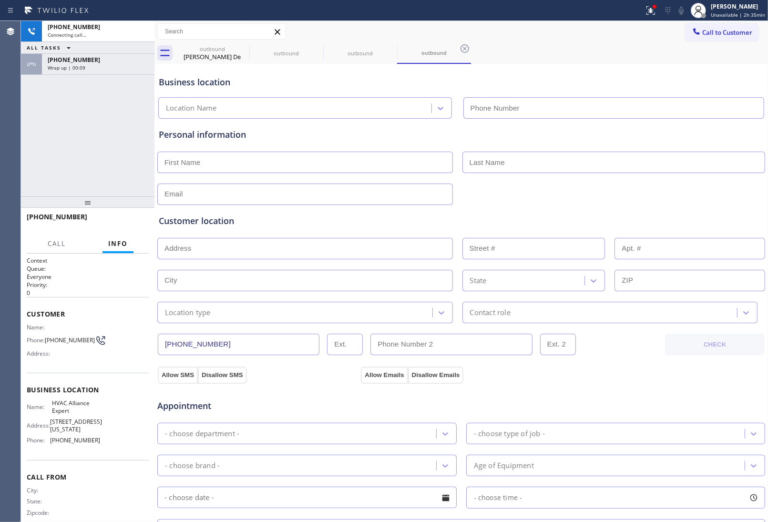
type input "(855) 999-4417"
click at [642, 365] on div "Allow SMS Disallow SMS Allow Emails Disallow Emails" at bounding box center [461, 370] width 609 height 28
click at [647, 390] on div "Appointment" at bounding box center [461, 400] width 610 height 24
click at [125, 216] on button "HANG UP" at bounding box center [126, 221] width 44 height 13
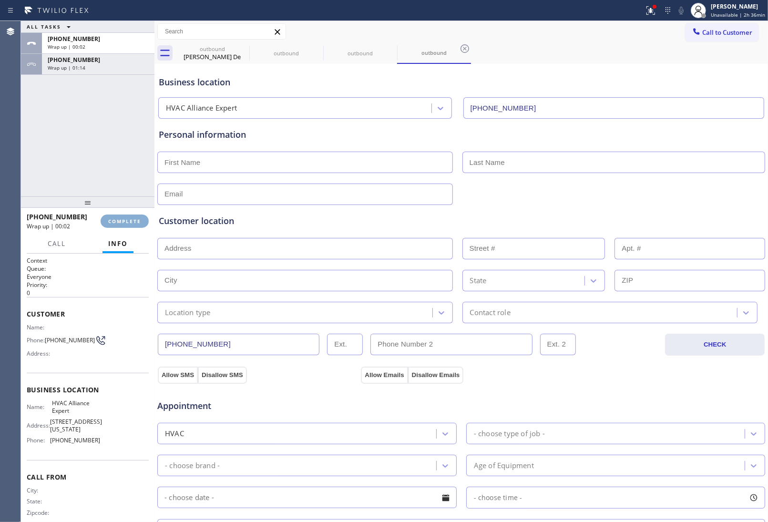
click at [125, 216] on button "COMPLETE" at bounding box center [125, 221] width 48 height 13
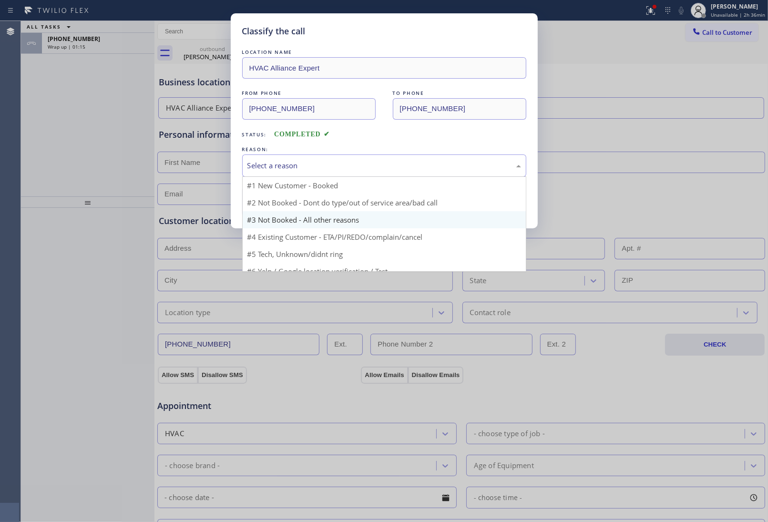
drag, startPoint x: 314, startPoint y: 177, endPoint x: 294, endPoint y: 209, distance: 37.3
click at [314, 177] on div "Select a reason #1 New Customer - Booked #2 Not Booked - Dont do type/out of se…" at bounding box center [384, 165] width 284 height 22
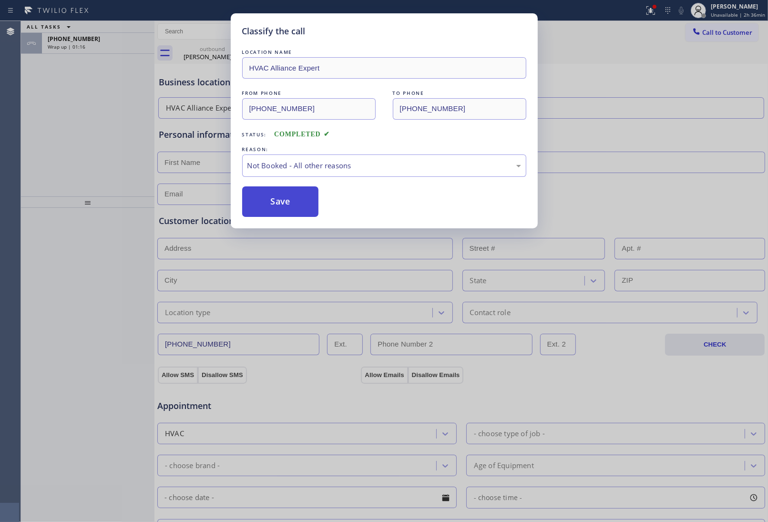
click at [291, 209] on button "Save" at bounding box center [280, 201] width 77 height 31
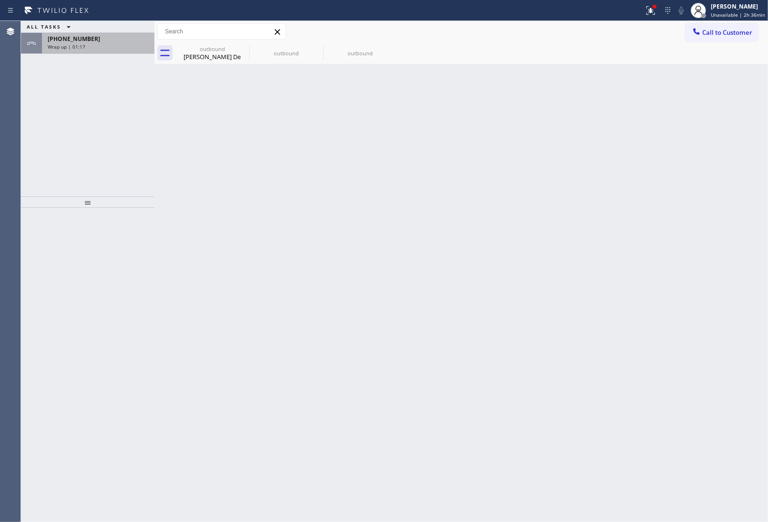
click at [74, 39] on span "+18326408405" at bounding box center [74, 39] width 52 height 8
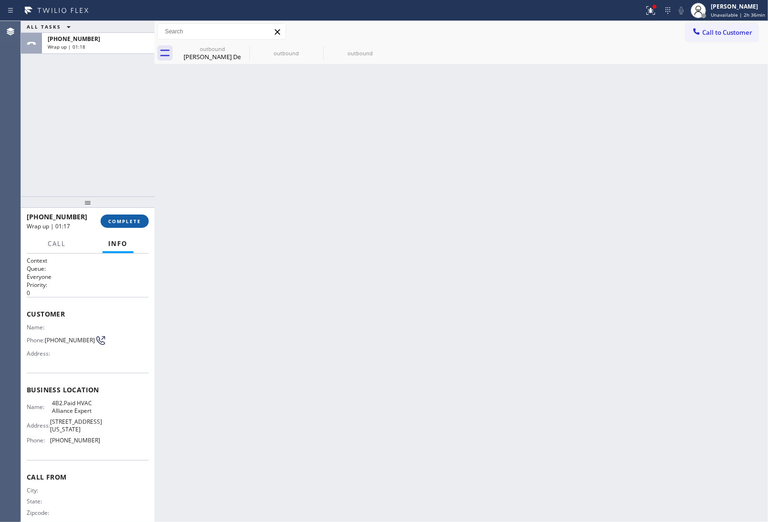
click at [122, 220] on span "COMPLETE" at bounding box center [124, 221] width 33 height 7
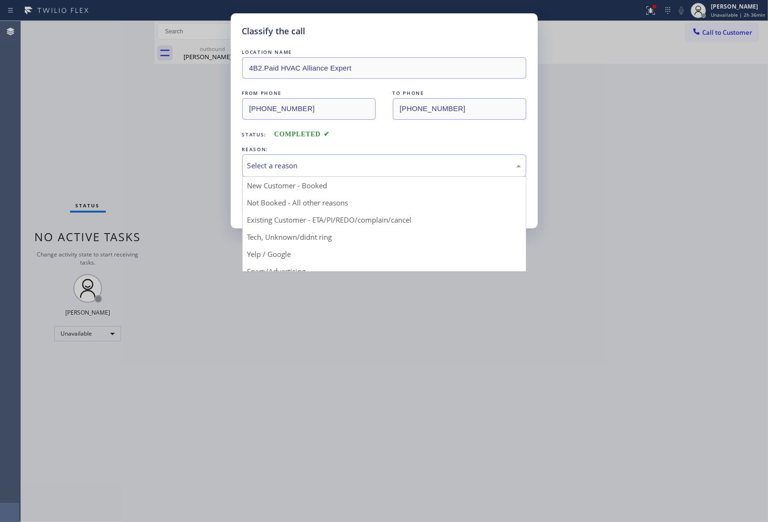
click at [277, 171] on div "Select a reason" at bounding box center [384, 165] width 274 height 11
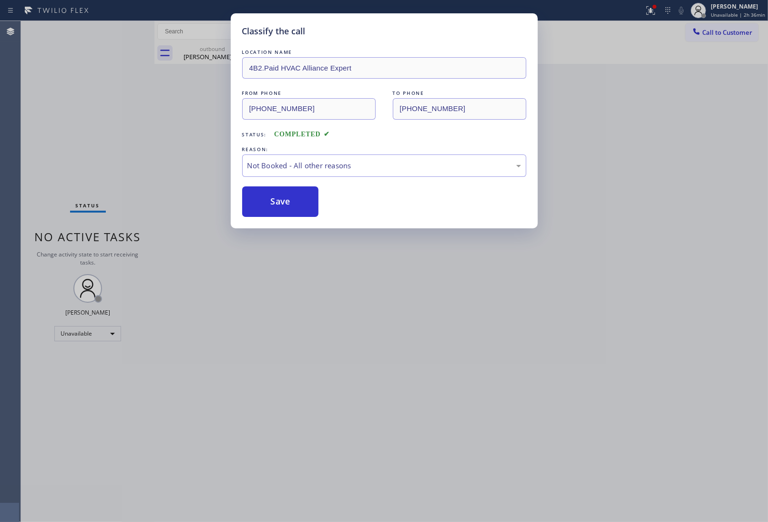
drag, startPoint x: 279, startPoint y: 204, endPoint x: 415, endPoint y: 520, distance: 343.6
click at [279, 205] on button "Save" at bounding box center [280, 201] width 77 height 31
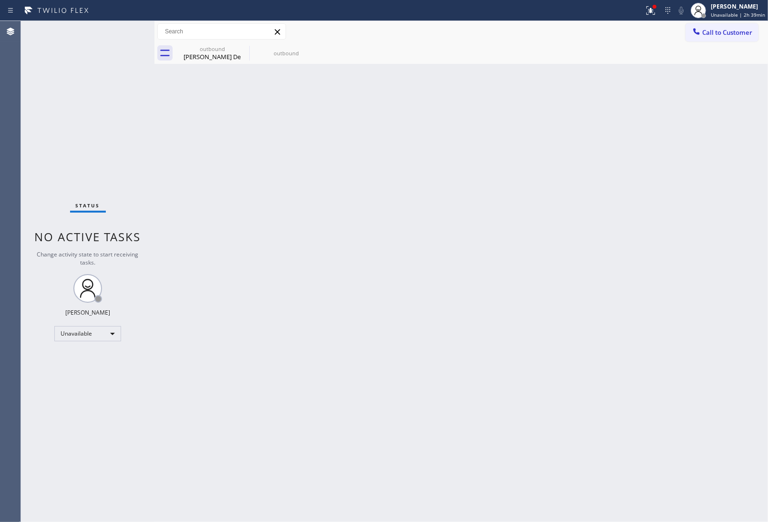
click at [681, 373] on div "Back to Dashboard Change Sender ID Customers Technicians Select a contact Outbo…" at bounding box center [461, 271] width 614 height 501
click at [247, 44] on icon at bounding box center [242, 48] width 11 height 11
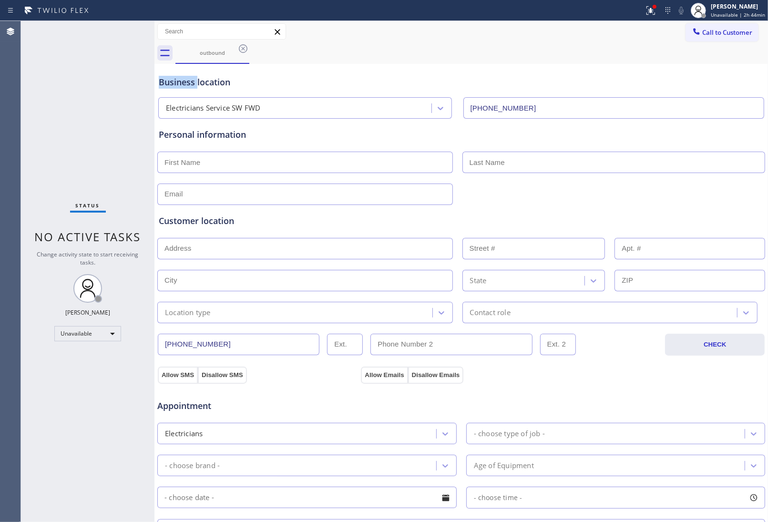
click at [247, 44] on icon at bounding box center [242, 48] width 11 height 11
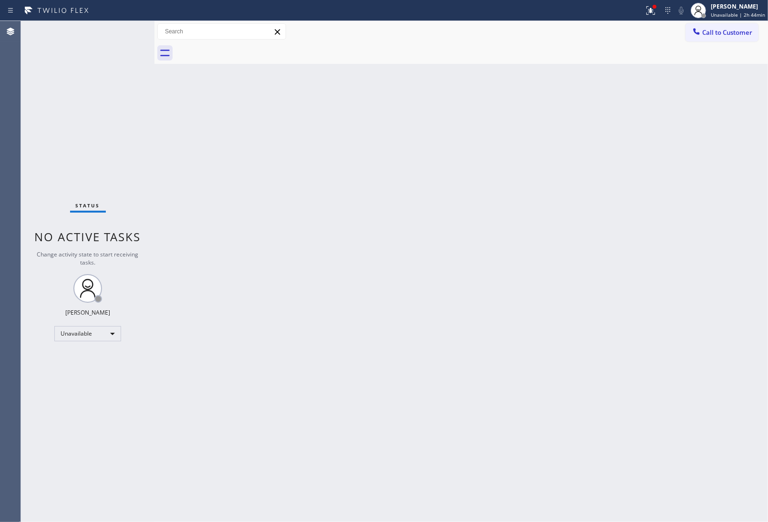
click at [247, 44] on div at bounding box center [471, 52] width 593 height 21
click at [246, 44] on div at bounding box center [471, 52] width 593 height 21
click at [752, 12] on span "Unavailable | 2h 44min" at bounding box center [738, 14] width 54 height 7
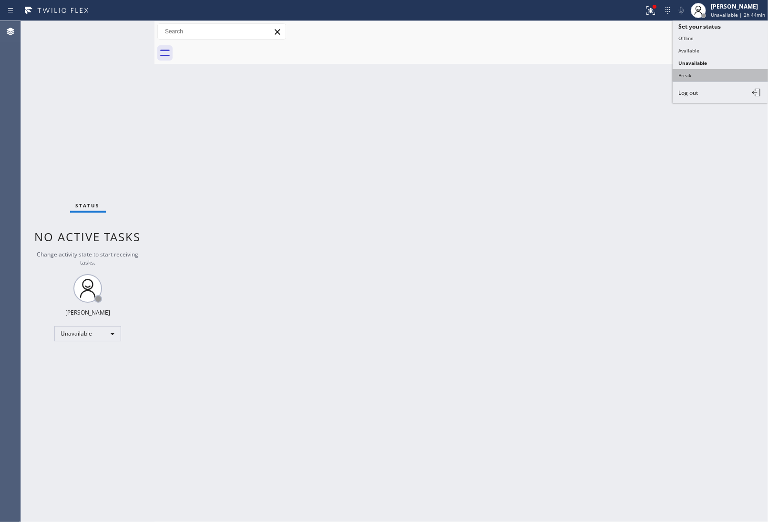
click at [716, 70] on button "Break" at bounding box center [720, 75] width 95 height 12
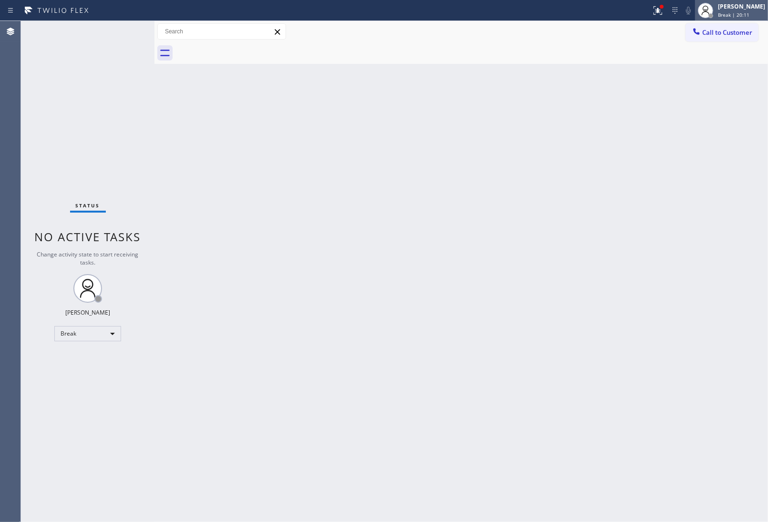
click at [718, 6] on div "[PERSON_NAME]" at bounding box center [741, 6] width 47 height 8
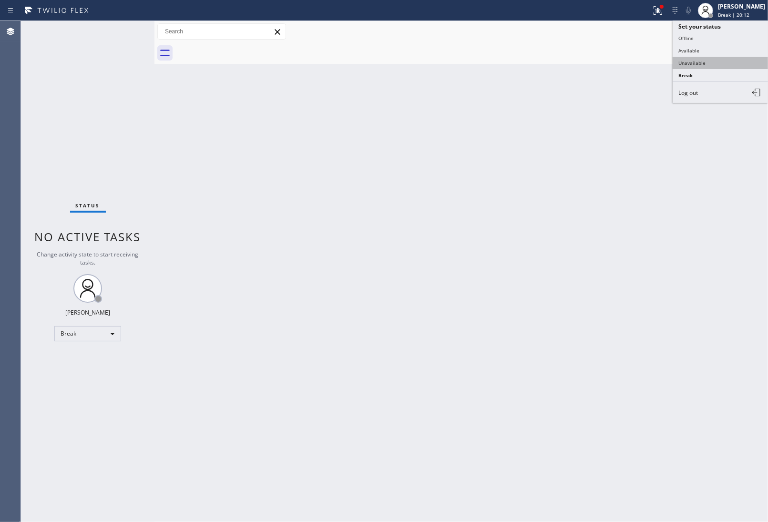
click at [706, 60] on button "Unavailable" at bounding box center [720, 63] width 95 height 12
drag, startPoint x: 645, startPoint y: 78, endPoint x: 642, endPoint y: 23, distance: 54.9
click at [646, 78] on div "Back to Dashboard Change Sender ID Customers Technicians Select a contact Outbo…" at bounding box center [461, 271] width 614 height 501
click at [698, 322] on div "Back to Dashboard Change Sender ID Customers Technicians Select a contact Outbo…" at bounding box center [461, 271] width 614 height 501
click at [678, 430] on div "Back to Dashboard Change Sender ID Customers Technicians Select a contact Outbo…" at bounding box center [461, 271] width 614 height 501
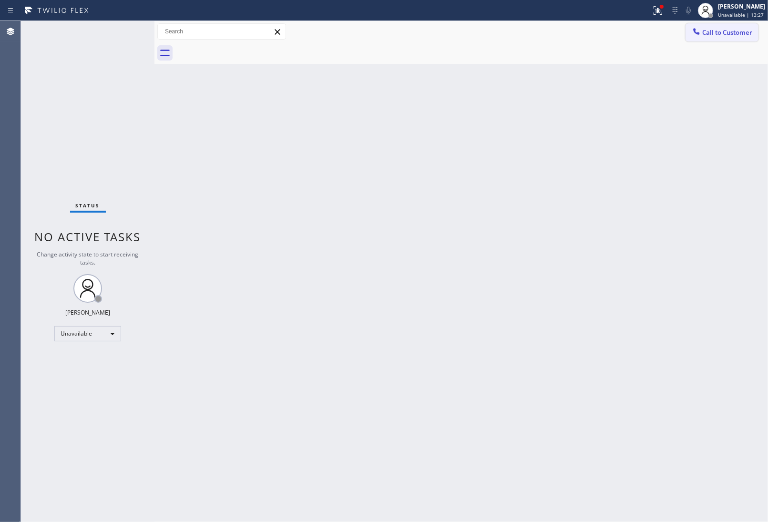
click at [716, 32] on span "Call to Customer" at bounding box center [727, 32] width 50 height 9
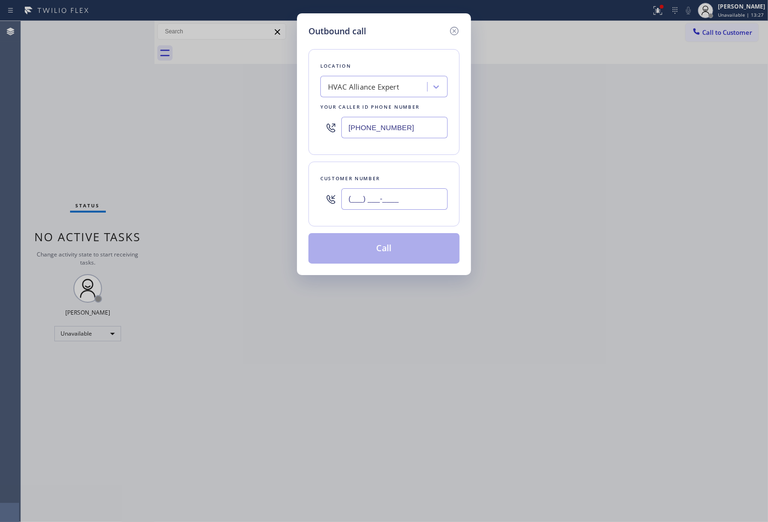
click at [400, 208] on input "(___) ___-____" at bounding box center [394, 198] width 106 height 21
paste input "626) 838-8063"
type input "(626) 838-8063"
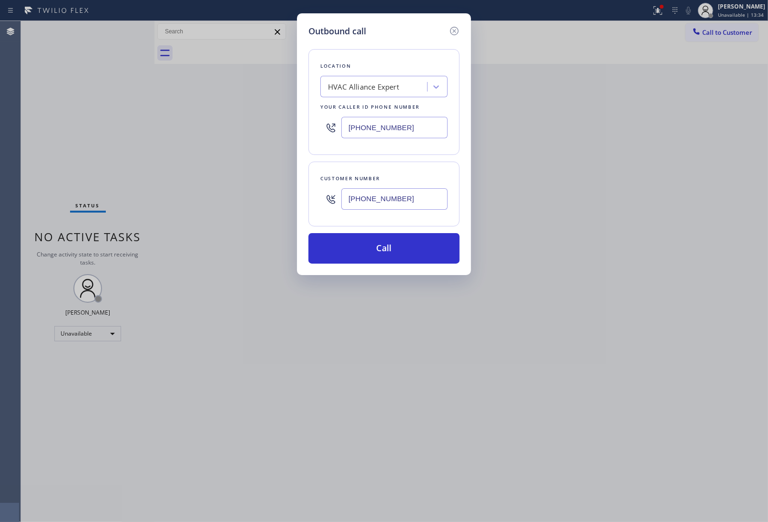
click at [637, 281] on div "Outbound call Location HVAC Alliance Expert Your caller id phone number (855) 9…" at bounding box center [384, 261] width 768 height 522
click at [357, 87] on div "HVAC Alliance Expert" at bounding box center [363, 87] width 71 height 11
paste input "Pomona Absolute Comfort"
type input "Pomona Absolute Comfort"
click at [356, 110] on div "Pomona Absolute Comfort" at bounding box center [383, 106] width 127 height 17
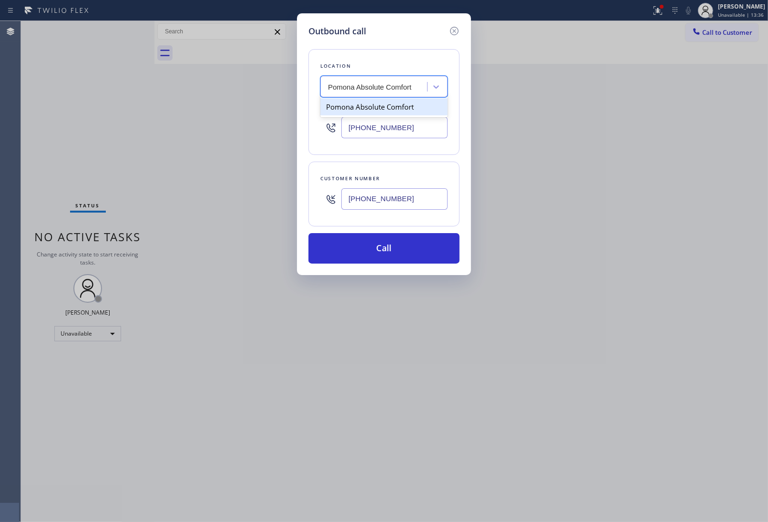
type input "(909) 784-2817"
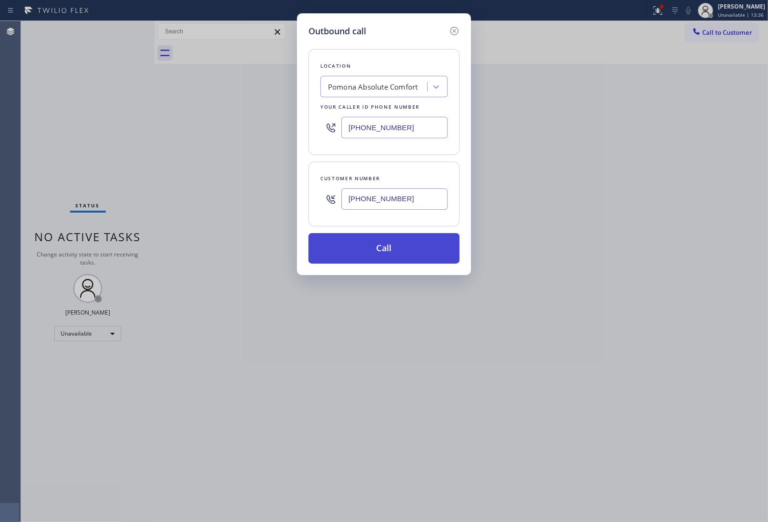
click at [385, 249] on button "Call" at bounding box center [383, 248] width 151 height 31
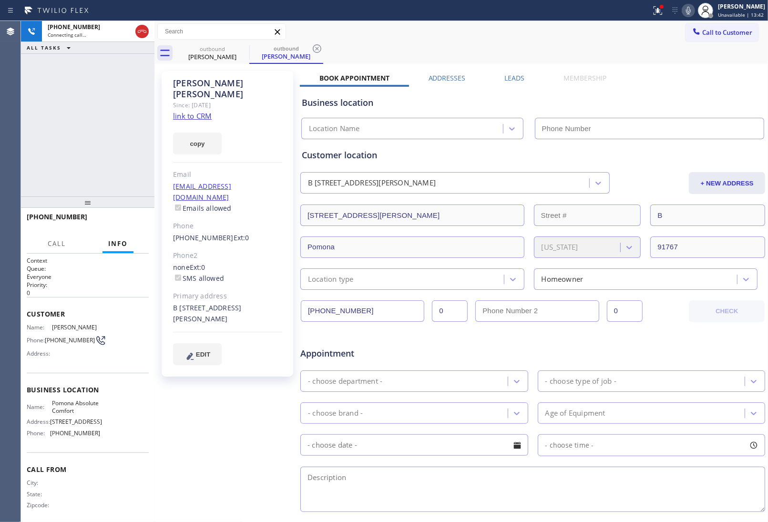
click at [198, 111] on link "link to CRM" at bounding box center [192, 116] width 39 height 10
type input "(909) 784-2817"
drag, startPoint x: 63, startPoint y: 341, endPoint x: 48, endPoint y: 337, distance: 15.8
click at [48, 337] on span "(626) 838-8063" at bounding box center [70, 340] width 50 height 7
copy span "626) 838-8063"
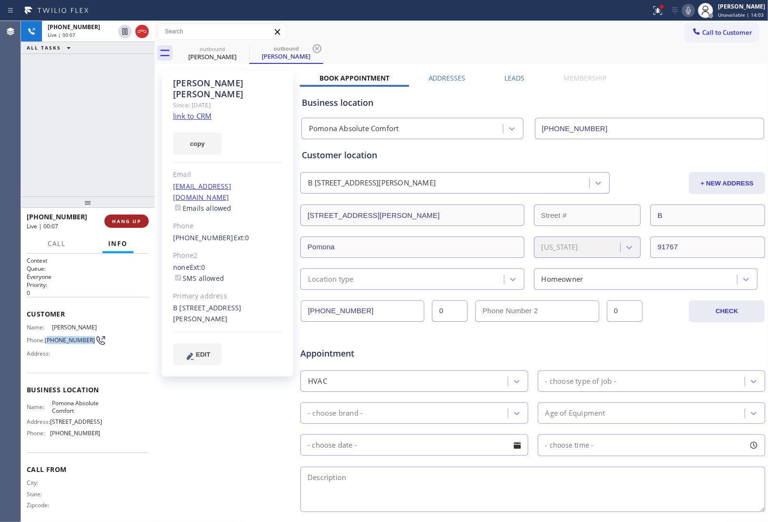
click at [132, 218] on span "HANG UP" at bounding box center [126, 221] width 29 height 7
drag, startPoint x: 719, startPoint y: 31, endPoint x: 497, endPoint y: 179, distance: 266.7
click at [717, 31] on span "Call to Customer" at bounding box center [727, 32] width 50 height 9
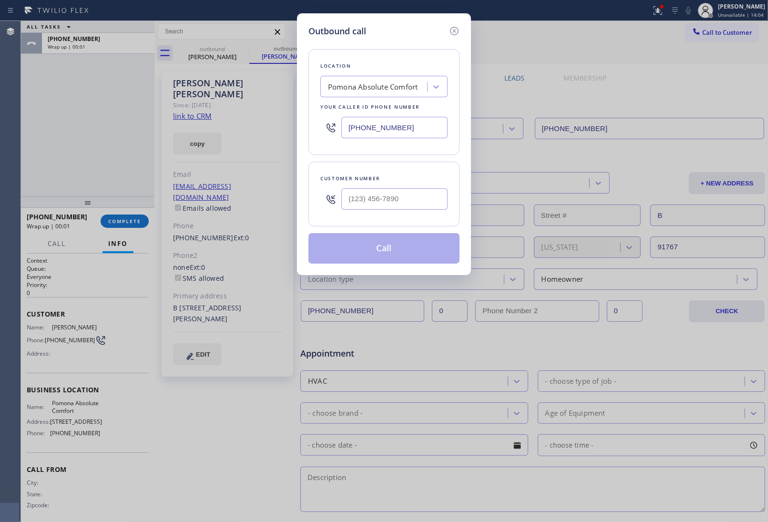
click at [413, 212] on div at bounding box center [394, 199] width 106 height 31
click at [406, 201] on input "(___) ___-____" at bounding box center [394, 198] width 106 height 21
paste input "626) 838-8063"
type input "(626) 838-8063"
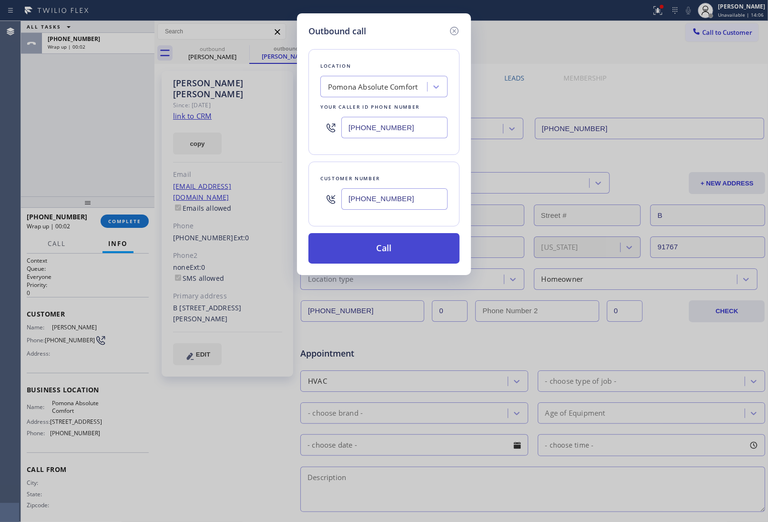
click at [378, 251] on button "Call" at bounding box center [383, 248] width 151 height 31
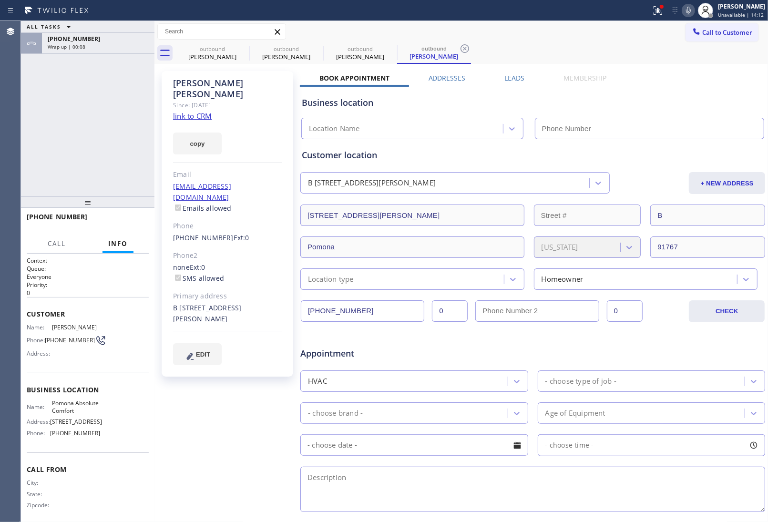
type input "(909) 784-2817"
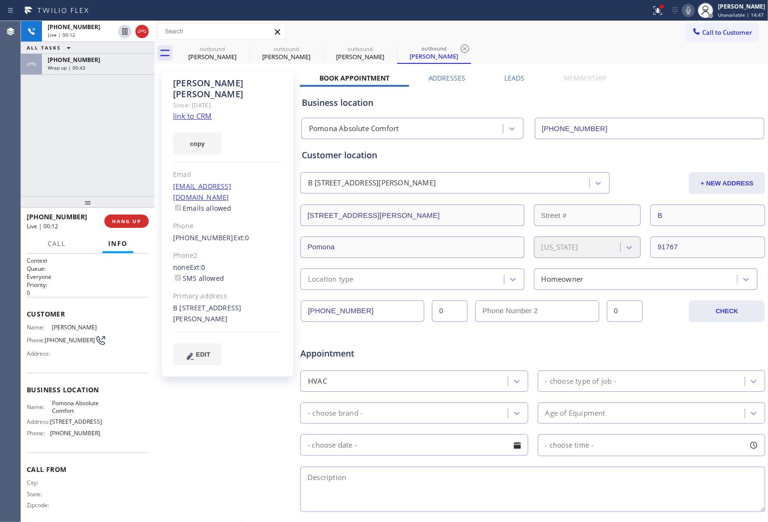
click at [683, 84] on div "Business location Pomona Absolute Comfort (909) 784-2817" at bounding box center [533, 111] width 466 height 56
click at [143, 29] on icon at bounding box center [141, 31] width 11 height 11
click at [126, 221] on span "COMPLETE" at bounding box center [124, 221] width 33 height 7
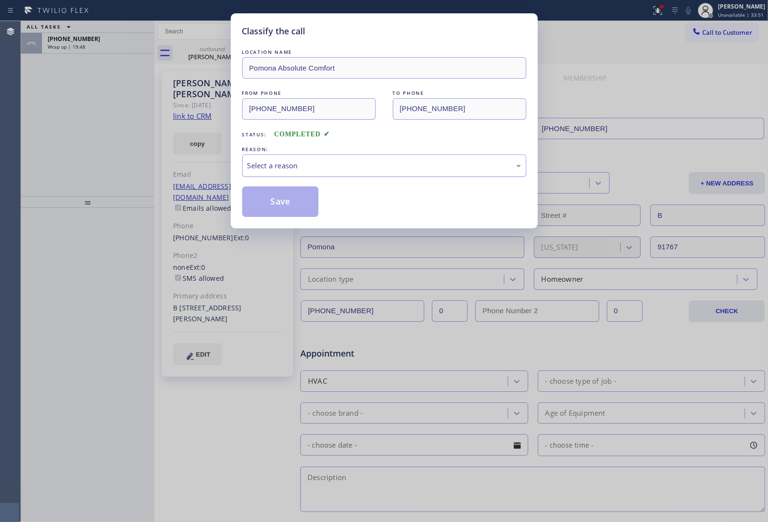
click at [269, 161] on div "Select a reason" at bounding box center [384, 165] width 274 height 11
click at [272, 201] on button "Save" at bounding box center [280, 201] width 77 height 31
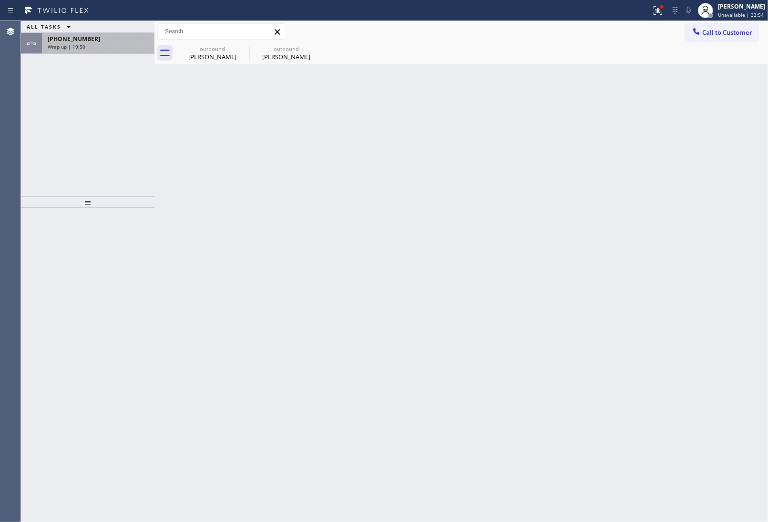
click at [97, 40] on div "+16268388063" at bounding box center [98, 39] width 101 height 8
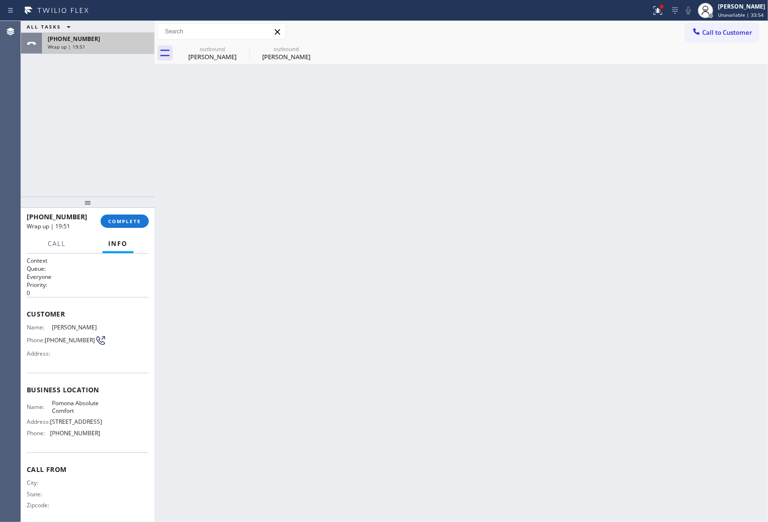
click at [97, 40] on div "+16268388063" at bounding box center [98, 39] width 101 height 8
click at [137, 222] on span "COMPLETE" at bounding box center [124, 221] width 33 height 7
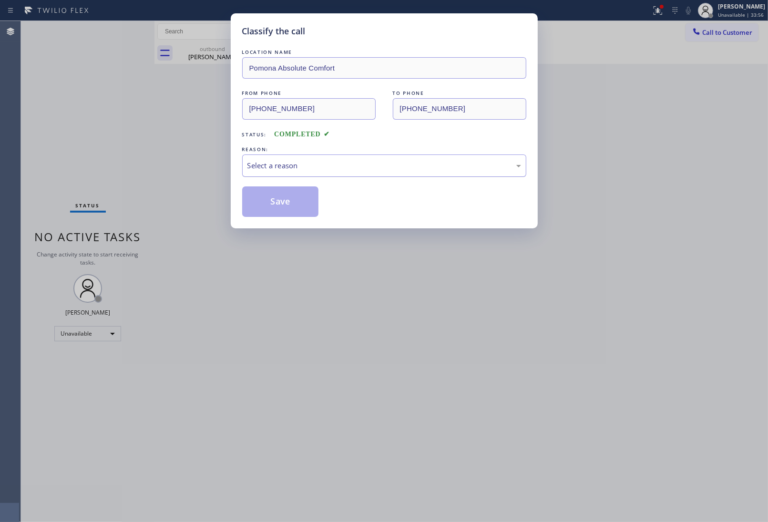
click at [292, 171] on div "Select a reason" at bounding box center [384, 165] width 274 height 11
drag, startPoint x: 284, startPoint y: 201, endPoint x: 465, endPoint y: 515, distance: 362.5
click at [287, 204] on button "Save" at bounding box center [280, 201] width 77 height 31
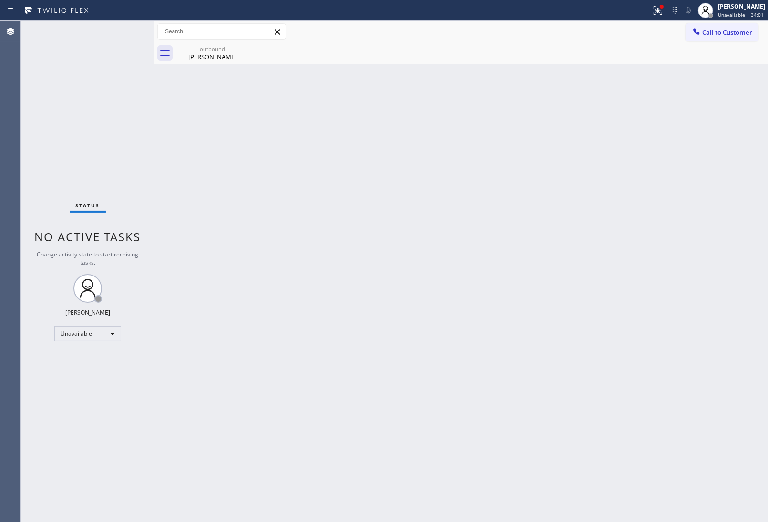
click at [652, 155] on div "Back to Dashboard Change Sender ID Customers Technicians Select a contact Outbo…" at bounding box center [461, 271] width 614 height 501
click at [665, 366] on div "Back to Dashboard Change Sender ID Customers Technicians Select a contact Outbo…" at bounding box center [461, 271] width 614 height 501
drag, startPoint x: 654, startPoint y: 448, endPoint x: 620, endPoint y: 447, distance: 33.9
click at [652, 449] on div "Back to Dashboard Change Sender ID Customers Technicians Select a contact Outbo…" at bounding box center [461, 271] width 614 height 501
click at [723, 472] on div "Back to Dashboard Change Sender ID Customers Technicians Select a contact Outbo…" at bounding box center [461, 271] width 614 height 501
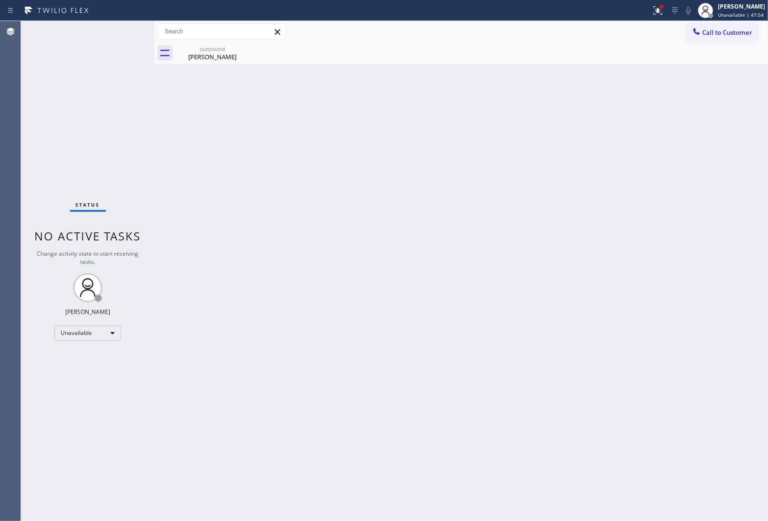
click at [699, 304] on div "Back to Dashboard Change Sender ID Customers Technicians Select a contact Outbo…" at bounding box center [461, 271] width 614 height 500
click at [647, 378] on div "Back to Dashboard Change Sender ID Customers Technicians Select a contact Outbo…" at bounding box center [461, 271] width 614 height 500
click at [236, 49] on div "outbound" at bounding box center [212, 48] width 72 height 7
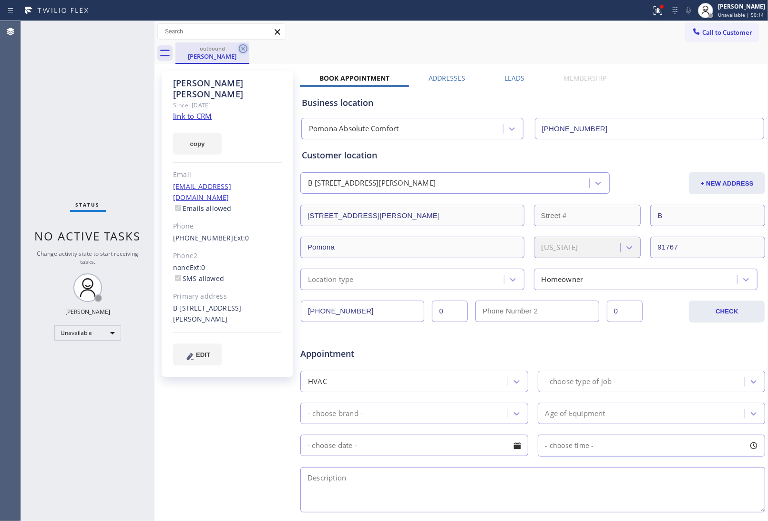
click at [240, 49] on icon at bounding box center [242, 48] width 11 height 11
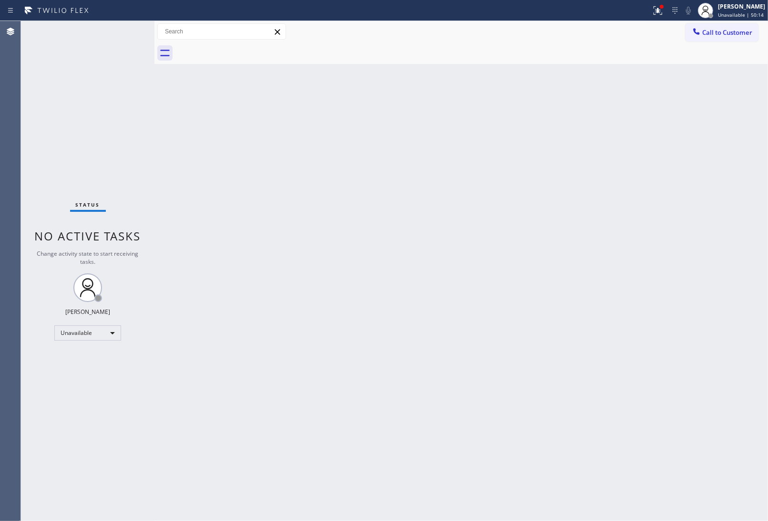
click at [240, 49] on div at bounding box center [471, 52] width 593 height 21
click at [661, 324] on div "Back to Dashboard Change Sender ID Customers Technicians Select a contact Outbo…" at bounding box center [461, 271] width 614 height 500
click at [703, 387] on div "Back to Dashboard Change Sender ID Customers Technicians Select a contact Outbo…" at bounding box center [461, 271] width 614 height 500
click at [729, 31] on span "Call to Customer" at bounding box center [727, 32] width 50 height 9
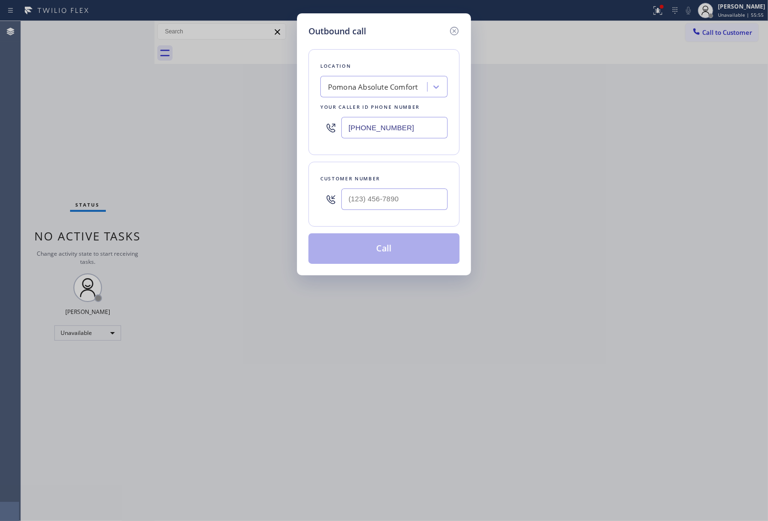
click at [415, 212] on div at bounding box center [394, 199] width 106 height 31
click at [408, 195] on input "(___) ___-____" at bounding box center [394, 198] width 106 height 21
paste input "909) 306-4738"
type input "(909) 306-4738"
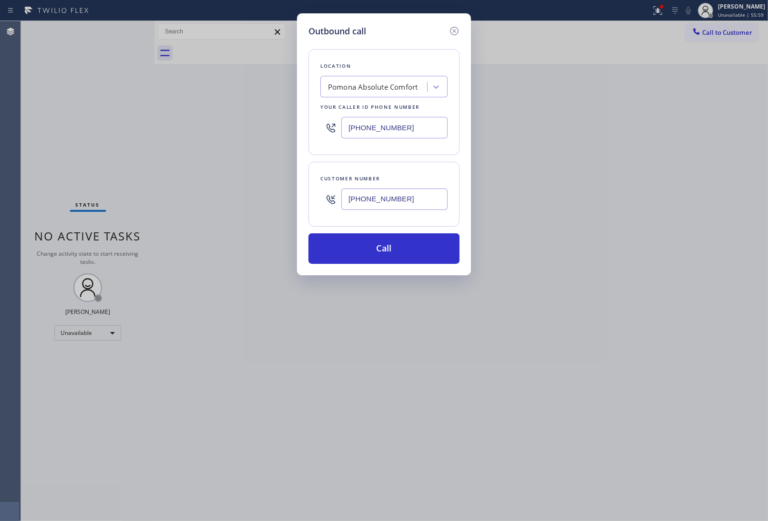
drag, startPoint x: 380, startPoint y: 125, endPoint x: 428, endPoint y: 165, distance: 62.9
click at [380, 125] on input "(909) 784-2817" at bounding box center [394, 127] width 106 height 21
paste input "346) 534-4929"
type input "(346) 534-4929"
click at [404, 254] on button "Call" at bounding box center [383, 248] width 151 height 31
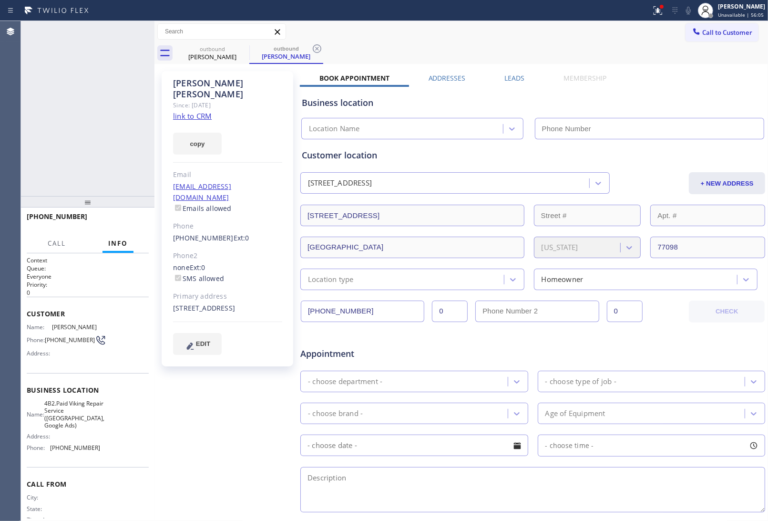
type input "(346) 534-4929"
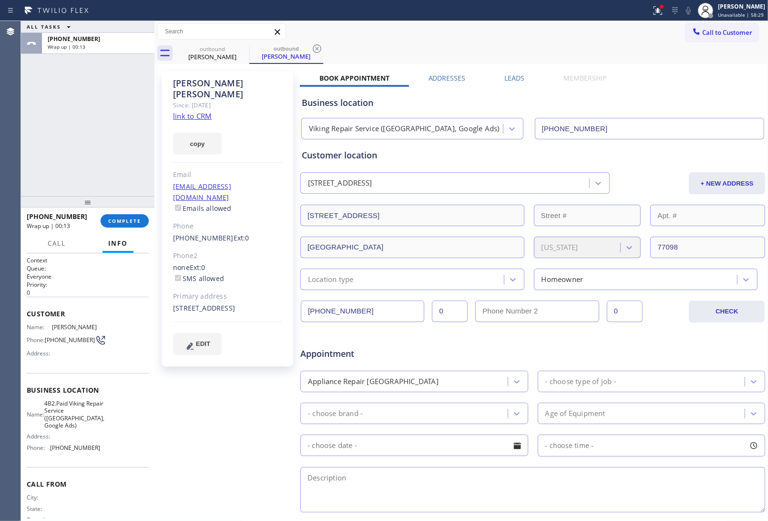
click at [699, 25] on button "Call to Customer" at bounding box center [722, 32] width 73 height 18
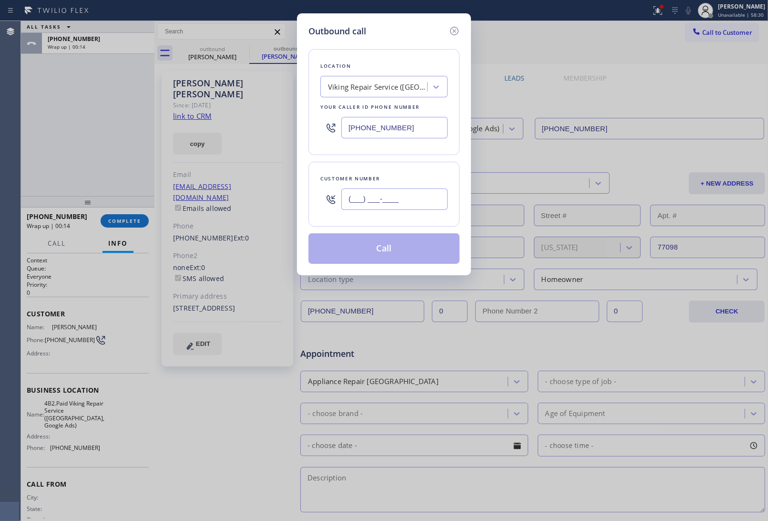
click at [380, 203] on input "(___) ___-____" at bounding box center [394, 198] width 106 height 21
paste input "626) 838-8063"
type input "(626) 838-8063"
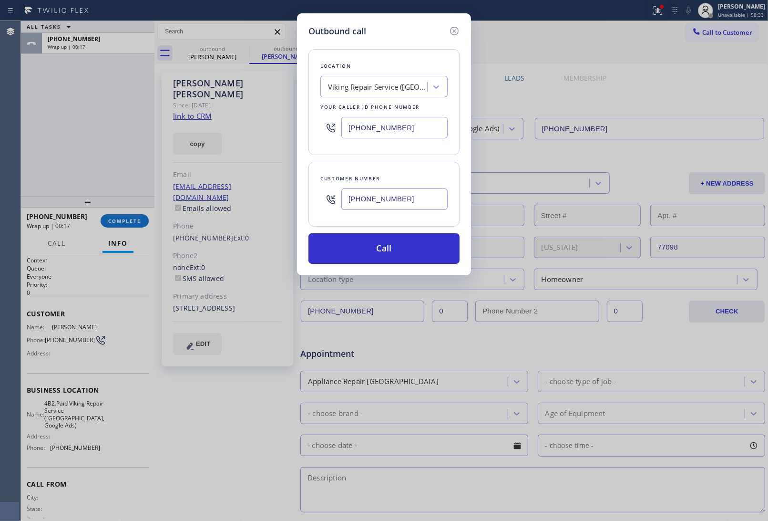
click at [379, 129] on input "(346) 534-4929" at bounding box center [394, 127] width 106 height 21
paste input "909) 784-2817"
type input "(909) 784-2817"
click at [413, 246] on button "Call" at bounding box center [383, 248] width 151 height 31
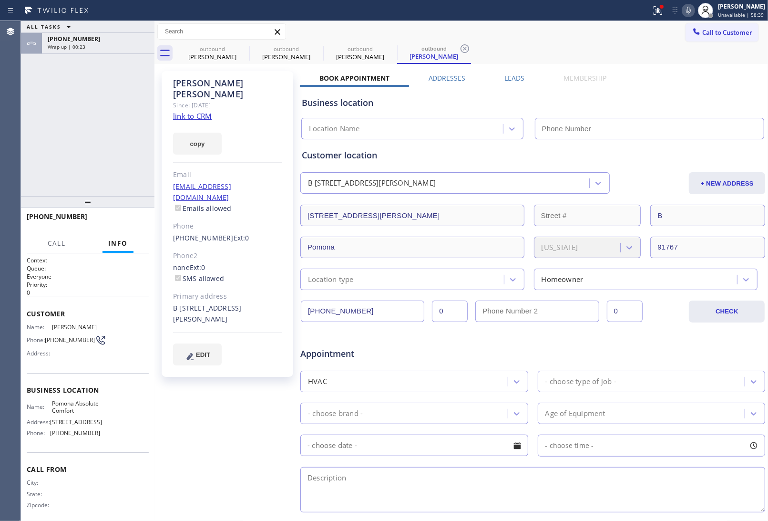
type input "(909) 784-2817"
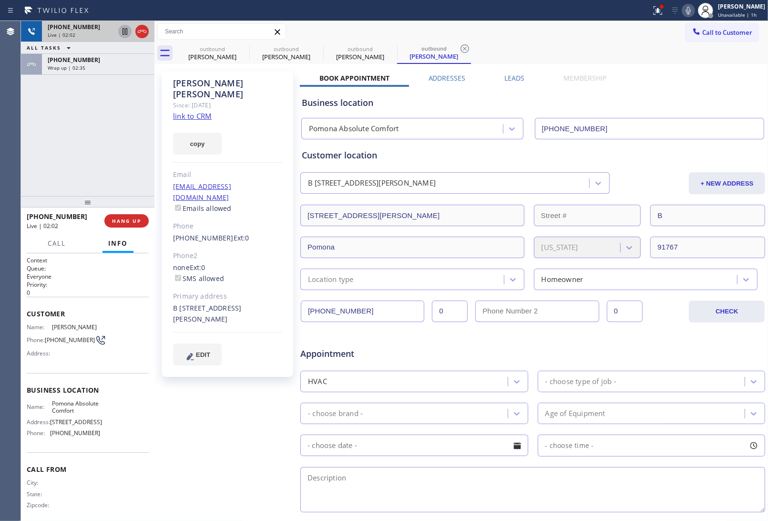
click at [124, 30] on icon at bounding box center [124, 31] width 11 height 11
click at [123, 31] on icon at bounding box center [125, 31] width 7 height 7
click at [675, 350] on div "Appointment" at bounding box center [532, 348] width 467 height 24
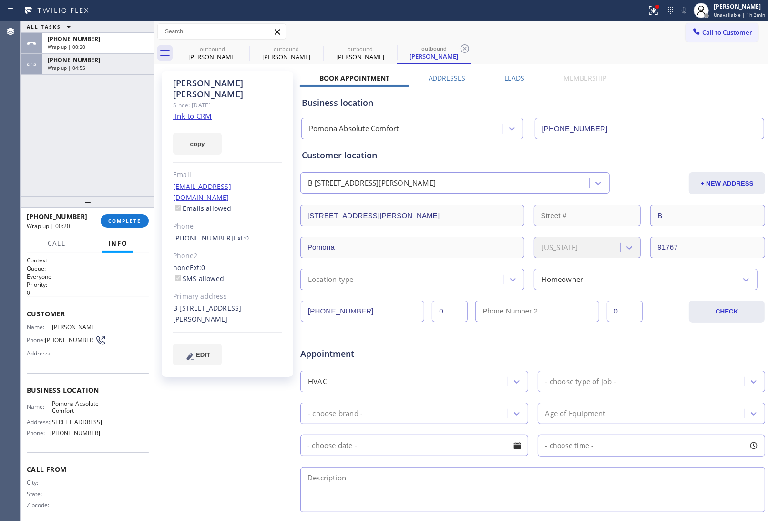
drag, startPoint x: 677, startPoint y: 303, endPoint x: 640, endPoint y: 291, distance: 38.9
click at [676, 304] on div "(626) 838-8063 0 0" at bounding box center [494, 310] width 386 height 21
drag, startPoint x: 740, startPoint y: 32, endPoint x: 446, endPoint y: 189, distance: 333.4
click at [739, 32] on span "Call to Customer" at bounding box center [727, 32] width 50 height 9
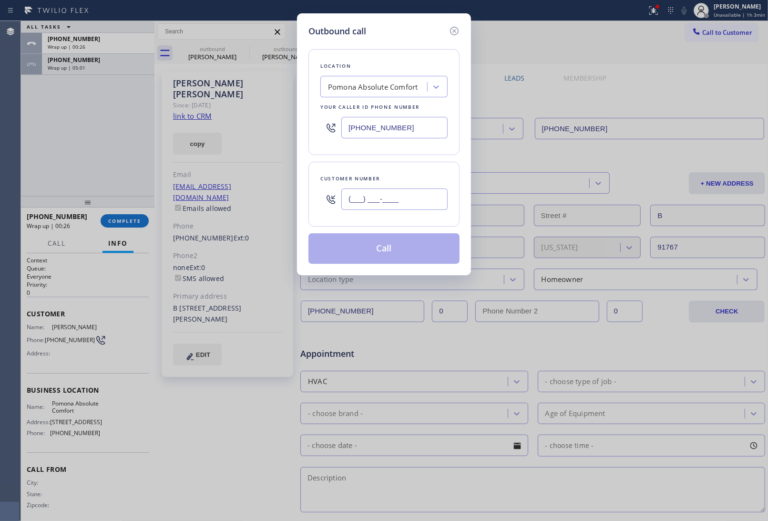
click at [387, 203] on input "(___) ___-____" at bounding box center [394, 198] width 106 height 21
paste input "626) 838-8063"
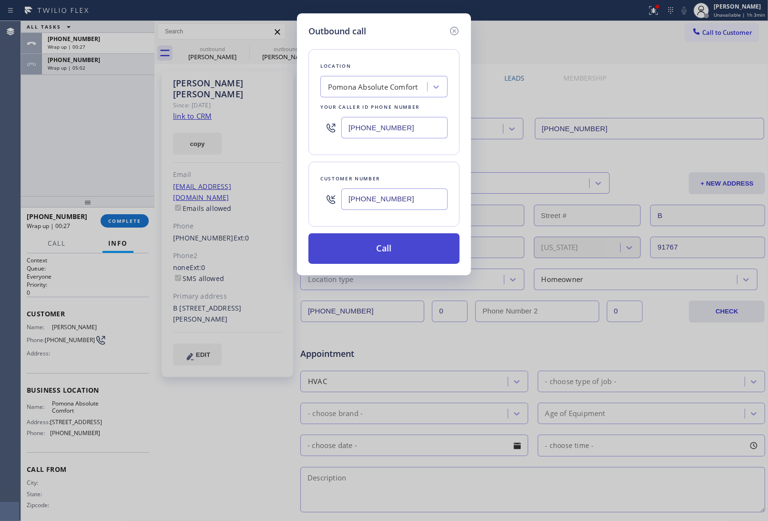
type input "(626) 838-8063"
click at [385, 253] on button "Call" at bounding box center [383, 248] width 151 height 31
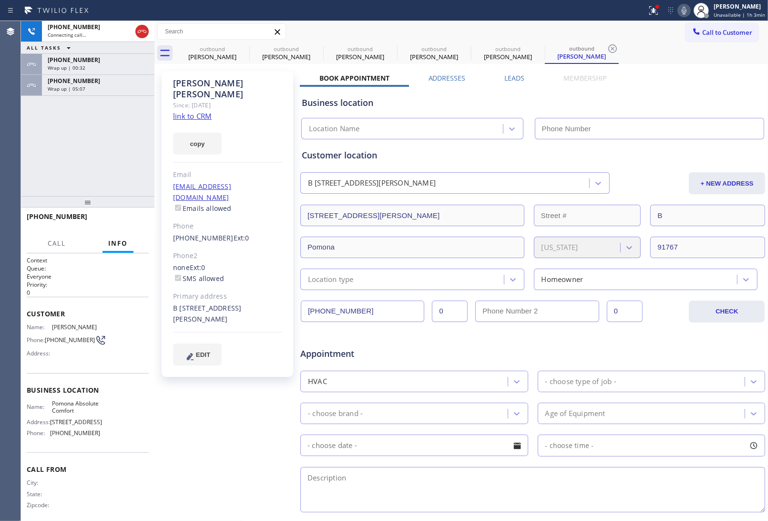
type input "(909) 784-2817"
click at [651, 349] on div "Appointment" at bounding box center [532, 348] width 467 height 24
click at [652, 177] on div "+ NEW ADDRESS" at bounding box center [688, 183] width 155 height 22
drag, startPoint x: 140, startPoint y: 32, endPoint x: 6, endPoint y: 132, distance: 167.0
click at [141, 32] on icon at bounding box center [141, 31] width 11 height 11
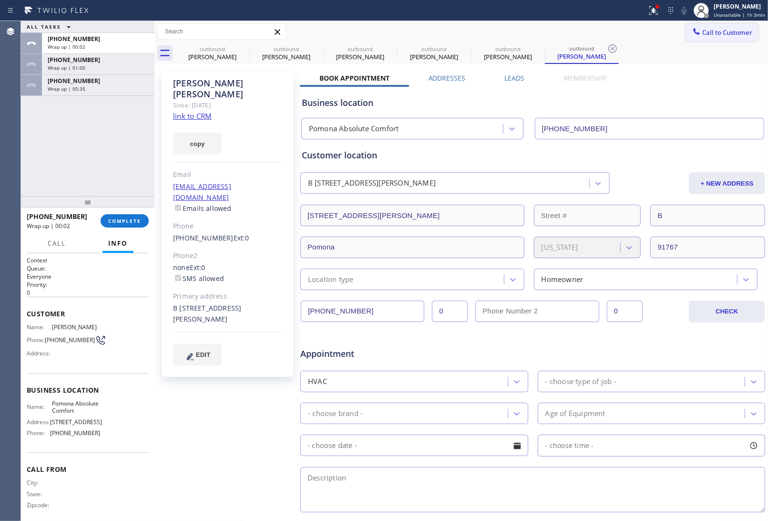
click at [732, 32] on span "Call to Customer" at bounding box center [727, 32] width 50 height 9
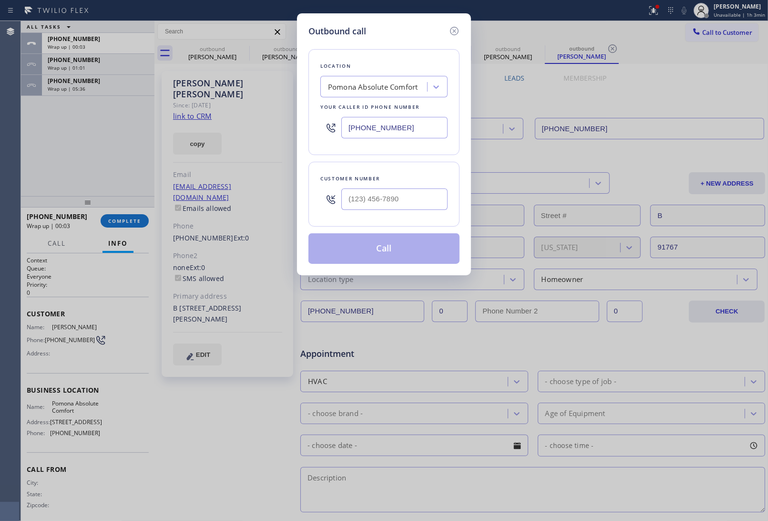
drag, startPoint x: 374, startPoint y: 128, endPoint x: 277, endPoint y: 146, distance: 99.4
click at [373, 128] on input "(909) 784-2817" at bounding box center [394, 127] width 106 height 21
paste input "5-5731"
type input "(909) 784-2817"
click at [413, 195] on input "text" at bounding box center [394, 198] width 106 height 21
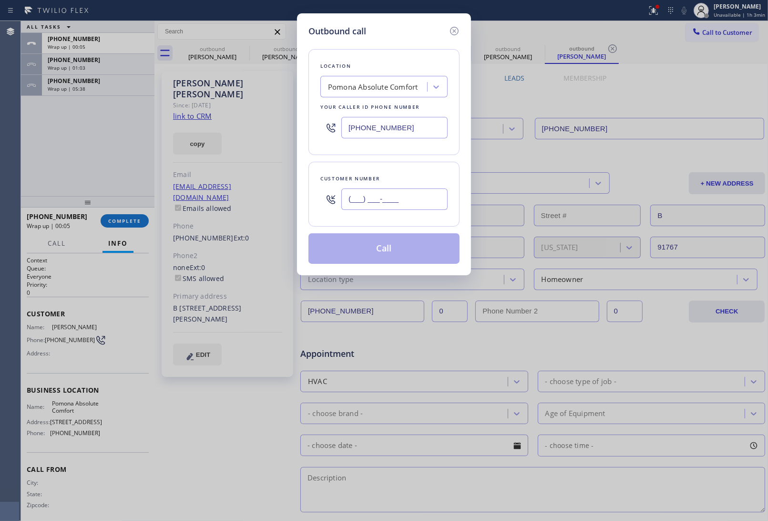
paste input "818) 585-4633"
type input "(818) 585-4633"
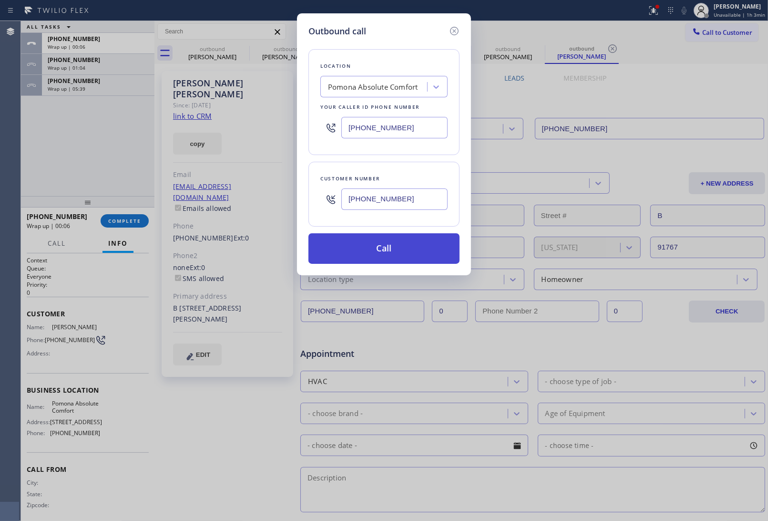
click at [384, 242] on button "Call" at bounding box center [383, 248] width 151 height 31
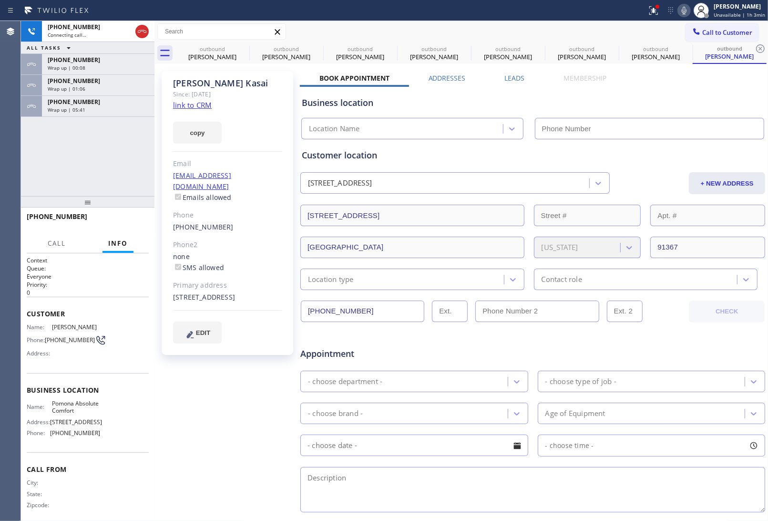
click at [195, 103] on link "link to CRM" at bounding box center [192, 105] width 39 height 10
type input "(909) 784-2817"
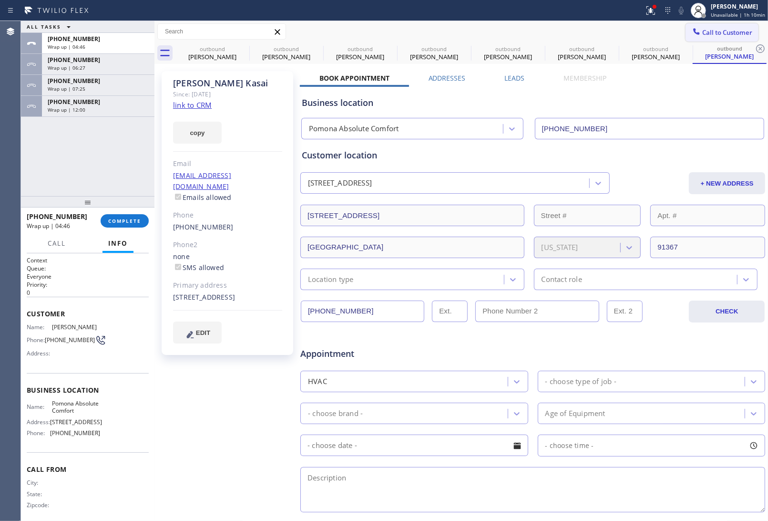
click at [725, 34] on span "Call to Customer" at bounding box center [727, 32] width 50 height 9
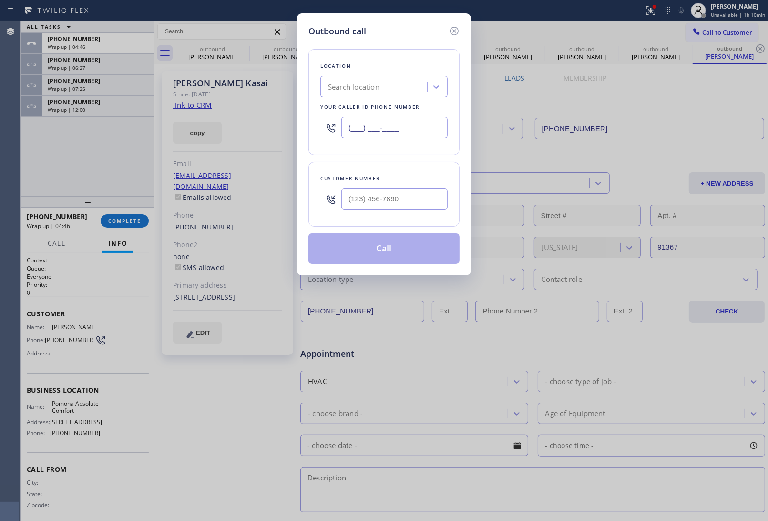
click at [421, 129] on input "(___) ___-____" at bounding box center [394, 127] width 106 height 21
paste input "332) 456-0495"
type input "(332) 456-0495"
type input "(___) ___-____"
click at [370, 199] on input "text" at bounding box center [394, 198] width 106 height 21
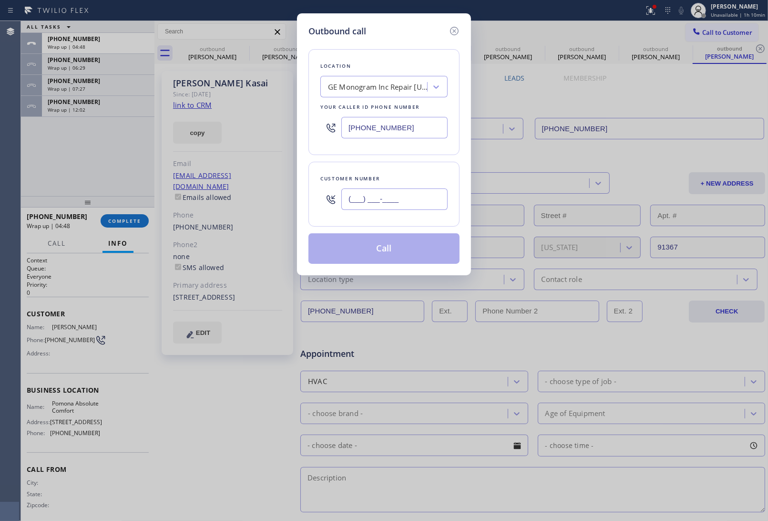
paste input "917) 302-2443"
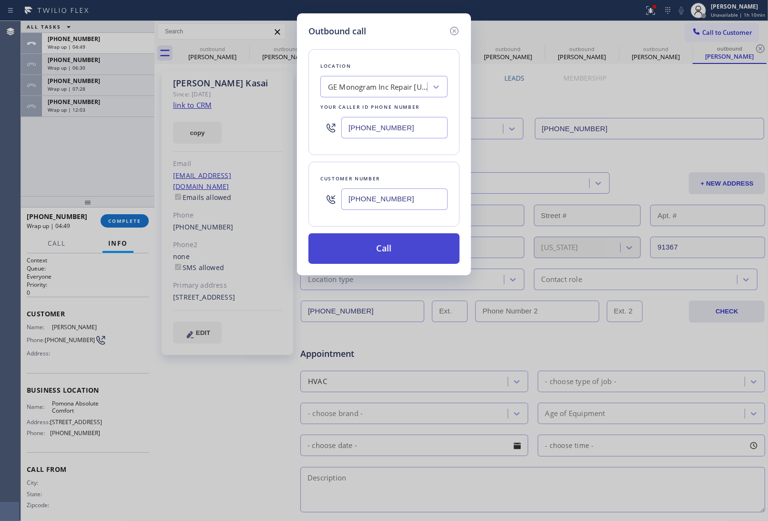
type input "[PHONE_NUMBER]"
click at [395, 252] on button "Call" at bounding box center [383, 248] width 151 height 31
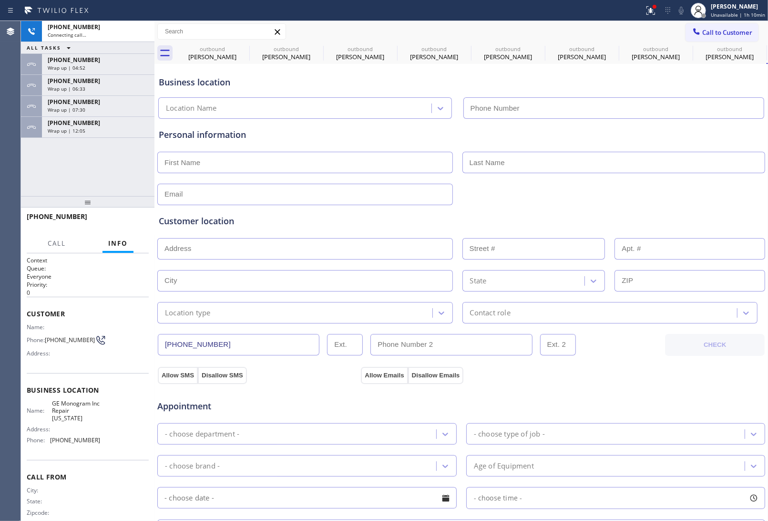
type input "(332) 456-0495"
click at [654, 88] on div "Business location GE Monogram Inc Repair New York (332) 456-0495" at bounding box center [461, 92] width 609 height 52
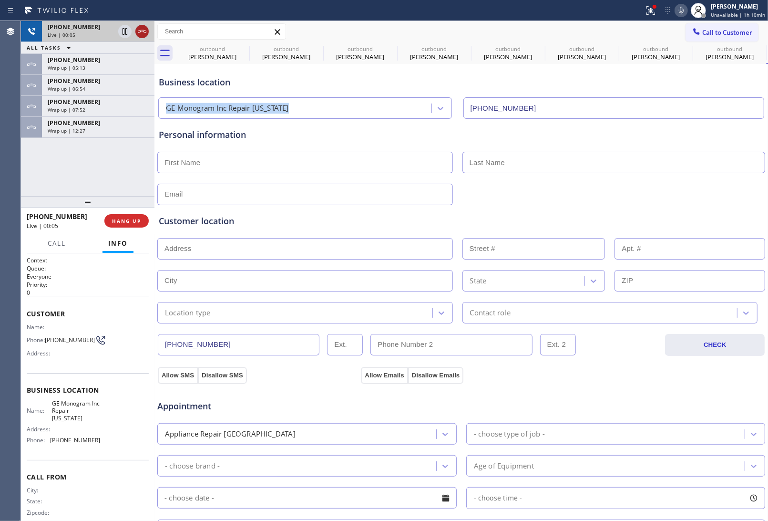
click at [141, 30] on icon at bounding box center [141, 31] width 11 height 11
click at [732, 27] on button "Call to Customer" at bounding box center [722, 32] width 73 height 18
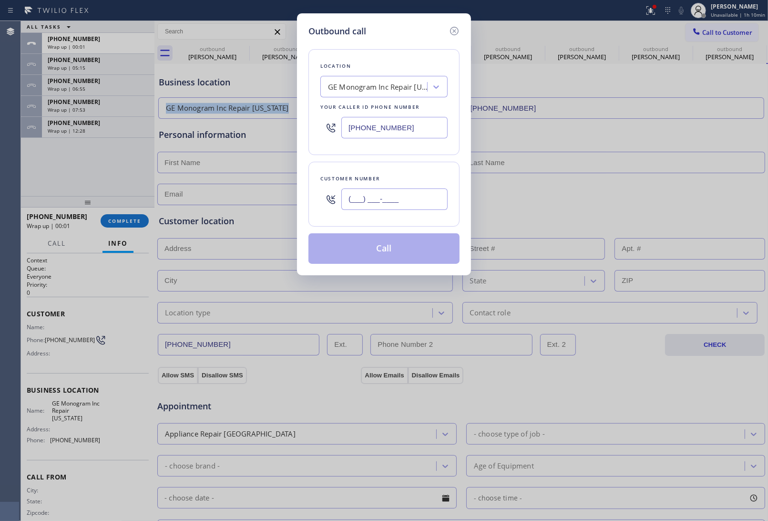
click at [420, 199] on input "(___) ___-____" at bounding box center [394, 198] width 106 height 21
paste input "917) 302-2443"
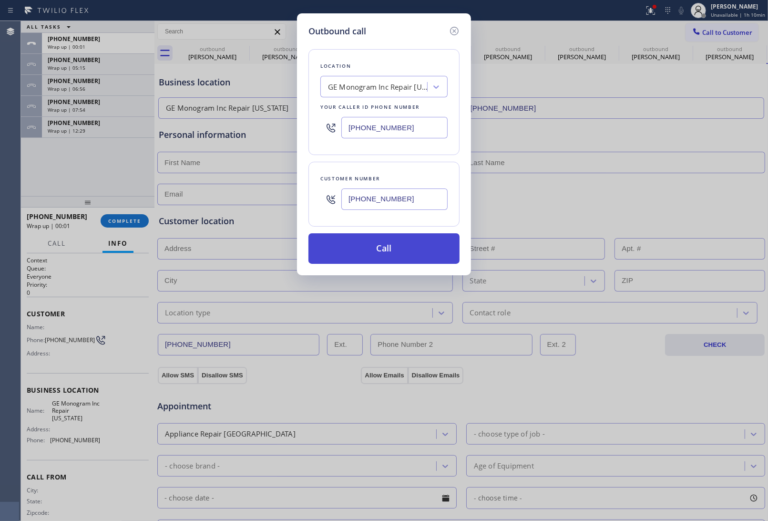
type input "[PHONE_NUMBER]"
click at [400, 254] on button "Call" at bounding box center [383, 248] width 151 height 31
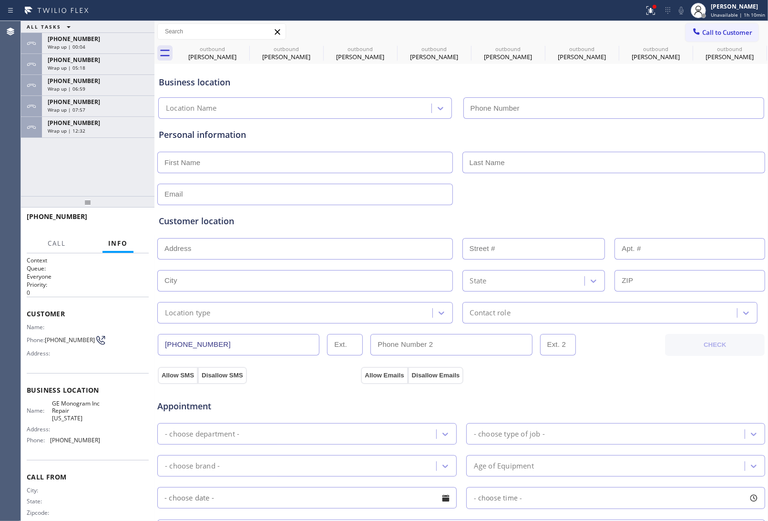
type input "(332) 456-0495"
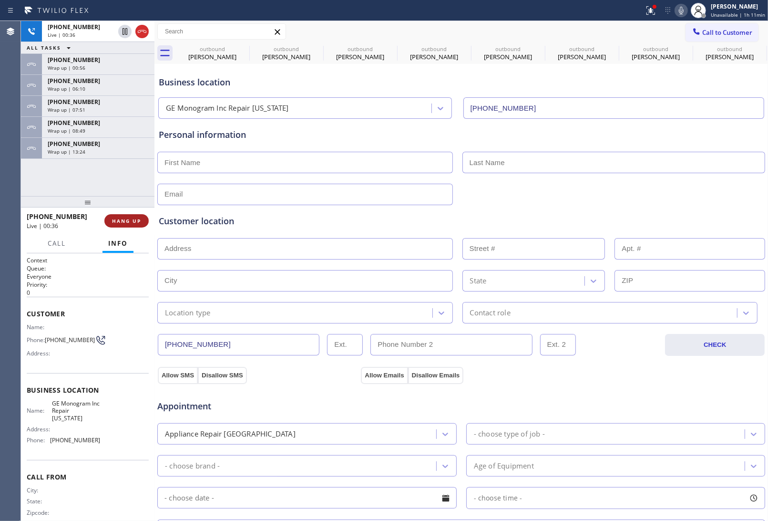
click at [138, 220] on span "HANG UP" at bounding box center [126, 220] width 29 height 7
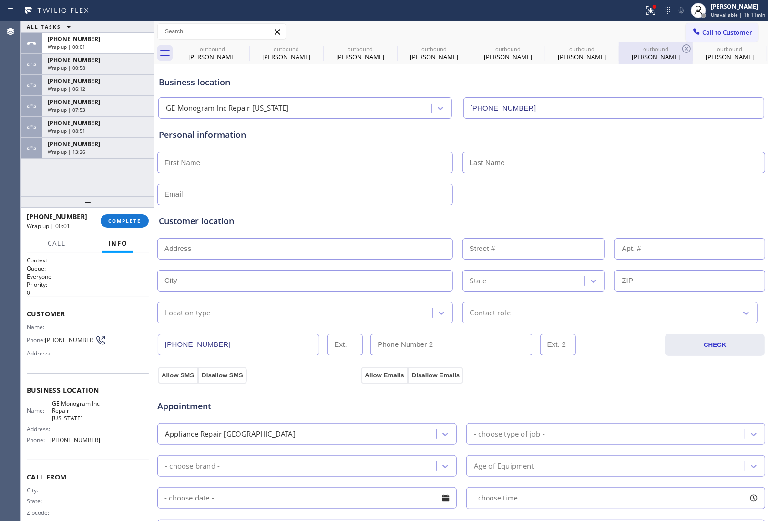
drag, startPoint x: 709, startPoint y: 22, endPoint x: 640, endPoint y: 57, distance: 78.0
click at [709, 22] on div "Call to Customer Outbound call Location GE Monogram Inc Repair New York Your ca…" at bounding box center [461, 31] width 614 height 21
click at [706, 29] on span "Call to Customer" at bounding box center [727, 32] width 50 height 9
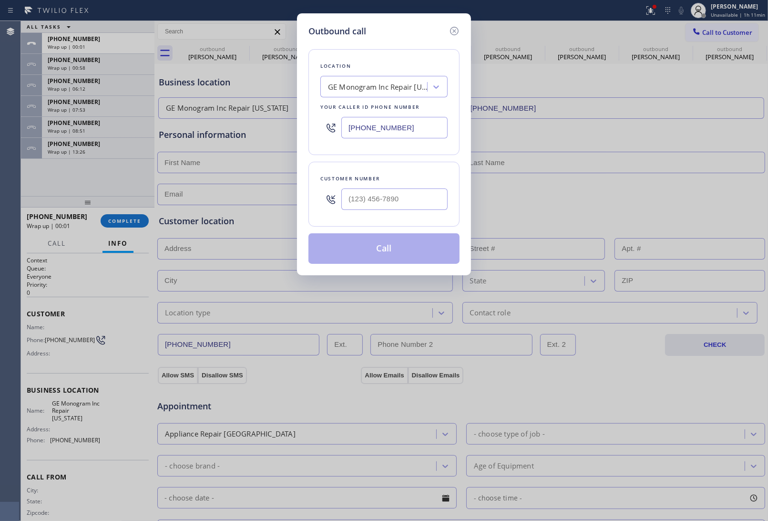
drag, startPoint x: 379, startPoint y: 134, endPoint x: 160, endPoint y: 166, distance: 221.2
click at [372, 134] on input "(332) 456-0495" at bounding box center [394, 127] width 106 height 21
paste input "602) 693-0127"
type input "(602) 693-0127"
click at [391, 192] on input "(___) ___-____" at bounding box center [394, 198] width 106 height 21
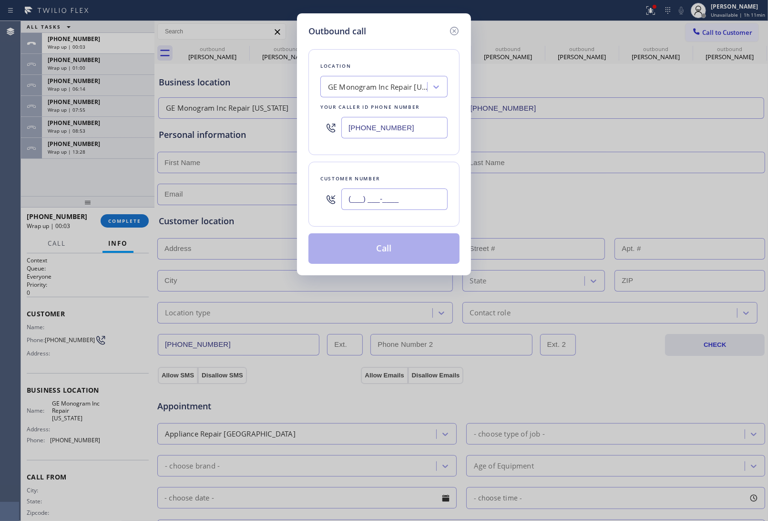
paste input "602) 363-1205"
type input "[PHONE_NUMBER]"
click at [394, 127] on input "(602) 693-0127" at bounding box center [394, 127] width 106 height 21
paste input "text"
type input "(602) 693-0127"
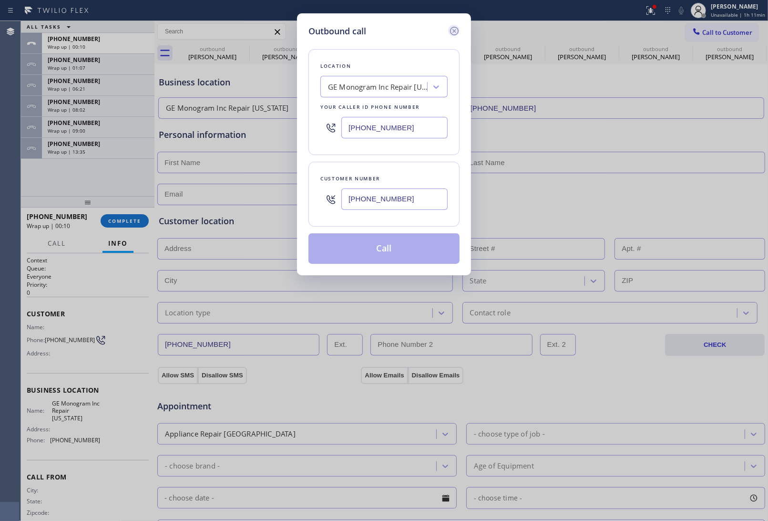
click at [459, 27] on icon at bounding box center [454, 30] width 11 height 11
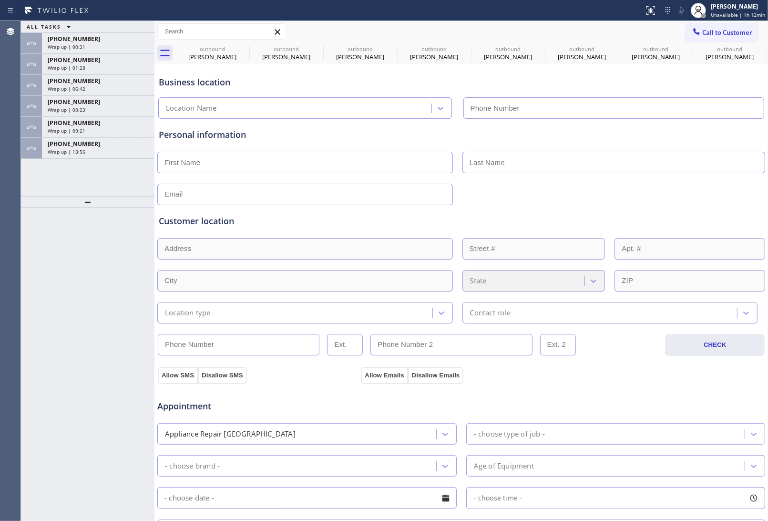
type input "(332) 456-0495"
drag, startPoint x: 692, startPoint y: 78, endPoint x: 710, endPoint y: 62, distance: 24.1
click at [690, 76] on div "Business location" at bounding box center [461, 82] width 605 height 13
click at [724, 30] on span "Call to Customer" at bounding box center [727, 32] width 50 height 9
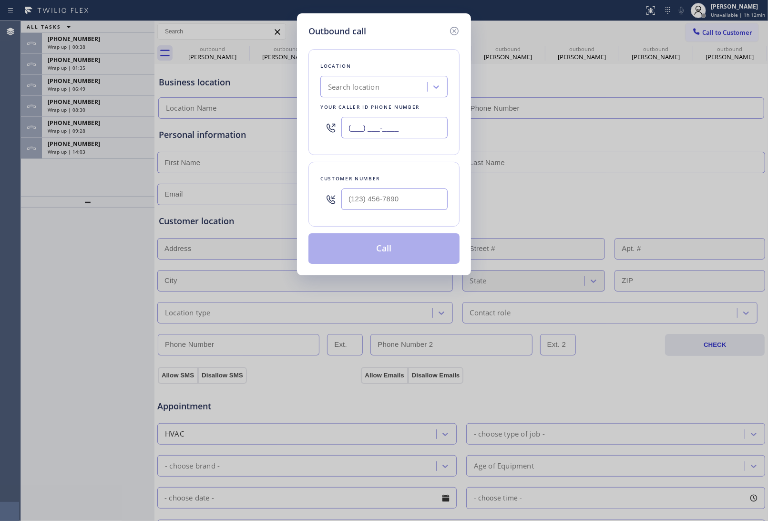
drag, startPoint x: 370, startPoint y: 132, endPoint x: 31, endPoint y: 225, distance: 350.6
click at [368, 133] on input "(___) ___-____" at bounding box center [394, 127] width 106 height 21
paste input "602) 693-0127"
type input "(602) 693-0127"
click at [396, 200] on input "(___) ___-____" at bounding box center [394, 198] width 106 height 21
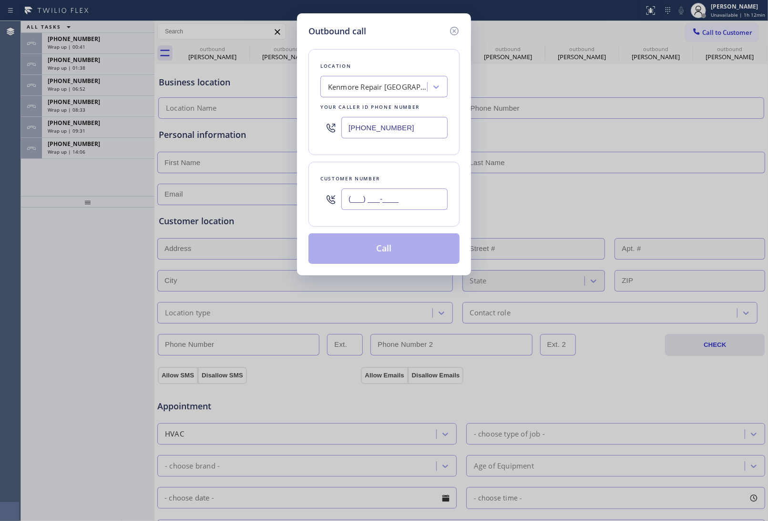
paste input "602) 363-1205"
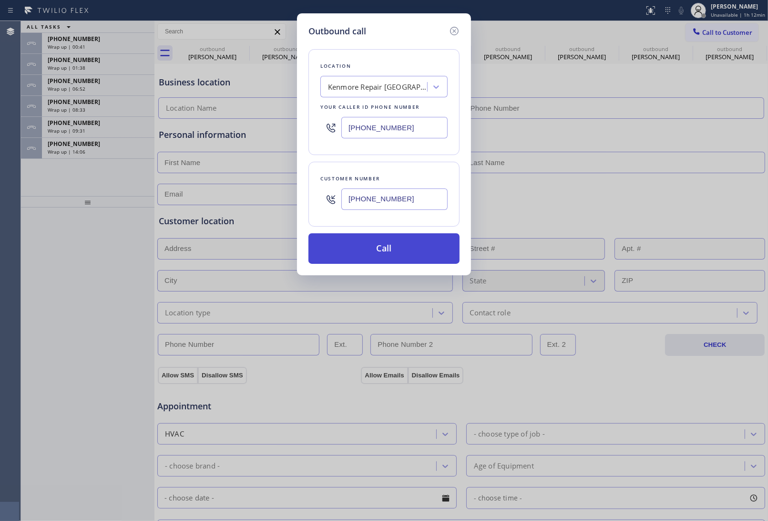
type input "[PHONE_NUMBER]"
click at [397, 248] on button "Call" at bounding box center [383, 248] width 151 height 31
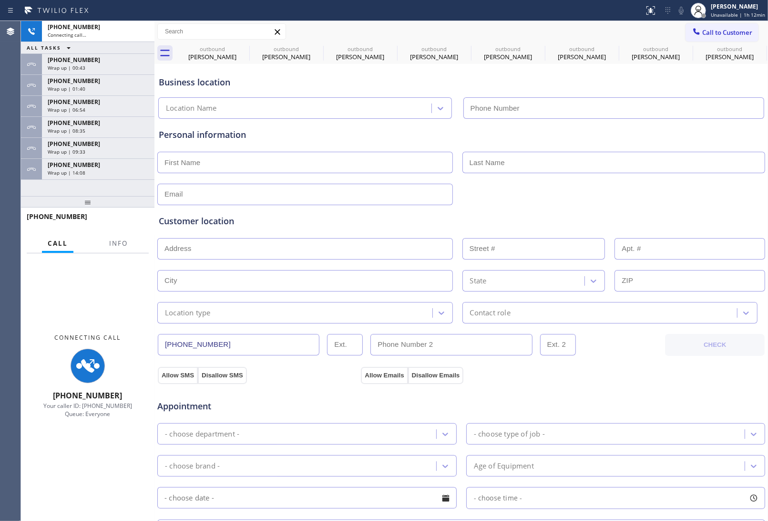
type input "(602) 693-0127"
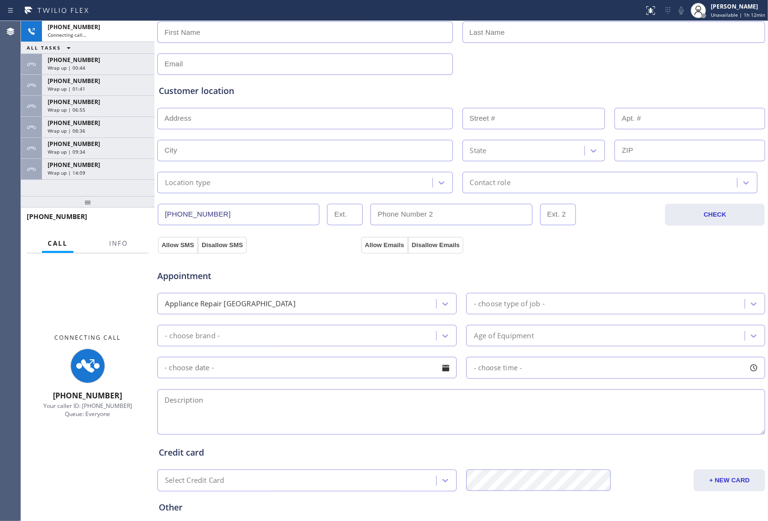
scroll to position [220, 0]
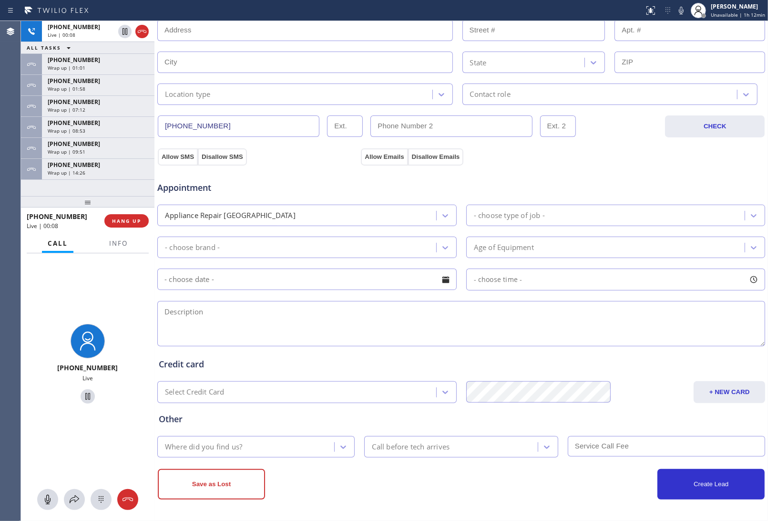
click at [648, 70] on input "text" at bounding box center [690, 61] width 151 height 21
click at [141, 31] on icon at bounding box center [142, 31] width 9 height 3
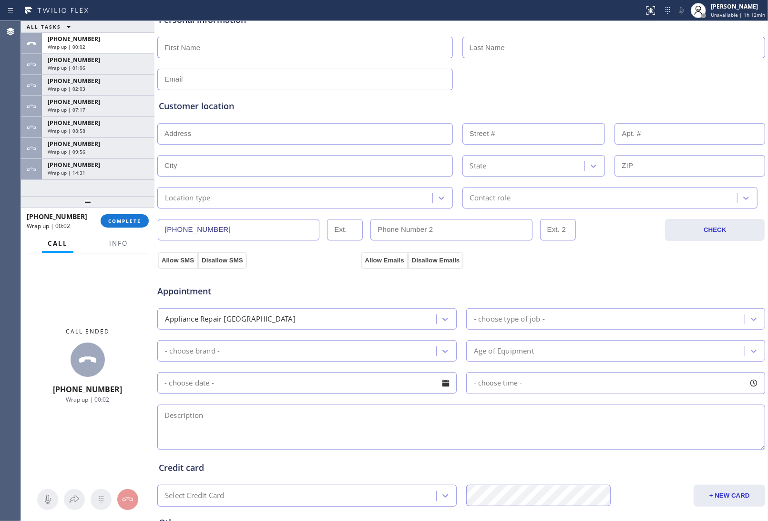
scroll to position [0, 0]
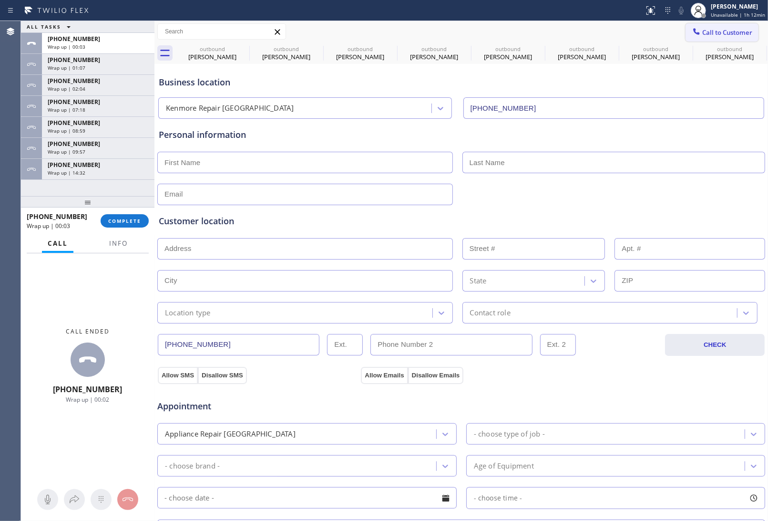
click at [726, 37] on button "Call to Customer" at bounding box center [722, 32] width 73 height 18
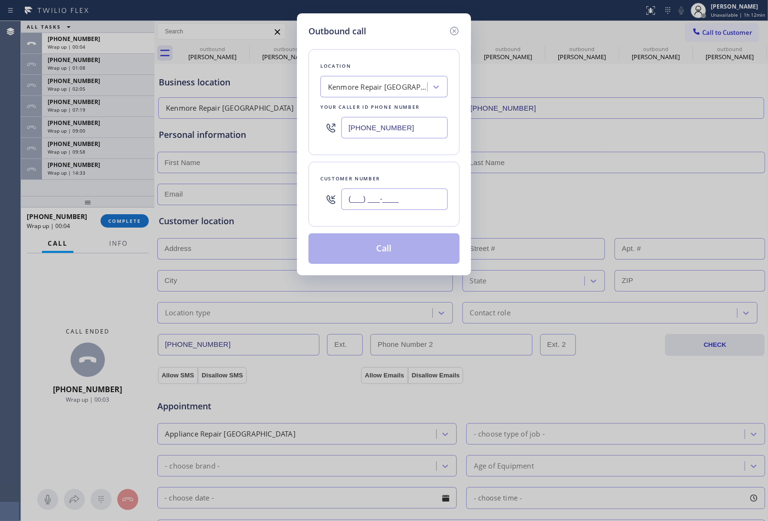
click at [376, 195] on input "(___) ___-____" at bounding box center [394, 198] width 106 height 21
paste input "602) 363-1205"
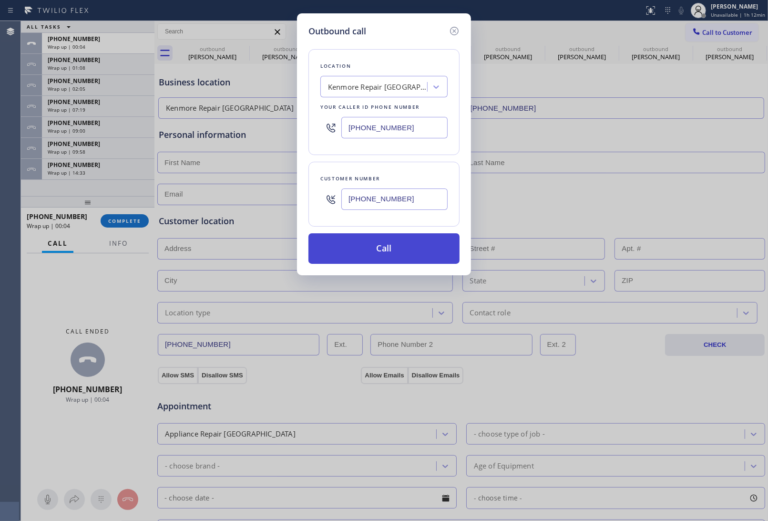
type input "[PHONE_NUMBER]"
click at [418, 247] on button "Call" at bounding box center [383, 248] width 151 height 31
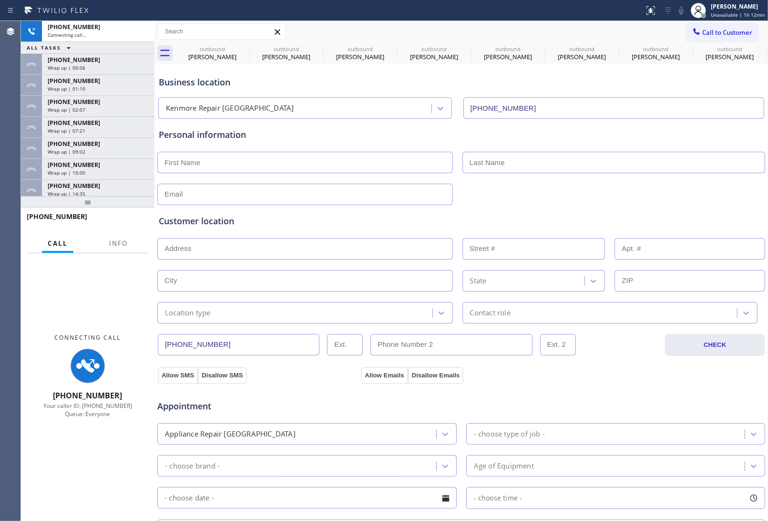
type input "(602) 693-0127"
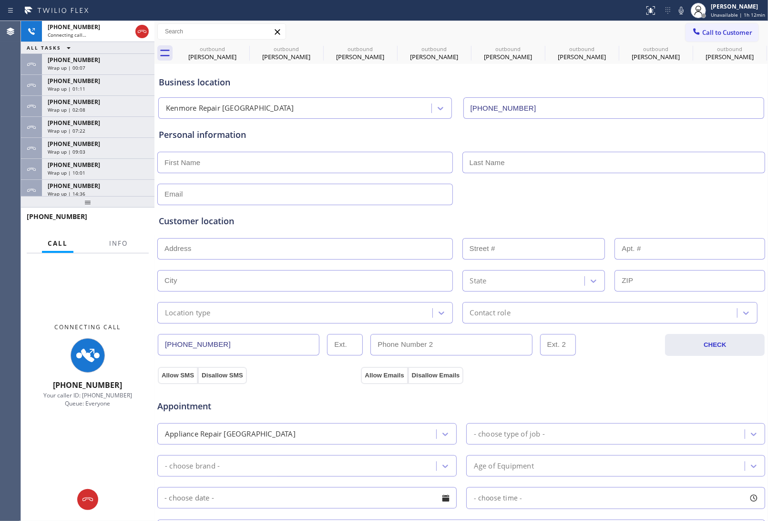
click at [92, 187] on div "+19093064738" at bounding box center [98, 186] width 101 height 8
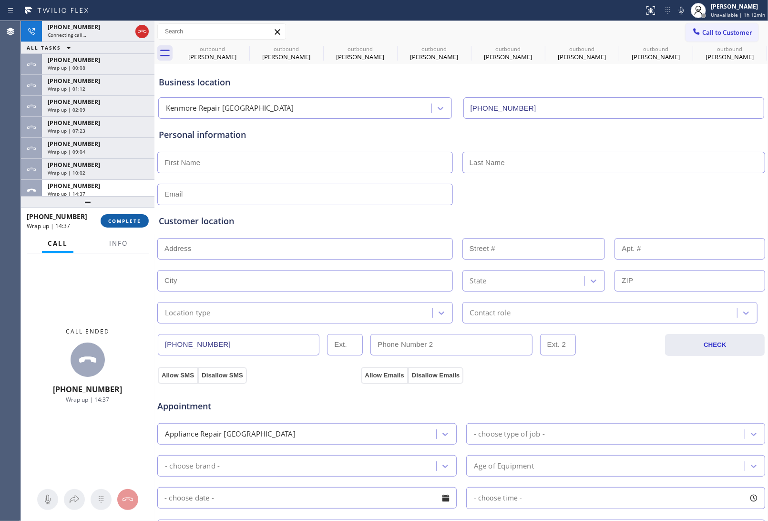
click at [121, 215] on button "COMPLETE" at bounding box center [125, 220] width 48 height 13
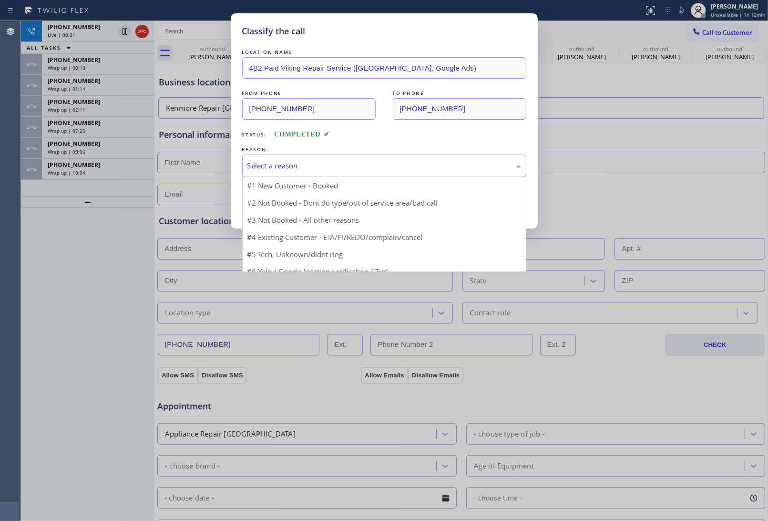
click at [325, 174] on div "Select a reason" at bounding box center [384, 165] width 284 height 22
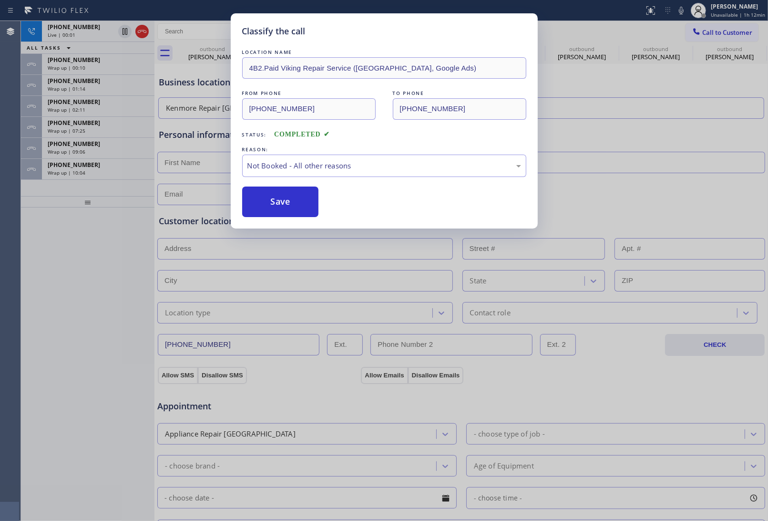
click at [296, 204] on button "Save" at bounding box center [280, 201] width 77 height 31
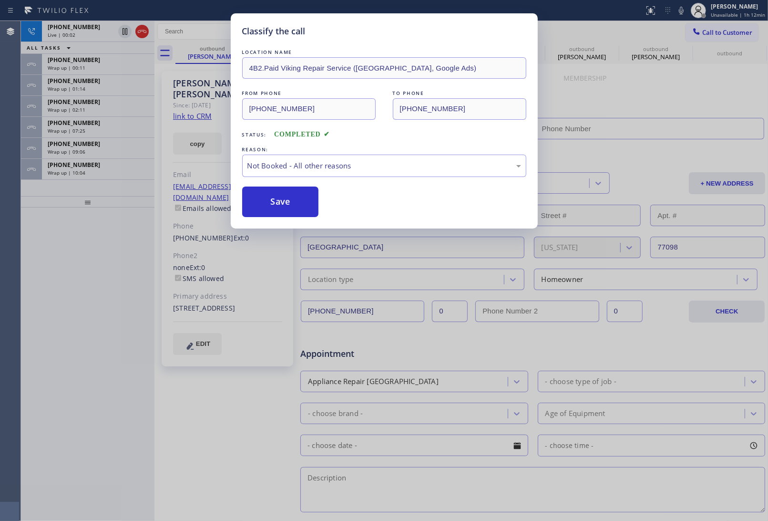
type input "(346) 534-4929"
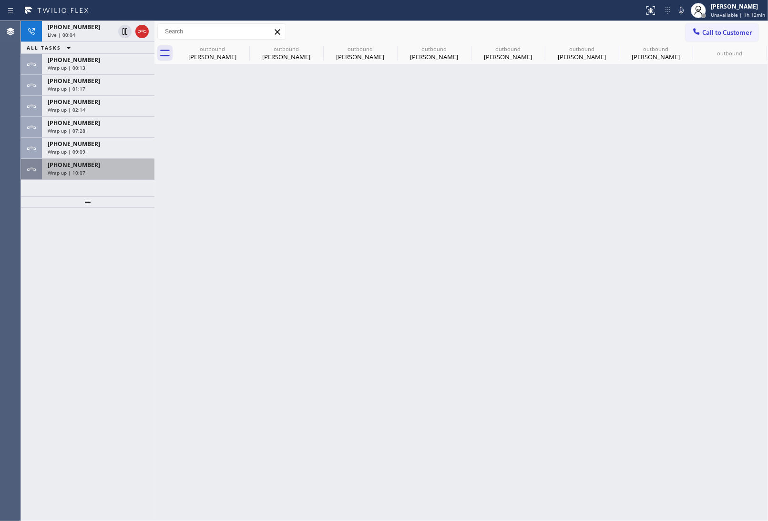
drag, startPoint x: 144, startPoint y: 32, endPoint x: 70, endPoint y: 164, distance: 150.3
click at [144, 34] on icon at bounding box center [141, 31] width 11 height 11
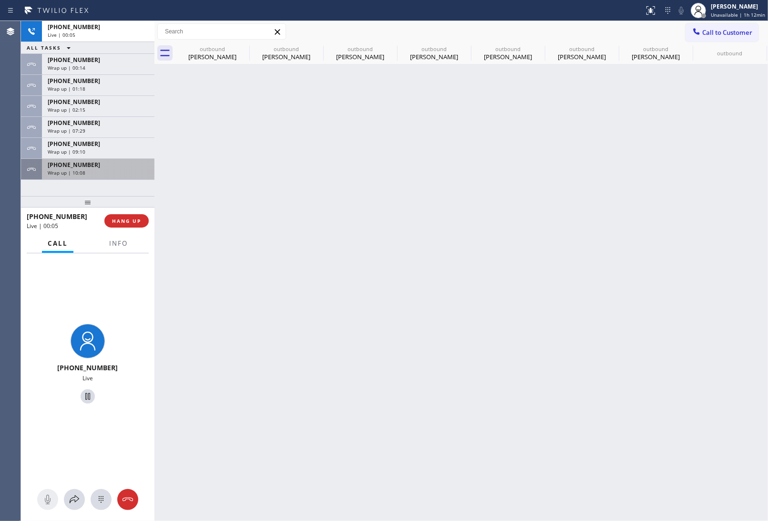
click at [75, 176] on div "+16268388063 Wrap up | 10:08" at bounding box center [96, 169] width 109 height 21
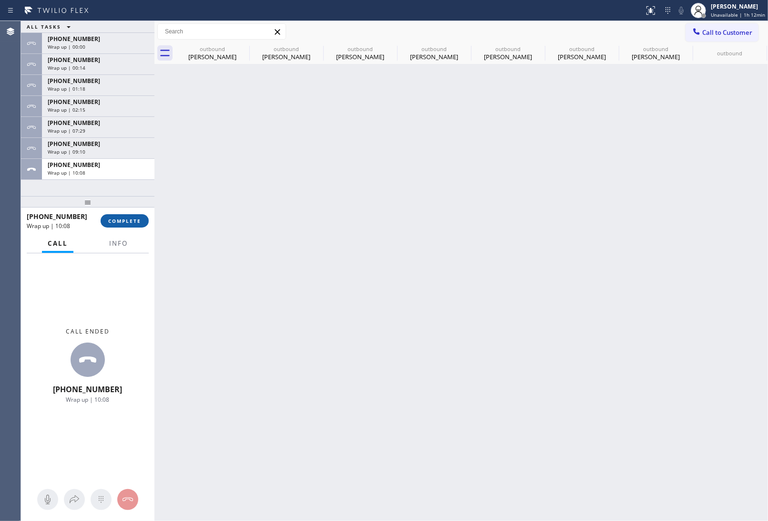
click at [113, 216] on button "COMPLETE" at bounding box center [125, 220] width 48 height 13
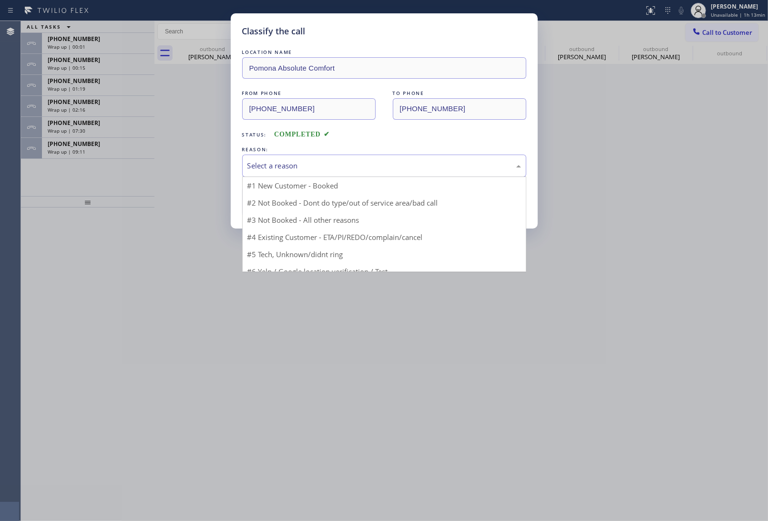
click at [301, 174] on div "Select a reason" at bounding box center [384, 165] width 284 height 22
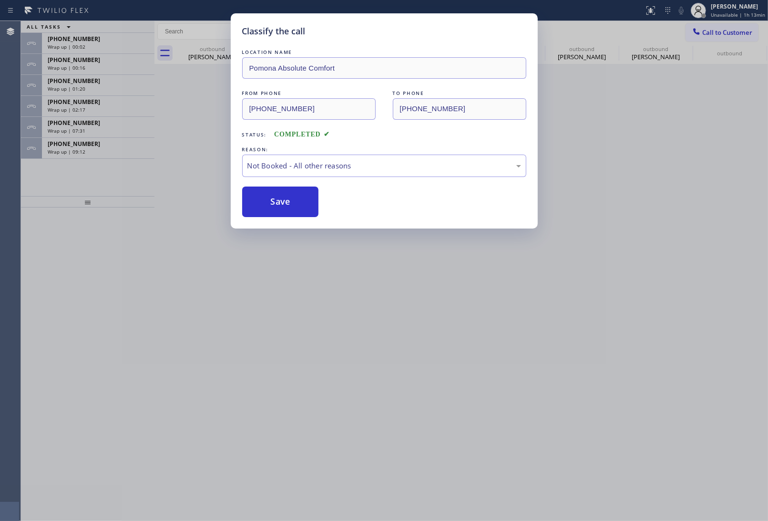
click at [307, 202] on button "Save" at bounding box center [280, 201] width 77 height 31
type input "(909) 784-2817"
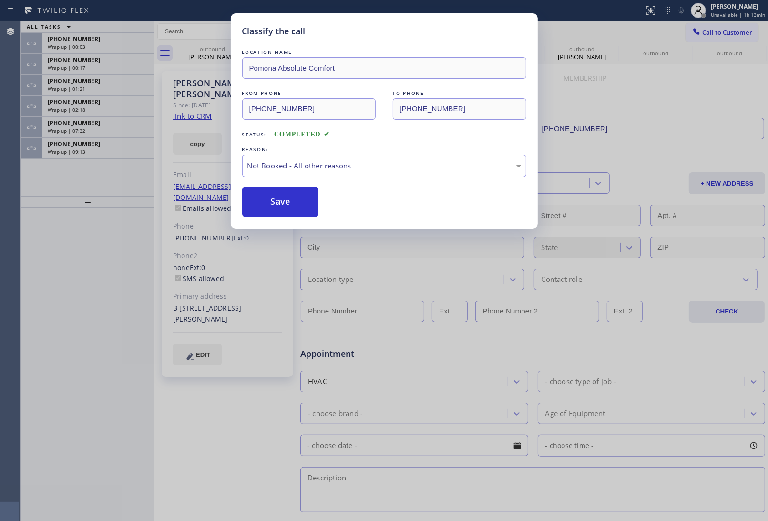
click at [104, 152] on div "Classify the call LOCATION NAME Pomona Absolute Comfort FROM PHONE (909) 784-28…" at bounding box center [384, 260] width 768 height 521
click at [104, 152] on div "Wrap up | 09:13" at bounding box center [98, 151] width 101 height 7
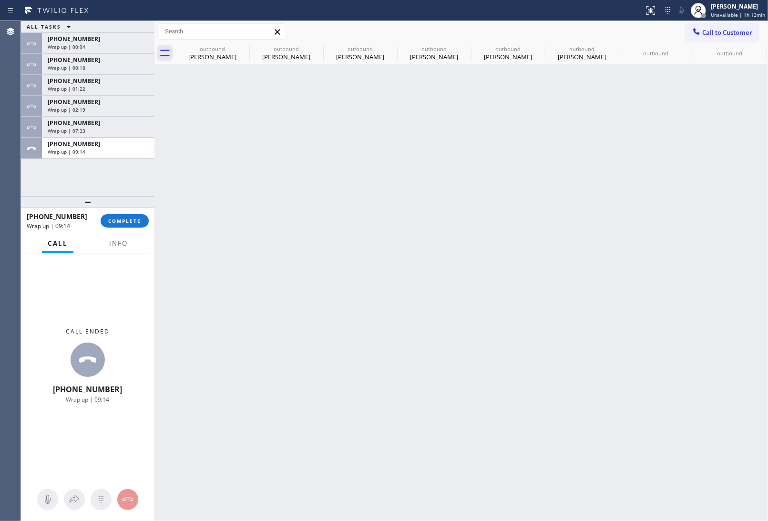
click at [104, 152] on div "Wrap up | 09:14" at bounding box center [98, 151] width 101 height 7
click at [104, 153] on div "Wrap up | 09:14" at bounding box center [98, 151] width 101 height 7
click at [118, 225] on button "COMPLETE" at bounding box center [125, 220] width 48 height 13
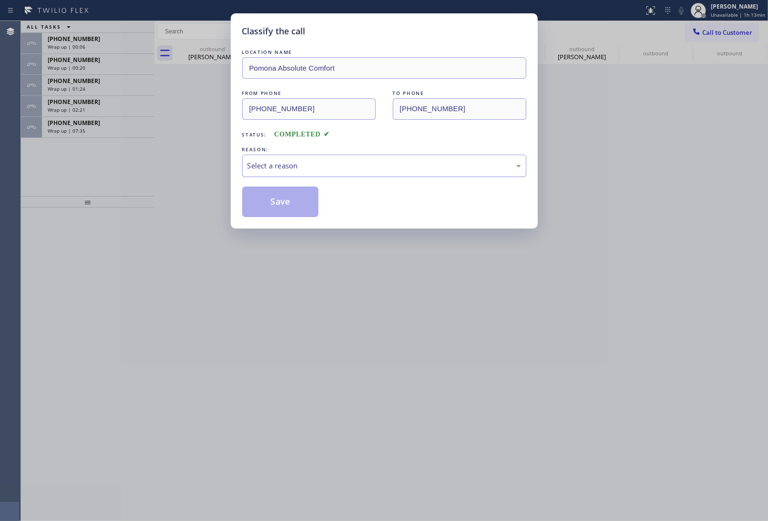
click at [319, 168] on div "Select a reason" at bounding box center [384, 165] width 274 height 11
click at [311, 204] on button "Save" at bounding box center [280, 201] width 77 height 31
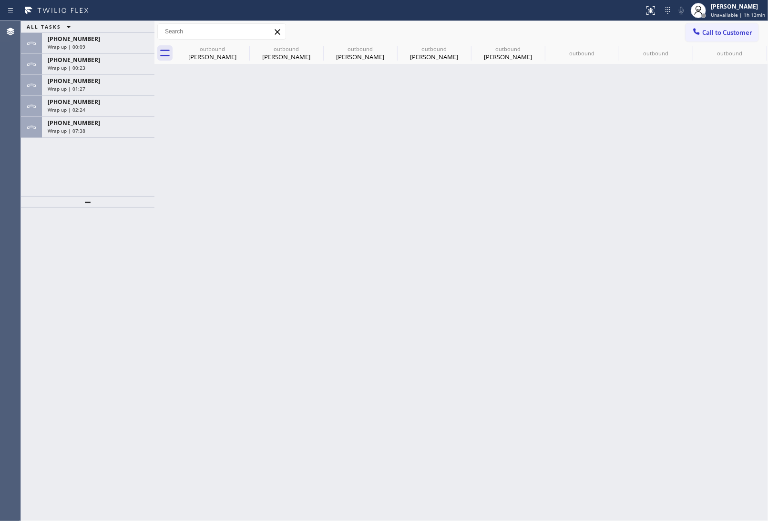
click at [107, 128] on div "Wrap up | 07:38" at bounding box center [98, 130] width 101 height 7
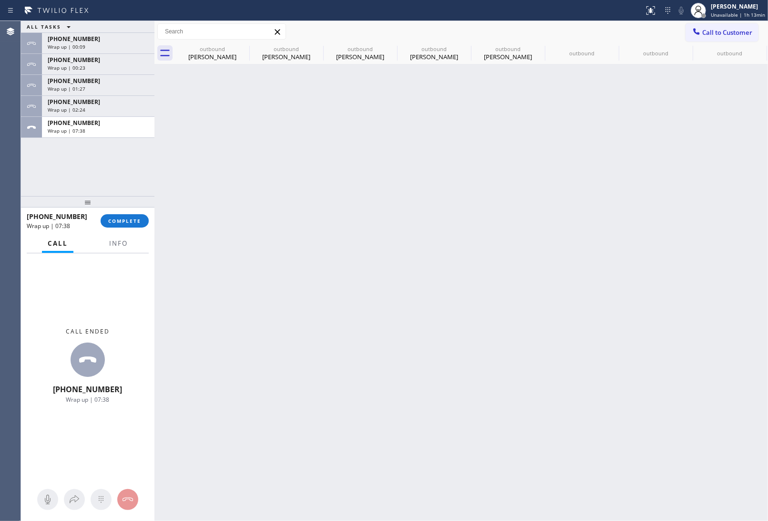
drag, startPoint x: 112, startPoint y: 217, endPoint x: 96, endPoint y: 225, distance: 17.3
click at [112, 217] on span "COMPLETE" at bounding box center [124, 220] width 33 height 7
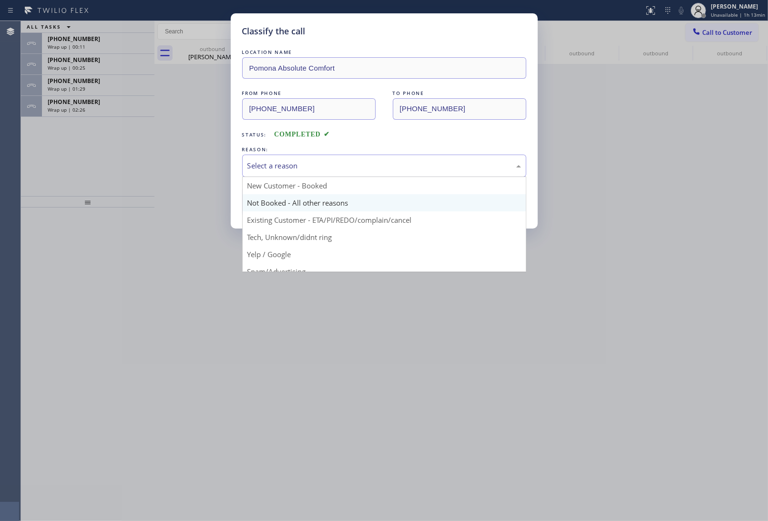
drag, startPoint x: 327, startPoint y: 170, endPoint x: 306, endPoint y: 195, distance: 32.9
click at [327, 170] on div "Select a reason" at bounding box center [384, 165] width 274 height 11
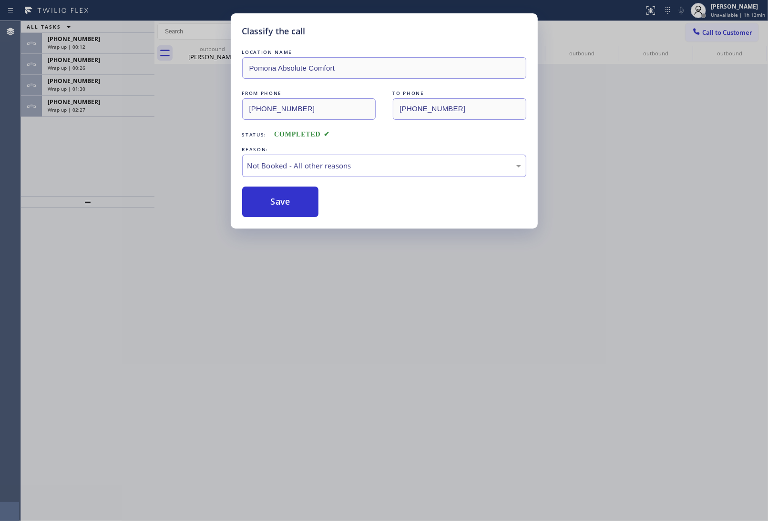
click at [296, 204] on button "Save" at bounding box center [280, 201] width 77 height 31
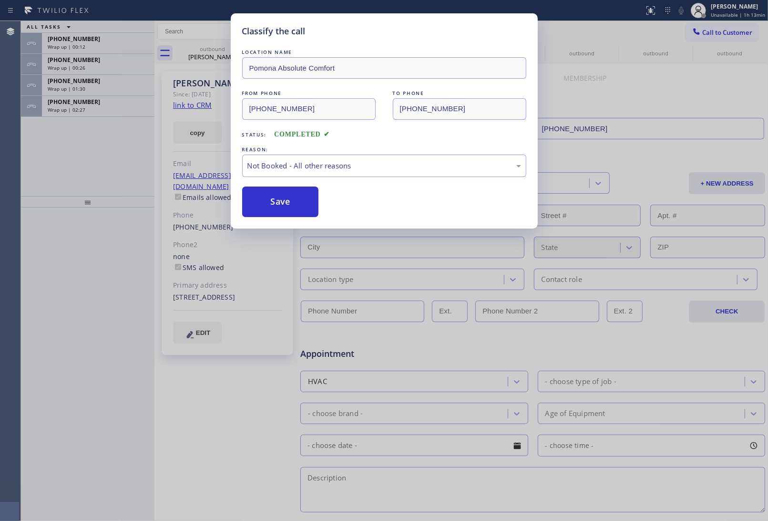
click at [105, 114] on div "Classify the call LOCATION NAME Pomona Absolute Comfort FROM PHONE (909) 784-28…" at bounding box center [384, 260] width 768 height 521
click at [105, 114] on div "+19173022443 Wrap up | 02:28" at bounding box center [96, 106] width 109 height 21
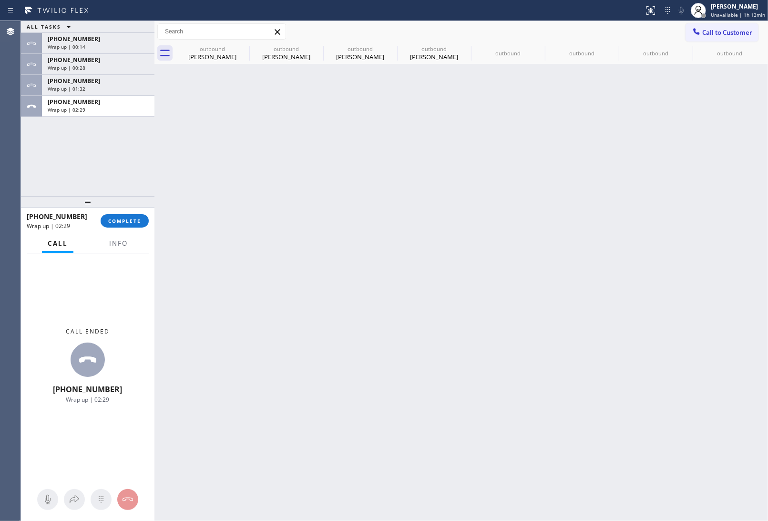
click at [105, 114] on div "+19173022443 Wrap up | 02:29" at bounding box center [96, 106] width 109 height 21
drag, startPoint x: 108, startPoint y: 209, endPoint x: 115, endPoint y: 223, distance: 15.6
click at [109, 207] on div at bounding box center [87, 201] width 133 height 11
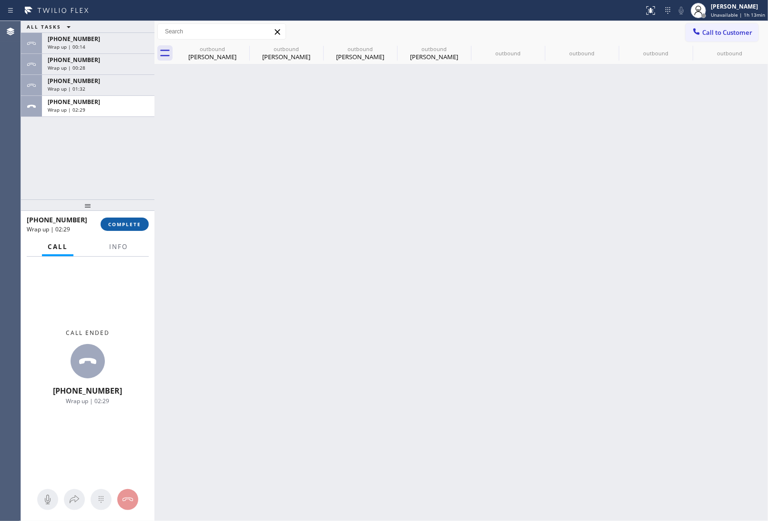
click at [115, 223] on span "COMPLETE" at bounding box center [124, 224] width 33 height 7
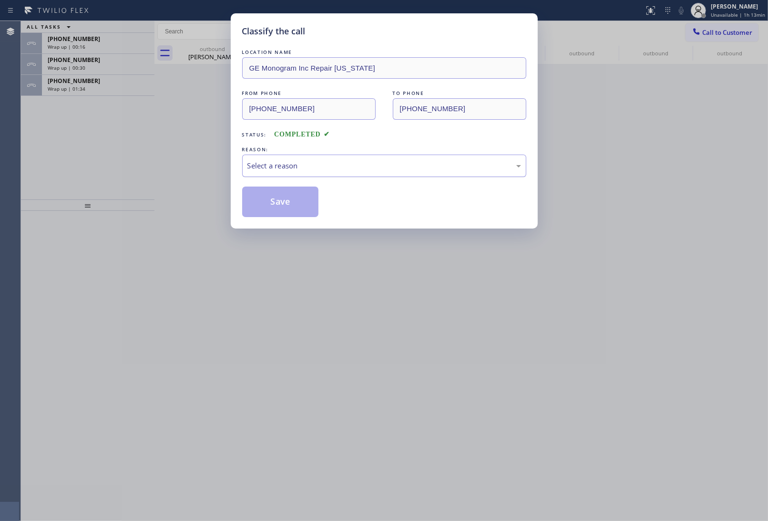
click at [266, 158] on div "Select a reason" at bounding box center [384, 165] width 284 height 22
click at [275, 197] on button "Save" at bounding box center [280, 201] width 77 height 31
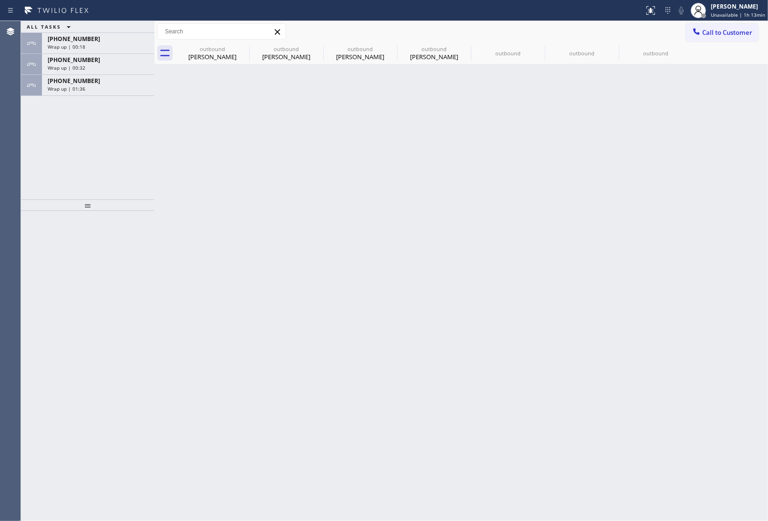
click at [79, 84] on span "[PHONE_NUMBER]" at bounding box center [74, 81] width 52 height 8
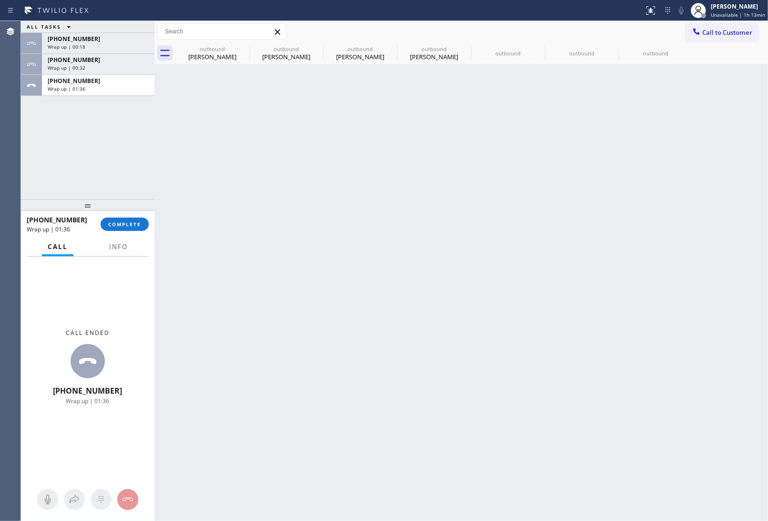
click at [79, 84] on span "[PHONE_NUMBER]" at bounding box center [74, 81] width 52 height 8
click at [126, 222] on span "COMPLETE" at bounding box center [124, 224] width 33 height 7
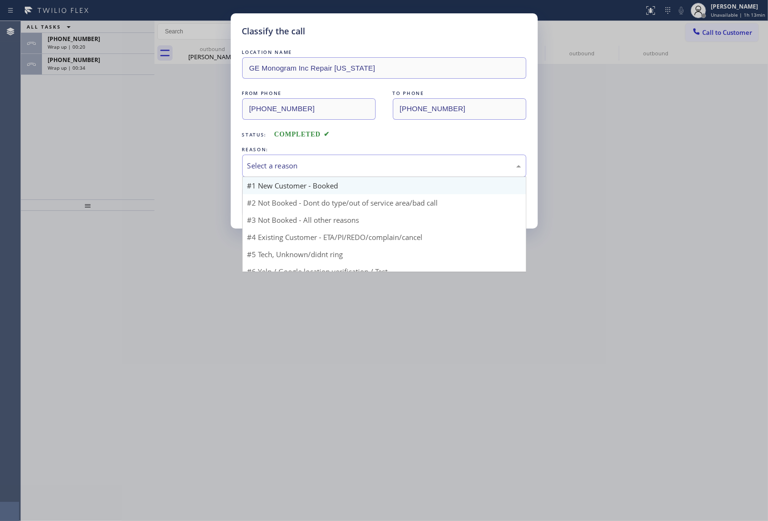
drag, startPoint x: 289, startPoint y: 155, endPoint x: 294, endPoint y: 183, distance: 27.6
click at [291, 160] on div "Select a reason" at bounding box center [384, 165] width 284 height 22
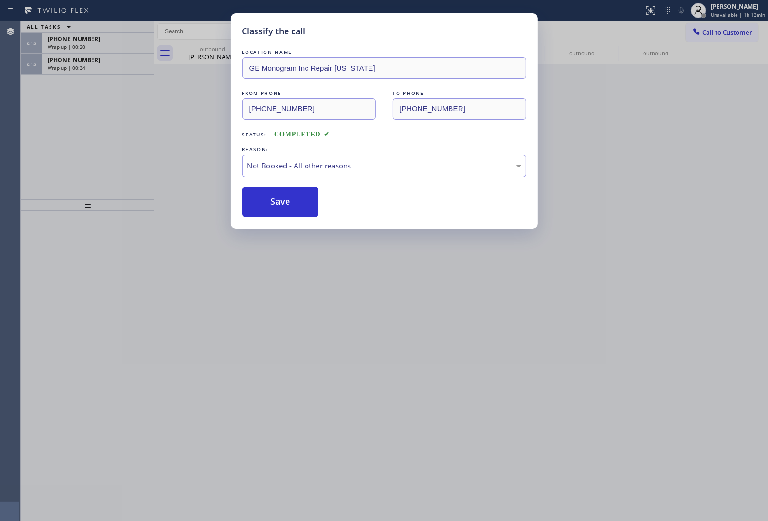
click at [280, 204] on button "Save" at bounding box center [280, 201] width 77 height 31
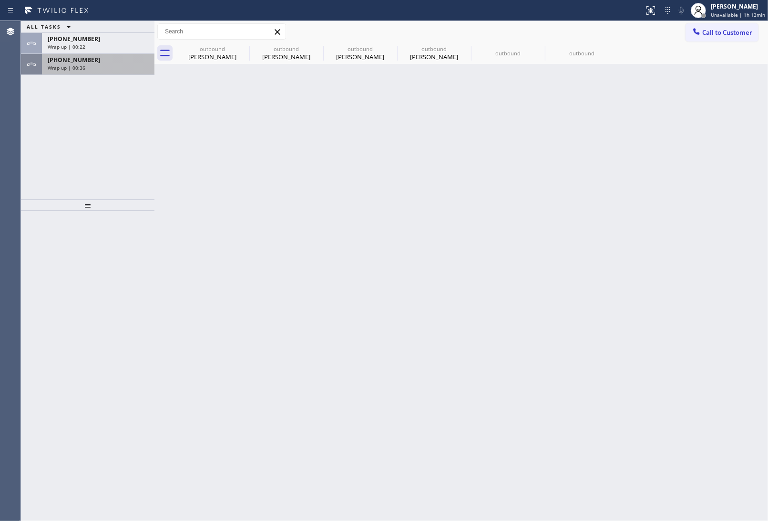
click at [97, 61] on div "[PHONE_NUMBER]" at bounding box center [98, 60] width 101 height 8
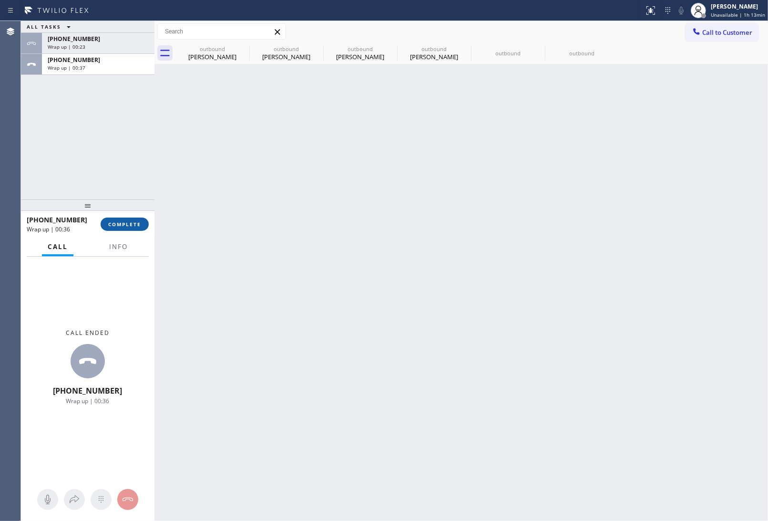
click at [129, 218] on button "COMPLETE" at bounding box center [125, 223] width 48 height 13
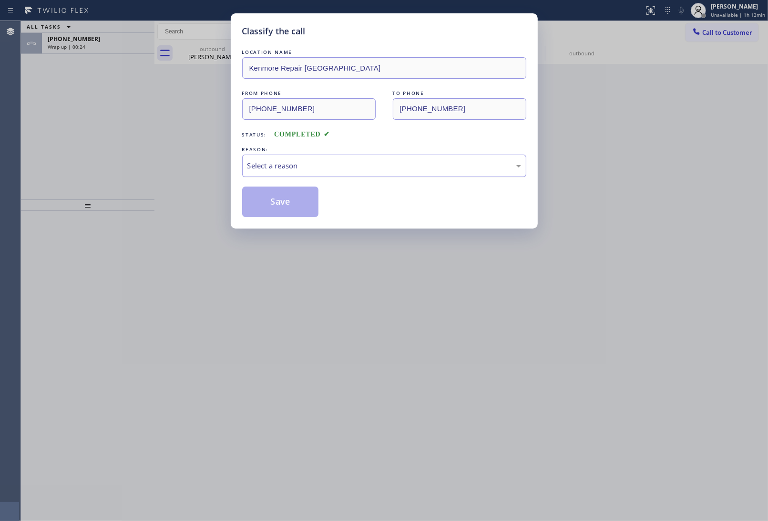
click at [317, 169] on div "Select a reason" at bounding box center [384, 165] width 274 height 11
click at [307, 198] on button "Save" at bounding box center [280, 201] width 77 height 31
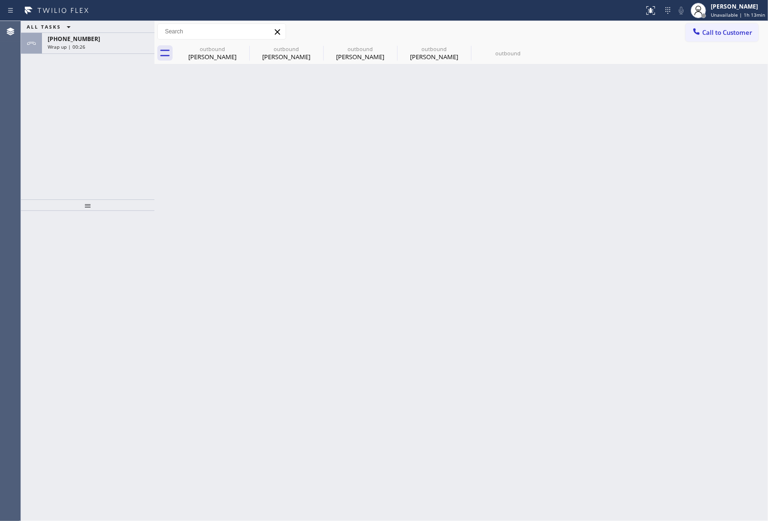
click at [83, 42] on span "[PHONE_NUMBER]" at bounding box center [74, 39] width 52 height 8
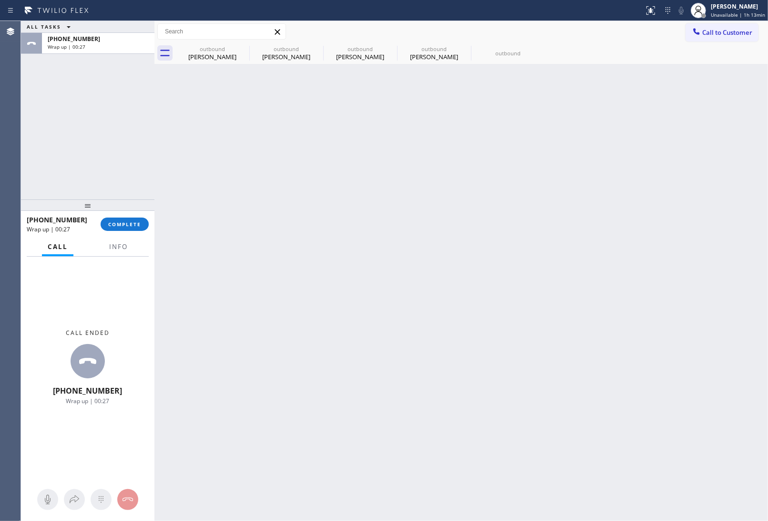
click at [83, 42] on span "[PHONE_NUMBER]" at bounding box center [74, 39] width 52 height 8
click at [112, 221] on span "COMPLETE" at bounding box center [124, 224] width 33 height 7
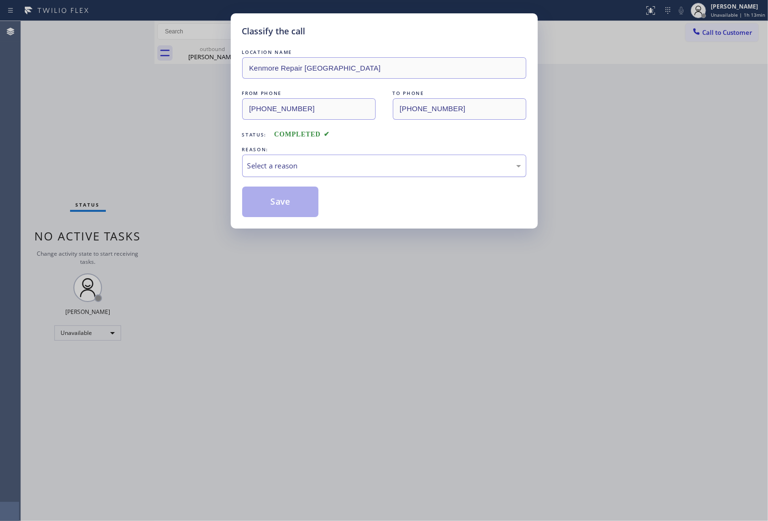
click at [261, 160] on div "Select a reason" at bounding box center [384, 165] width 284 height 22
click at [275, 199] on button "Save" at bounding box center [280, 201] width 77 height 31
type input "(909) 784-2817"
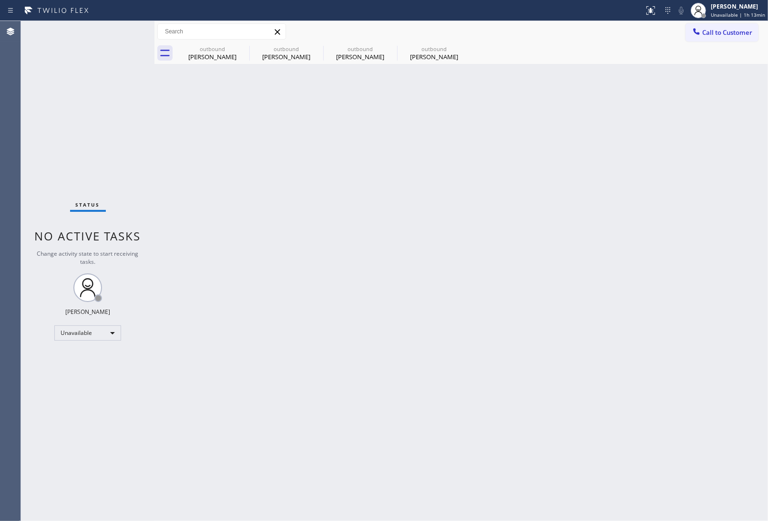
click at [720, 35] on span "Call to Customer" at bounding box center [727, 32] width 50 height 9
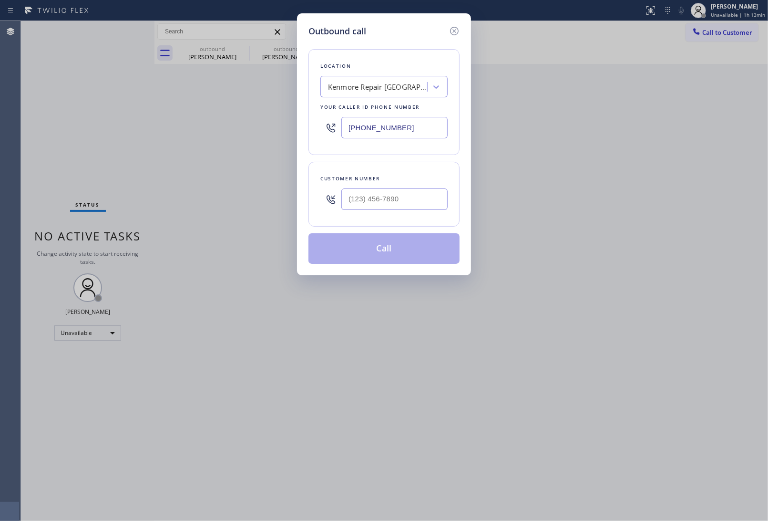
drag, startPoint x: 381, startPoint y: 126, endPoint x: 266, endPoint y: 162, distance: 120.8
click at [358, 134] on input "(602) 693-0127" at bounding box center [394, 127] width 106 height 21
paste input "833) 558-1241"
type input "[PHONE_NUMBER]"
type input "(___) ___-____"
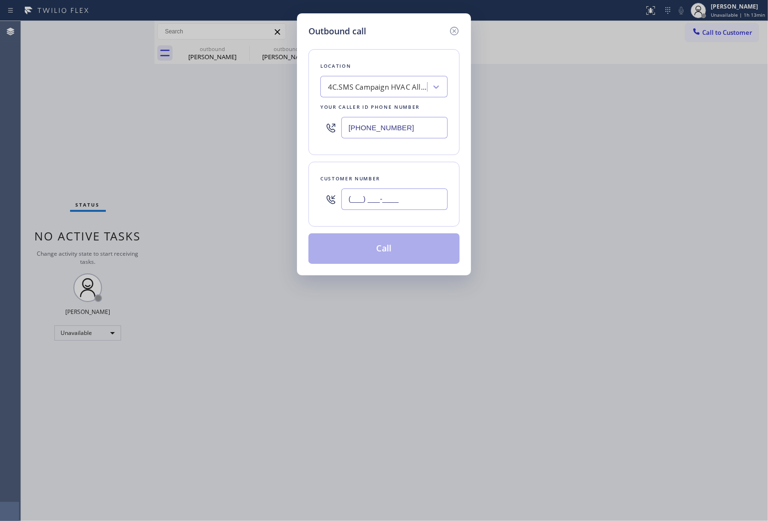
click at [365, 200] on input "(___) ___-____" at bounding box center [394, 198] width 106 height 21
paste input "310) 756-5581"
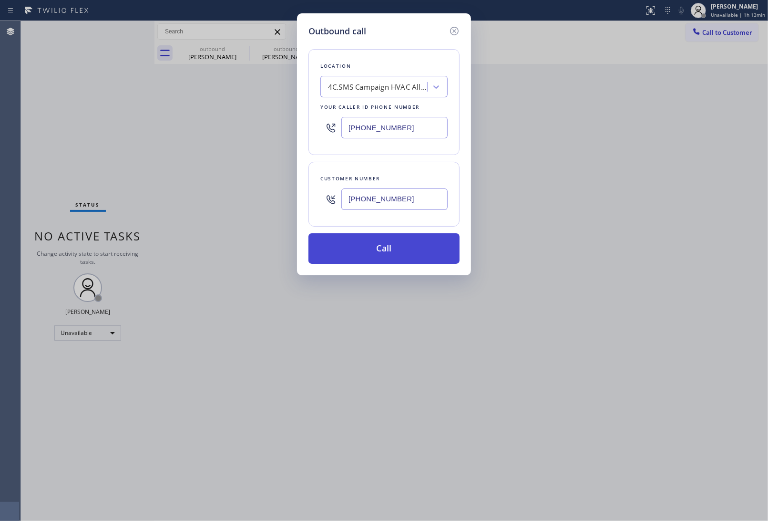
type input "[PHONE_NUMBER]"
click at [369, 249] on button "Call" at bounding box center [383, 248] width 151 height 31
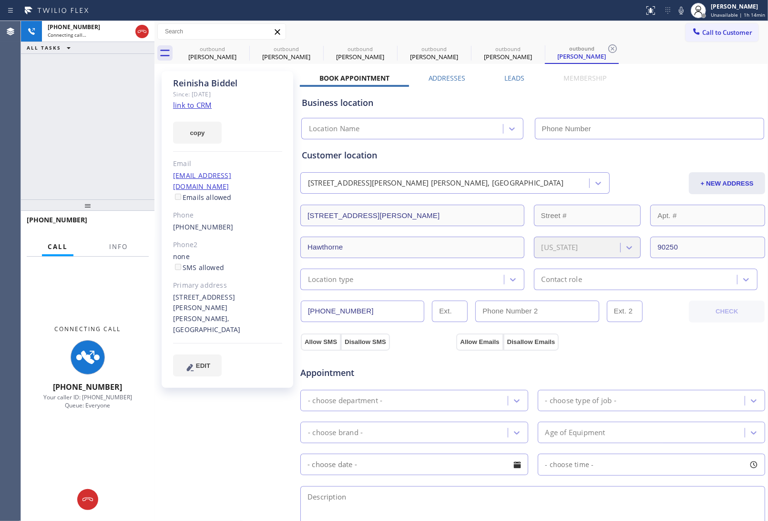
click at [672, 93] on div "Business location Location Name" at bounding box center [533, 113] width 466 height 52
type input "[PHONE_NUMBER]"
click at [196, 105] on link "link to CRM" at bounding box center [192, 105] width 39 height 10
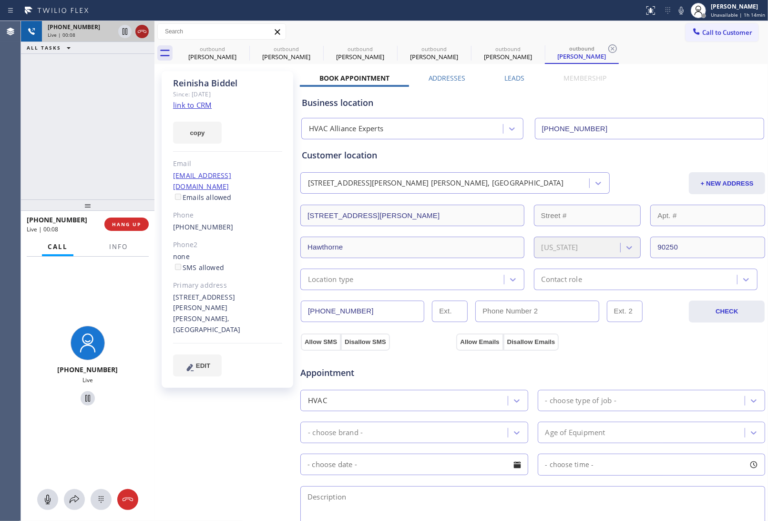
click at [141, 31] on icon at bounding box center [141, 31] width 11 height 11
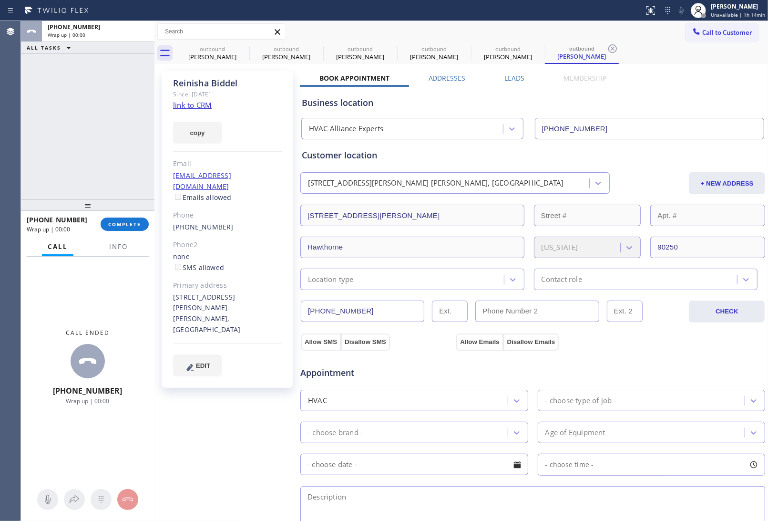
click at [723, 32] on span "Call to Customer" at bounding box center [727, 32] width 50 height 9
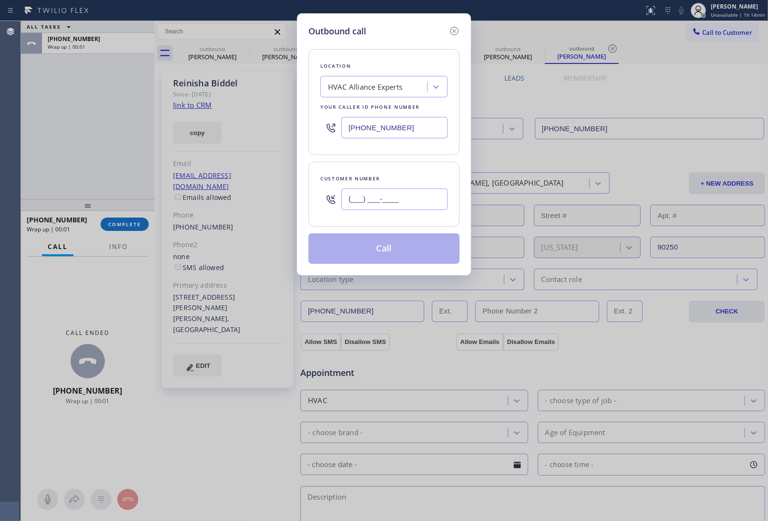
click at [390, 206] on input "(___) ___-____" at bounding box center [394, 198] width 106 height 21
paste input "310) 756-5581"
type input "[PHONE_NUMBER]"
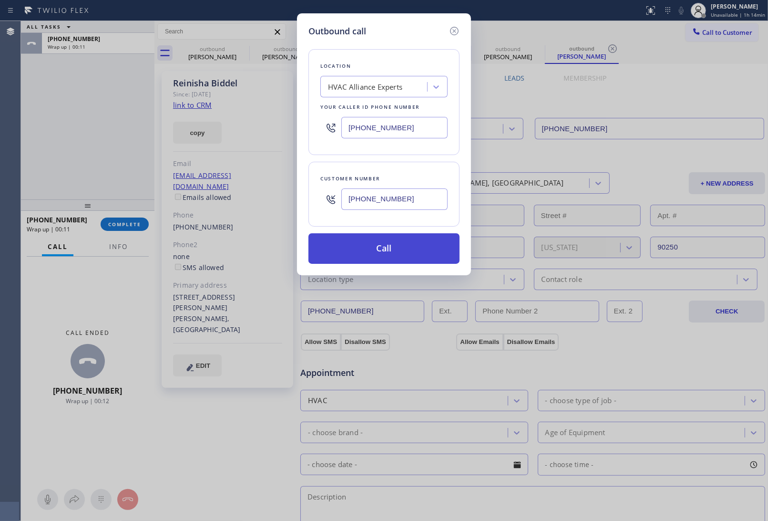
click at [384, 239] on button "Call" at bounding box center [383, 248] width 151 height 31
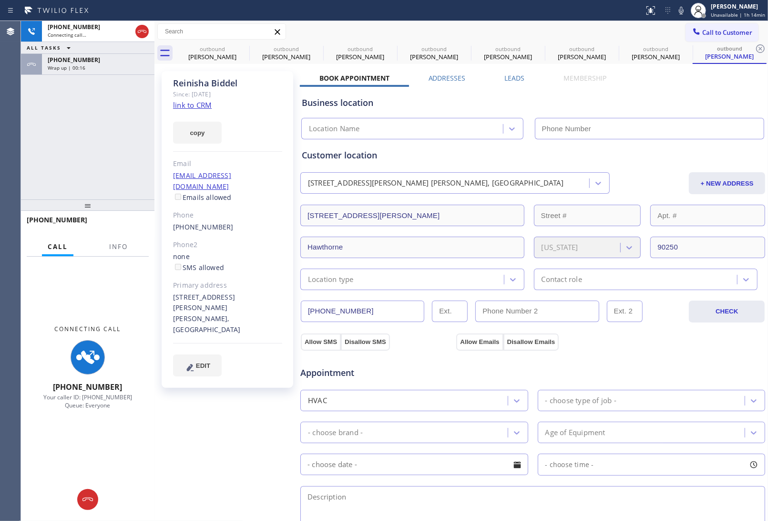
type input "[PHONE_NUMBER]"
drag, startPoint x: 666, startPoint y: 143, endPoint x: 661, endPoint y: 146, distance: 6.0
click at [665, 144] on div "Customer location 14013 Kornblum Ave. Hawthorne, 90250 CA + NEW ADDRESS 14013 K…" at bounding box center [533, 214] width 466 height 151
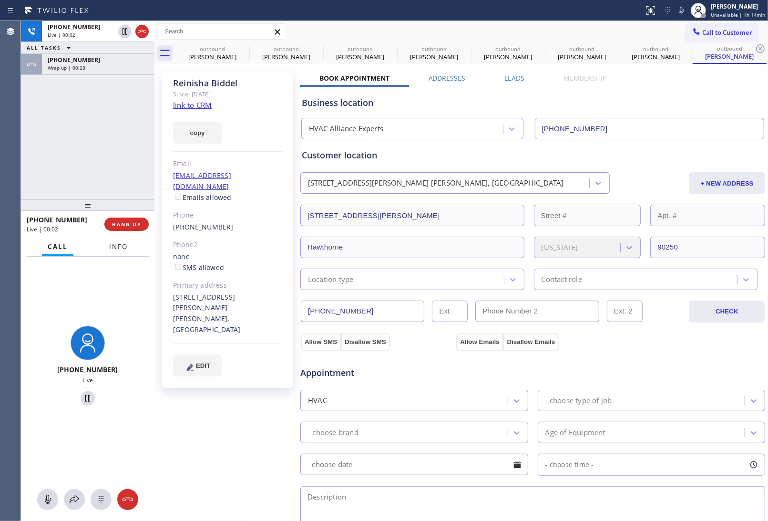
click at [110, 247] on span "Info" at bounding box center [118, 246] width 19 height 9
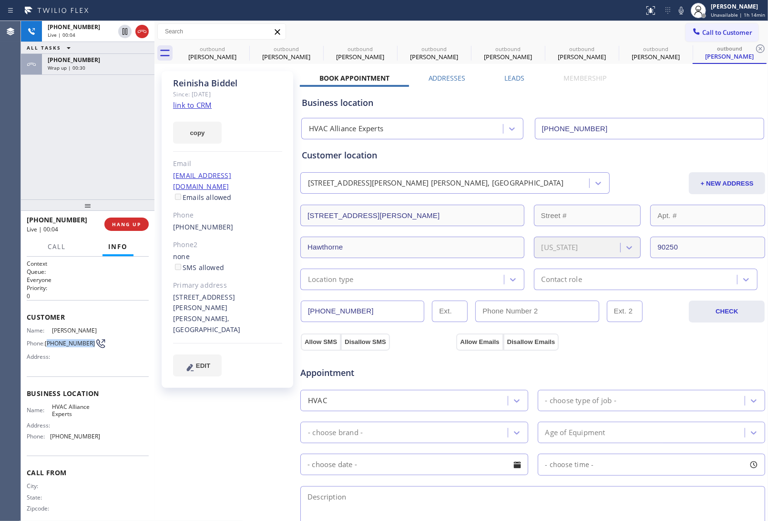
drag, startPoint x: 61, startPoint y: 347, endPoint x: 248, endPoint y: 160, distance: 264.7
click at [48, 339] on span "[PHONE_NUMBER]" at bounding box center [70, 342] width 50 height 7
copy span "310) 756-5581"
click at [146, 31] on icon at bounding box center [142, 31] width 9 height 3
click at [136, 223] on span "COMPLETE" at bounding box center [124, 224] width 33 height 7
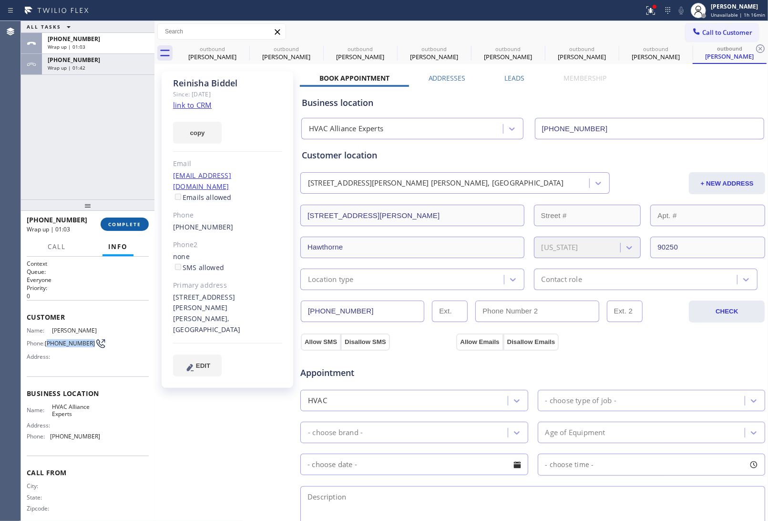
click at [113, 226] on span "COMPLETE" at bounding box center [124, 224] width 33 height 7
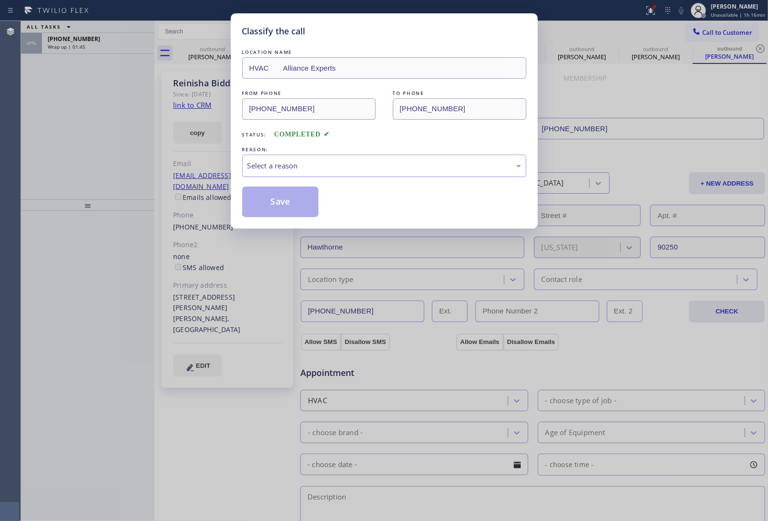
click at [294, 165] on div "Select a reason" at bounding box center [384, 165] width 274 height 11
click at [270, 204] on button "Save" at bounding box center [280, 201] width 77 height 31
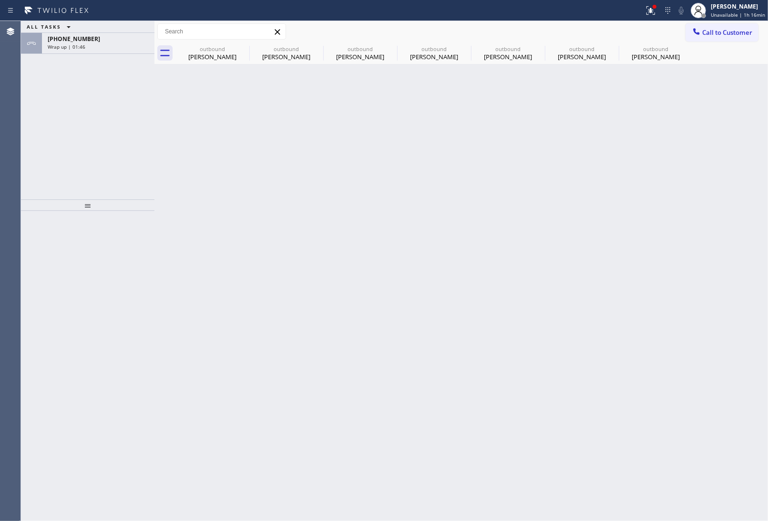
click at [96, 33] on div "ALL TASKS ALL TASKS ACTIVE TASKS TASKS IN WRAP UP" at bounding box center [87, 27] width 133 height 12
click at [77, 32] on button "ALL TASKS" at bounding box center [50, 26] width 59 height 11
drag, startPoint x: 143, startPoint y: 65, endPoint x: 107, endPoint y: 55, distance: 37.1
click at [142, 65] on div "ALL TASKS ALL TASKS ACTIVE TASKS TASKS IN WRAP UP +13107565581 Wrap up | 01:48" at bounding box center [87, 110] width 133 height 178
click at [102, 33] on div "ALL TASKS ALL TASKS ACTIVE TASKS TASKS IN WRAP UP" at bounding box center [87, 27] width 133 height 12
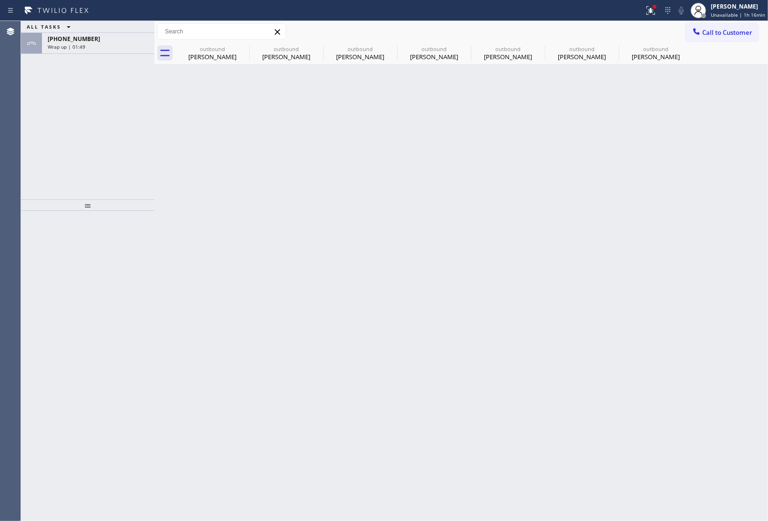
click at [99, 33] on div "ALL TASKS ALL TASKS ACTIVE TASKS TASKS IN WRAP UP" at bounding box center [87, 27] width 133 height 12
drag, startPoint x: 99, startPoint y: 49, endPoint x: 167, endPoint y: 46, distance: 68.2
click at [101, 33] on div "ALL TASKS ALL TASKS ACTIVE TASKS TASKS IN WRAP UP" at bounding box center [87, 27] width 133 height 12
click at [244, 44] on icon at bounding box center [242, 48] width 11 height 11
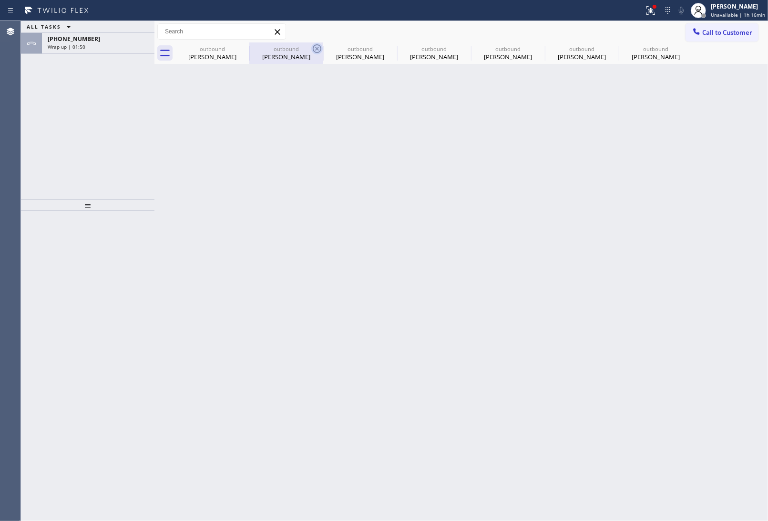
click at [313, 44] on icon at bounding box center [317, 48] width 9 height 9
click at [0, 0] on icon at bounding box center [0, 0] width 0 height 0
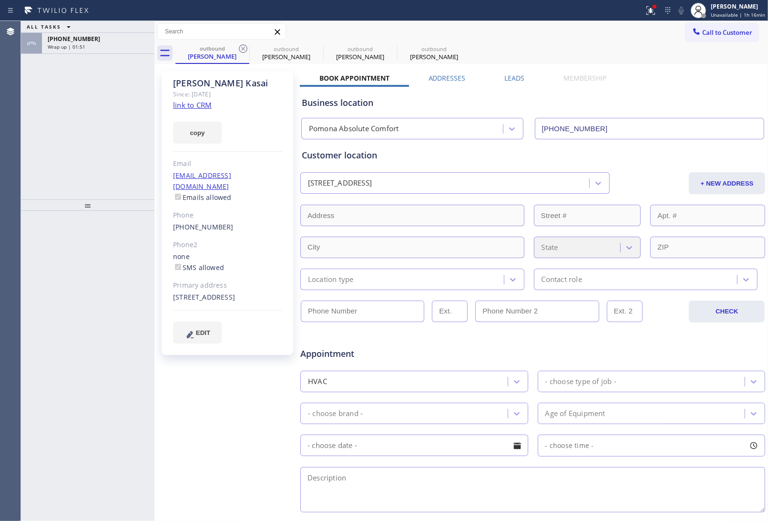
click at [244, 44] on icon at bounding box center [243, 48] width 9 height 9
type input "[PHONE_NUMBER]"
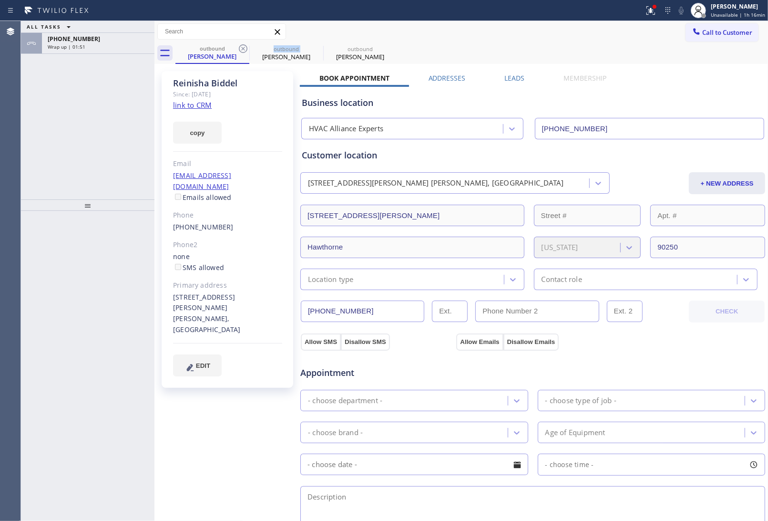
click at [244, 44] on icon at bounding box center [243, 48] width 9 height 9
click at [0, 0] on icon at bounding box center [0, 0] width 0 height 0
click at [66, 32] on icon at bounding box center [68, 26] width 11 height 11
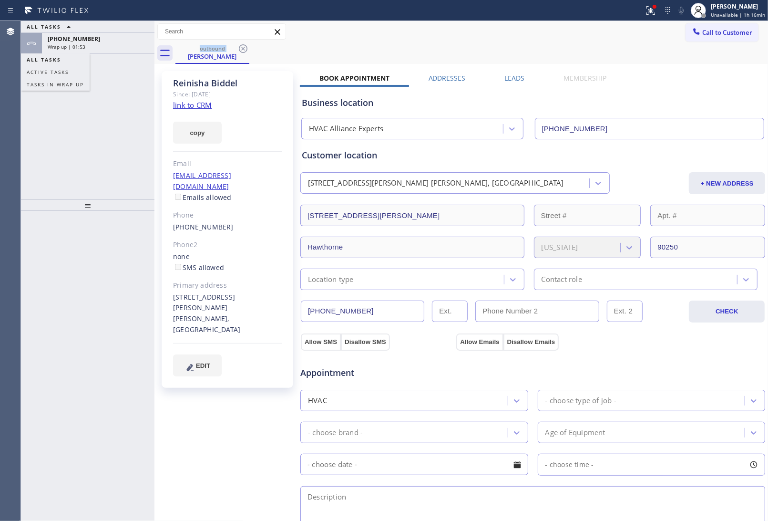
click at [66, 32] on icon at bounding box center [68, 26] width 11 height 11
click at [243, 45] on icon at bounding box center [242, 48] width 11 height 11
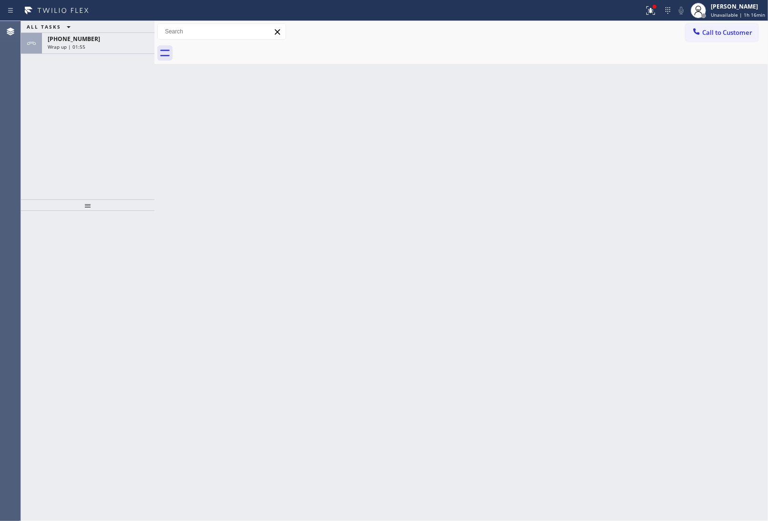
click at [93, 33] on div "ALL TASKS ALL TASKS ACTIVE TASKS TASKS IN WRAP UP" at bounding box center [87, 27] width 133 height 12
click at [91, 33] on div "ALL TASKS ALL TASKS ACTIVE TASKS TASKS IN WRAP UP" at bounding box center [87, 27] width 133 height 12
drag, startPoint x: 74, startPoint y: 44, endPoint x: 41, endPoint y: 61, distance: 37.1
click at [41, 61] on div "ALL TASKS ALL TASKS ACTIVE TASKS TASKS IN WRAP UP +13107565581 Wrap up | 01:57" at bounding box center [87, 110] width 133 height 178
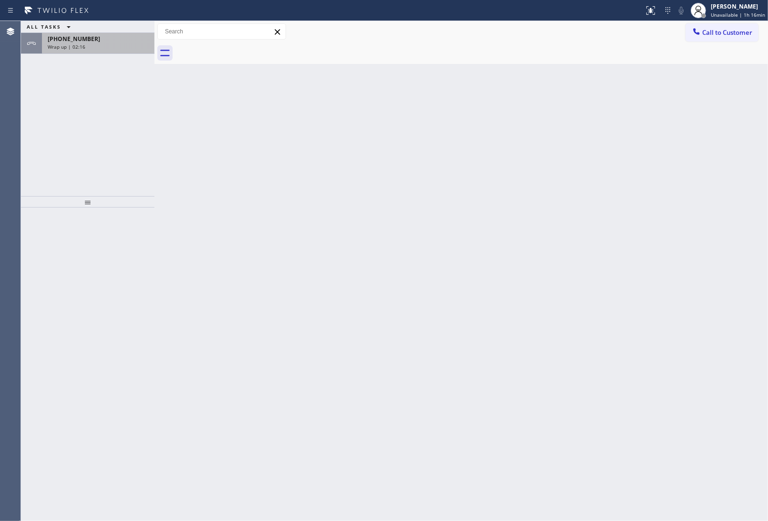
click at [94, 46] on div "Wrap up | 02:16" at bounding box center [98, 46] width 101 height 7
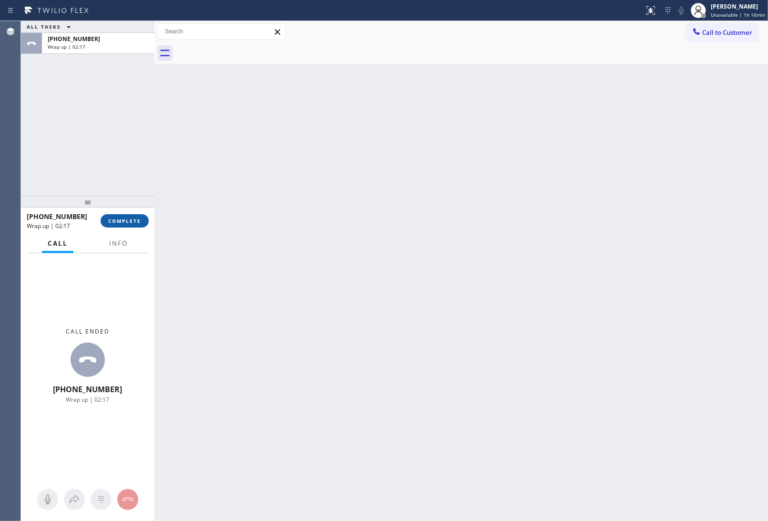
click at [120, 214] on button "COMPLETE" at bounding box center [125, 220] width 48 height 13
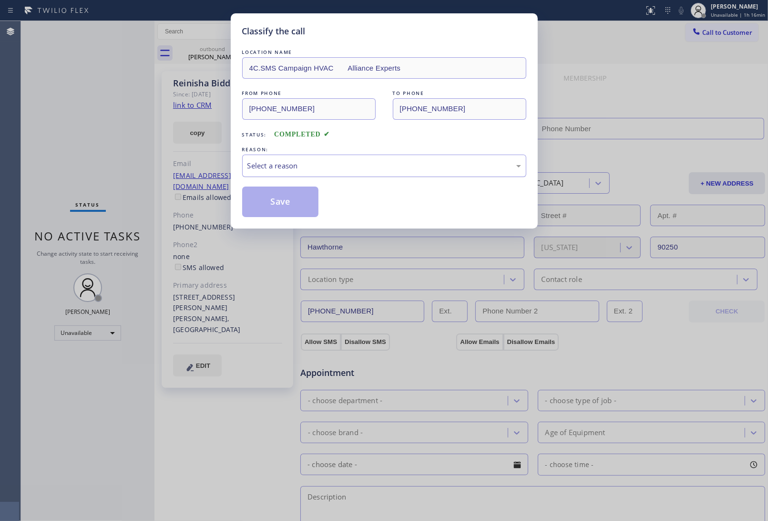
click at [303, 167] on div "Select a reason" at bounding box center [384, 165] width 274 height 11
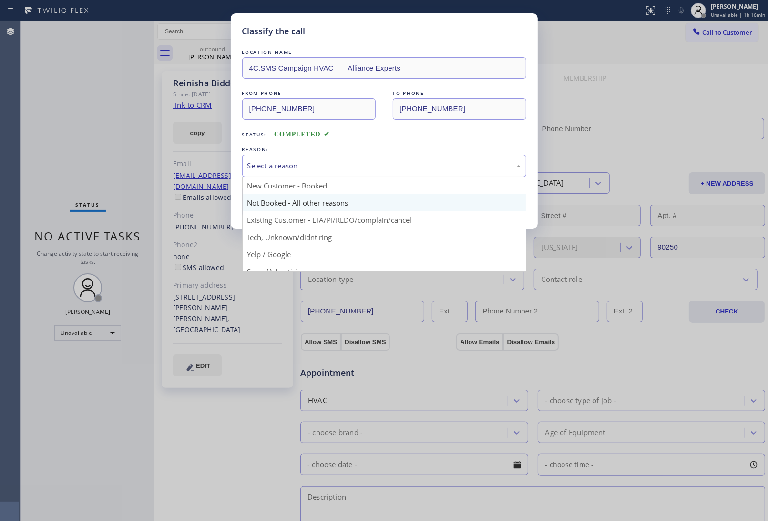
type input "[PHONE_NUMBER]"
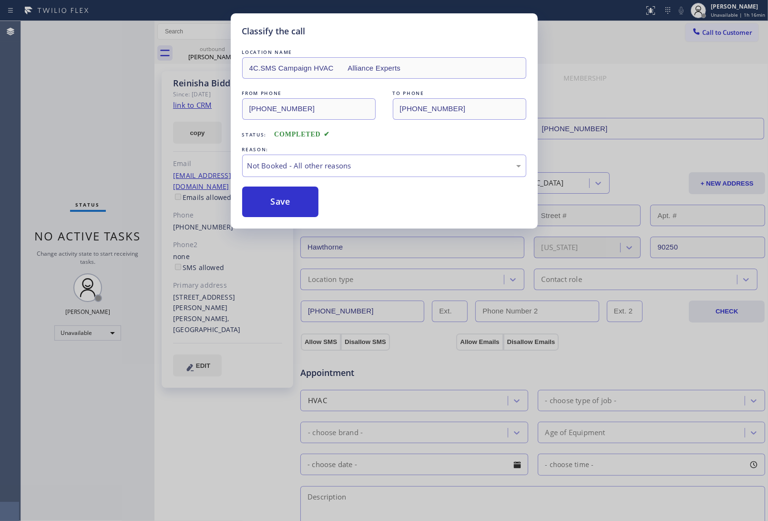
click at [277, 199] on button "Save" at bounding box center [280, 201] width 77 height 31
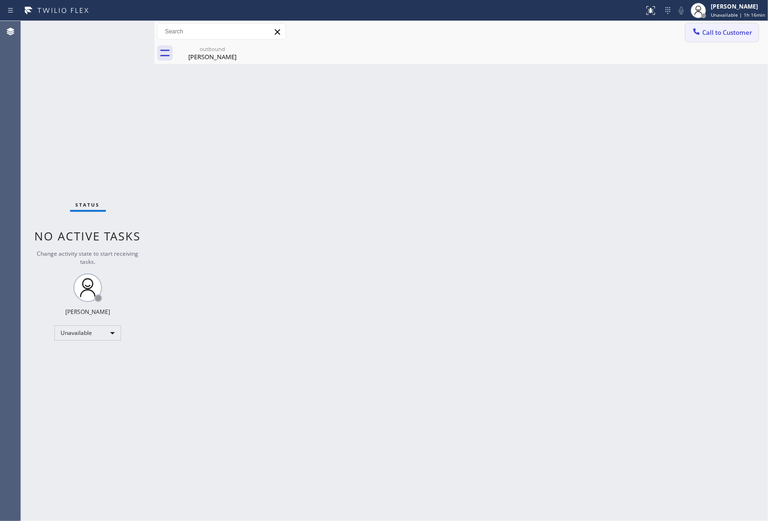
click at [702, 32] on div at bounding box center [696, 32] width 11 height 11
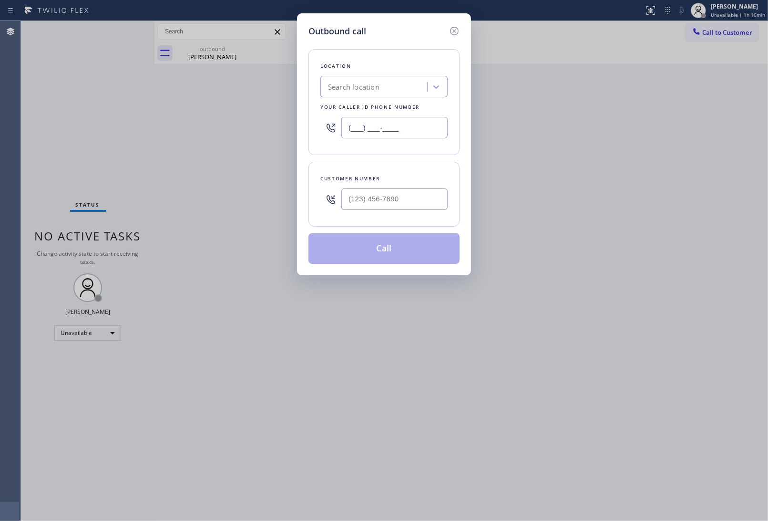
click at [382, 132] on input "(___) ___-____" at bounding box center [394, 127] width 106 height 21
paste input "833) 558-1241"
type input "[PHONE_NUMBER]"
drag, startPoint x: 383, startPoint y: 204, endPoint x: 385, endPoint y: 208, distance: 5.3
click at [383, 204] on input "(___) ___-____" at bounding box center [394, 198] width 106 height 21
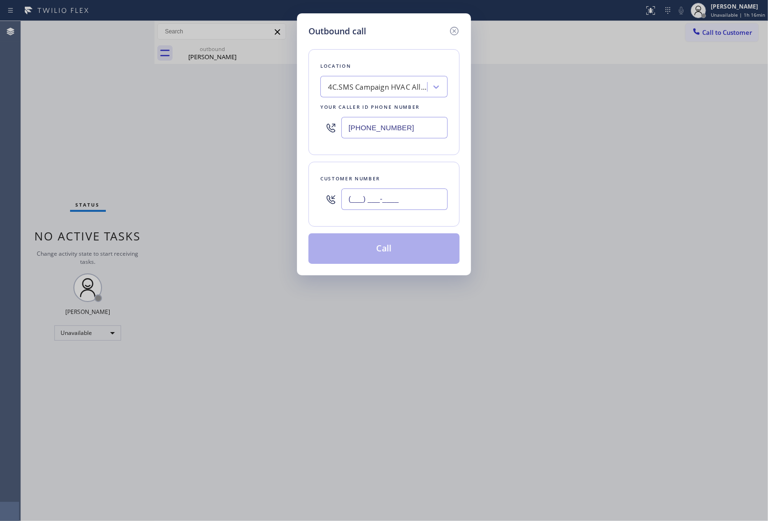
paste input "310) 756-5581"
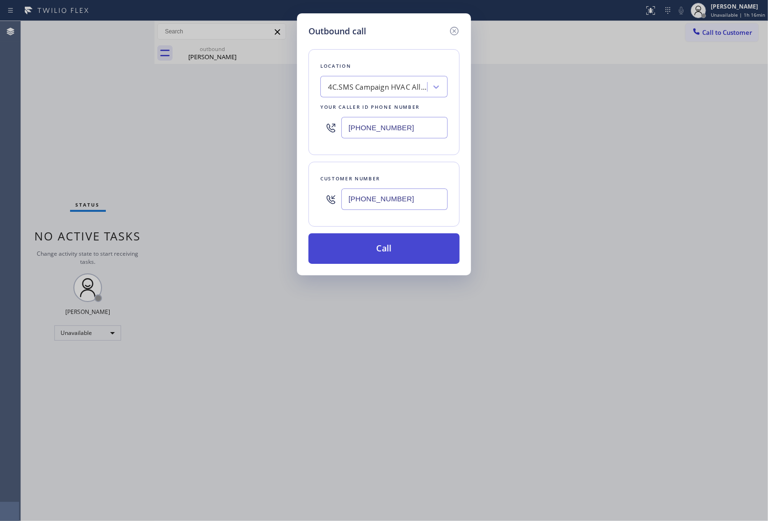
type input "[PHONE_NUMBER]"
click at [394, 249] on button "Call" at bounding box center [383, 248] width 151 height 31
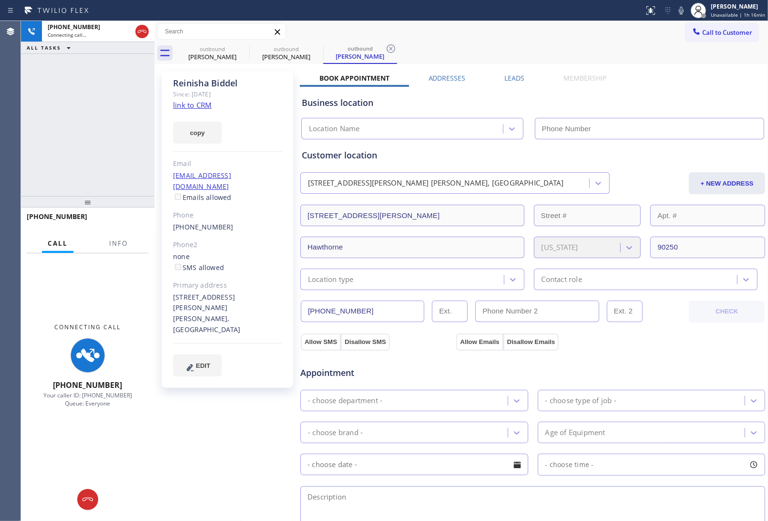
type input "[PHONE_NUMBER]"
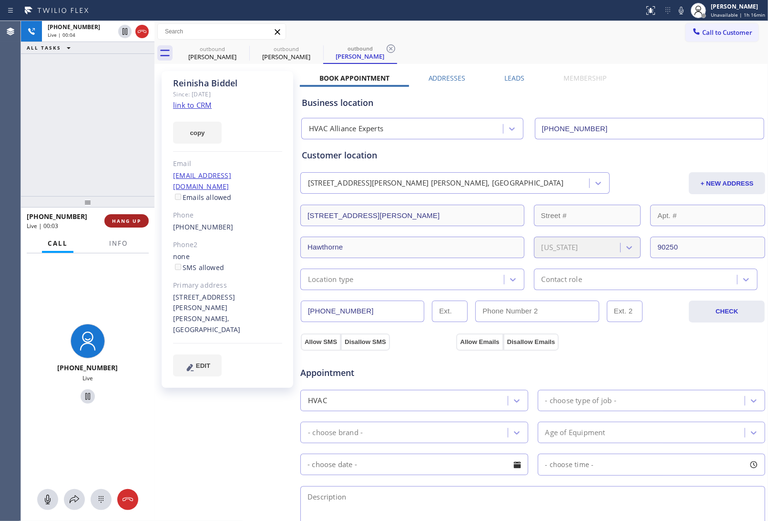
click at [127, 222] on span "HANG UP" at bounding box center [126, 220] width 29 height 7
click at [118, 244] on span "Info" at bounding box center [118, 243] width 19 height 9
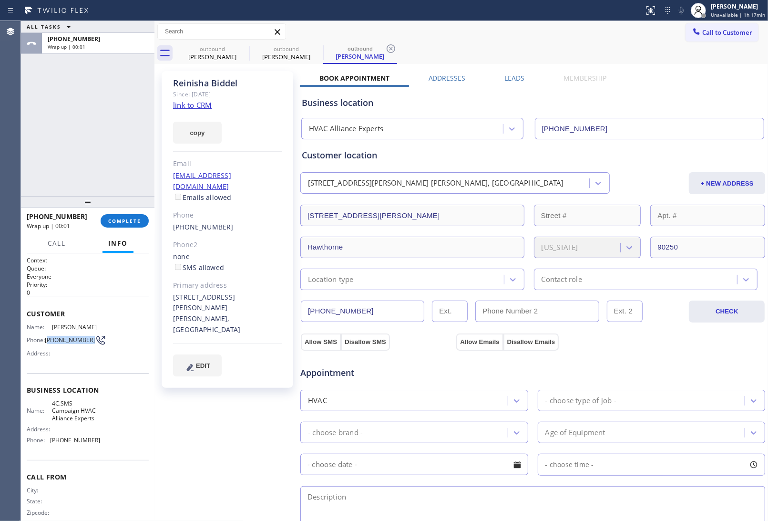
drag, startPoint x: 62, startPoint y: 342, endPoint x: 48, endPoint y: 335, distance: 16.2
click at [48, 336] on span "[PHONE_NUMBER]" at bounding box center [70, 339] width 50 height 7
copy span "310) 756-5581"
click at [711, 34] on span "Call to Customer" at bounding box center [727, 32] width 50 height 9
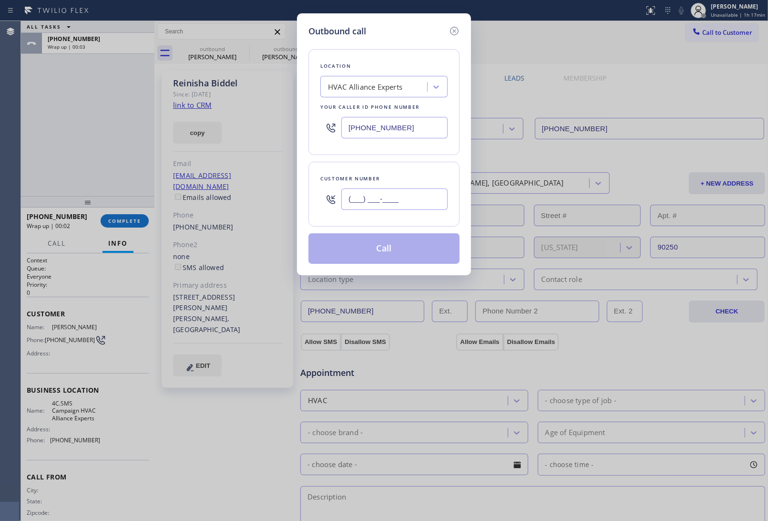
click at [384, 208] on input "(___) ___-____" at bounding box center [394, 198] width 106 height 21
paste input "310) 756-5581"
type input "[PHONE_NUMBER]"
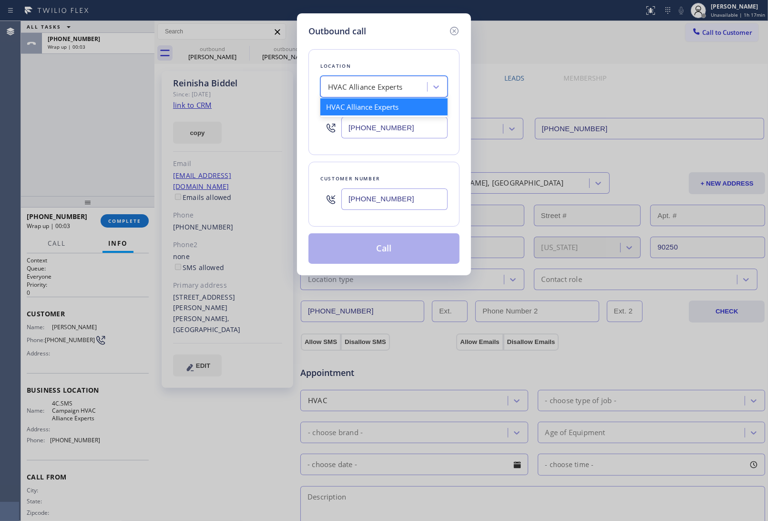
click at [368, 83] on div "HVAC Alliance Experts" at bounding box center [365, 87] width 74 height 11
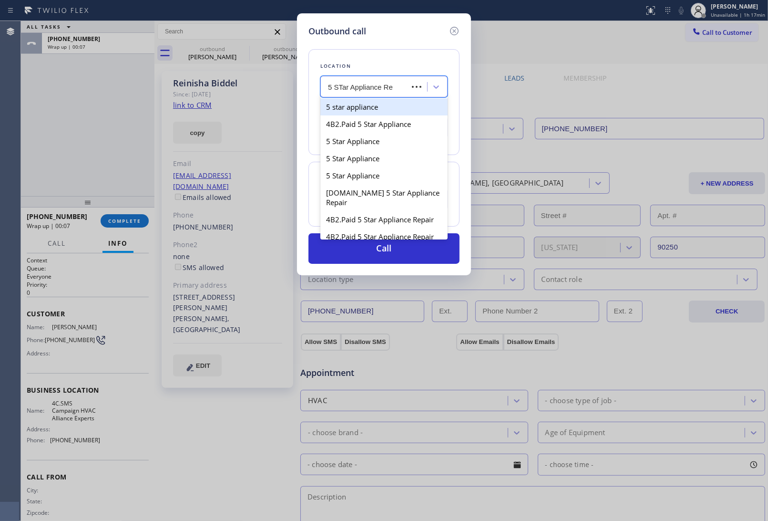
type input "5 STar Appliance Rep"
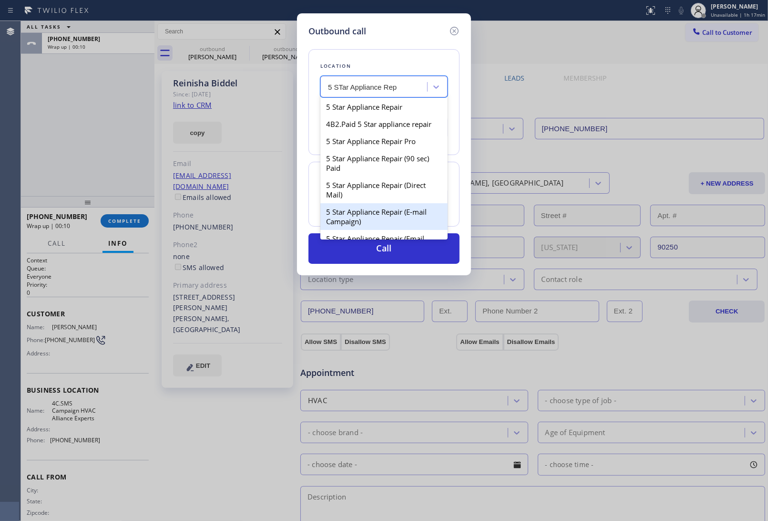
click at [397, 211] on div "5 Star Appliance Repair (E-mail Campaign)" at bounding box center [383, 216] width 127 height 27
type input "[PHONE_NUMBER]"
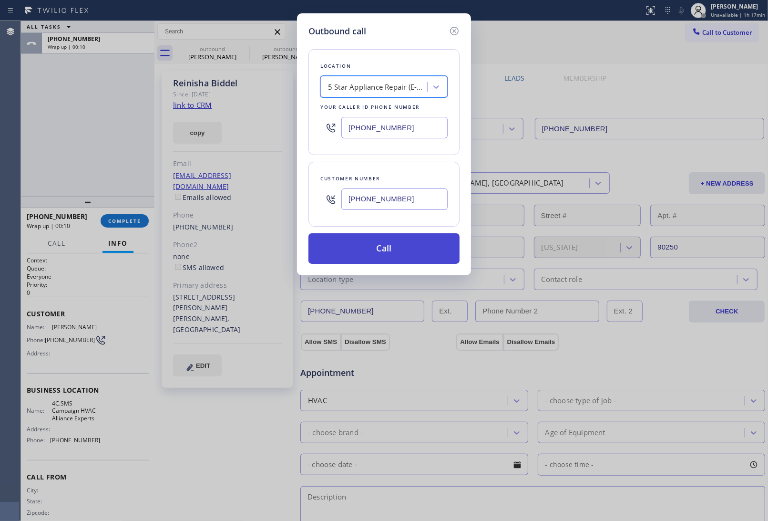
click at [394, 248] on button "Call" at bounding box center [383, 248] width 151 height 31
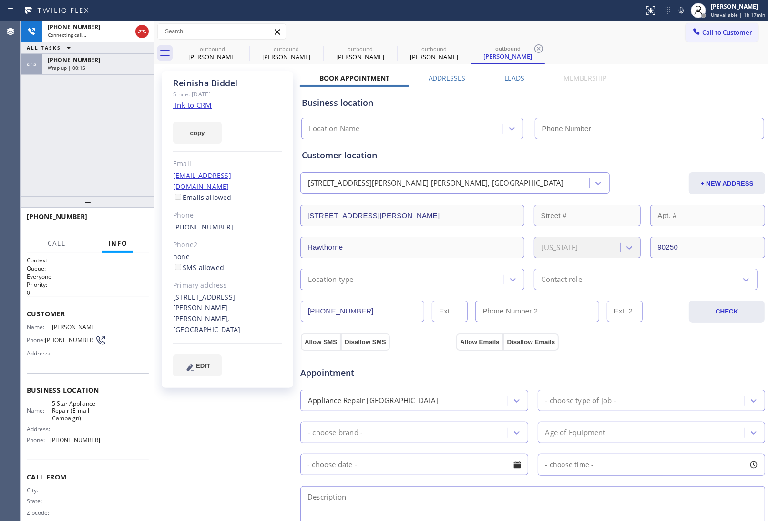
type input "[PHONE_NUMBER]"
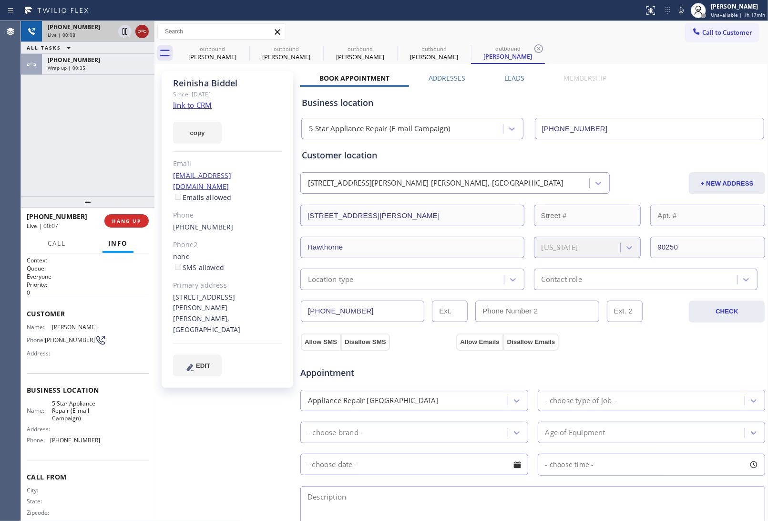
click at [143, 33] on icon at bounding box center [141, 31] width 11 height 11
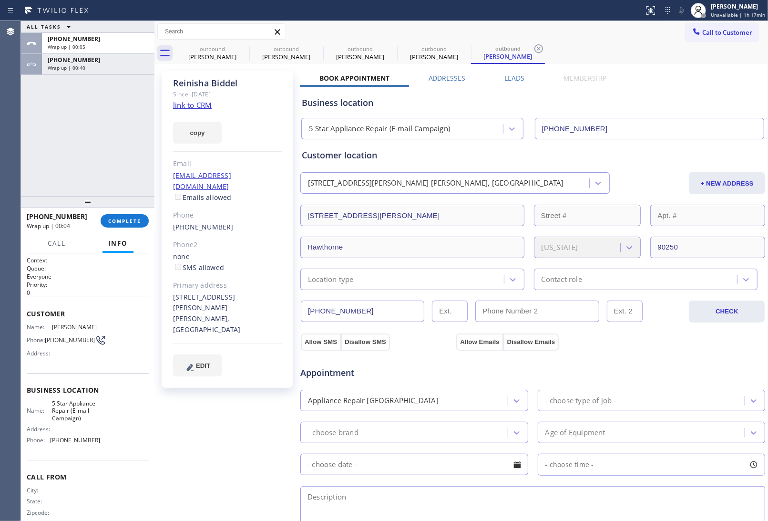
drag, startPoint x: 711, startPoint y: 35, endPoint x: 569, endPoint y: 101, distance: 157.0
click at [711, 35] on span "Call to Customer" at bounding box center [727, 32] width 50 height 9
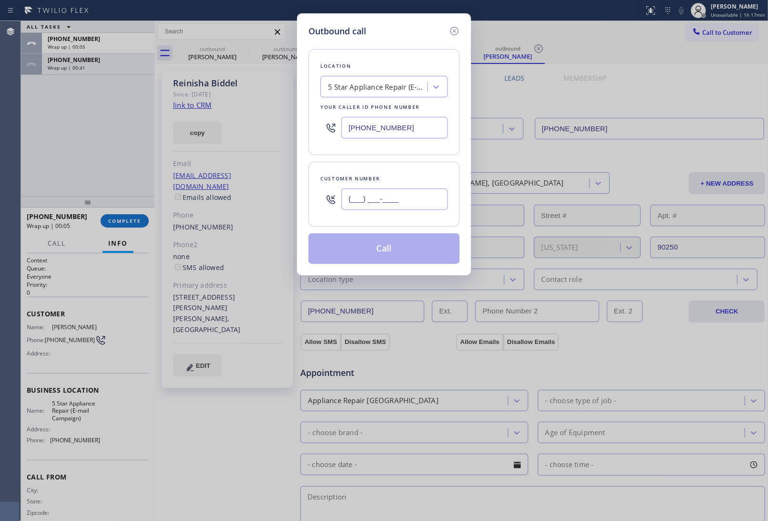
drag, startPoint x: 413, startPoint y: 194, endPoint x: 415, endPoint y: 205, distance: 12.1
click at [413, 194] on input "(___) ___-____" at bounding box center [394, 198] width 106 height 21
paste input "602) 363-1205"
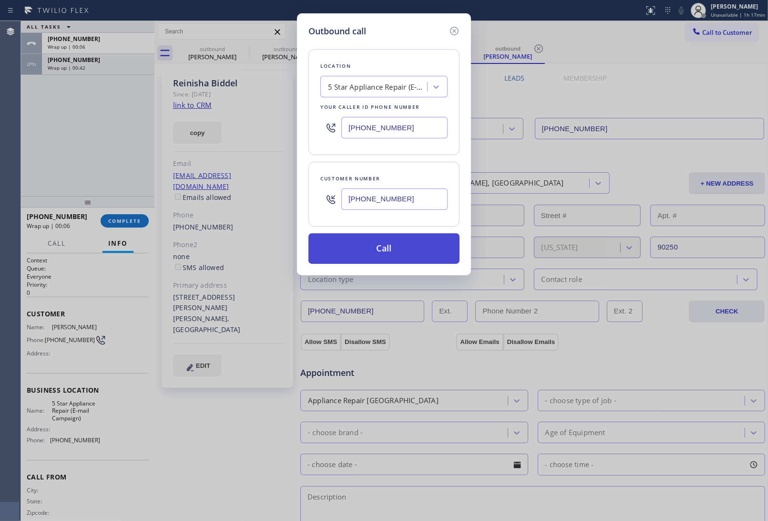
type input "[PHONE_NUMBER]"
click at [399, 252] on button "Call" at bounding box center [383, 248] width 151 height 31
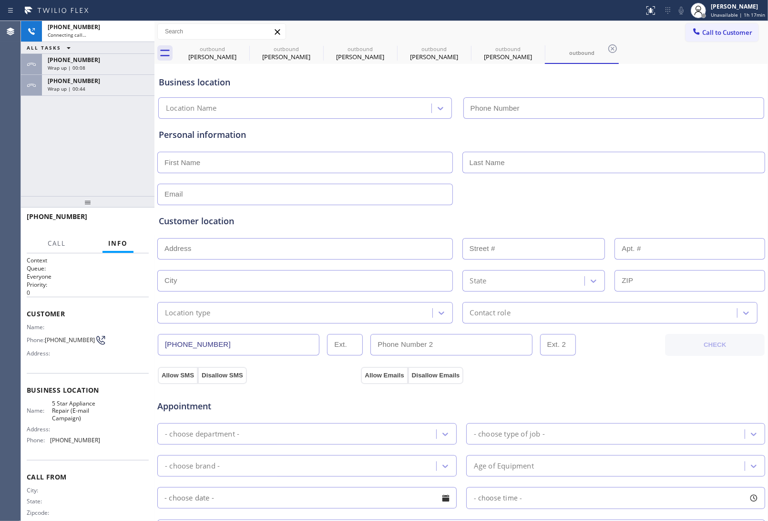
type input "[PHONE_NUMBER]"
click at [69, 82] on span "[PHONE_NUMBER]" at bounding box center [74, 81] width 52 height 8
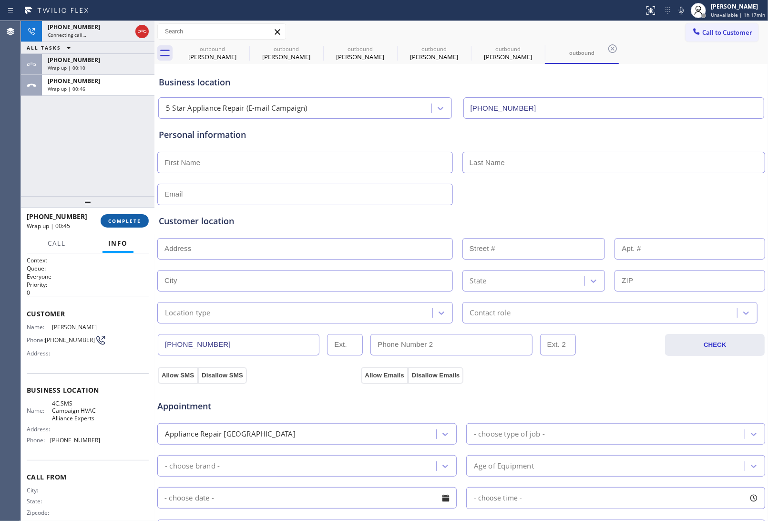
click at [122, 223] on span "COMPLETE" at bounding box center [124, 220] width 33 height 7
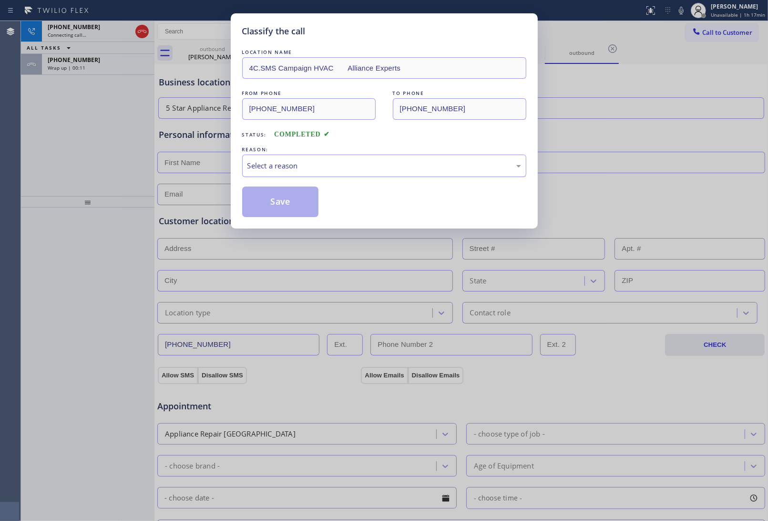
click at [320, 165] on div "Select a reason" at bounding box center [384, 165] width 274 height 11
click at [285, 201] on button "Save" at bounding box center [280, 201] width 77 height 31
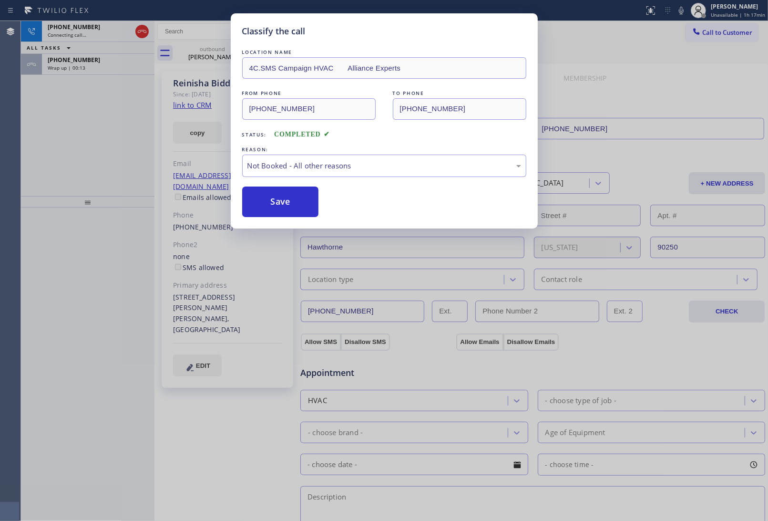
click at [84, 64] on div "Classify the call LOCATION NAME 4C.SMS Campaign HVAC Alliance Experts FROM PHON…" at bounding box center [384, 260] width 768 height 521
click at [84, 64] on div "Classify the call LOCATION NAME 4C.SMS Campaign HVAC Alliance Experts FROM PHON…" at bounding box center [394, 271] width 747 height 500
click at [84, 64] on div "Wrap up | 00:13" at bounding box center [98, 67] width 101 height 7
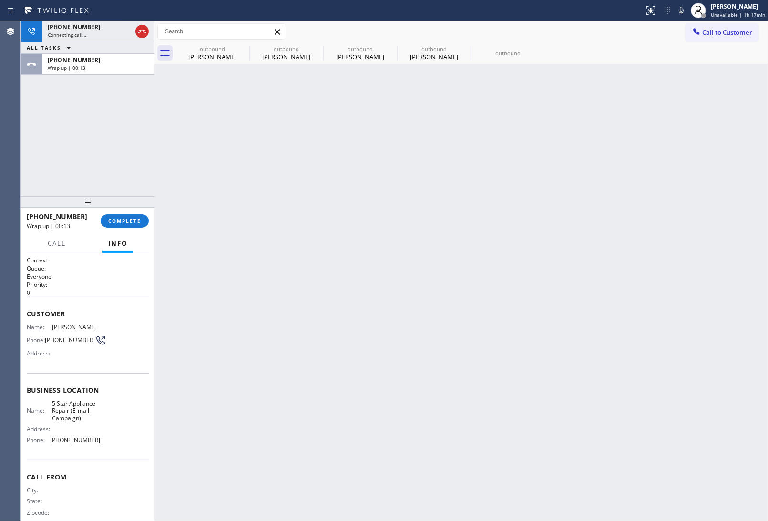
click at [84, 64] on div "Wrap up | 00:13" at bounding box center [98, 67] width 101 height 7
click at [127, 217] on span "COMPLETE" at bounding box center [124, 220] width 33 height 7
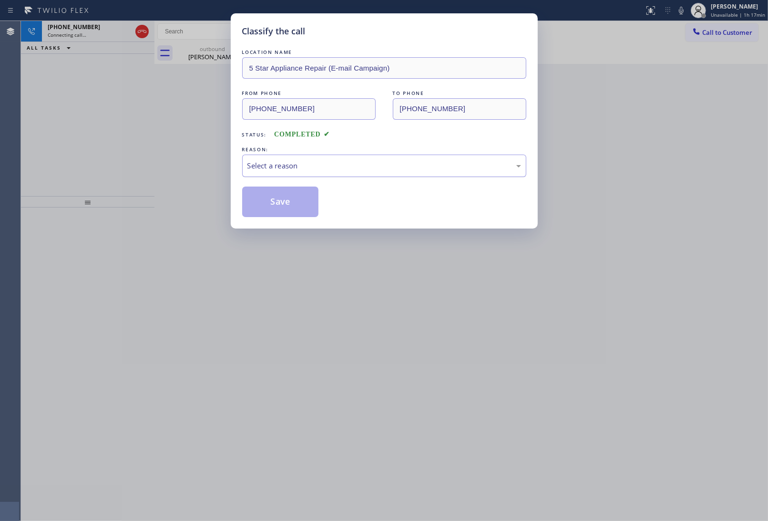
drag, startPoint x: 298, startPoint y: 163, endPoint x: 301, endPoint y: 171, distance: 8.6
click at [299, 168] on div "Select a reason" at bounding box center [384, 165] width 274 height 11
click at [277, 203] on button "Save" at bounding box center [280, 201] width 77 height 31
type input "[PHONE_NUMBER]"
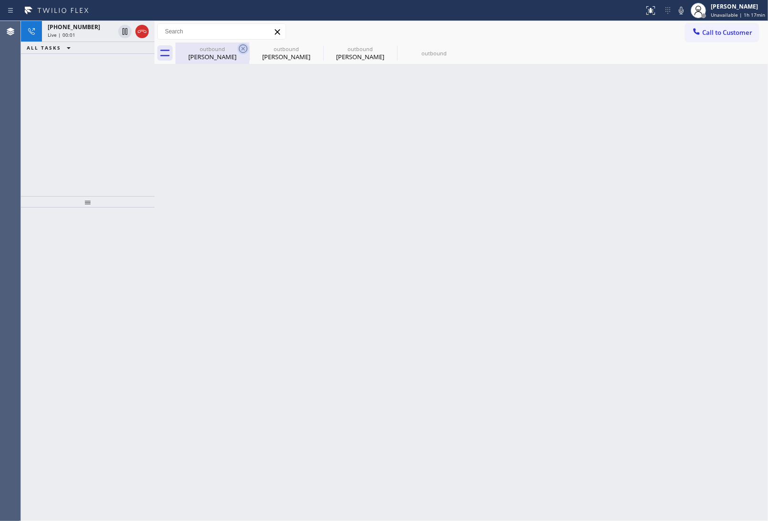
drag, startPoint x: 230, startPoint y: 46, endPoint x: 242, endPoint y: 49, distance: 11.7
click at [230, 46] on div "outbound" at bounding box center [212, 48] width 72 height 7
click at [239, 51] on div "outbound [PERSON_NAME]" at bounding box center [212, 52] width 74 height 21
type input "[PHONE_NUMBER]"
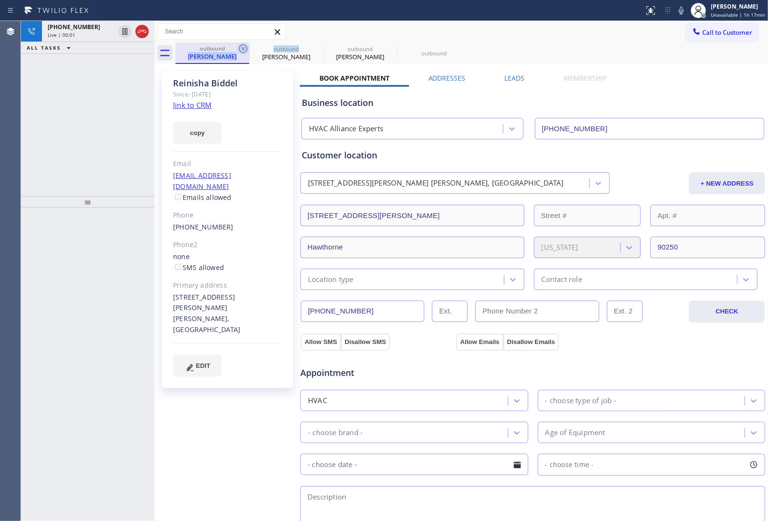
click at [242, 49] on icon at bounding box center [242, 48] width 11 height 11
click at [313, 46] on icon at bounding box center [317, 48] width 9 height 9
click at [0, 0] on icon at bounding box center [0, 0] width 0 height 0
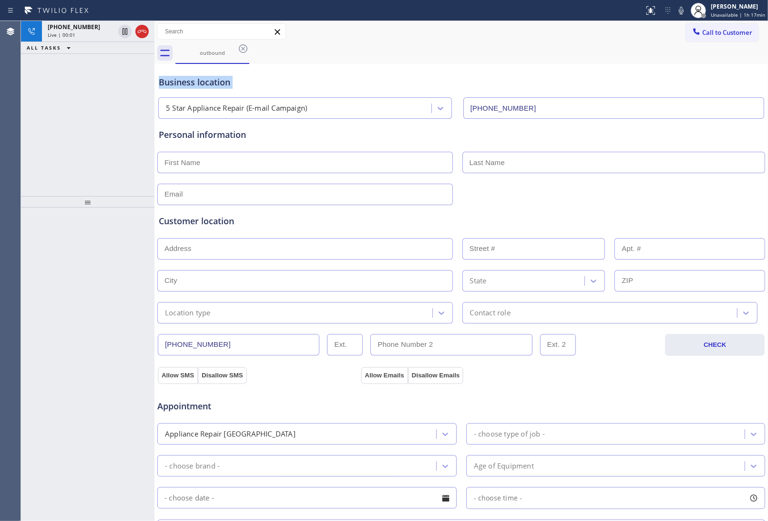
click at [246, 46] on icon at bounding box center [243, 48] width 9 height 9
drag, startPoint x: 246, startPoint y: 46, endPoint x: 155, endPoint y: 86, distance: 99.3
click at [238, 50] on div "outbound" at bounding box center [471, 52] width 593 height 21
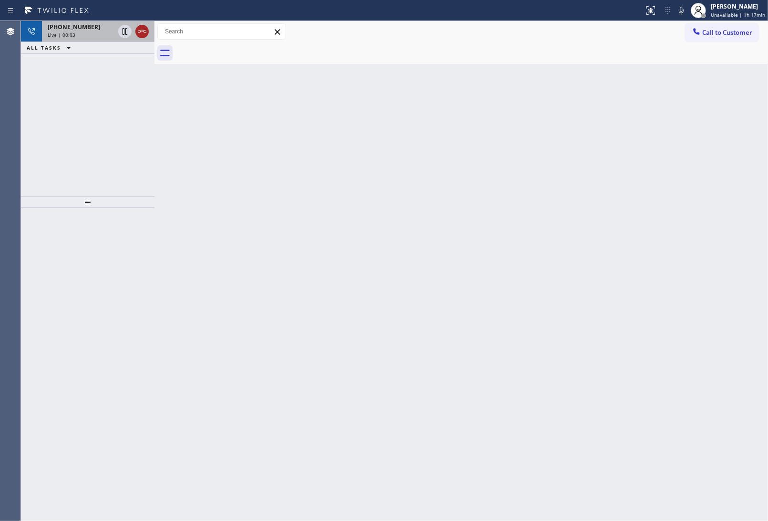
drag, startPoint x: 141, startPoint y: 34, endPoint x: 20, endPoint y: 101, distance: 138.3
click at [139, 36] on icon at bounding box center [141, 31] width 11 height 11
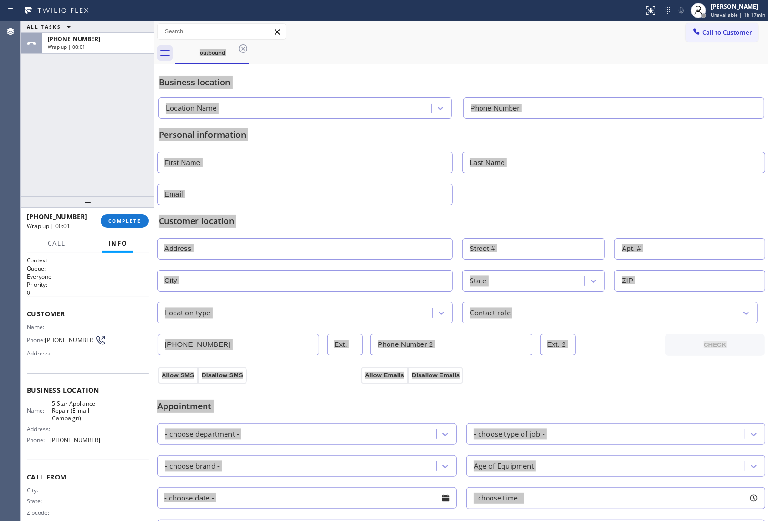
type input "[PHONE_NUMBER]"
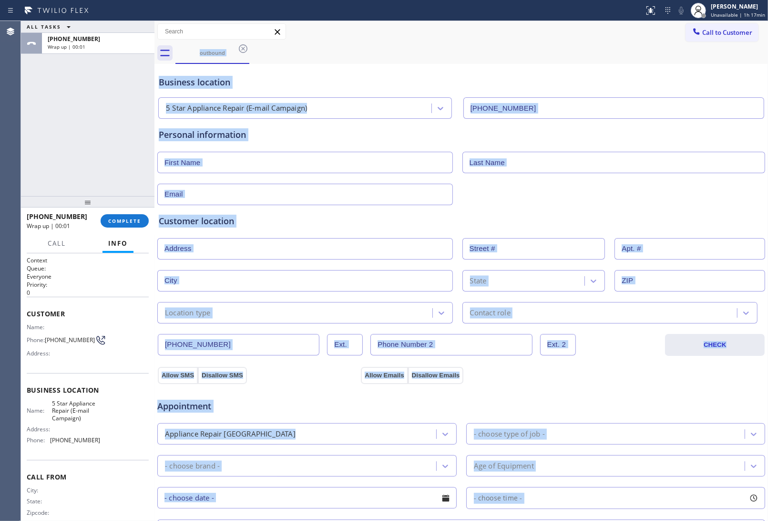
drag, startPoint x: 726, startPoint y: 35, endPoint x: 473, endPoint y: 163, distance: 282.7
click at [726, 35] on span "Call to Customer" at bounding box center [727, 32] width 50 height 9
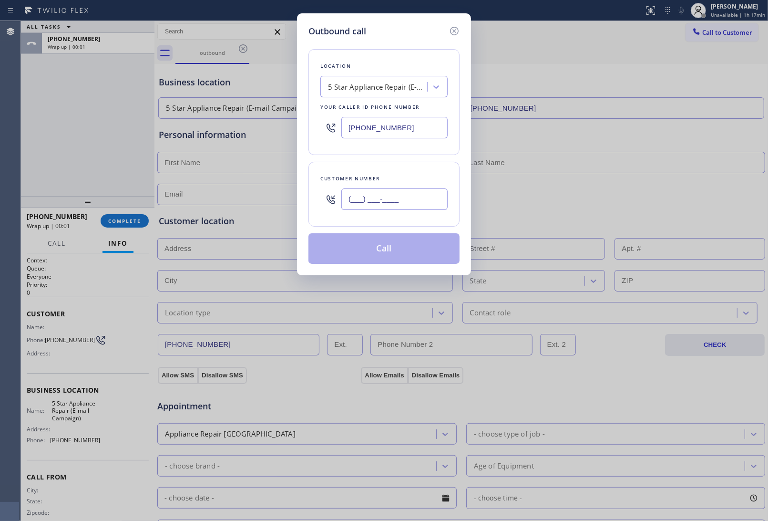
click at [399, 201] on input "(___) ___-____" at bounding box center [394, 198] width 106 height 21
paste input "917) 302-2443"
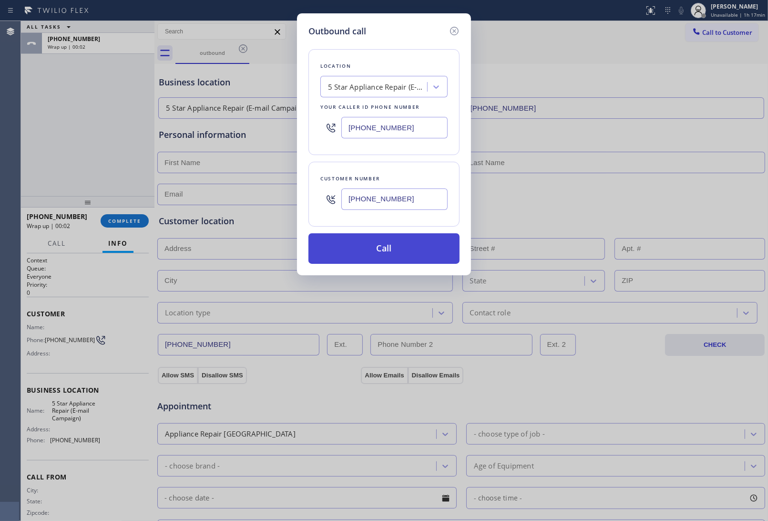
type input "[PHONE_NUMBER]"
click at [384, 250] on button "Call" at bounding box center [383, 248] width 151 height 31
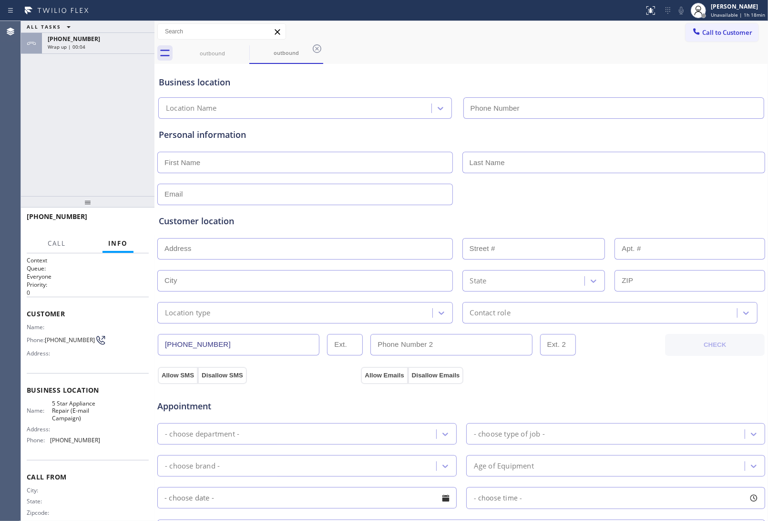
type input "[PHONE_NUMBER]"
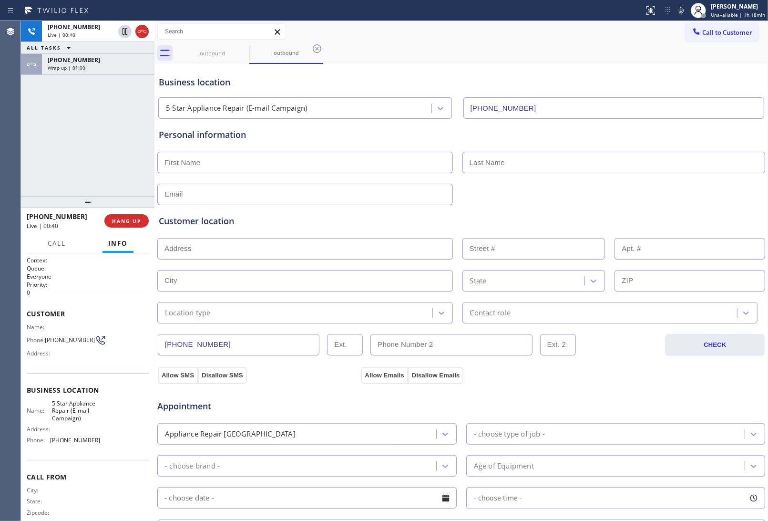
click at [646, 363] on div "Allow SMS Disallow SMS Allow Emails Disallow Emails" at bounding box center [461, 370] width 609 height 28
click at [649, 79] on div "Business location" at bounding box center [461, 82] width 605 height 13
click at [116, 217] on span "COMPLETE" at bounding box center [124, 220] width 33 height 7
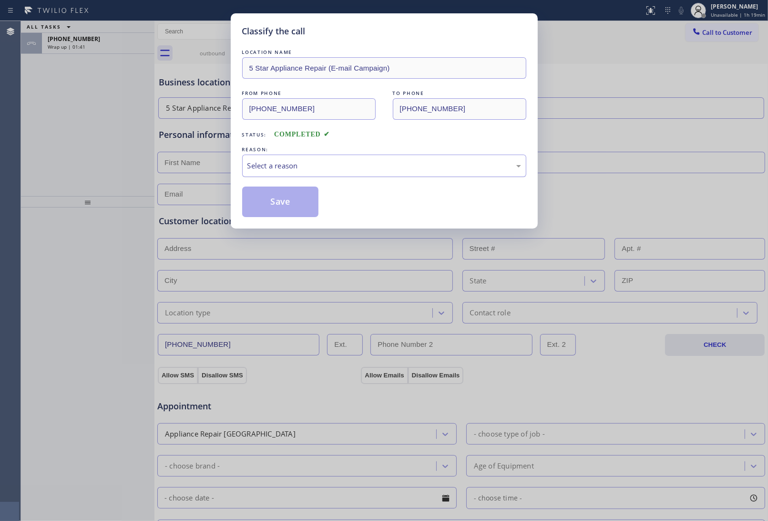
click at [296, 167] on div "Select a reason" at bounding box center [384, 165] width 274 height 11
click at [270, 204] on button "Save" at bounding box center [280, 201] width 77 height 31
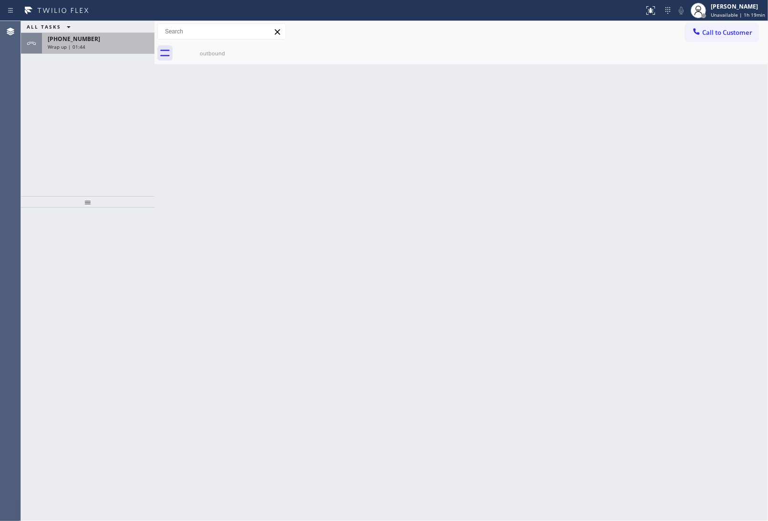
click at [84, 36] on span "[PHONE_NUMBER]" at bounding box center [74, 39] width 52 height 8
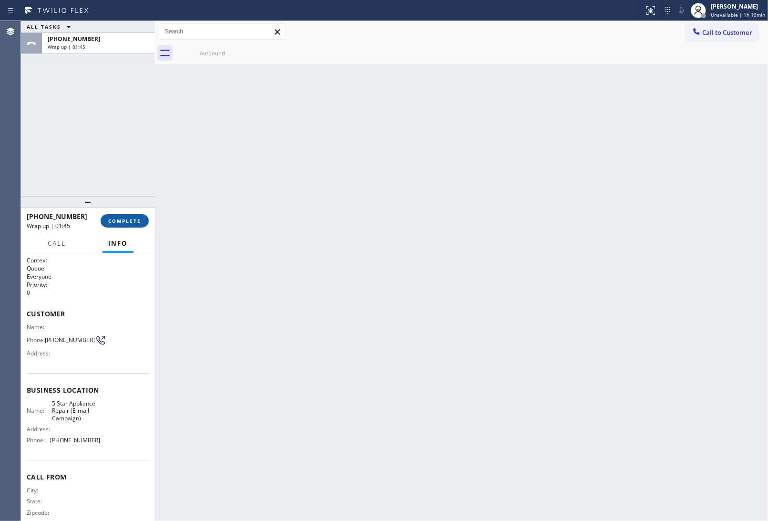
click at [129, 218] on span "COMPLETE" at bounding box center [124, 220] width 33 height 7
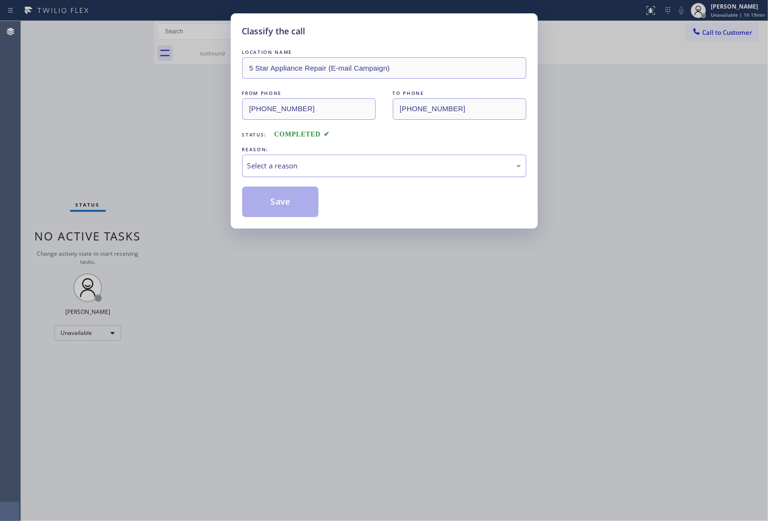
click at [274, 164] on div "Select a reason" at bounding box center [384, 165] width 274 height 11
drag, startPoint x: 287, startPoint y: 204, endPoint x: 554, endPoint y: 198, distance: 266.6
click at [292, 197] on button "Save" at bounding box center [280, 201] width 77 height 31
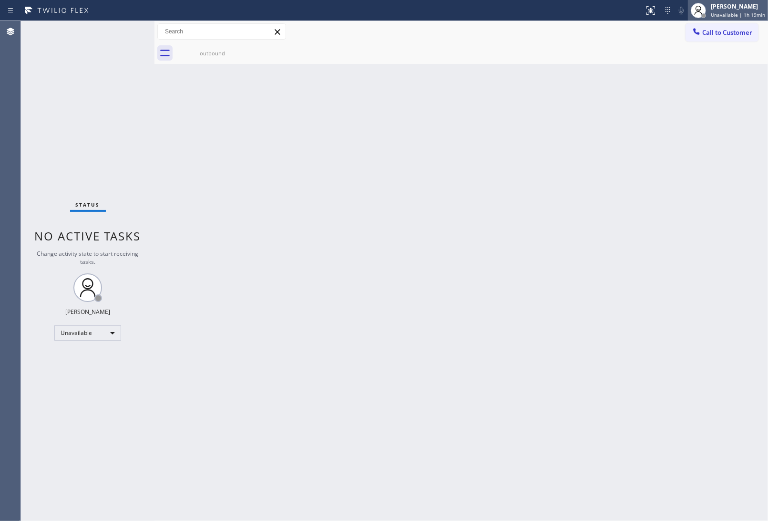
click at [726, 10] on div "[PERSON_NAME]" at bounding box center [738, 6] width 54 height 8
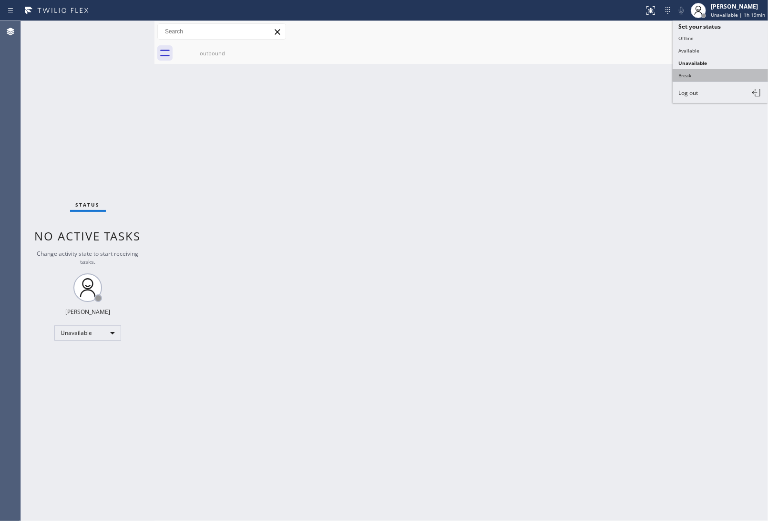
click at [708, 71] on button "Break" at bounding box center [720, 75] width 95 height 12
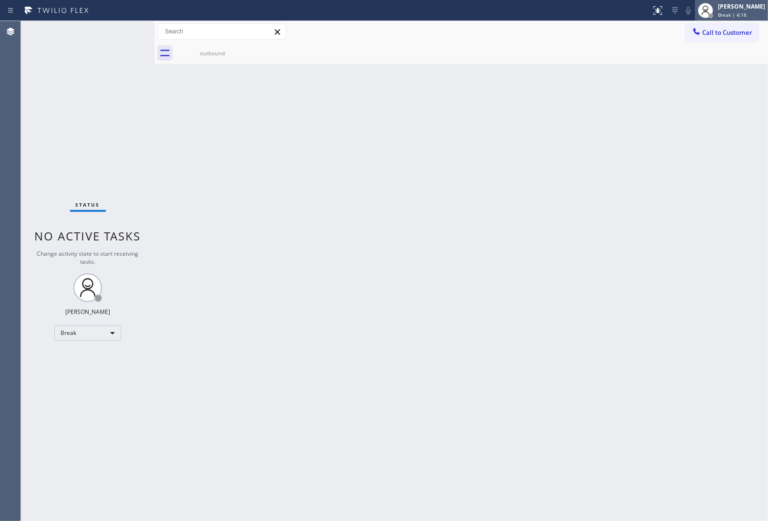
click at [725, 11] on span "Break | 4:18" at bounding box center [732, 14] width 29 height 7
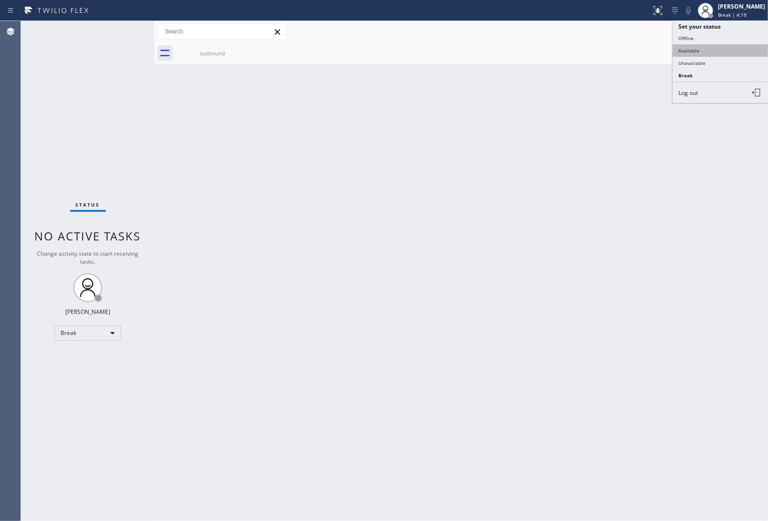
click at [710, 49] on button "Available" at bounding box center [720, 50] width 95 height 12
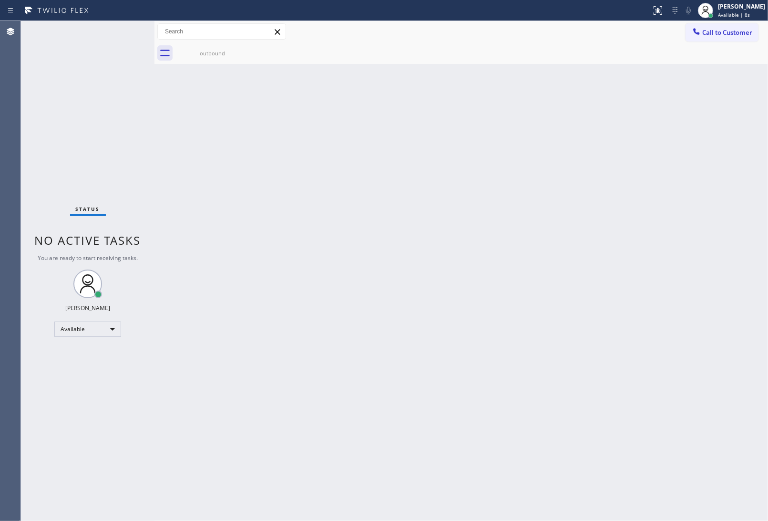
drag, startPoint x: 722, startPoint y: 401, endPoint x: 714, endPoint y: 401, distance: 8.1
click at [722, 401] on div "Back to Dashboard Change Sender ID Customers Technicians Select a contact Outbo…" at bounding box center [461, 271] width 614 height 500
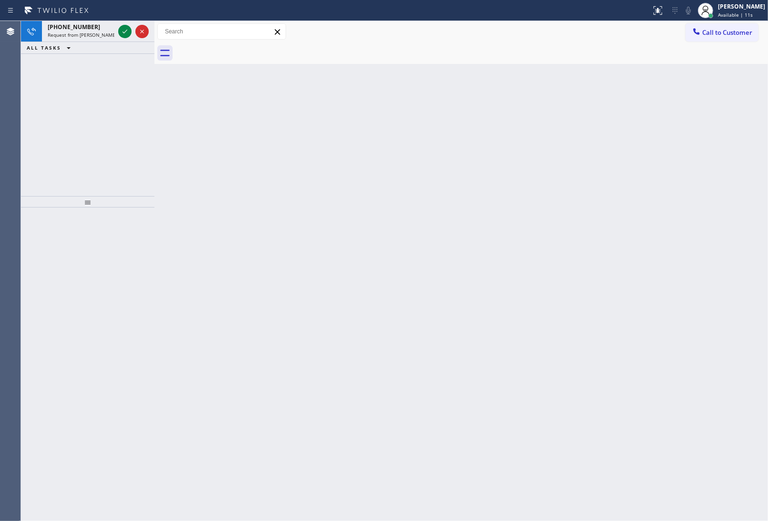
click at [657, 223] on div "Back to Dashboard Change Sender ID Customers Technicians Select a contact Outbo…" at bounding box center [461, 271] width 614 height 500
click at [119, 27] on icon at bounding box center [124, 31] width 11 height 11
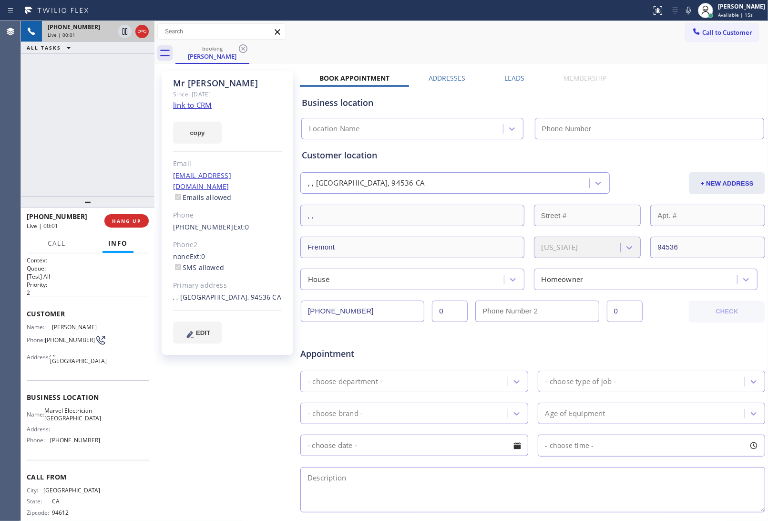
type input "[PHONE_NUMBER]"
drag, startPoint x: 671, startPoint y: 101, endPoint x: 666, endPoint y: 99, distance: 5.1
click at [670, 101] on div "Business location" at bounding box center [533, 102] width 462 height 13
click at [202, 103] on link "link to CRM" at bounding box center [192, 105] width 39 height 10
click at [124, 32] on icon at bounding box center [124, 31] width 11 height 11
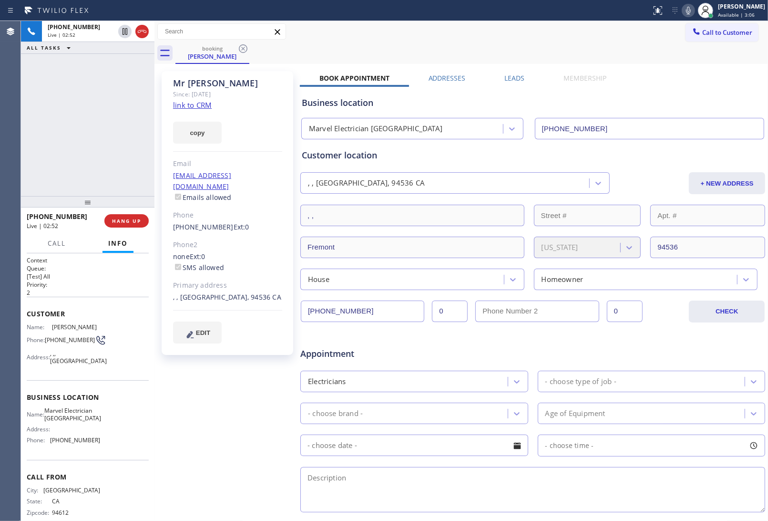
click at [683, 10] on icon at bounding box center [688, 10] width 11 height 11
drag, startPoint x: 671, startPoint y: 137, endPoint x: 624, endPoint y: 142, distance: 48.0
click at [671, 137] on div "Customer location [GEOGRAPHIC_DATA] CA + [GEOGRAPHIC_DATA][US_STATE] House Home…" at bounding box center [533, 212] width 466 height 154
click at [657, 76] on div "Book Appointment Addresses Leads Membership Business location Marvel [GEOGRAPHI…" at bounding box center [533, 378] width 466 height 611
click at [124, 33] on icon at bounding box center [124, 31] width 11 height 11
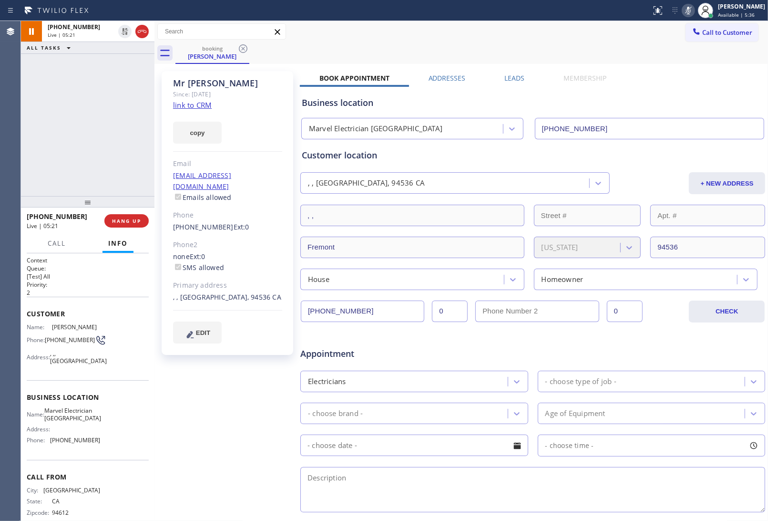
click at [686, 6] on icon at bounding box center [688, 10] width 11 height 11
click at [652, 343] on div "Appointment" at bounding box center [532, 348] width 467 height 24
click at [661, 154] on div "Customer location" at bounding box center [533, 155] width 462 height 13
click at [663, 352] on div "Appointment" at bounding box center [532, 348] width 467 height 24
click at [660, 337] on div "Appointment" at bounding box center [532, 348] width 467 height 24
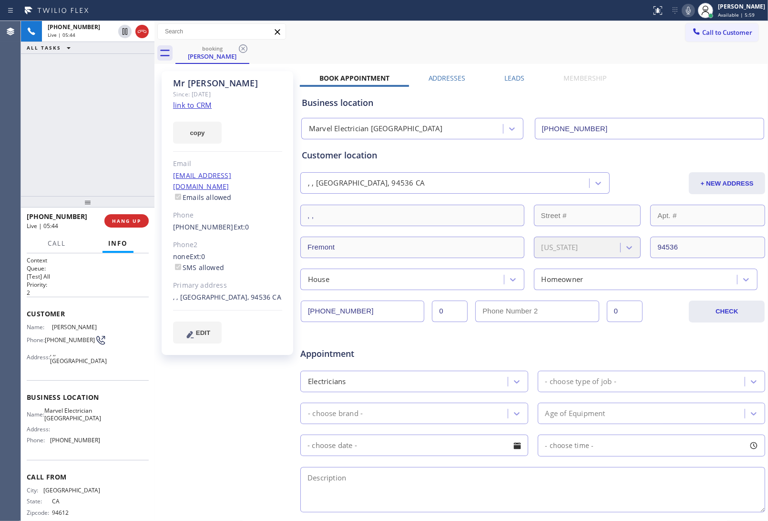
click at [667, 330] on div "Appointment Electricians - choose type of job - - choose brand - Age of Equipme…" at bounding box center [533, 420] width 466 height 187
drag, startPoint x: 647, startPoint y: 303, endPoint x: 399, endPoint y: 334, distance: 250.3
click at [399, 334] on div "Business location Marvel [GEOGRAPHIC_DATA] [PHONE_NUMBER] Personal information …" at bounding box center [533, 376] width 466 height 578
click at [651, 168] on div "Customer location [GEOGRAPHIC_DATA] CA + [GEOGRAPHIC_DATA][US_STATE] House Home…" at bounding box center [533, 219] width 462 height 141
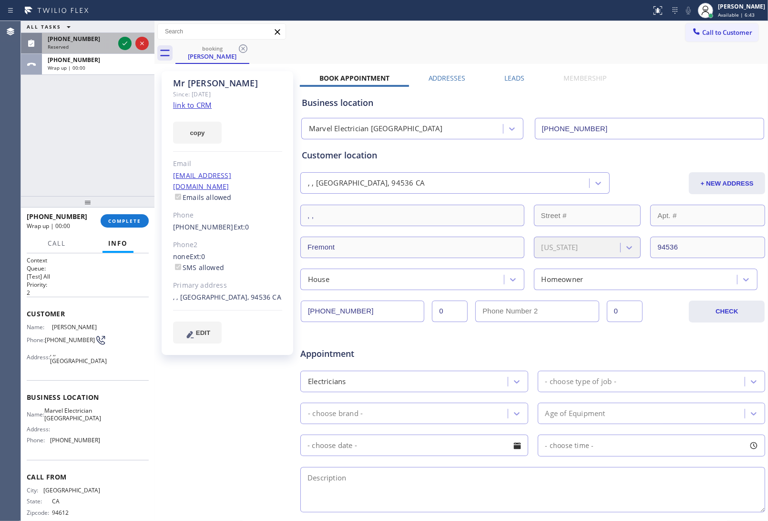
click at [65, 43] on span "Reserved" at bounding box center [58, 46] width 21 height 7
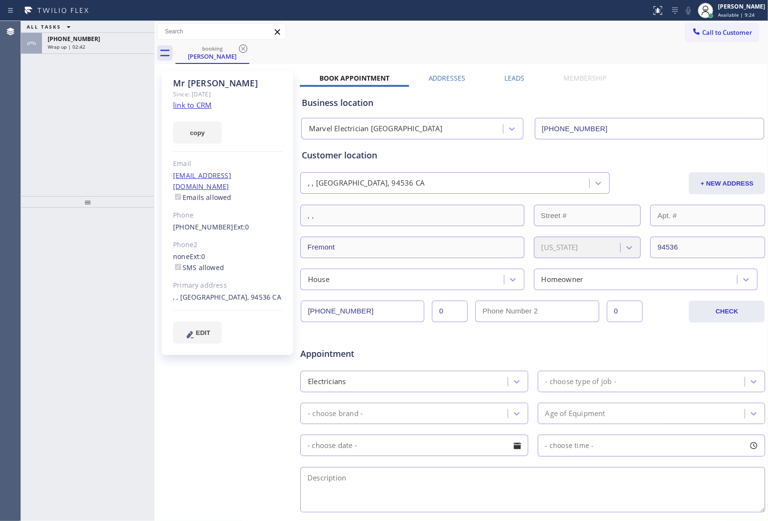
click at [649, 105] on div "Business location" at bounding box center [533, 102] width 462 height 13
drag, startPoint x: 220, startPoint y: 217, endPoint x: 169, endPoint y: 212, distance: 51.2
click at [169, 212] on div "[PERSON_NAME] Since: [DATE] link to CRM copy Email [EMAIL_ADDRESS][DOMAIN_NAME]…" at bounding box center [228, 213] width 132 height 284
click at [726, 30] on span "Call to Customer" at bounding box center [727, 32] width 50 height 9
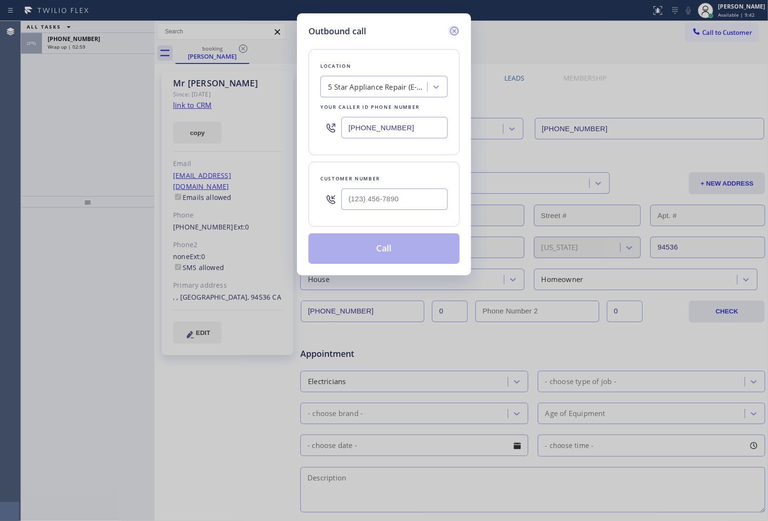
click at [455, 27] on icon at bounding box center [454, 31] width 9 height 9
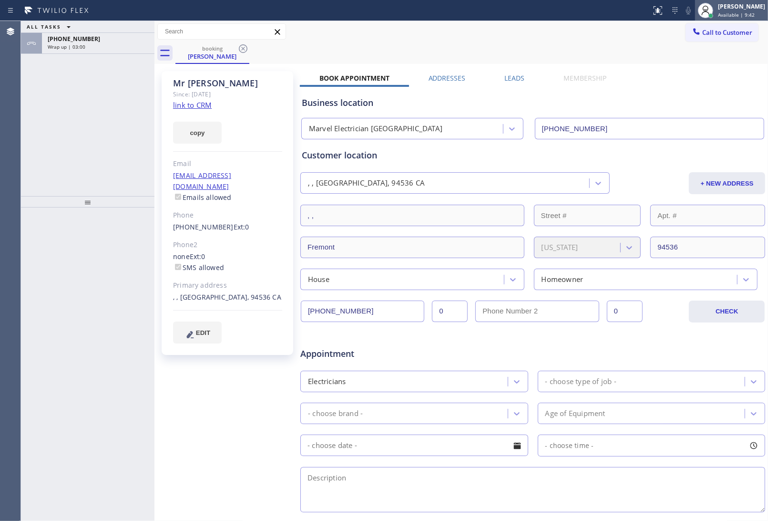
click at [745, 12] on span "Available | 9:42" at bounding box center [736, 14] width 37 height 7
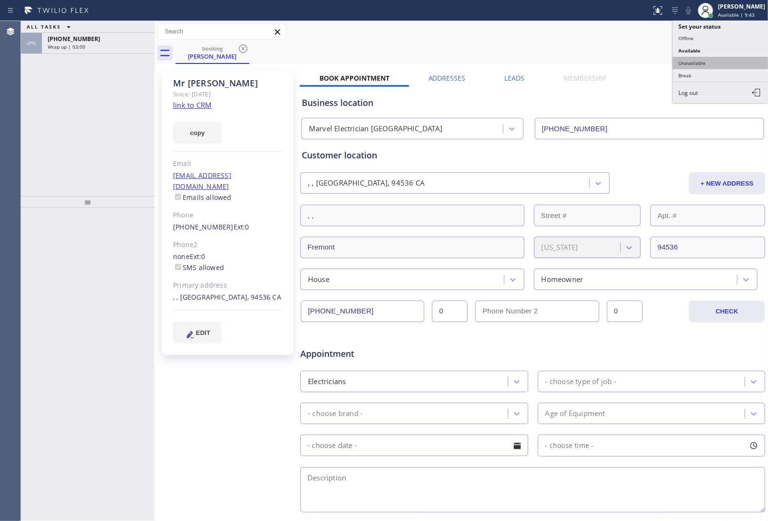
click at [708, 60] on button "Unavailable" at bounding box center [720, 63] width 95 height 12
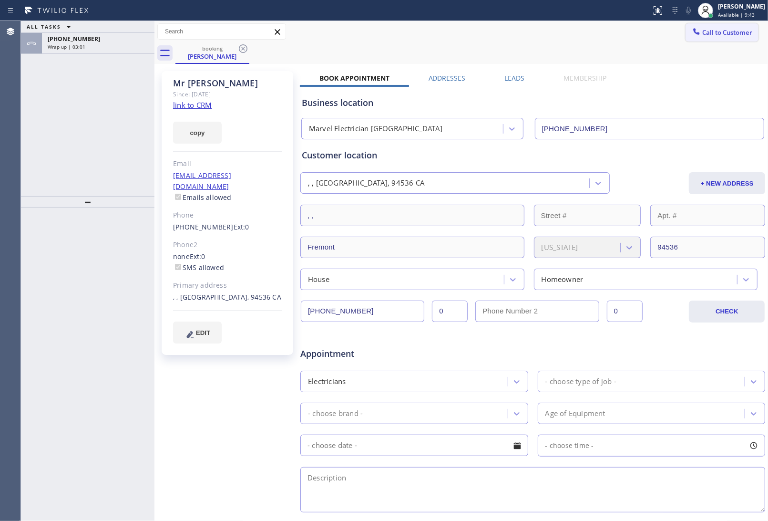
click at [736, 34] on span "Call to Customer" at bounding box center [727, 32] width 50 height 9
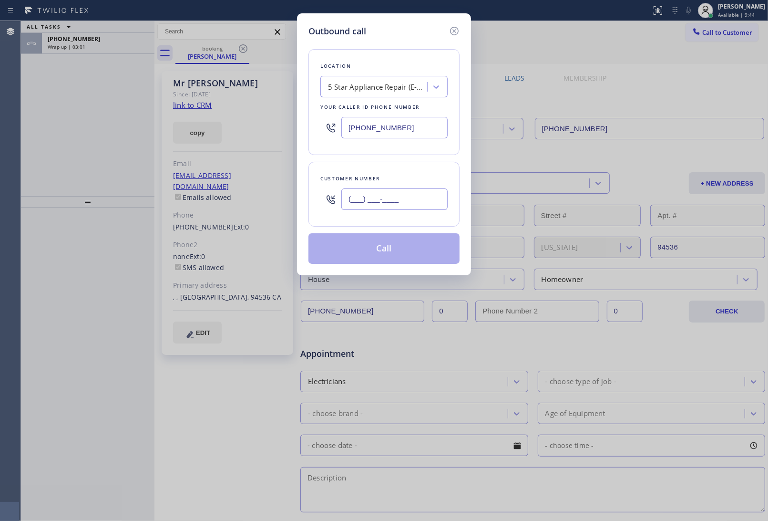
drag, startPoint x: 406, startPoint y: 197, endPoint x: 335, endPoint y: 138, distance: 92.1
click at [406, 198] on input "(___) ___-____" at bounding box center [394, 198] width 106 height 21
paste input "510) 575-3689"
type input "[PHONE_NUMBER]"
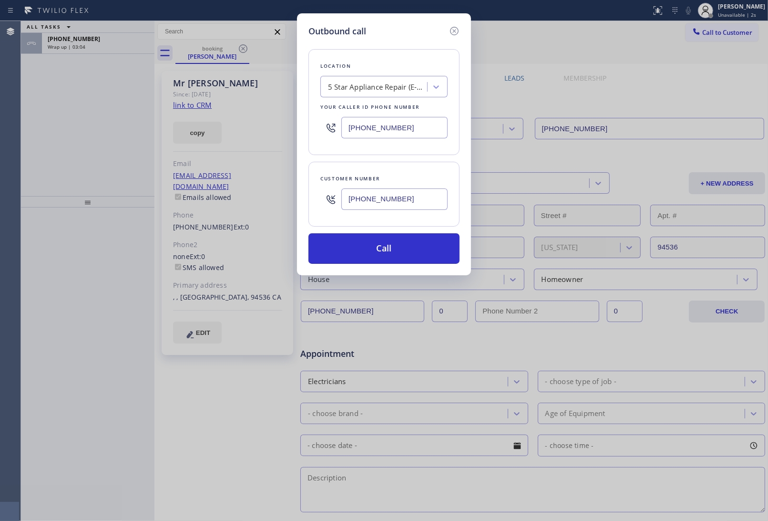
drag, startPoint x: 361, startPoint y: 124, endPoint x: 366, endPoint y: 129, distance: 7.1
click at [360, 123] on input "[PHONE_NUMBER]" at bounding box center [394, 127] width 106 height 21
paste input "510) 822-7668"
type input "[PHONE_NUMBER]"
click at [389, 253] on button "Call" at bounding box center [383, 248] width 151 height 31
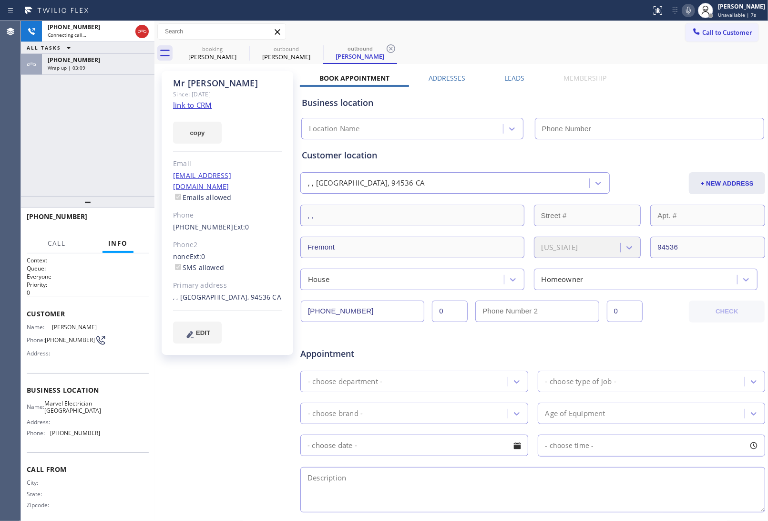
type input "[PHONE_NUMBER]"
click at [664, 342] on div "Appointment" at bounding box center [532, 348] width 467 height 24
click at [114, 220] on span "HANG UP" at bounding box center [126, 220] width 29 height 7
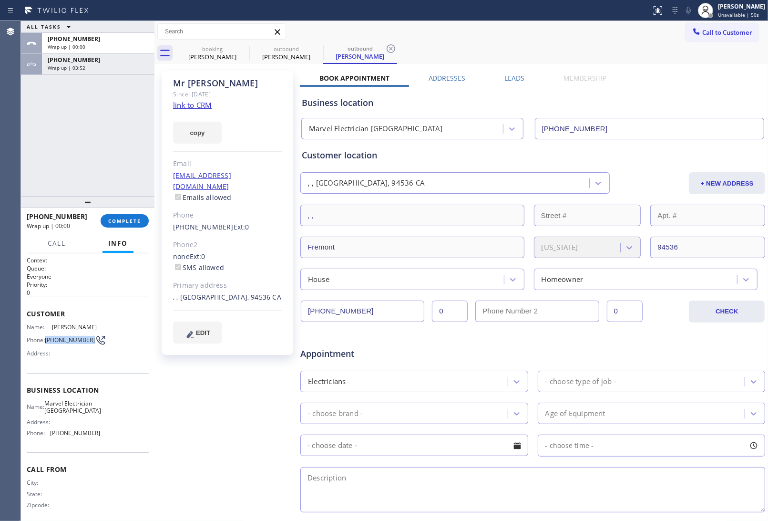
drag, startPoint x: 59, startPoint y: 344, endPoint x: 47, endPoint y: 333, distance: 16.2
click at [47, 336] on span "[PHONE_NUMBER]" at bounding box center [70, 339] width 50 height 7
copy span "[PHONE_NUMBER]"
click at [702, 29] on span "Call to Customer" at bounding box center [727, 32] width 50 height 9
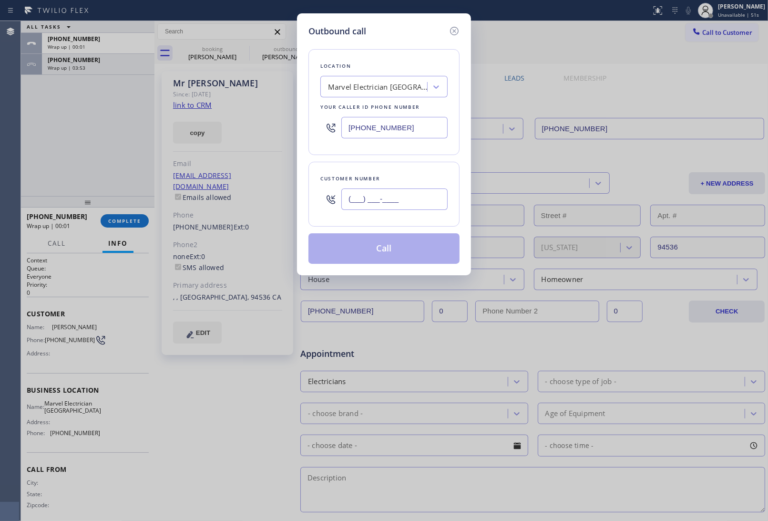
click at [421, 200] on input "(___) ___-____" at bounding box center [394, 198] width 106 height 21
paste input "510) 575-3689"
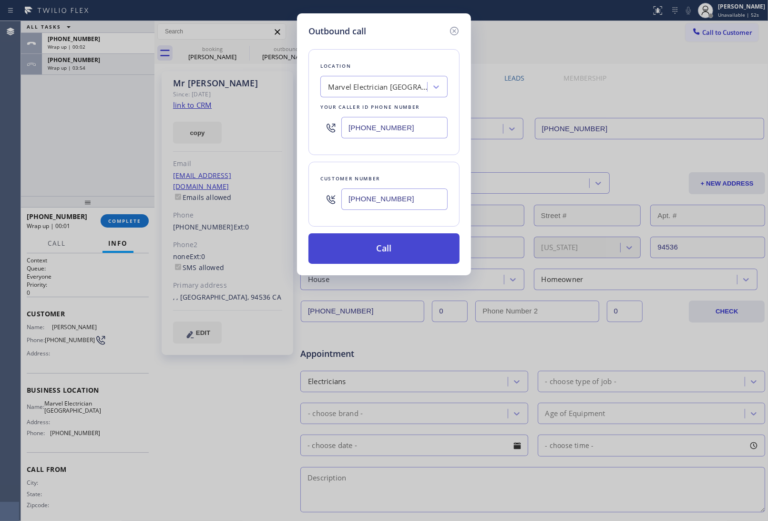
type input "[PHONE_NUMBER]"
click at [401, 256] on button "Call" at bounding box center [383, 248] width 151 height 31
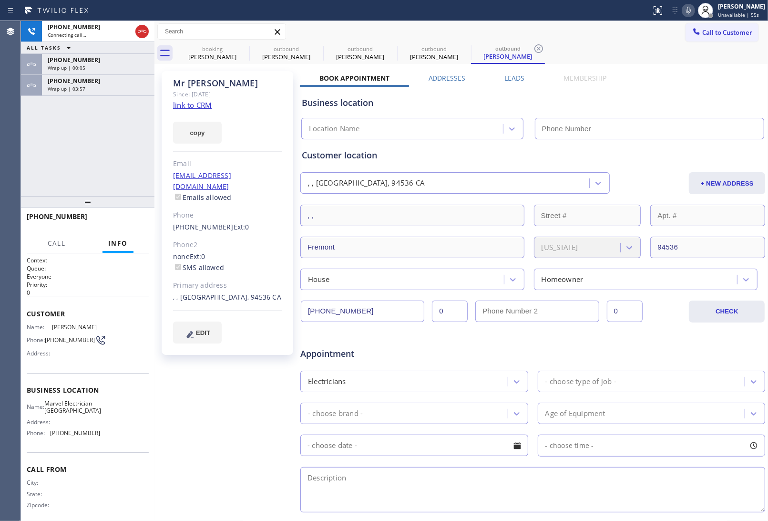
type input "[PHONE_NUMBER]"
click at [637, 103] on div "Business location" at bounding box center [533, 102] width 462 height 13
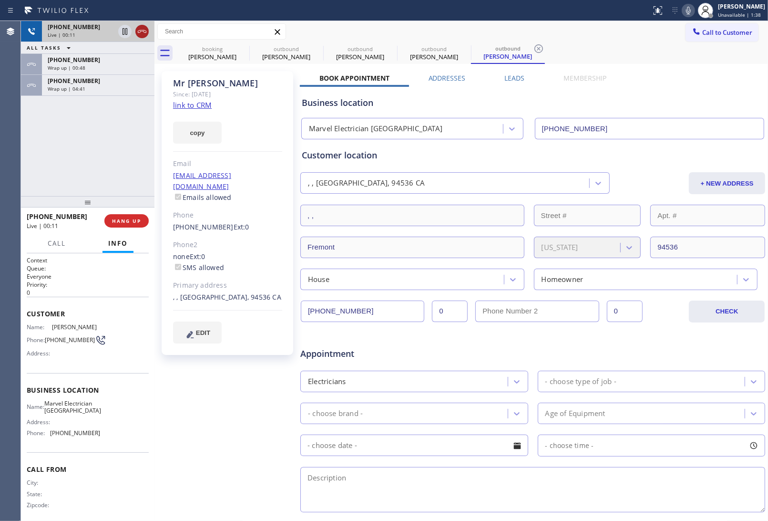
click at [148, 31] on div at bounding box center [141, 31] width 13 height 11
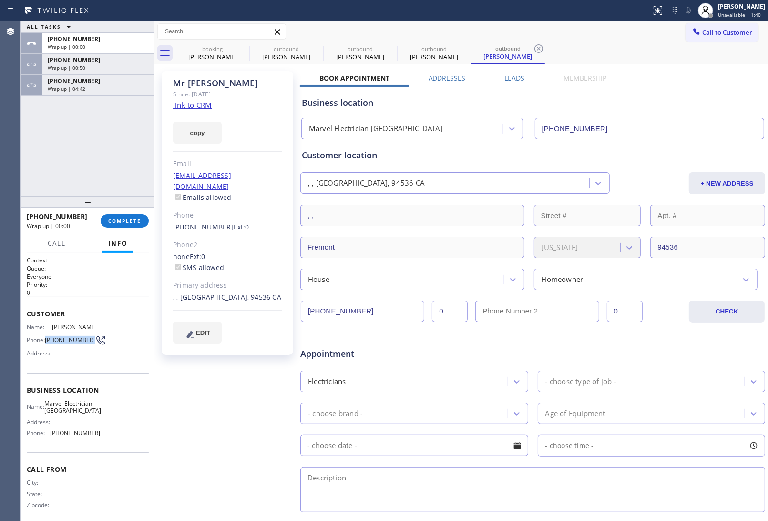
drag, startPoint x: 63, startPoint y: 342, endPoint x: 47, endPoint y: 335, distance: 17.7
click at [47, 336] on span "[PHONE_NUMBER]" at bounding box center [70, 339] width 50 height 7
copy span "[PHONE_NUMBER]"
click at [692, 35] on icon at bounding box center [697, 32] width 10 height 10
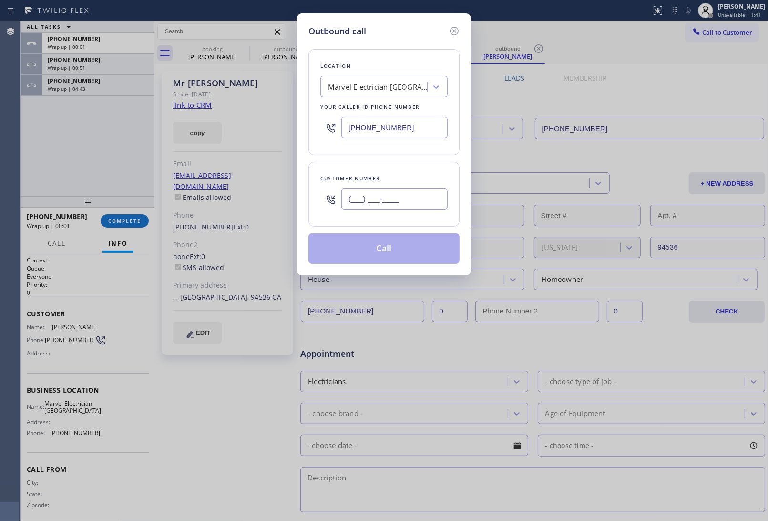
click at [421, 203] on input "(___) ___-____" at bounding box center [394, 198] width 106 height 21
paste input "510) 575-3689"
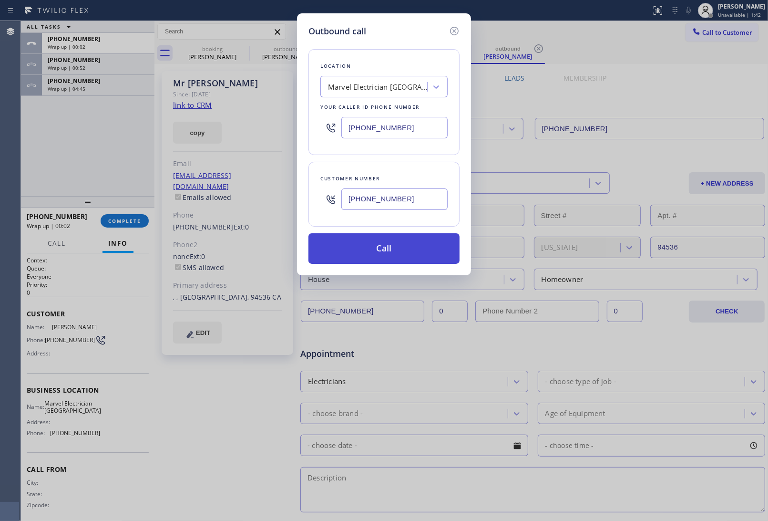
type input "[PHONE_NUMBER]"
click at [389, 260] on button "Call" at bounding box center [383, 248] width 151 height 31
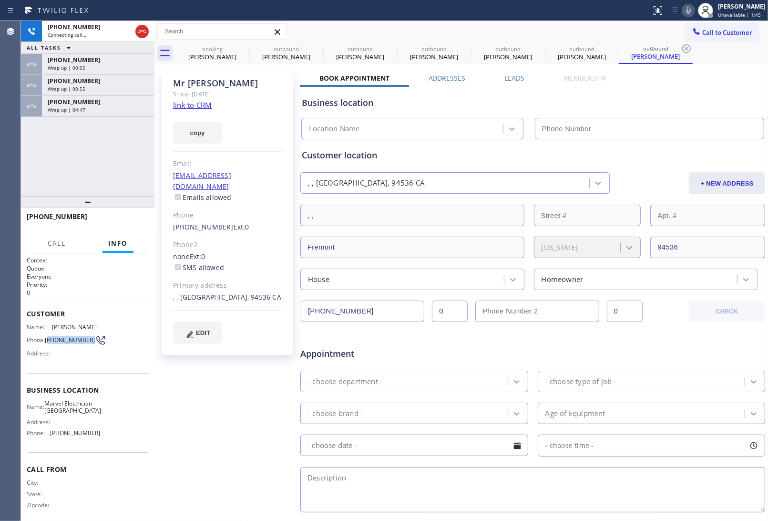
drag, startPoint x: 62, startPoint y: 345, endPoint x: 194, endPoint y: 169, distance: 219.3
click at [48, 336] on span "[PHONE_NUMBER]" at bounding box center [70, 339] width 50 height 7
type input "[PHONE_NUMBER]"
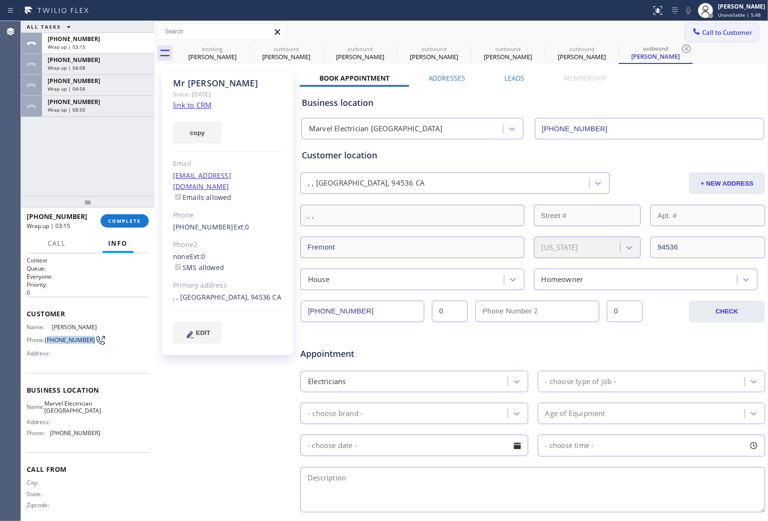
drag, startPoint x: 716, startPoint y: 36, endPoint x: 364, endPoint y: 191, distance: 384.9
click at [715, 36] on span "Call to Customer" at bounding box center [727, 32] width 50 height 9
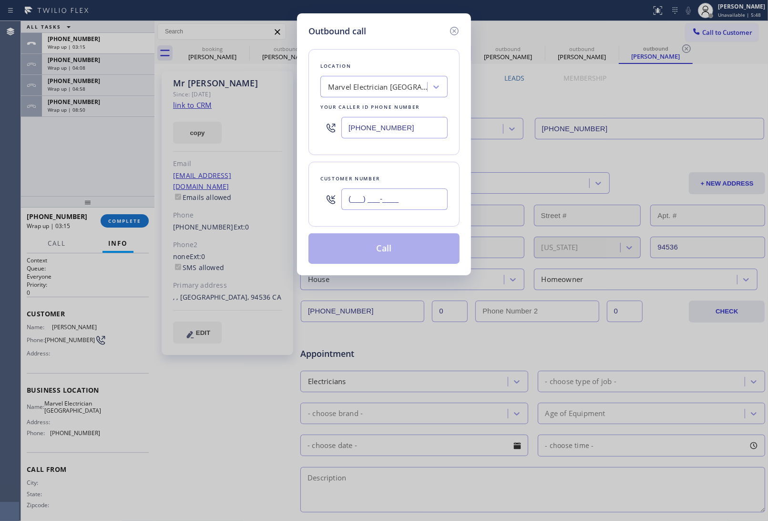
click at [362, 203] on input "(___) ___-____" at bounding box center [394, 198] width 106 height 21
paste input "510) 575-3689"
type input "[PHONE_NUMBER]"
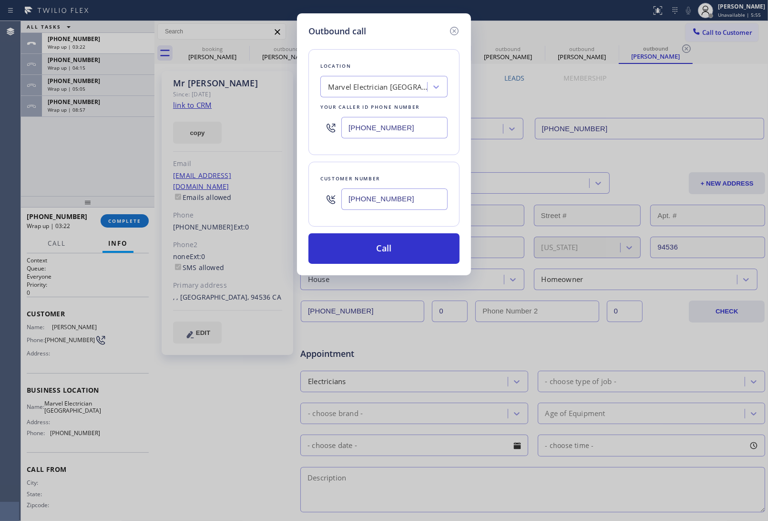
drag, startPoint x: 370, startPoint y: 129, endPoint x: 427, endPoint y: 194, distance: 86.2
click at [370, 129] on input "[PHONE_NUMBER]" at bounding box center [394, 127] width 106 height 21
paste input "text"
type input "[PHONE_NUMBER]"
click at [375, 257] on button "Call" at bounding box center [383, 248] width 151 height 31
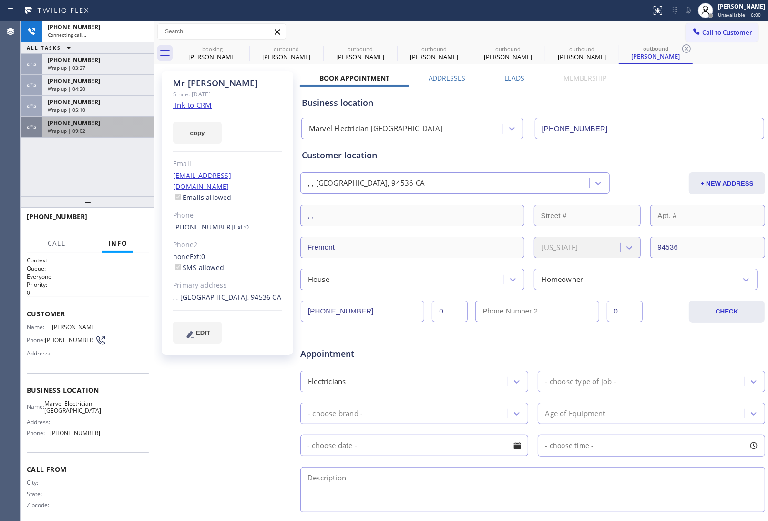
click at [96, 135] on div "[PHONE_NUMBER] Wrap up | 09:02" at bounding box center [96, 127] width 109 height 21
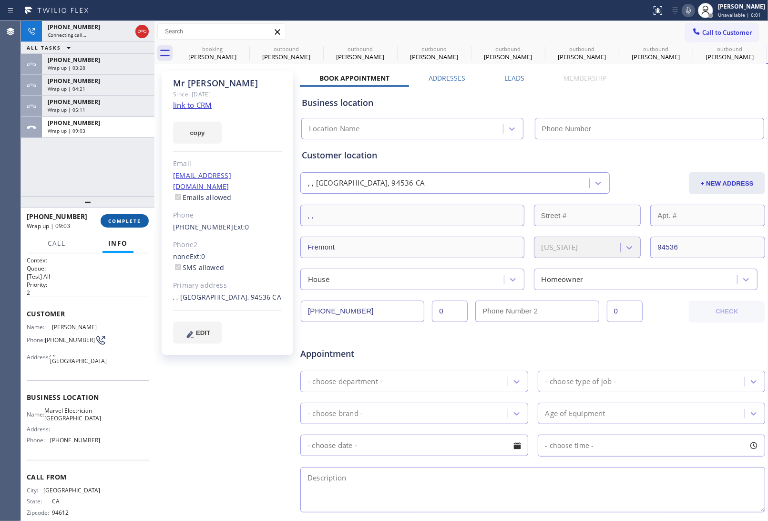
click at [112, 225] on button "COMPLETE" at bounding box center [125, 220] width 48 height 13
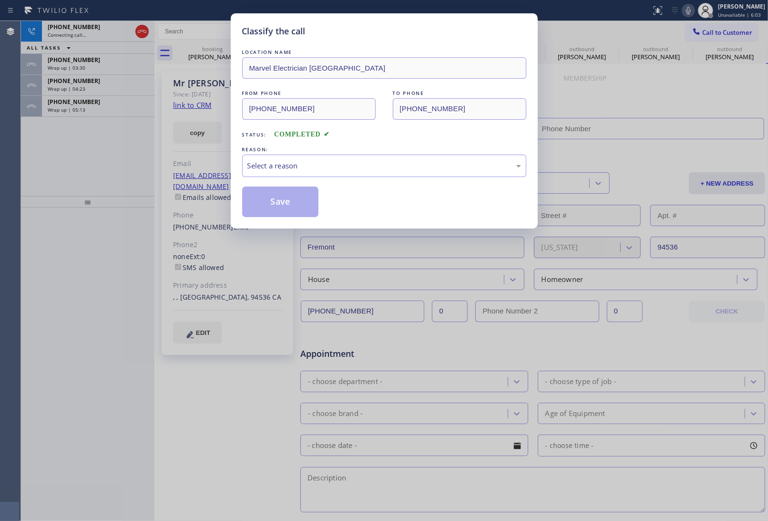
type input "[PHONE_NUMBER]"
click at [289, 153] on div "REASON:" at bounding box center [384, 149] width 284 height 10
click at [285, 168] on div "Select a reason" at bounding box center [384, 165] width 274 height 11
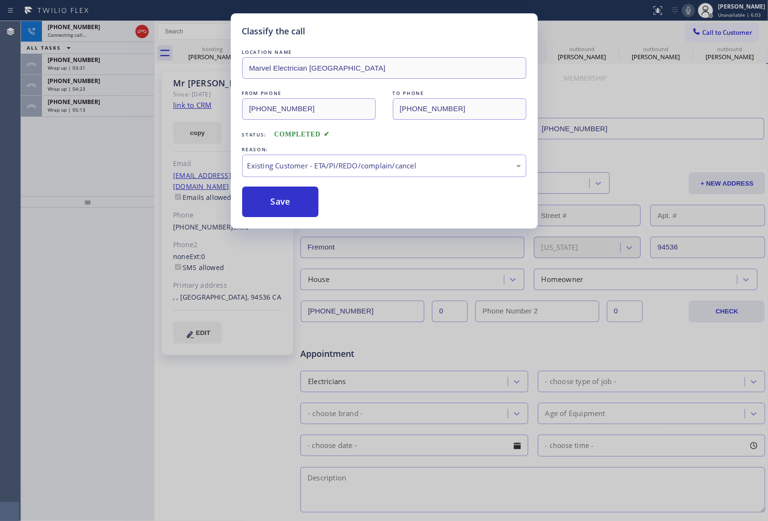
click at [287, 213] on button "Save" at bounding box center [280, 201] width 77 height 31
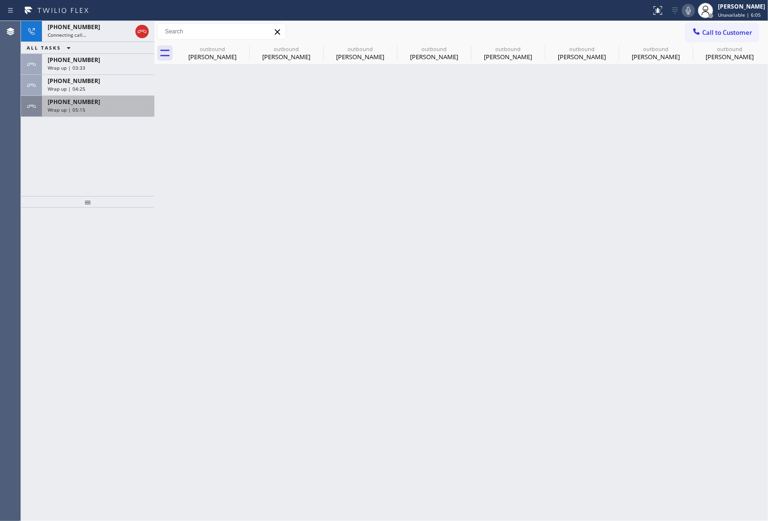
click at [82, 110] on span "Wrap up | 05:15" at bounding box center [67, 109] width 38 height 7
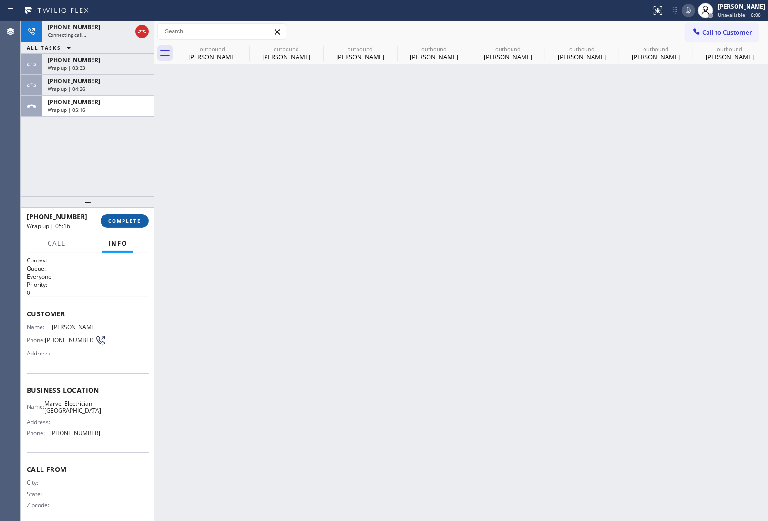
click at [128, 216] on button "COMPLETE" at bounding box center [125, 220] width 48 height 13
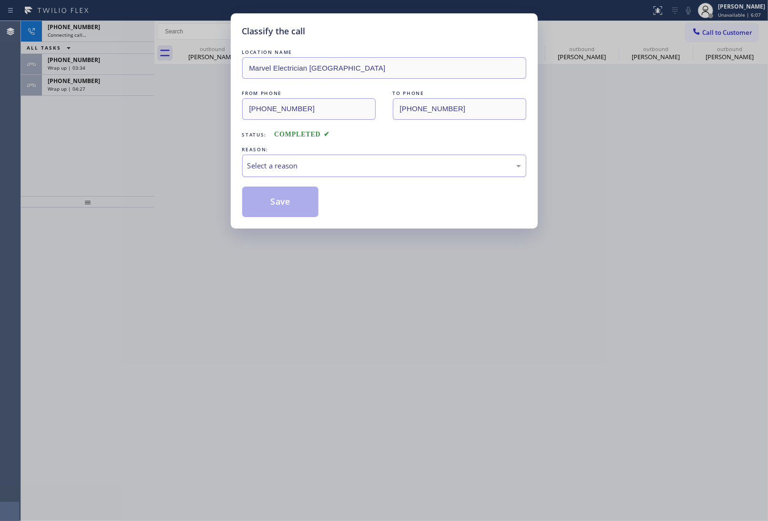
click at [276, 170] on div "Select a reason" at bounding box center [384, 165] width 274 height 11
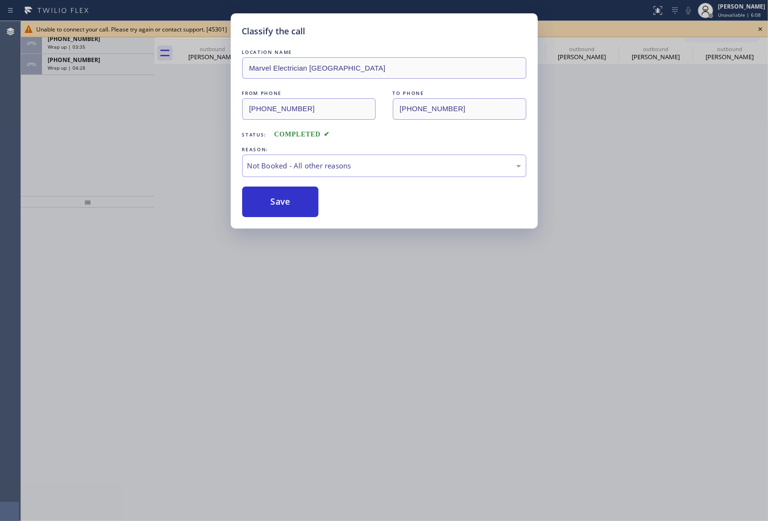
click at [271, 204] on button "Save" at bounding box center [280, 201] width 77 height 31
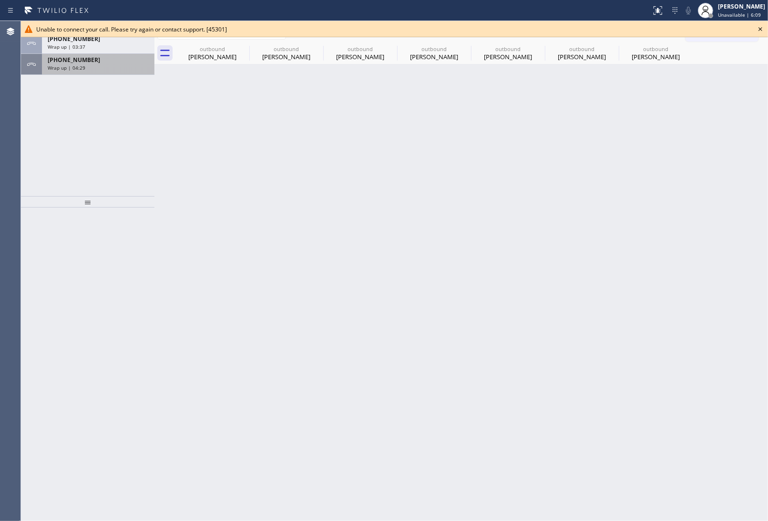
click at [103, 67] on div "Wrap up | 04:29" at bounding box center [98, 67] width 101 height 7
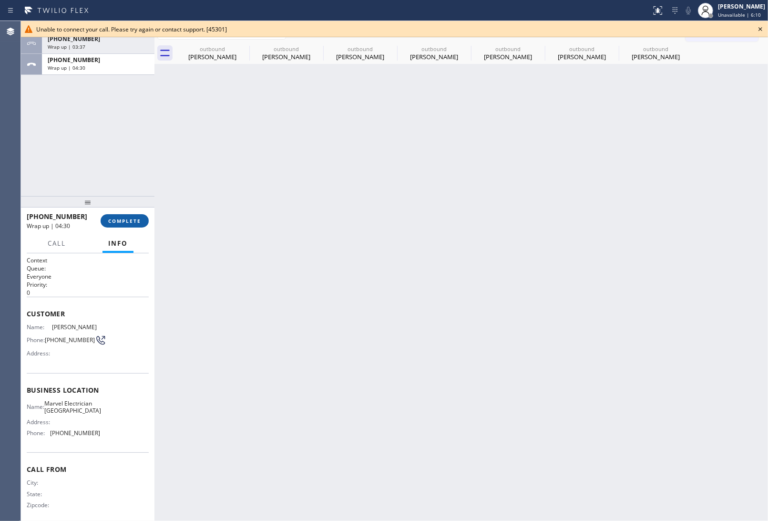
click at [121, 214] on button "COMPLETE" at bounding box center [125, 220] width 48 height 13
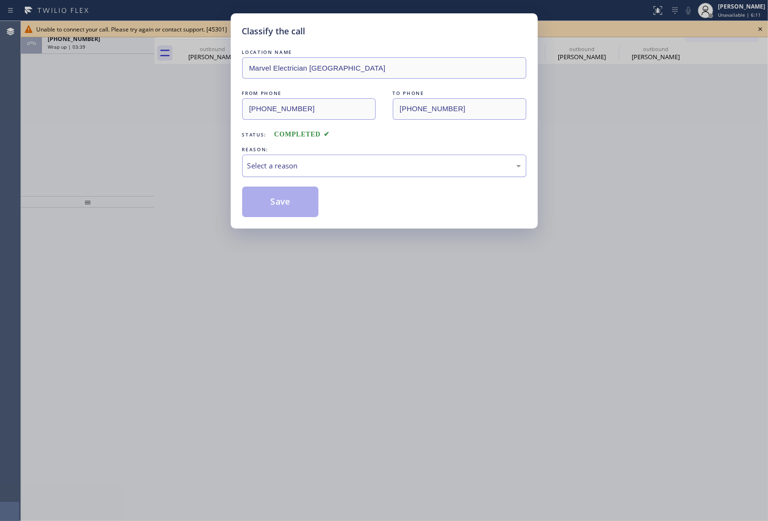
click at [279, 155] on div "Select a reason" at bounding box center [384, 165] width 284 height 22
click at [279, 203] on button "Save" at bounding box center [280, 201] width 77 height 31
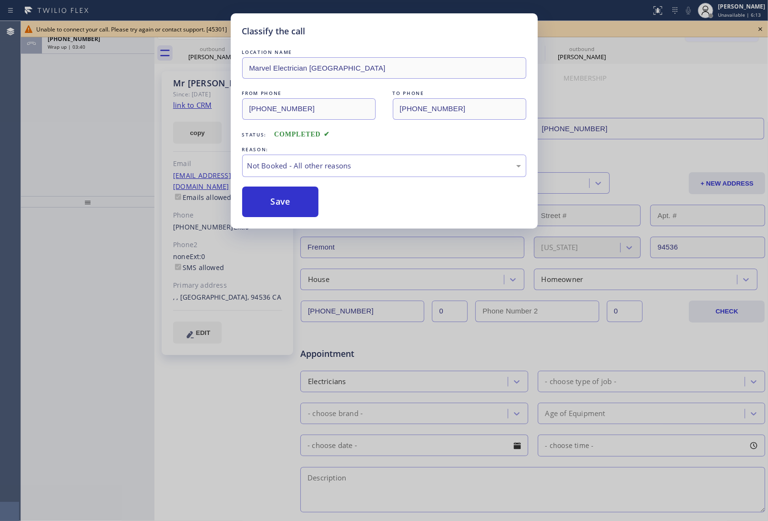
click at [84, 45] on div "Classify the call LOCATION NAME Marvel Electrician Union City FROM PHONE [PHONE…" at bounding box center [384, 260] width 768 height 521
click at [84, 45] on div "Wrap up | 03:40" at bounding box center [98, 46] width 101 height 7
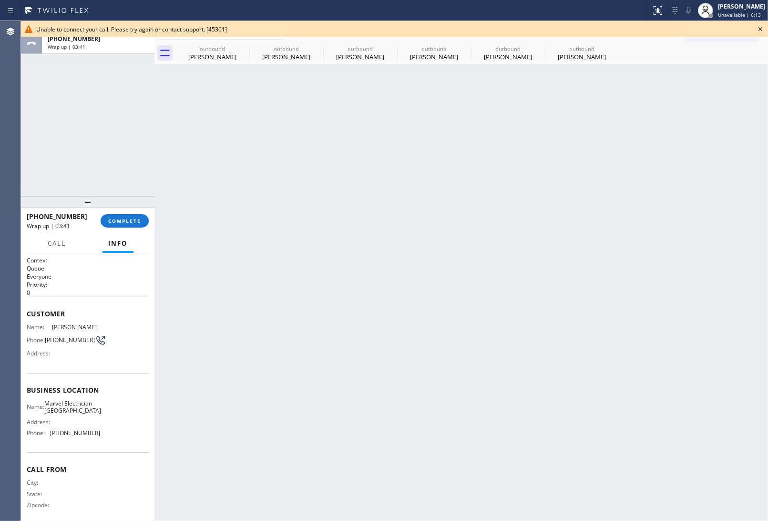
click at [84, 45] on div "Wrap up | 03:41" at bounding box center [98, 46] width 101 height 7
drag, startPoint x: 54, startPoint y: 338, endPoint x: 46, endPoint y: 334, distance: 8.5
click at [46, 336] on span "[PHONE_NUMBER]" at bounding box center [70, 339] width 50 height 7
copy span "[PHONE_NUMBER]"
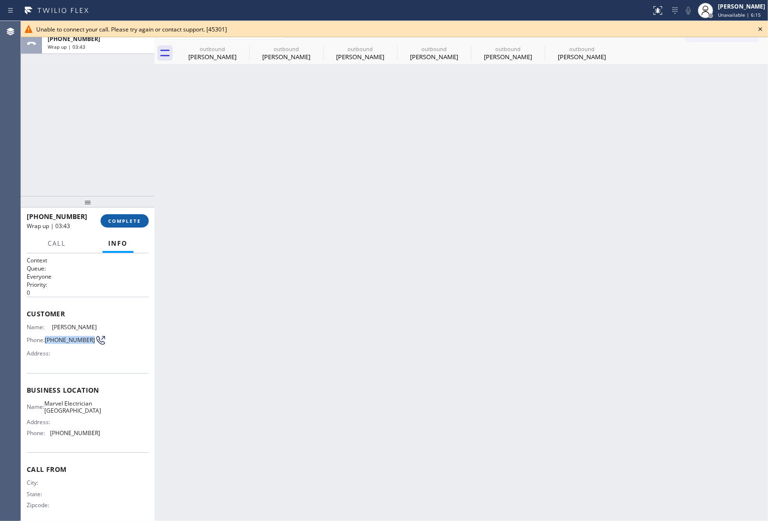
click at [137, 221] on span "COMPLETE" at bounding box center [124, 220] width 33 height 7
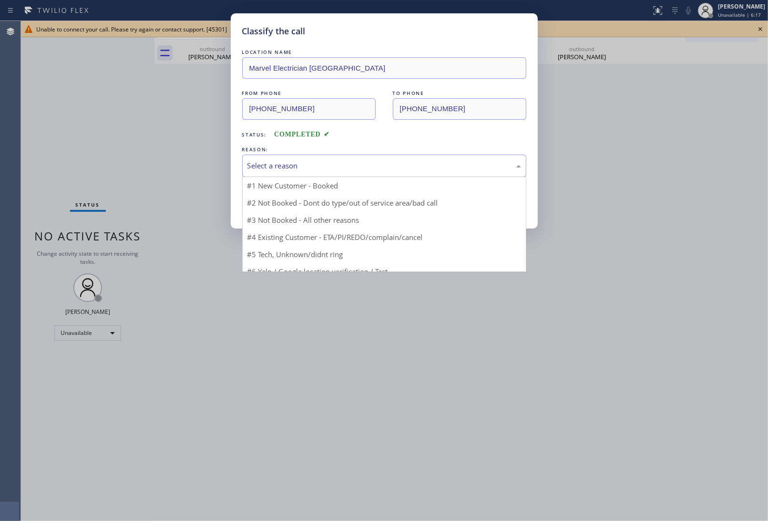
click at [316, 156] on div "Select a reason" at bounding box center [384, 165] width 284 height 22
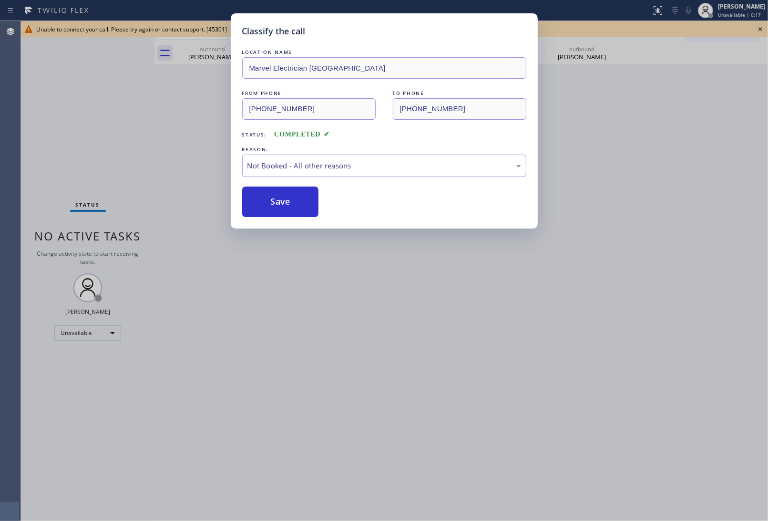
click at [276, 206] on button "Save" at bounding box center [280, 201] width 77 height 31
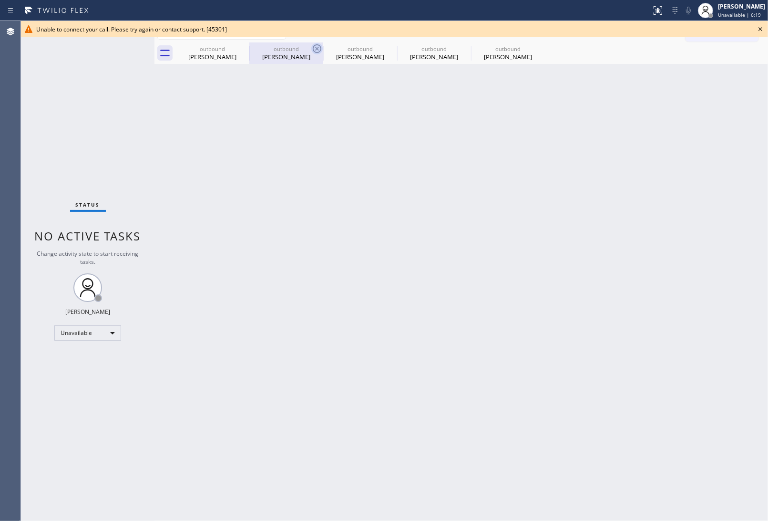
click at [0, 0] on icon at bounding box center [0, 0] width 0 height 0
click at [311, 47] on icon at bounding box center [316, 48] width 11 height 11
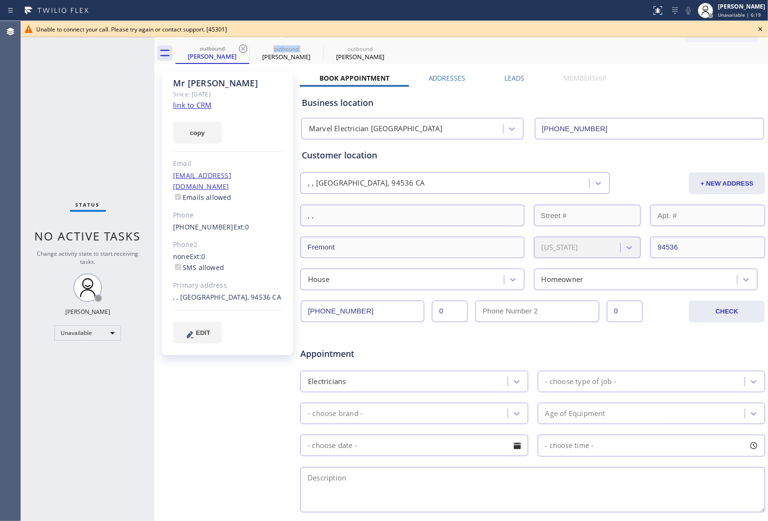
click at [239, 47] on icon at bounding box center [242, 48] width 11 height 11
click at [0, 0] on icon at bounding box center [0, 0] width 0 height 0
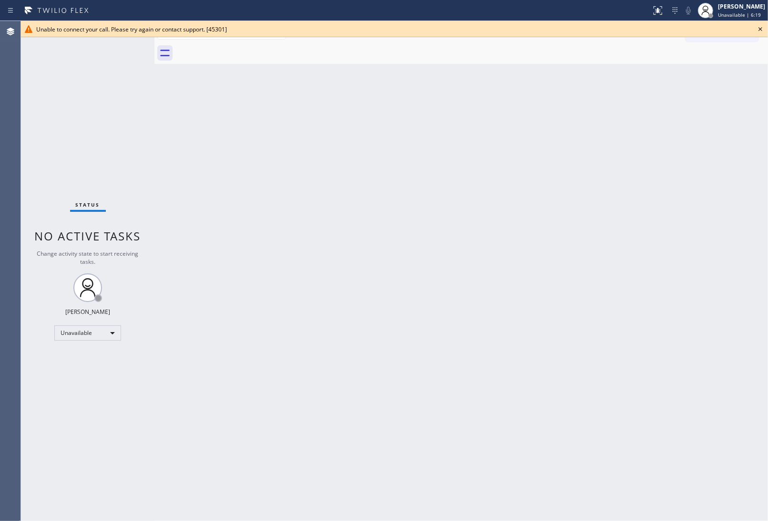
click at [239, 47] on div at bounding box center [471, 52] width 593 height 21
click at [761, 34] on icon at bounding box center [760, 28] width 11 height 11
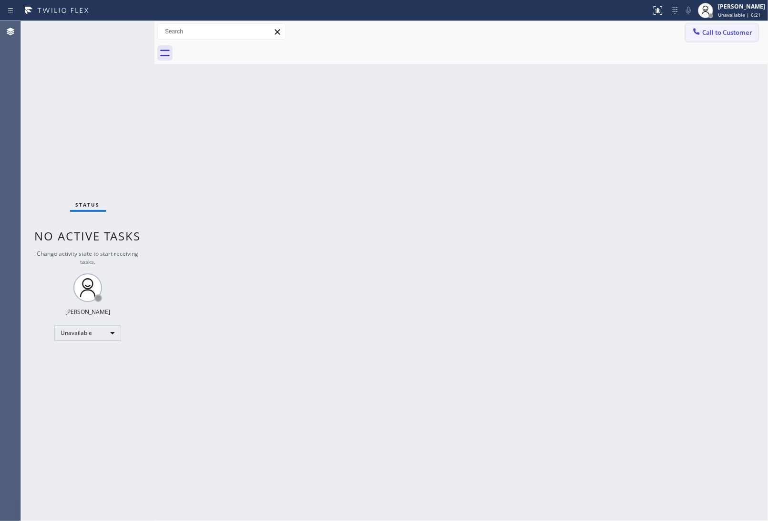
click at [723, 32] on span "Call to Customer" at bounding box center [727, 32] width 50 height 9
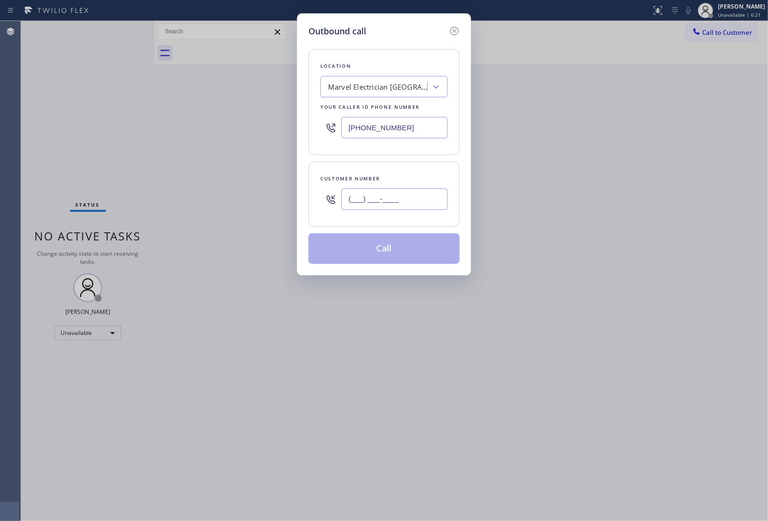
click at [378, 198] on input "(___) ___-____" at bounding box center [394, 198] width 106 height 21
paste input "510) 575-3689"
type input "[PHONE_NUMBER]"
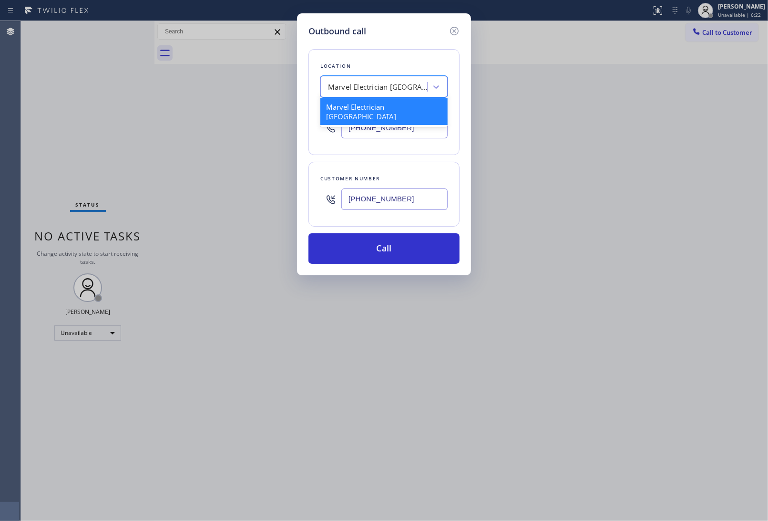
click at [365, 82] on div "Marvel Electrician [GEOGRAPHIC_DATA]" at bounding box center [378, 87] width 100 height 11
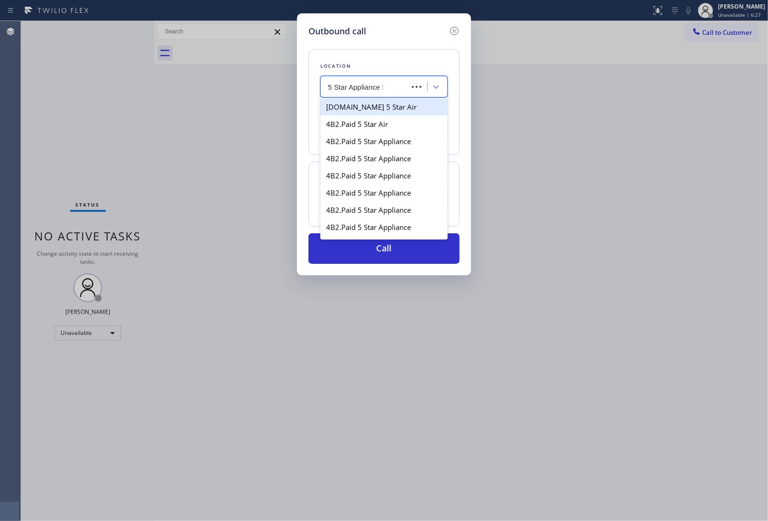
type input "5 Star Appliance Re"
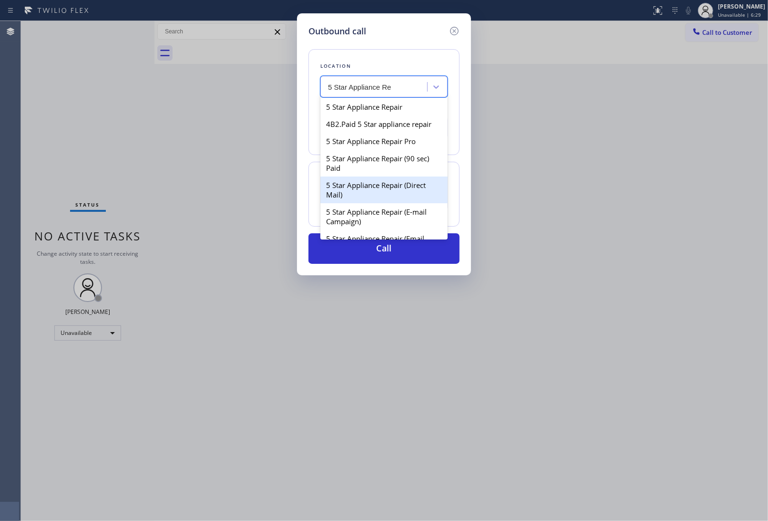
click at [370, 201] on div "5 Star Appliance Repair (Direct Mail)" at bounding box center [383, 189] width 127 height 27
type input "[PHONE_NUMBER]"
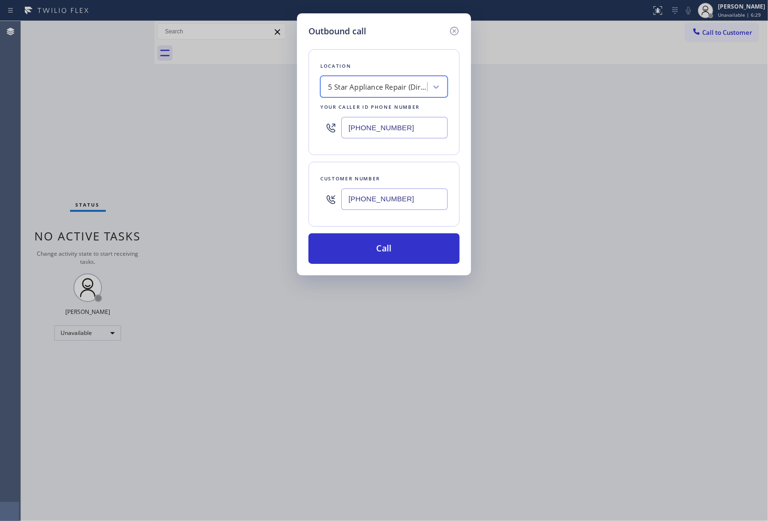
drag, startPoint x: 382, startPoint y: 258, endPoint x: 439, endPoint y: 425, distance: 176.0
click at [387, 263] on button "Call" at bounding box center [383, 248] width 151 height 31
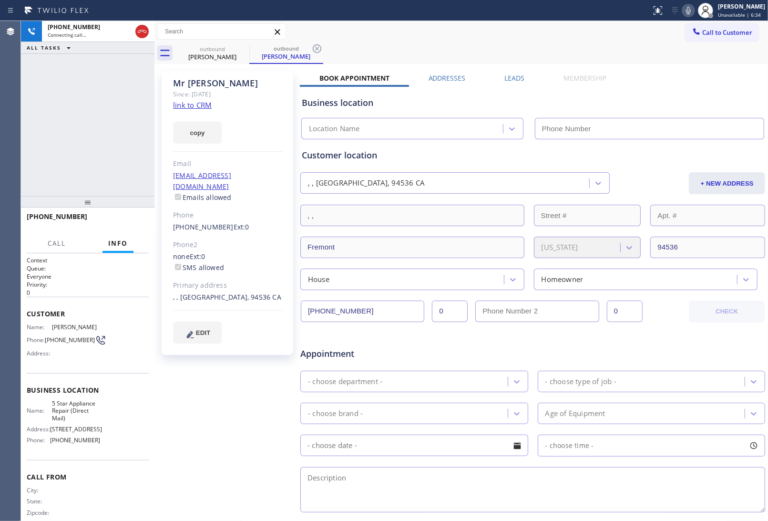
type input "[PHONE_NUMBER]"
click at [660, 79] on div "Book Appointment Addresses Leads Membership Business location 5 Star Appliance …" at bounding box center [533, 378] width 466 height 611
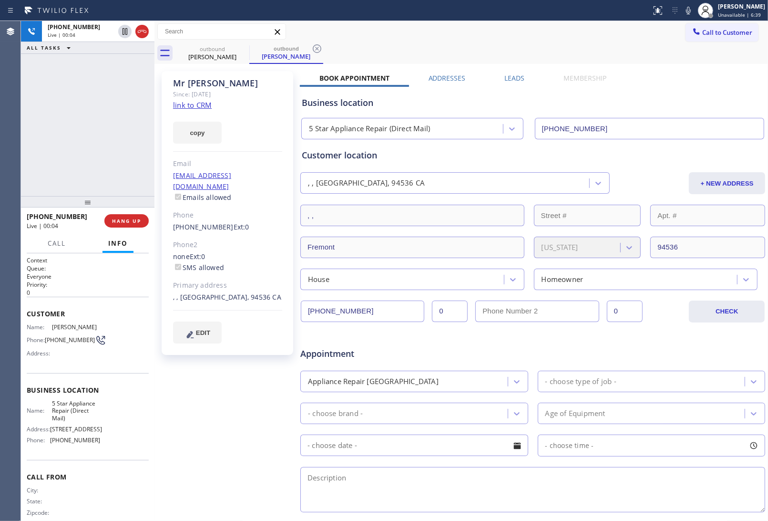
click at [678, 15] on div "Status report No issues detected If you experience an issue, please download th…" at bounding box center [707, 10] width 121 height 21
click at [142, 216] on button "HANG UP" at bounding box center [126, 220] width 44 height 13
click at [141, 216] on button "COMPLETE" at bounding box center [125, 220] width 48 height 13
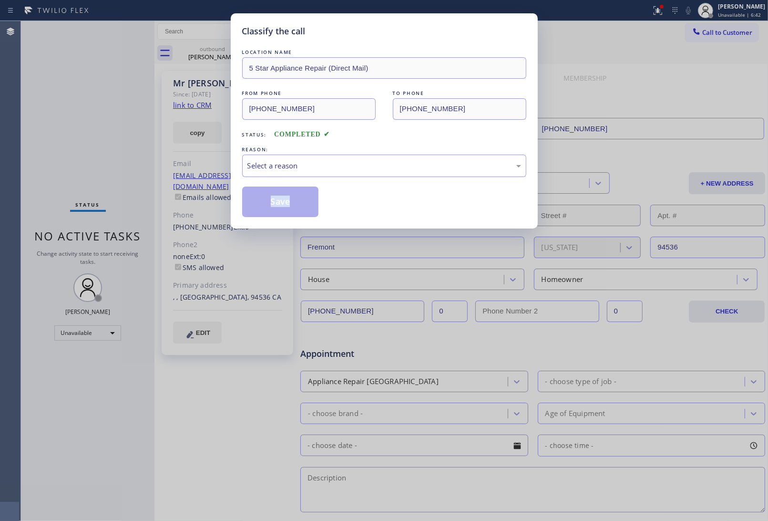
click at [141, 216] on div "Classify the call LOCATION NAME 5 Star Appliance Repair (Direct Mail) FROM PHON…" at bounding box center [384, 260] width 768 height 521
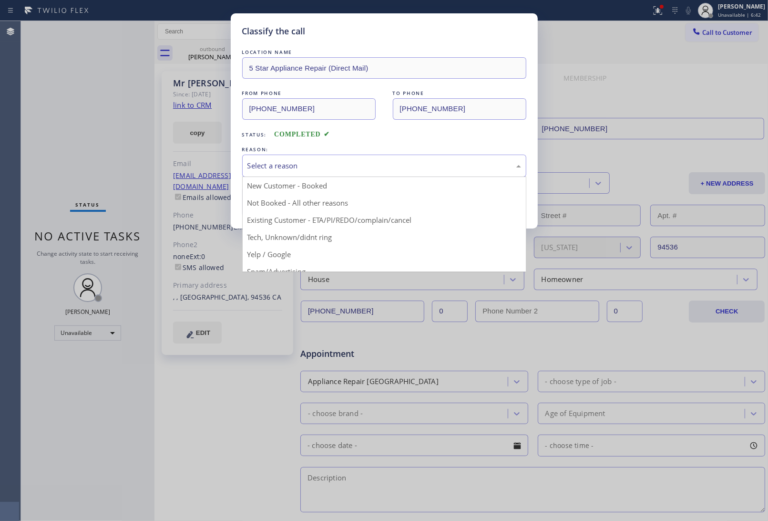
click at [337, 170] on div "Select a reason" at bounding box center [384, 165] width 274 height 11
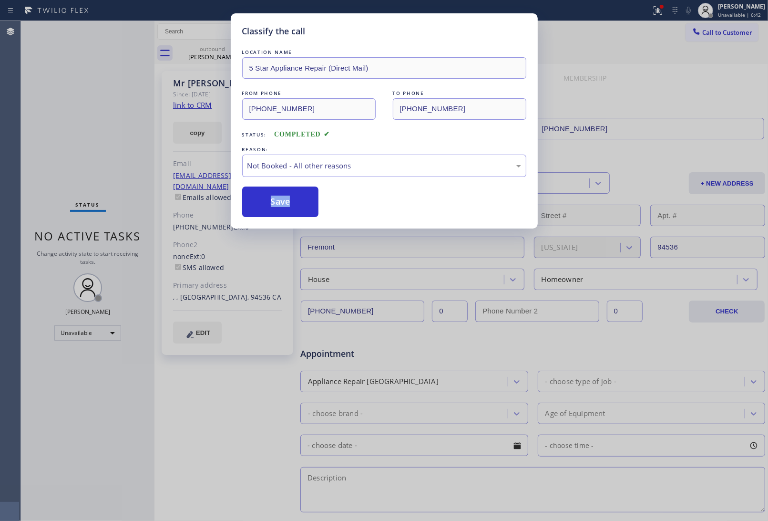
click at [277, 203] on button "Save" at bounding box center [280, 201] width 77 height 31
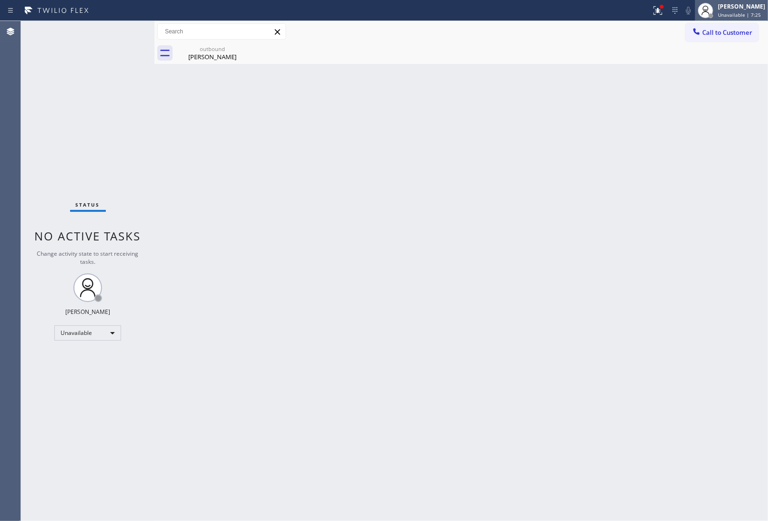
click at [745, 16] on span "Unavailable | 7:25" at bounding box center [739, 14] width 43 height 7
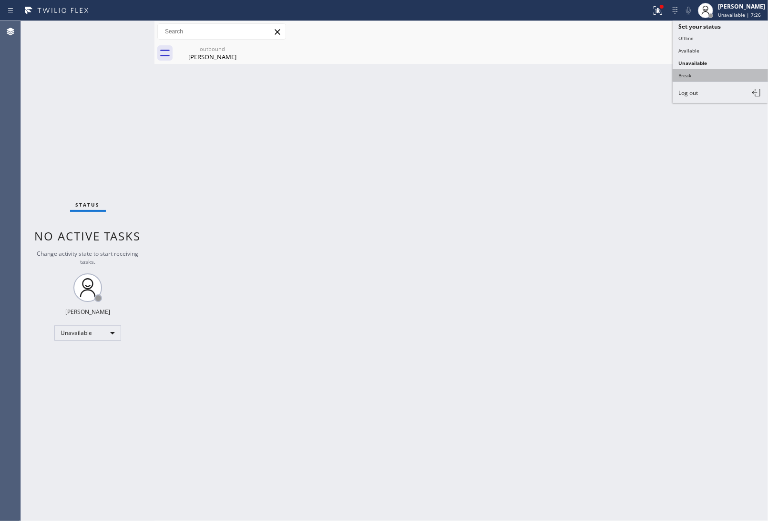
click at [713, 79] on button "Break" at bounding box center [720, 75] width 95 height 12
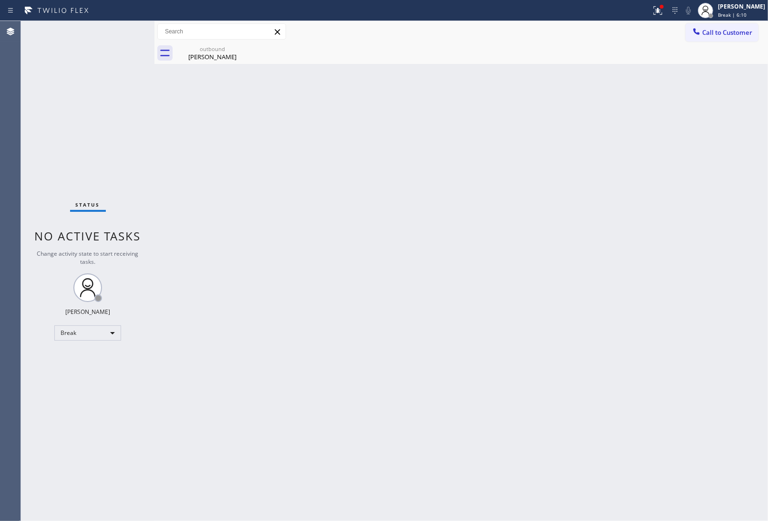
click at [691, 127] on div "Back to Dashboard Change Sender ID Customers Technicians Select a contact Outbo…" at bounding box center [461, 271] width 614 height 500
